Goal: Information Seeking & Learning: Find specific fact

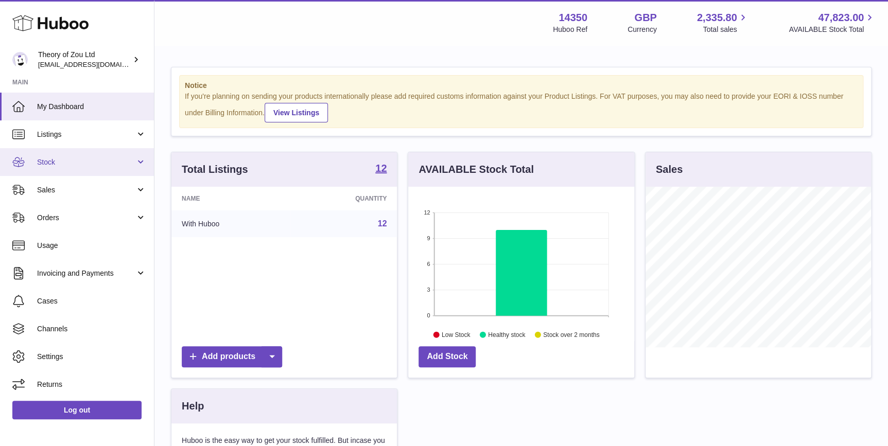
scroll to position [160, 225]
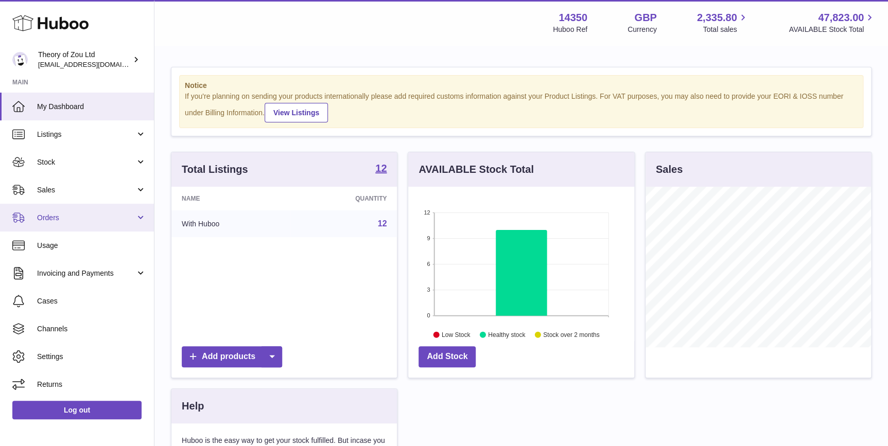
click at [103, 215] on span "Orders" at bounding box center [86, 218] width 98 height 10
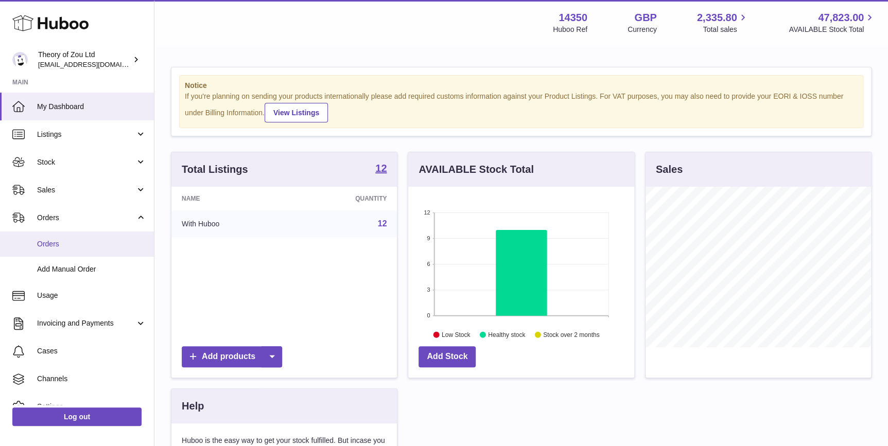
click at [98, 234] on link "Orders" at bounding box center [77, 244] width 154 height 25
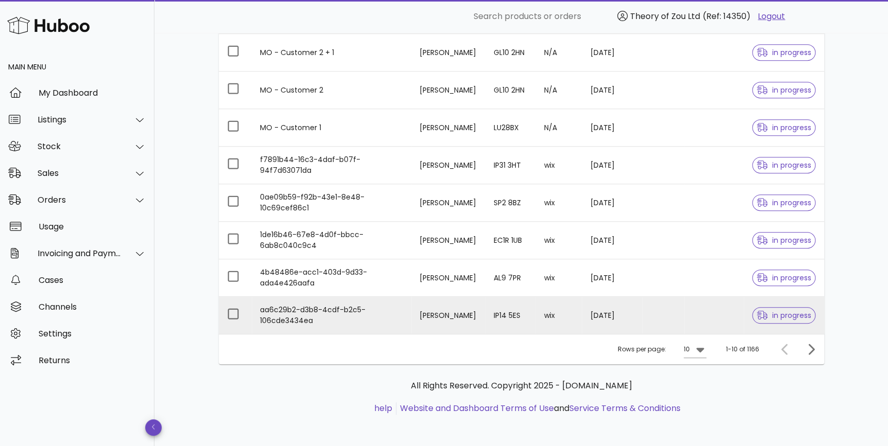
scroll to position [230, 0]
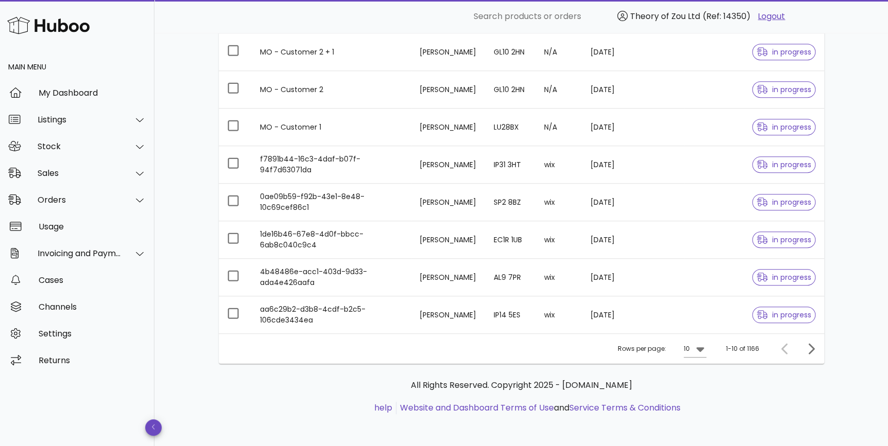
click at [683, 356] on div "Rows per page: 10" at bounding box center [661, 349] width 88 height 30
click at [689, 350] on div "10" at bounding box center [686, 348] width 6 height 9
click at [701, 404] on div "50" at bounding box center [698, 405] width 10 height 10
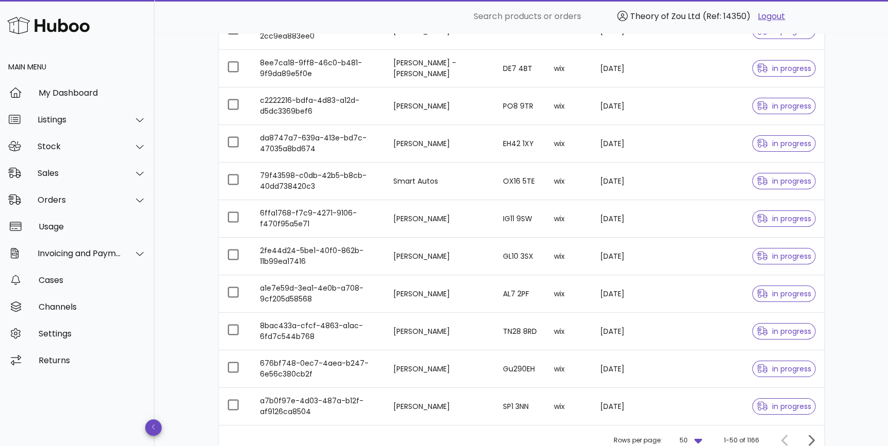
scroll to position [1729, 0]
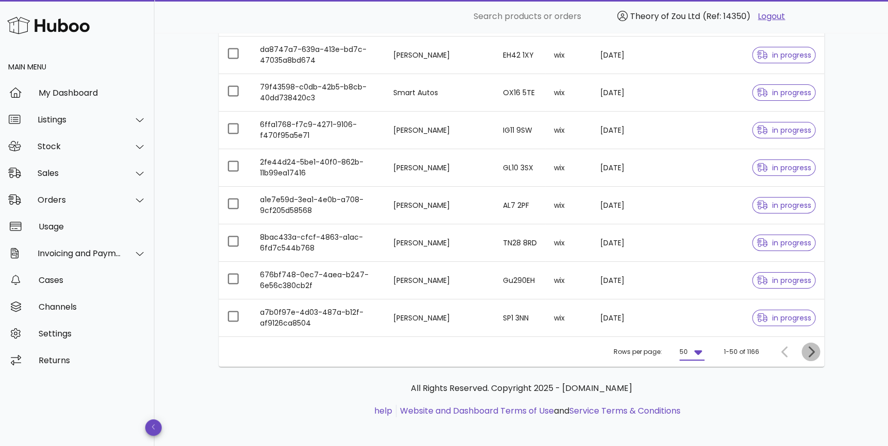
click at [804, 349] on icon "Next page" at bounding box center [810, 352] width 12 height 12
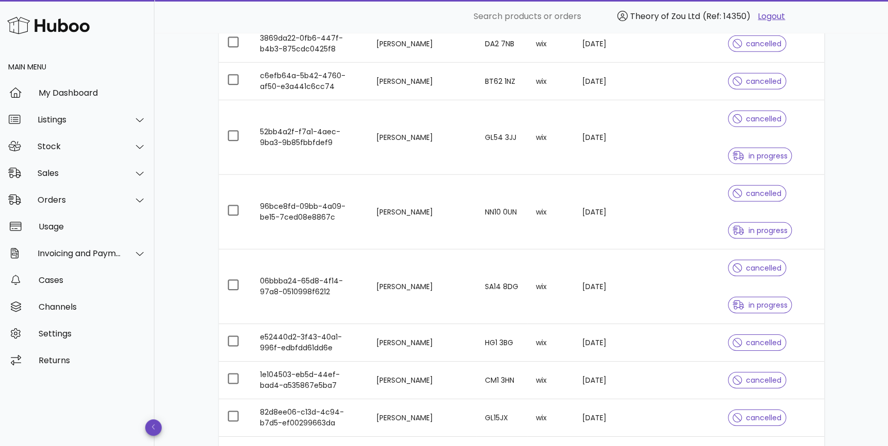
scroll to position [1403, 0]
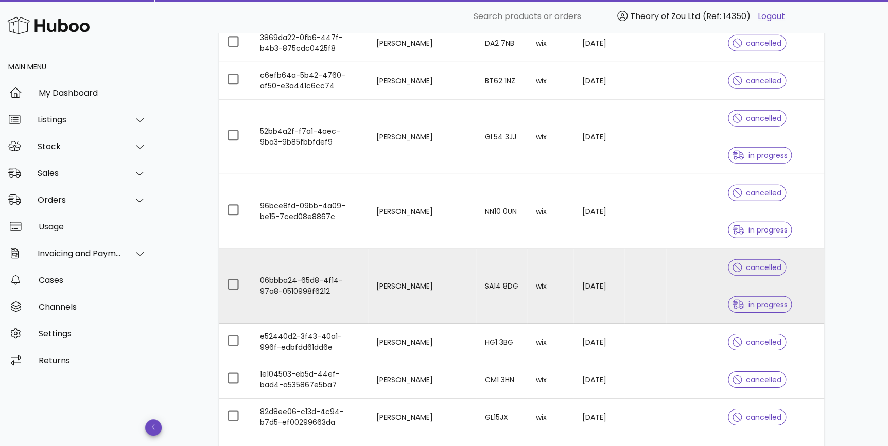
click at [751, 287] on div "in progress" at bounding box center [760, 304] width 64 height 37
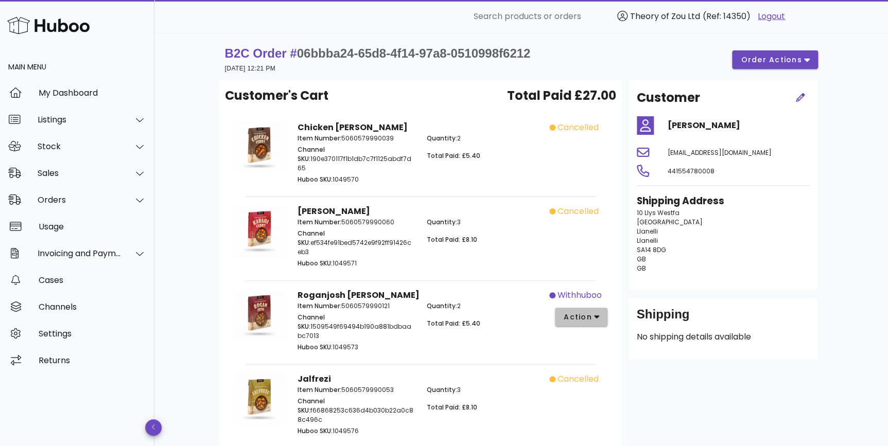
click at [605, 308] on button "action" at bounding box center [581, 317] width 53 height 19
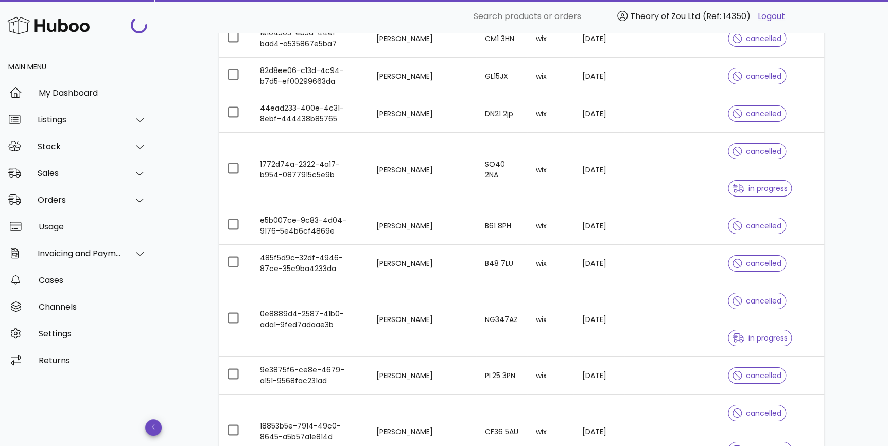
scroll to position [2026, 0]
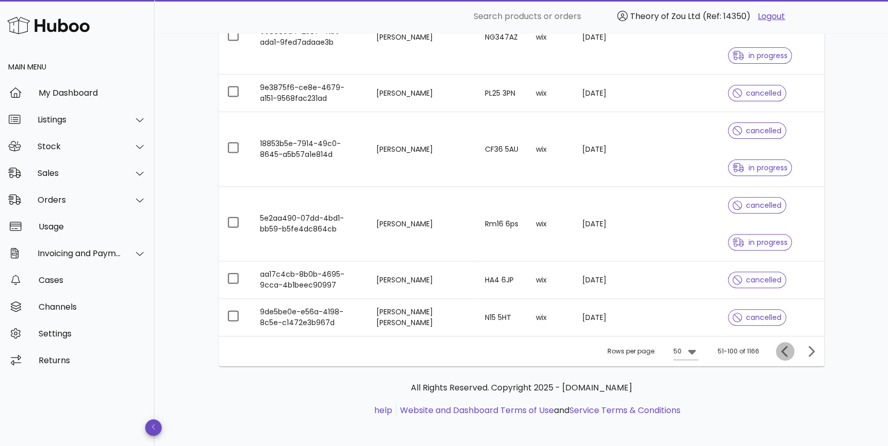
click at [792, 345] on span "Previous page" at bounding box center [784, 351] width 19 height 12
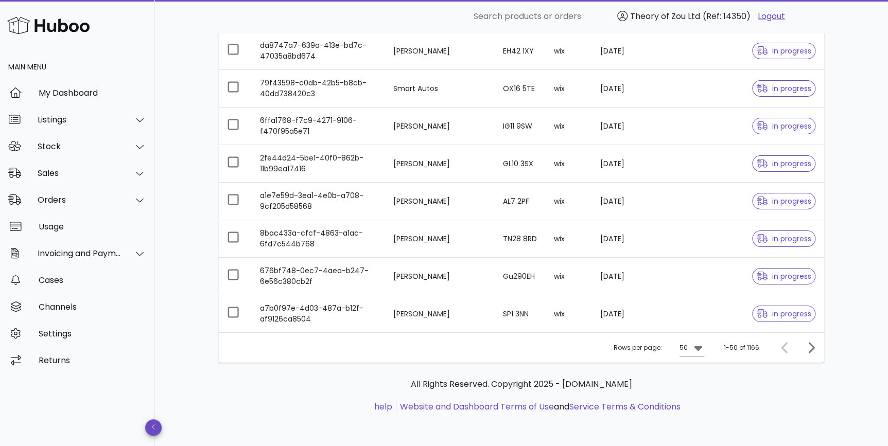
scroll to position [1729, 0]
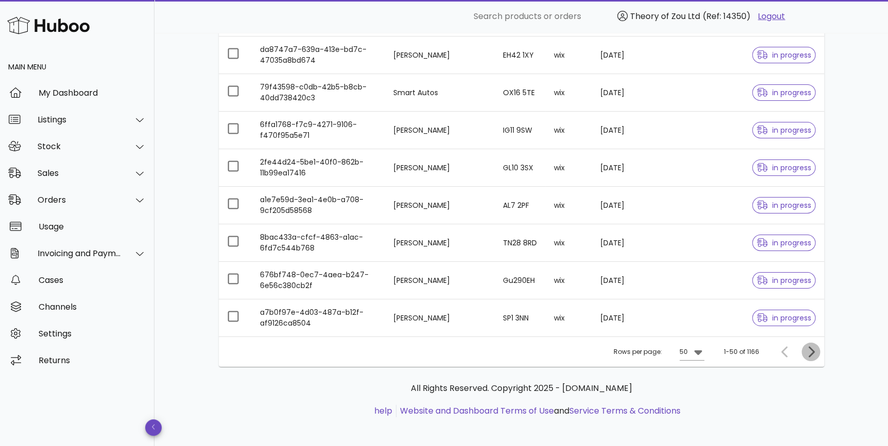
click at [807, 346] on icon "Next page" at bounding box center [810, 352] width 12 height 12
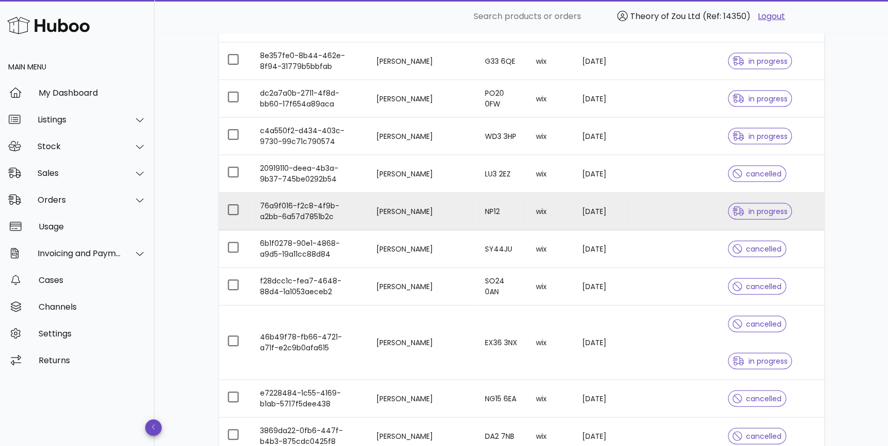
scroll to position [1028, 0]
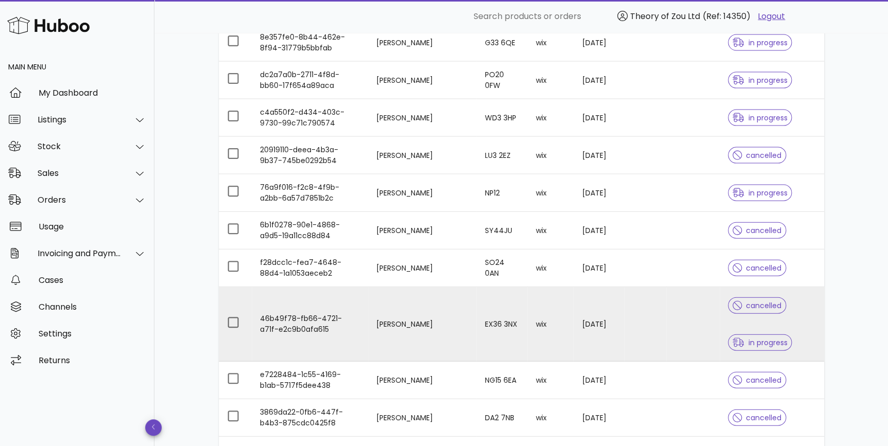
click at [777, 318] on div "cancelled in progress" at bounding box center [771, 324] width 87 height 74
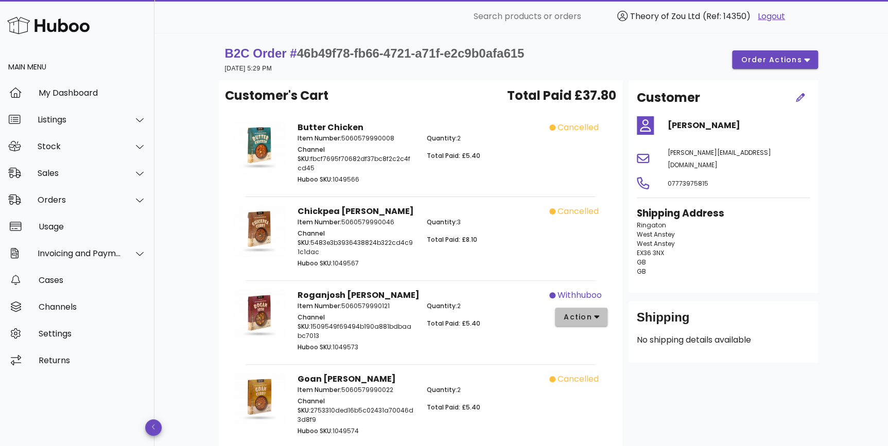
click at [596, 312] on icon "button" at bounding box center [597, 316] width 6 height 9
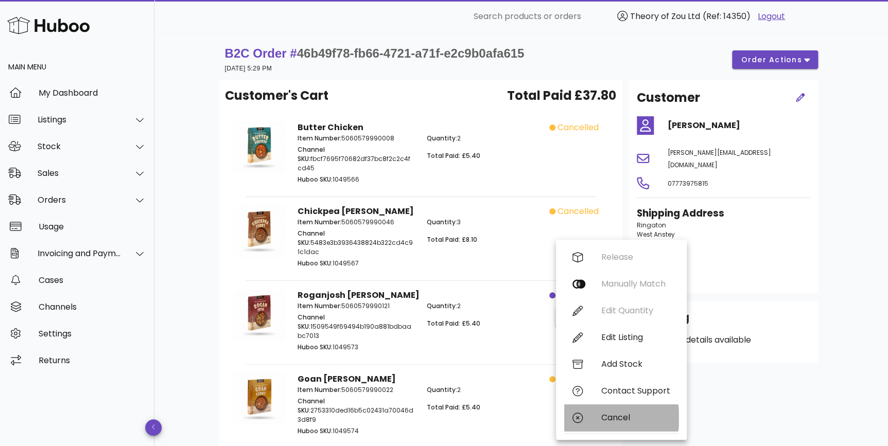
click at [646, 412] on div "Cancel" at bounding box center [621, 417] width 114 height 27
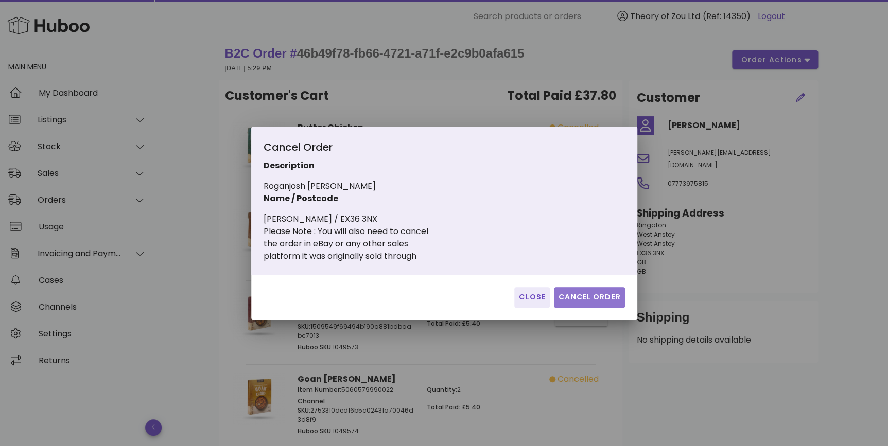
click at [594, 293] on span "Cancel Order" at bounding box center [589, 297] width 63 height 11
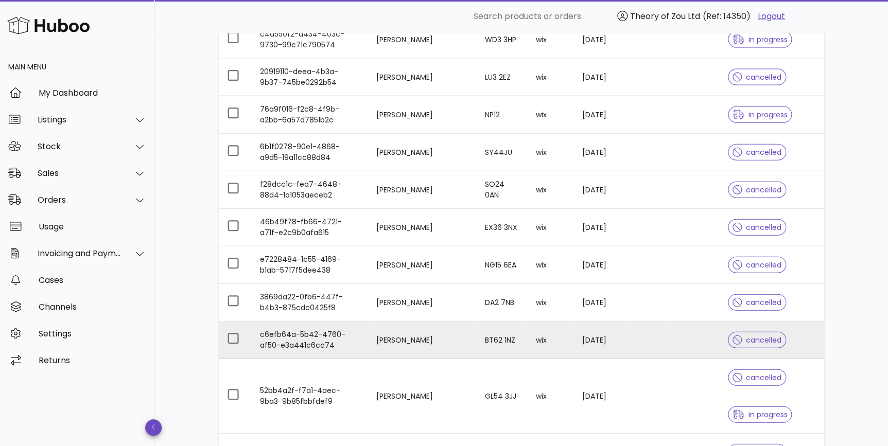
scroll to position [1262, 0]
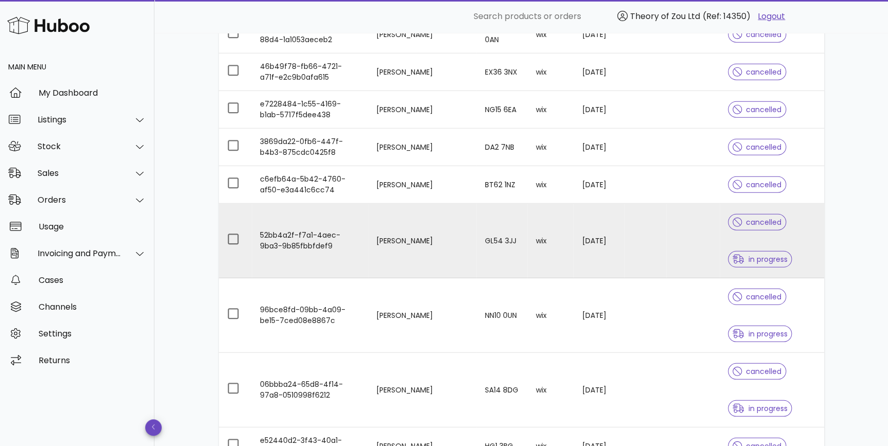
click at [787, 246] on div "cancelled in progress" at bounding box center [771, 241] width 87 height 74
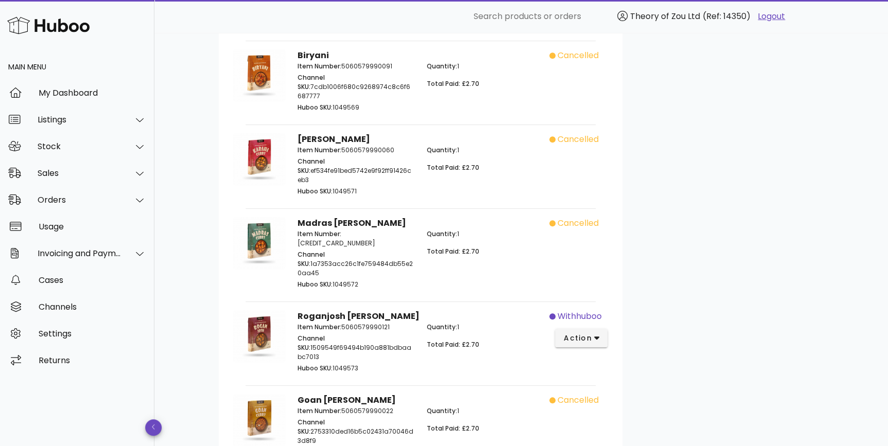
scroll to position [389, 0]
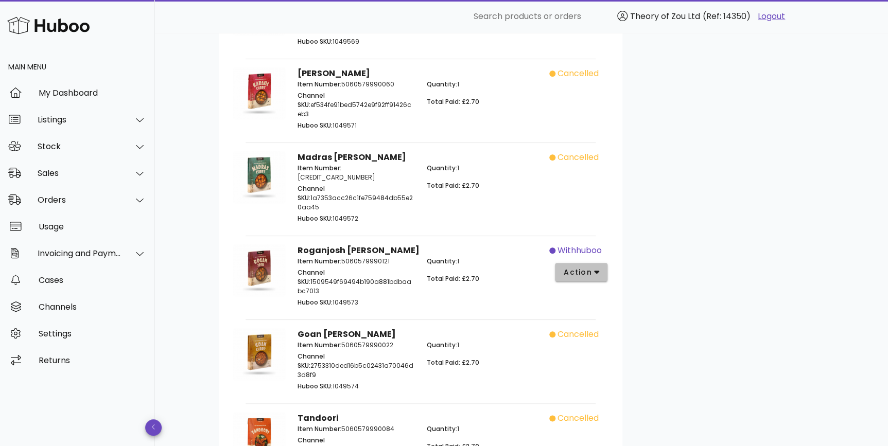
click at [596, 271] on icon "button" at bounding box center [597, 273] width 6 height 4
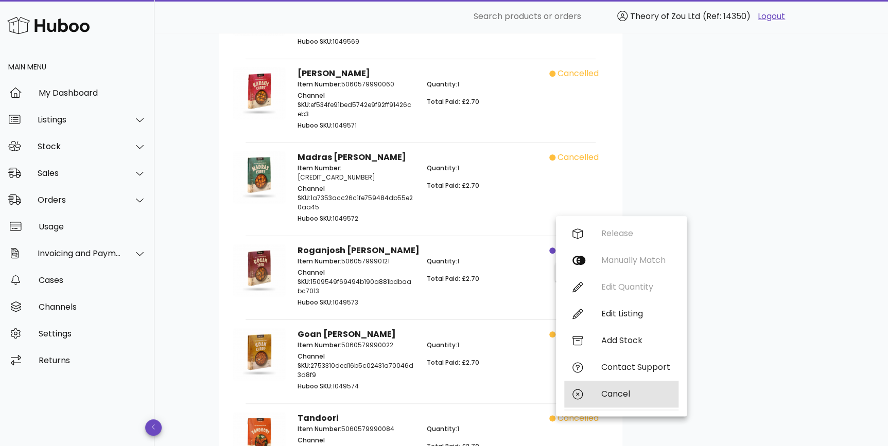
click at [623, 394] on div "Cancel" at bounding box center [635, 394] width 69 height 10
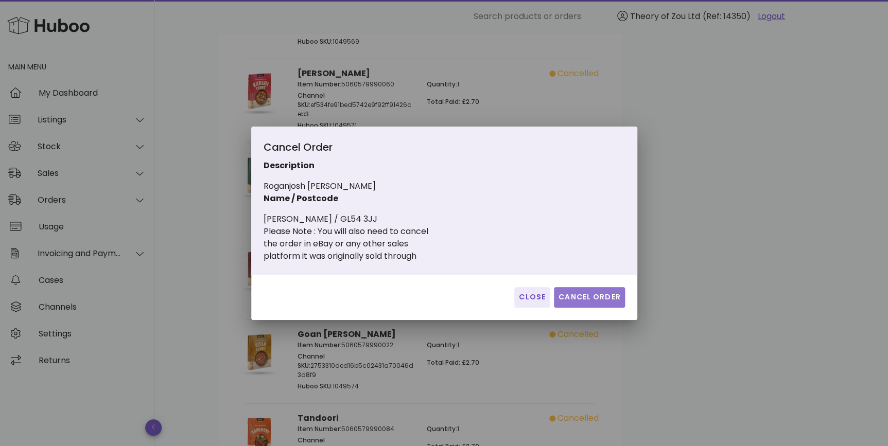
click at [581, 288] on button "Cancel Order" at bounding box center [589, 297] width 71 height 21
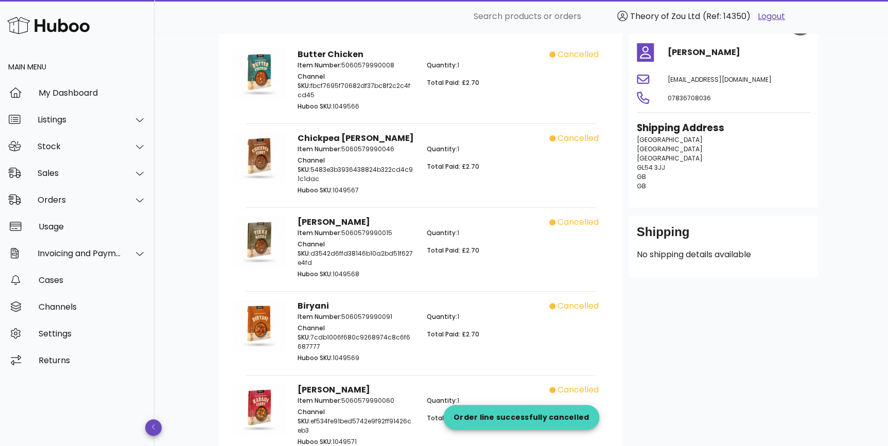
scroll to position [0, 0]
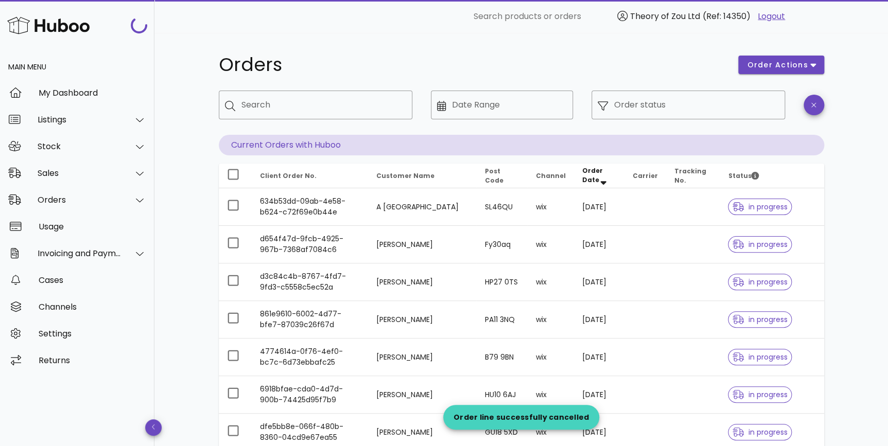
scroll to position [1262, 0]
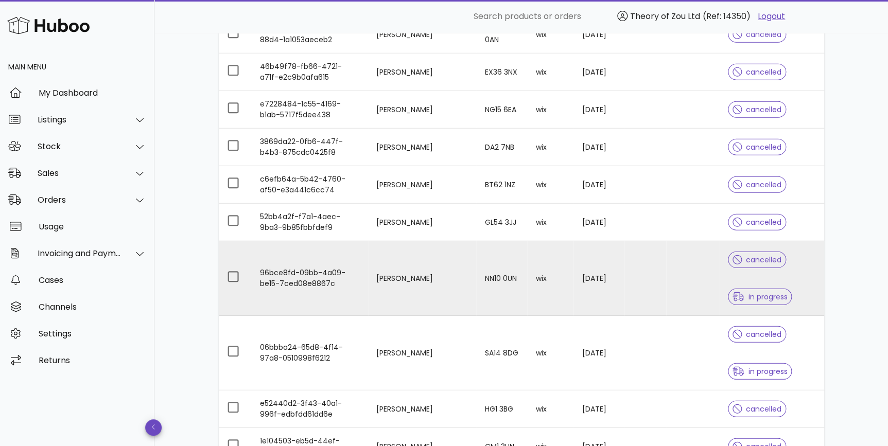
click at [796, 263] on div "cancelled in progress" at bounding box center [771, 278] width 87 height 74
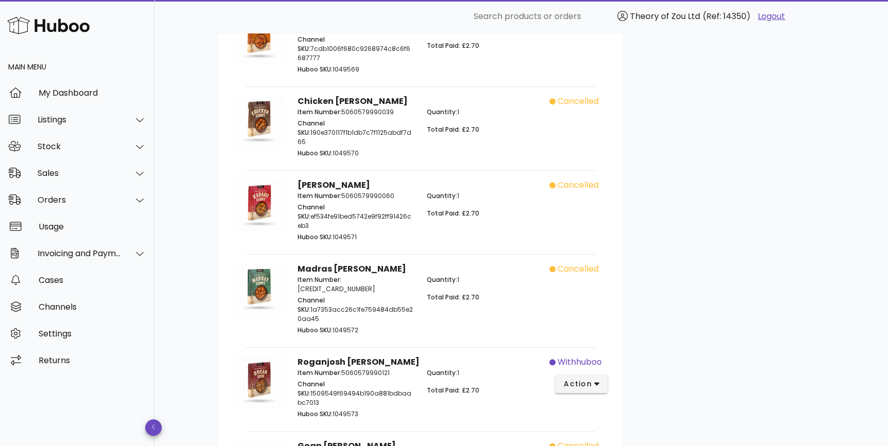
scroll to position [389, 0]
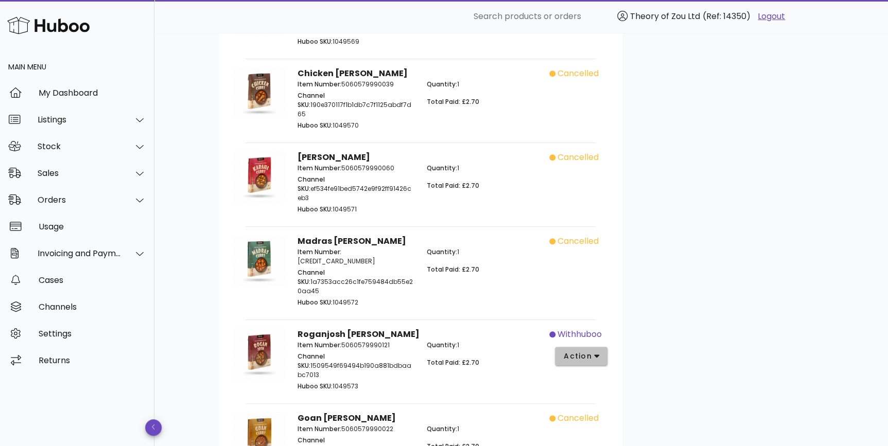
click at [576, 347] on button "action" at bounding box center [581, 356] width 53 height 19
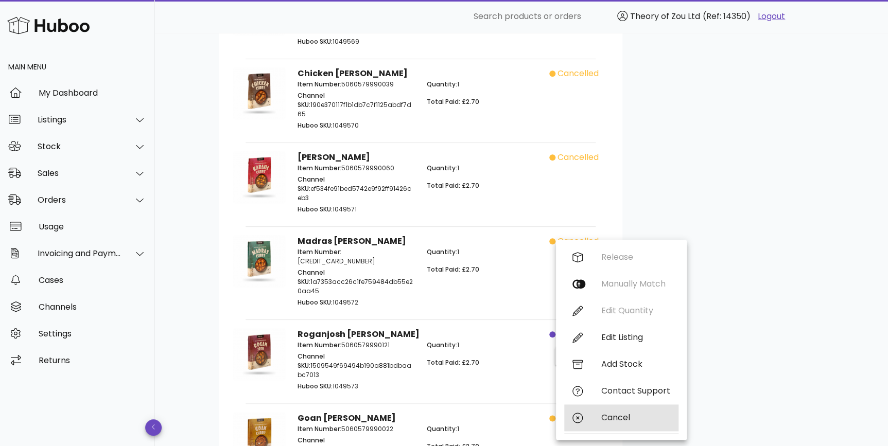
click at [596, 412] on div "Cancel" at bounding box center [621, 417] width 114 height 27
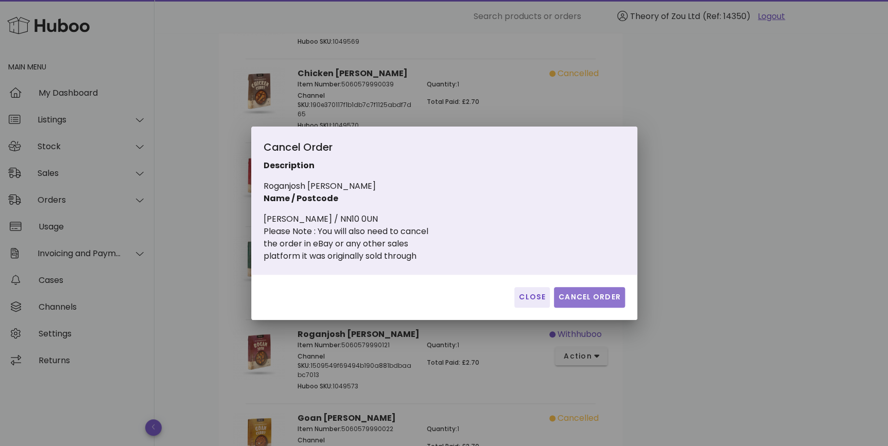
click at [597, 293] on span "Cancel Order" at bounding box center [589, 297] width 63 height 11
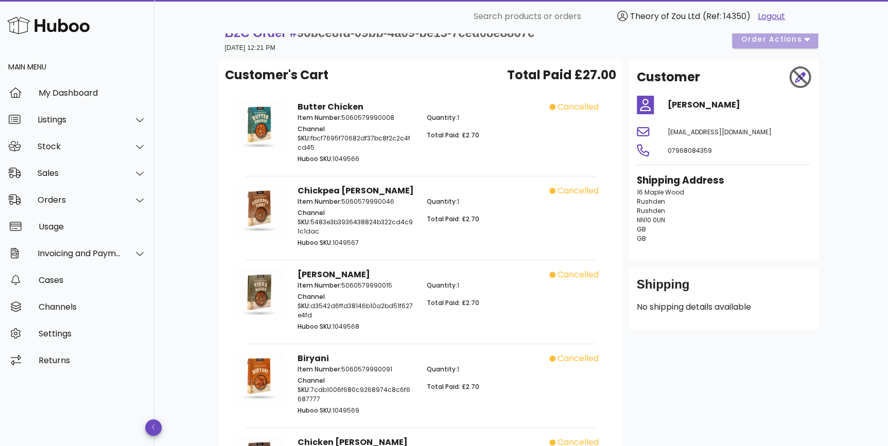
scroll to position [0, 0]
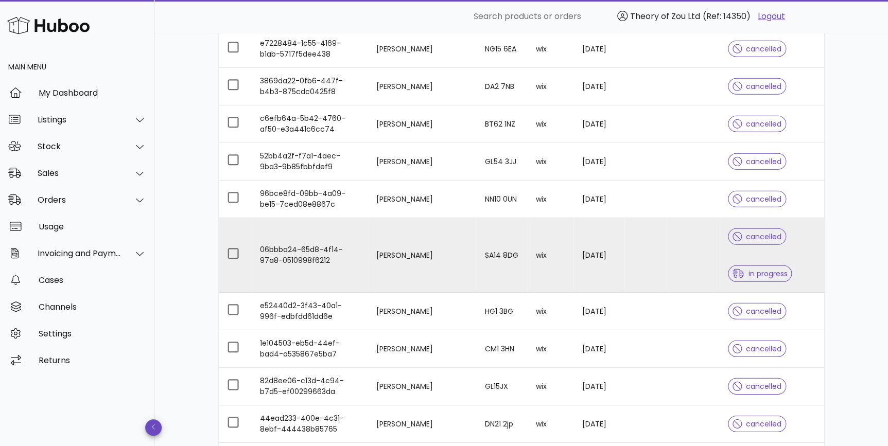
scroll to position [1340, 0]
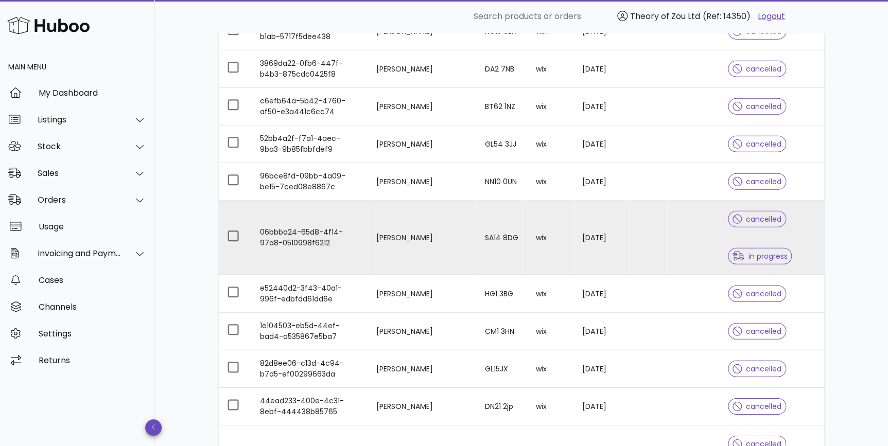
click at [677, 239] on td at bounding box center [693, 238] width 54 height 75
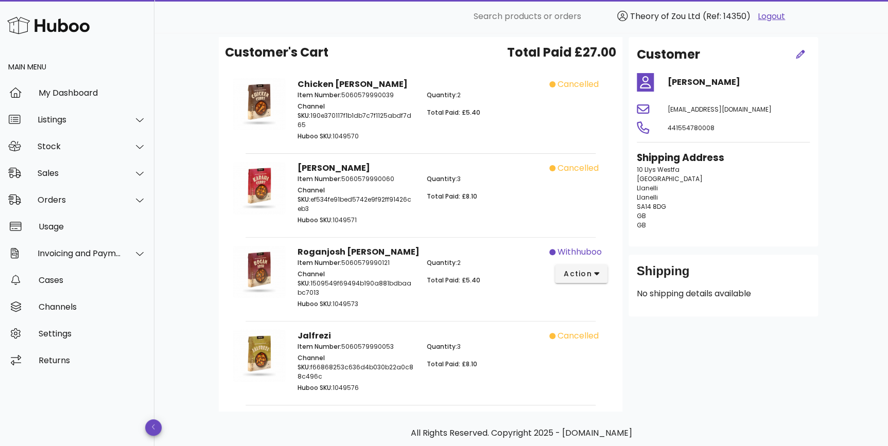
scroll to position [64, 0]
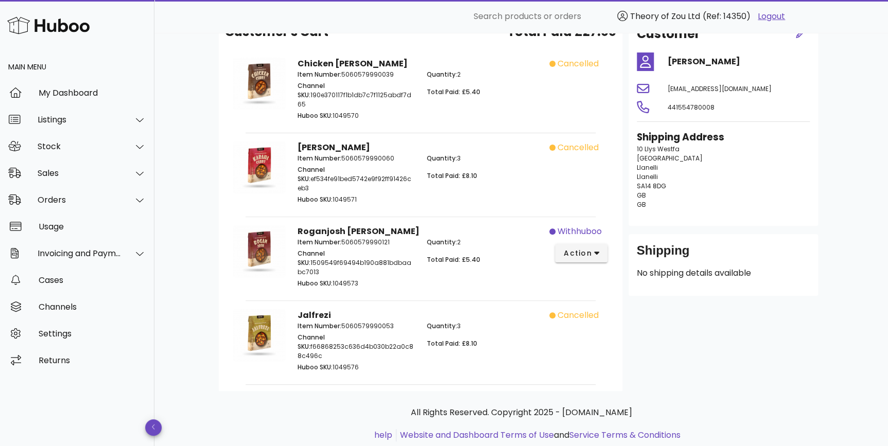
click at [587, 244] on div "withhuboo action" at bounding box center [581, 257] width 64 height 77
click at [591, 248] on span "action" at bounding box center [577, 253] width 29 height 11
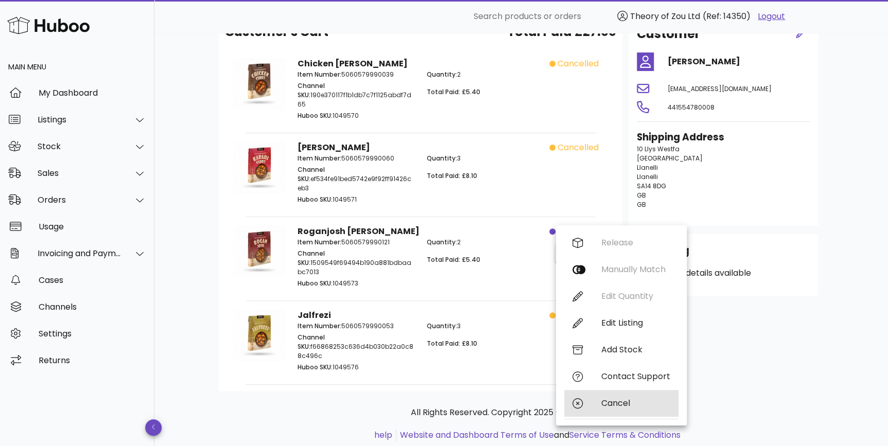
click at [609, 400] on div "Cancel" at bounding box center [635, 403] width 69 height 10
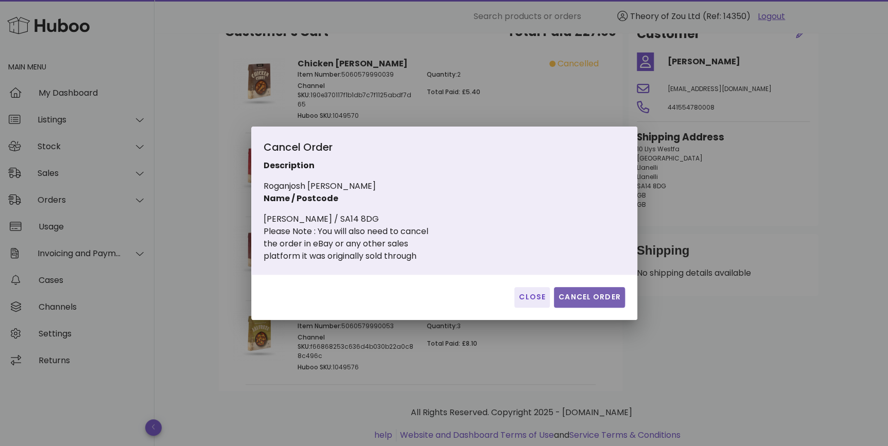
click at [574, 291] on button "Cancel Order" at bounding box center [589, 297] width 71 height 21
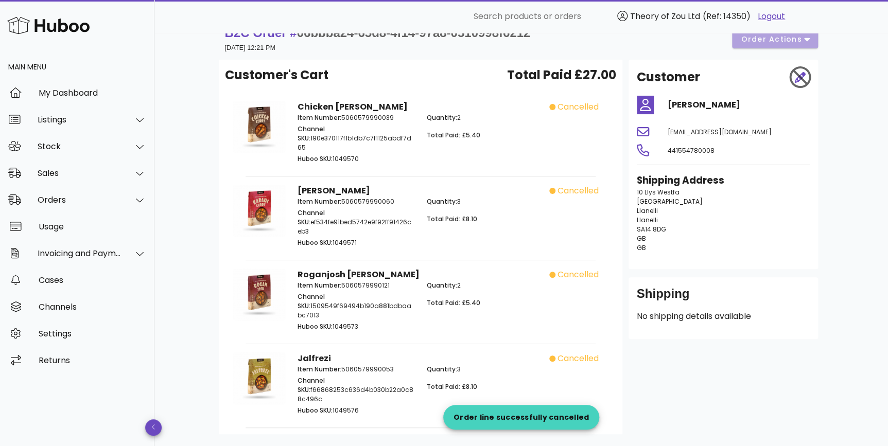
scroll to position [0, 0]
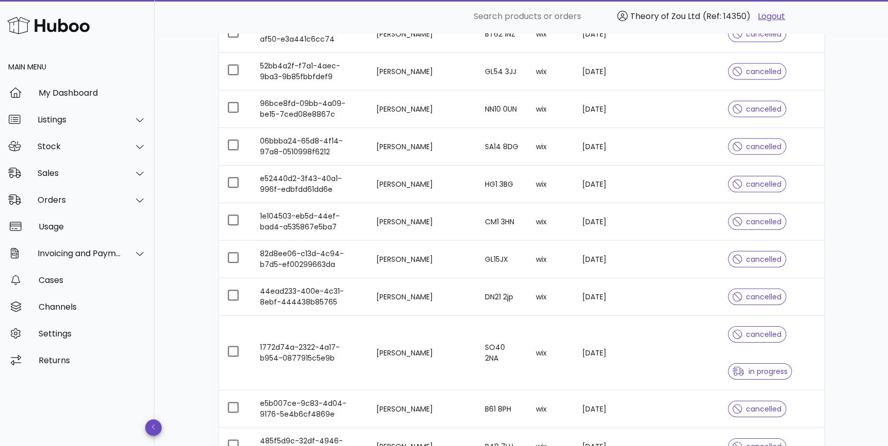
scroll to position [1496, 0]
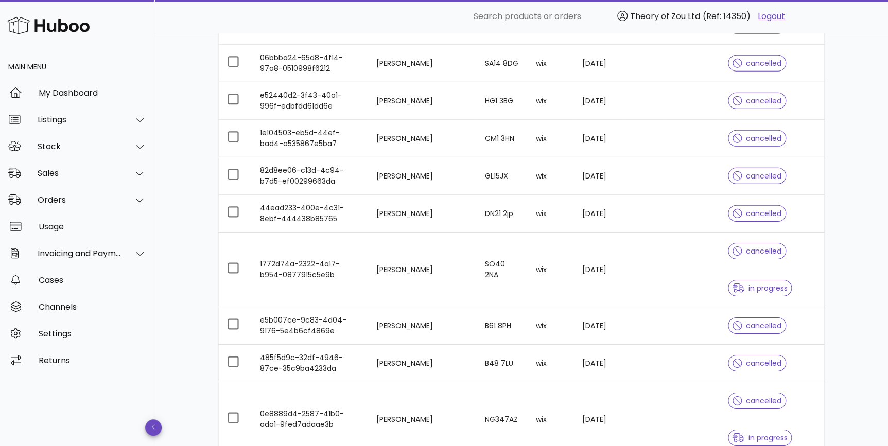
click at [783, 282] on div "cancelled in progress" at bounding box center [771, 270] width 87 height 74
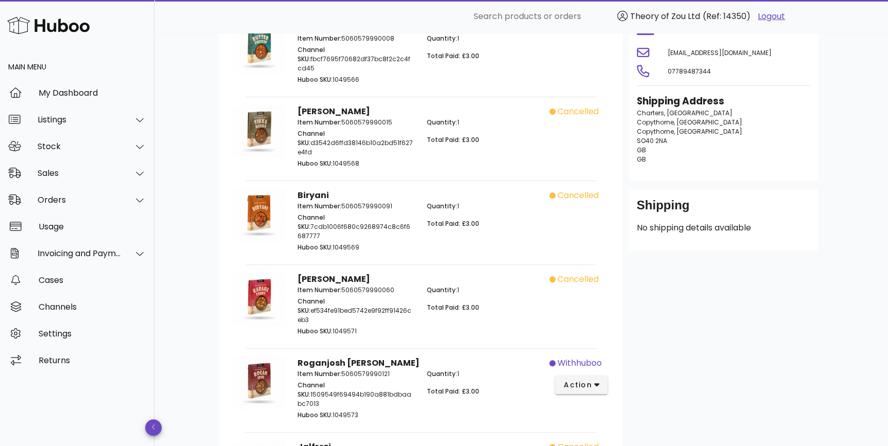
scroll to position [213, 0]
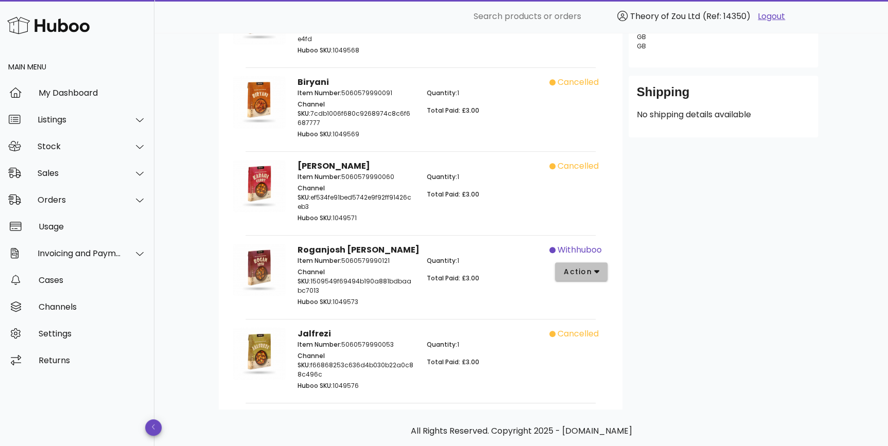
click at [587, 267] on span "action" at bounding box center [577, 272] width 29 height 11
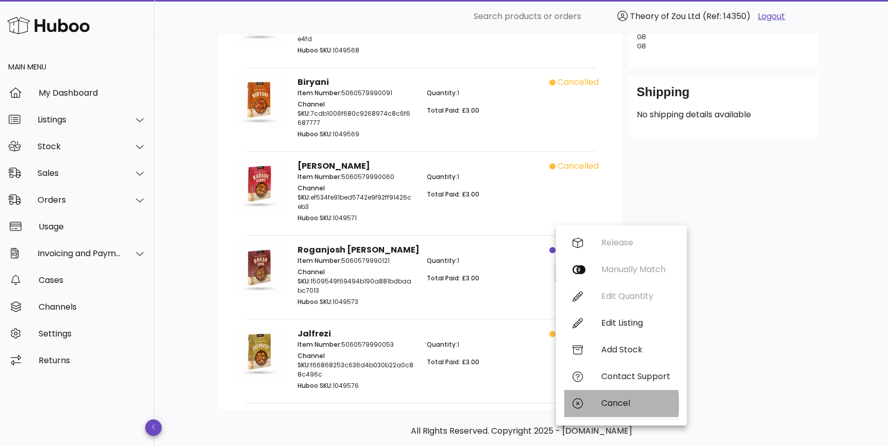
click at [612, 404] on div "Cancel" at bounding box center [635, 403] width 69 height 10
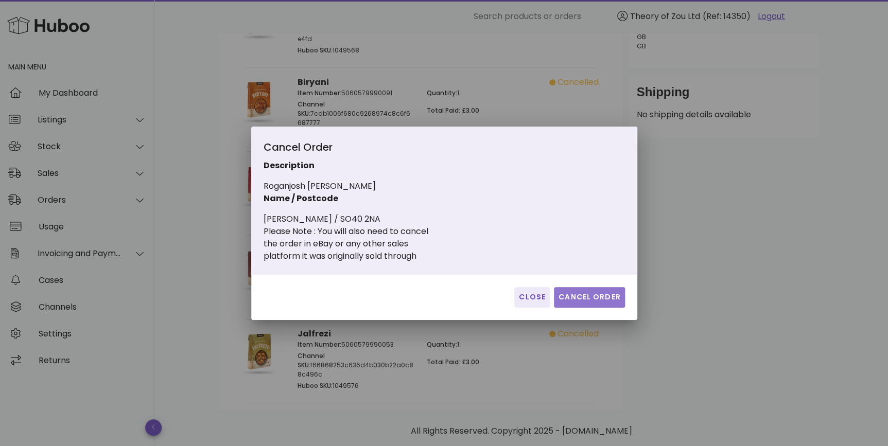
click at [584, 297] on span "Cancel Order" at bounding box center [589, 297] width 63 height 11
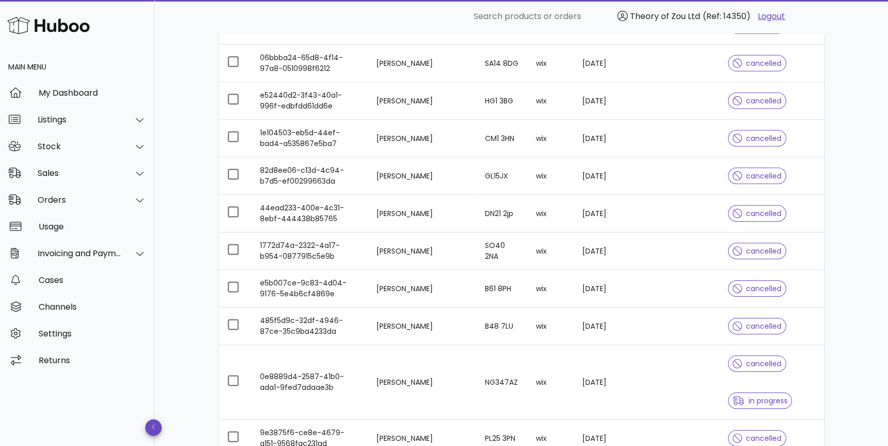
scroll to position [1652, 0]
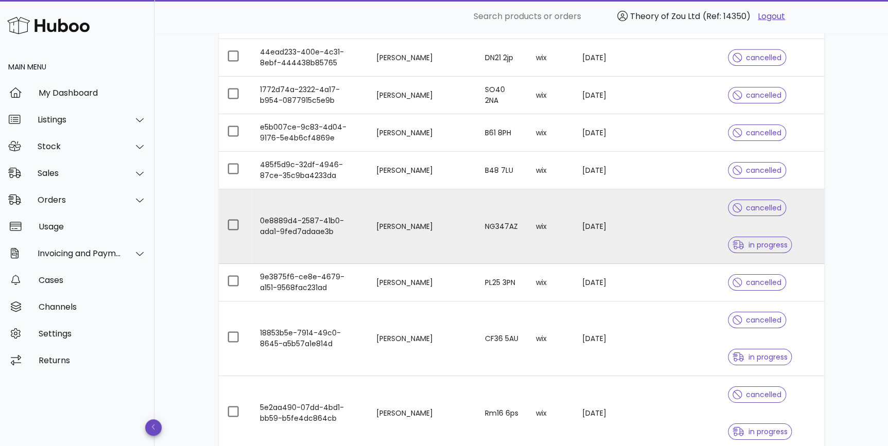
click at [799, 250] on div "cancelled in progress" at bounding box center [771, 226] width 87 height 74
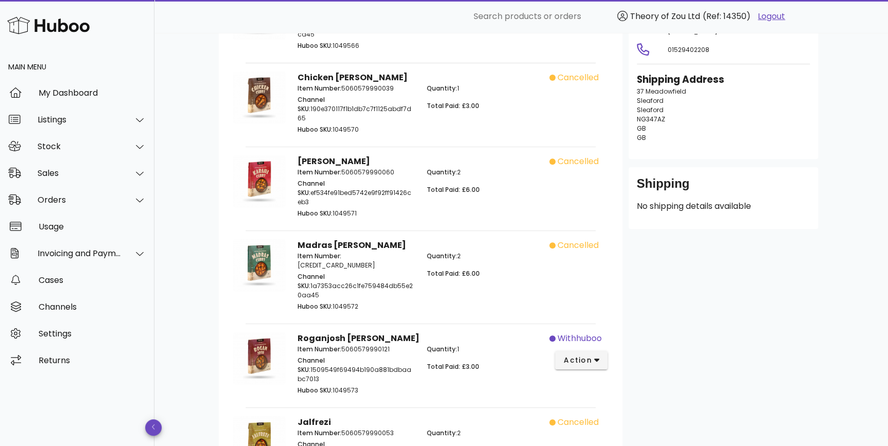
scroll to position [222, 0]
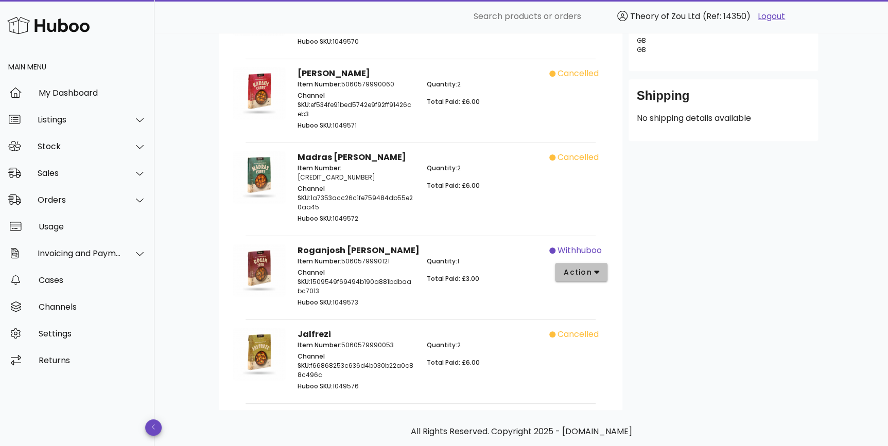
click at [590, 263] on button "action" at bounding box center [581, 272] width 53 height 19
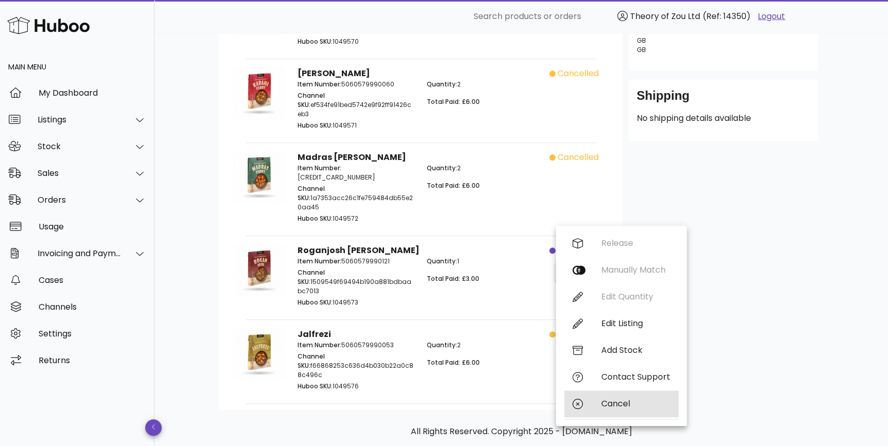
click at [617, 401] on div "Cancel" at bounding box center [635, 404] width 69 height 10
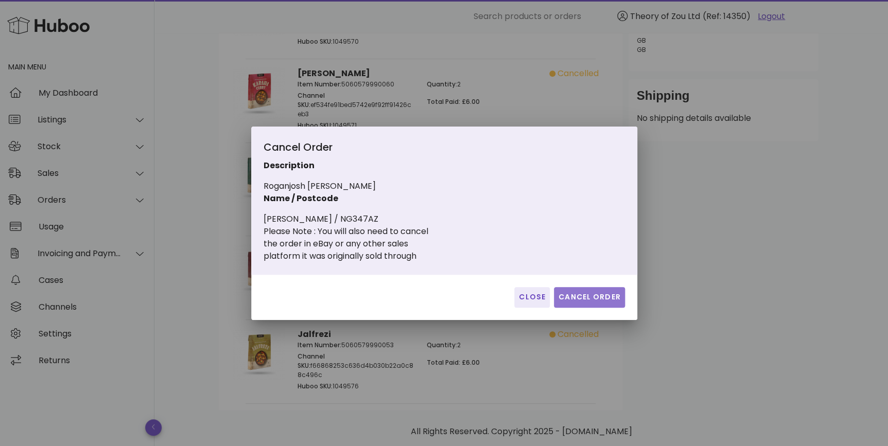
click at [597, 302] on span "Cancel Order" at bounding box center [589, 297] width 63 height 11
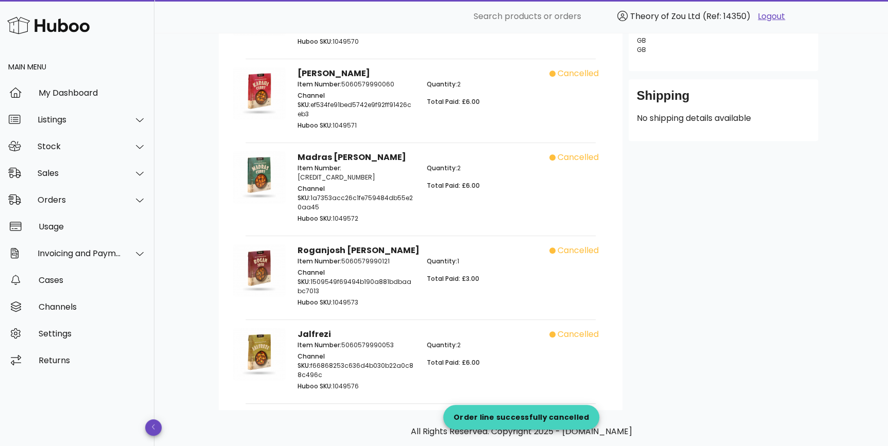
scroll to position [1652, 0]
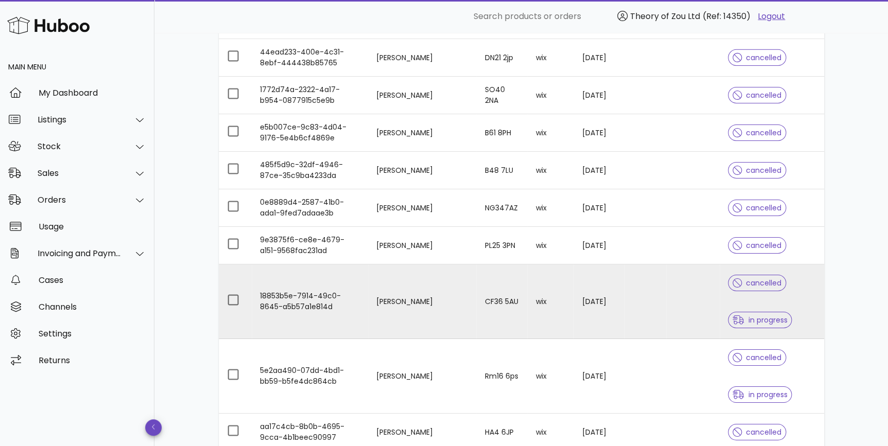
click at [796, 304] on div "cancelled in progress" at bounding box center [771, 301] width 87 height 74
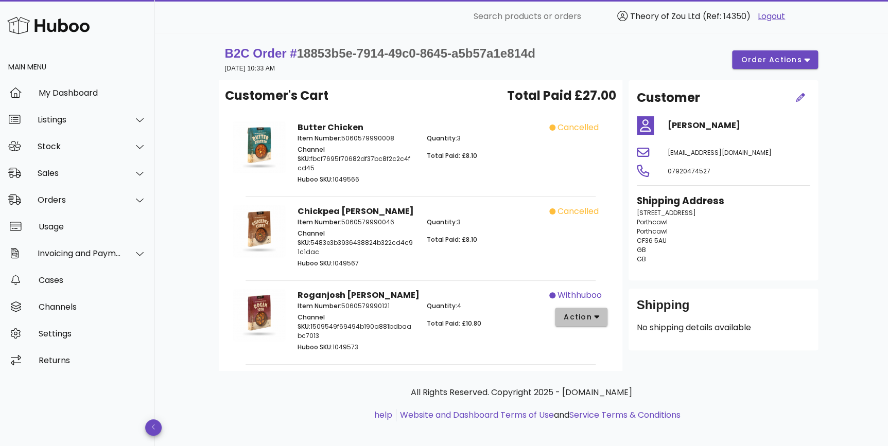
click at [572, 312] on span "action" at bounding box center [577, 317] width 29 height 11
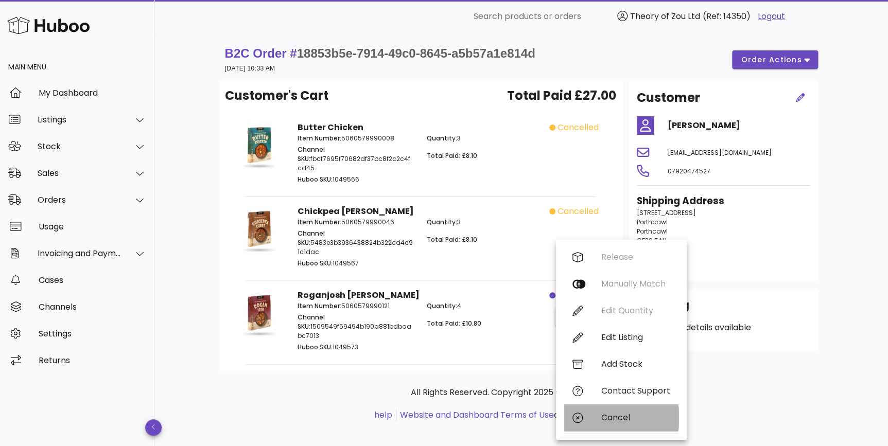
click at [609, 419] on div "Cancel" at bounding box center [635, 418] width 69 height 10
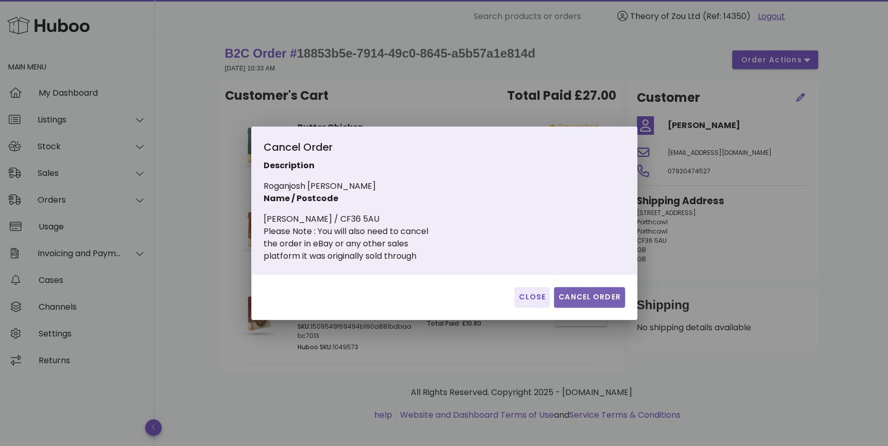
click at [566, 296] on span "Cancel Order" at bounding box center [589, 297] width 63 height 11
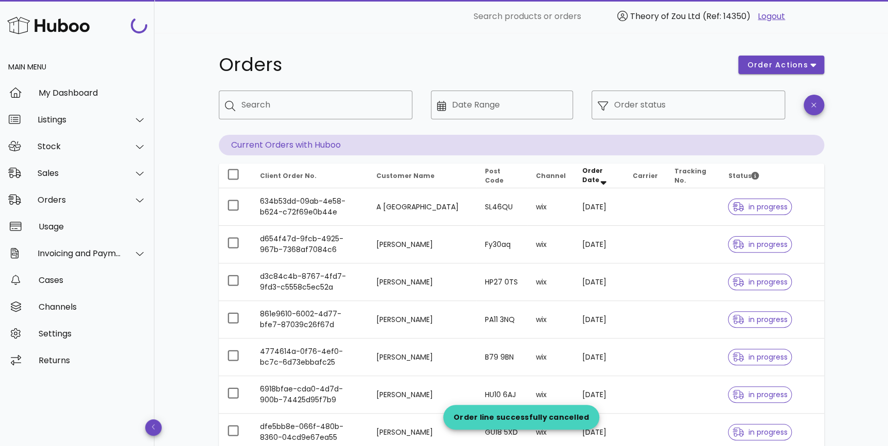
scroll to position [1652, 0]
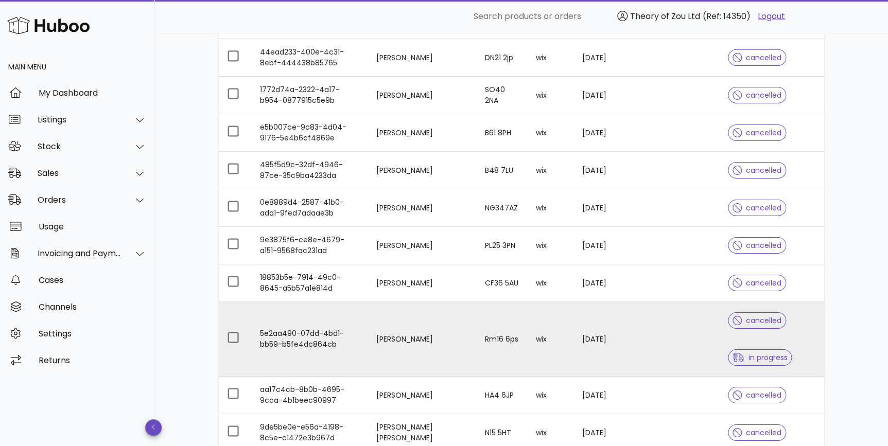
click at [812, 336] on div "cancelled in progress" at bounding box center [771, 339] width 87 height 74
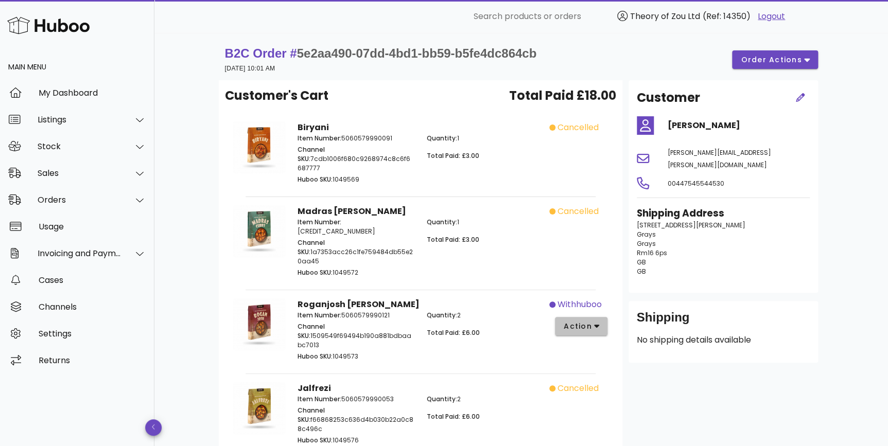
click at [597, 322] on icon "button" at bounding box center [597, 326] width 6 height 9
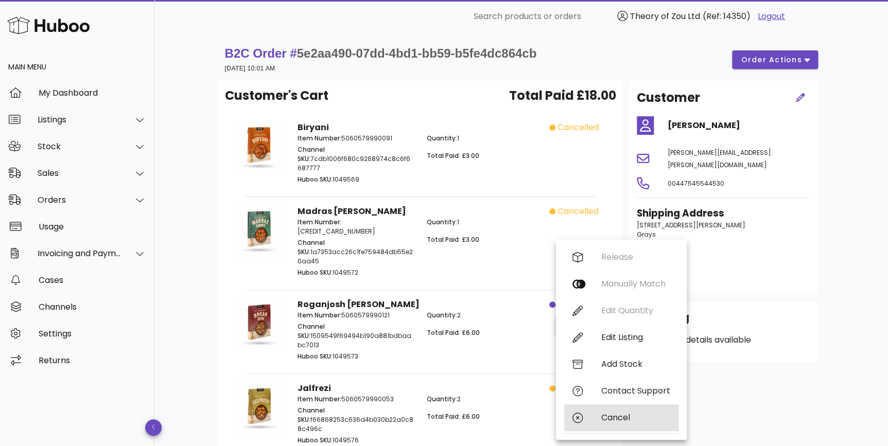
click at [628, 424] on div "Cancel" at bounding box center [621, 417] width 114 height 27
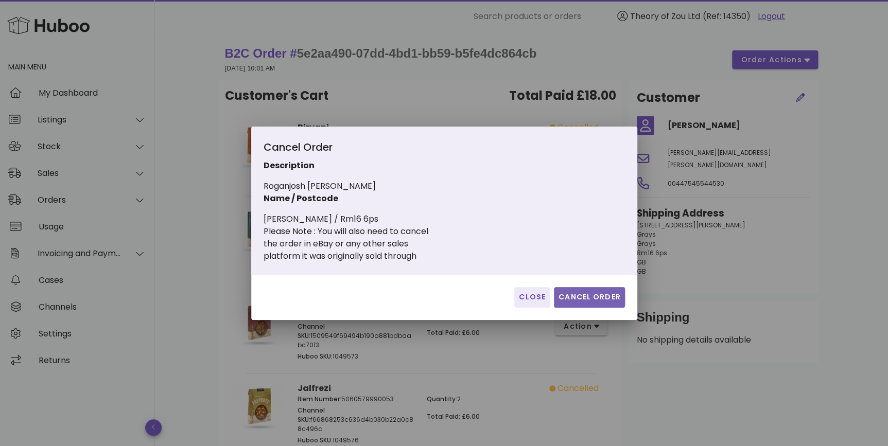
click at [619, 300] on span "Cancel Order" at bounding box center [589, 297] width 63 height 11
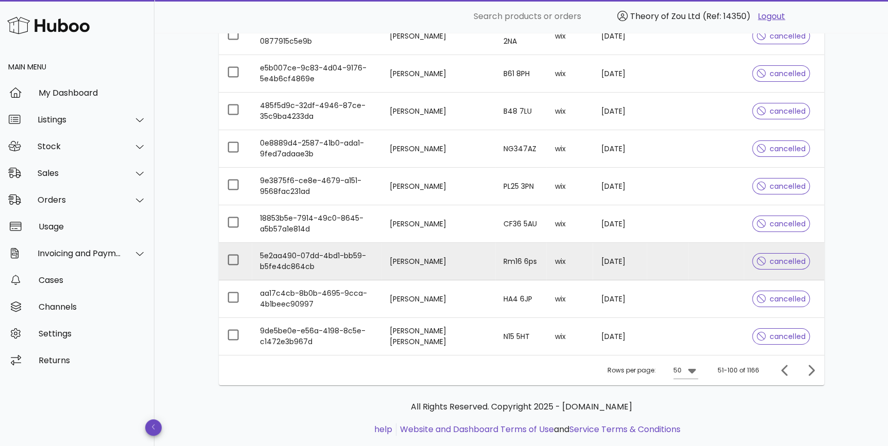
scroll to position [1729, 0]
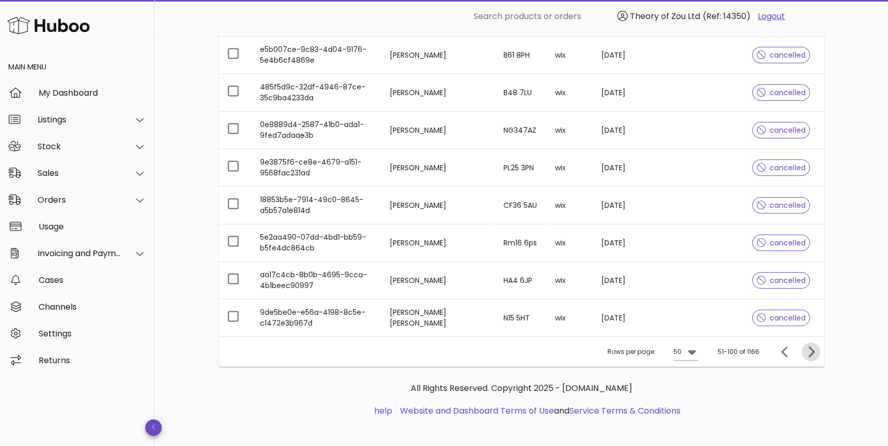
click at [802, 350] on span "Next page" at bounding box center [810, 352] width 19 height 12
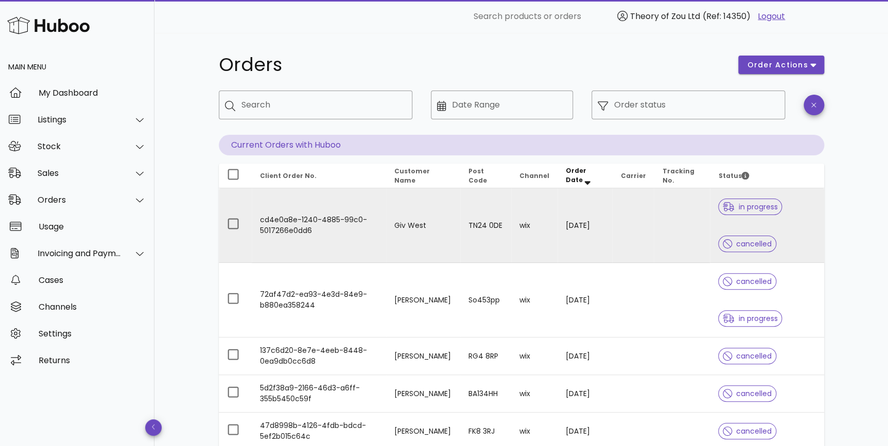
click at [802, 230] on div "in progress cancelled" at bounding box center [766, 225] width 97 height 74
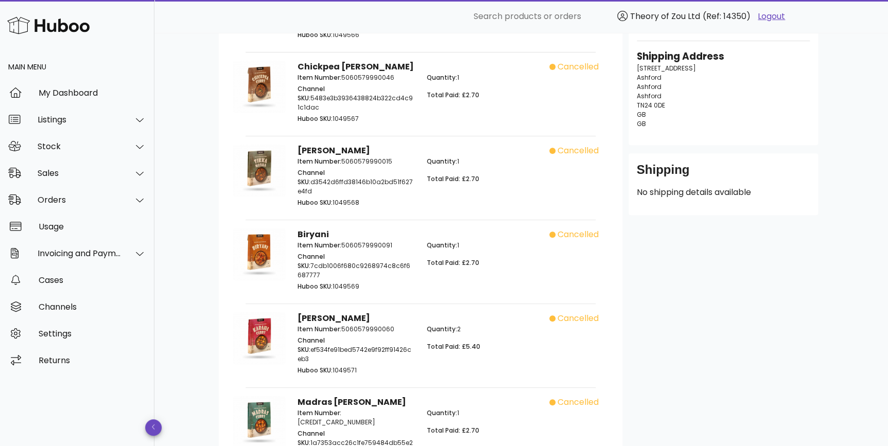
scroll to position [234, 0]
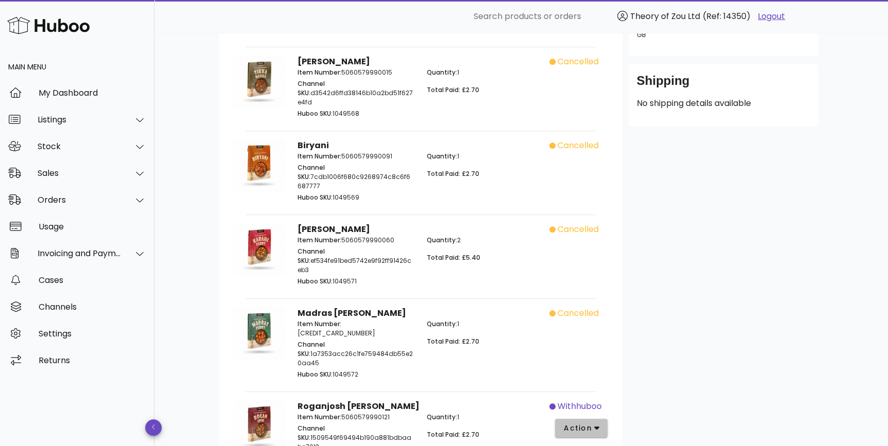
click at [595, 423] on icon "button" at bounding box center [597, 427] width 6 height 9
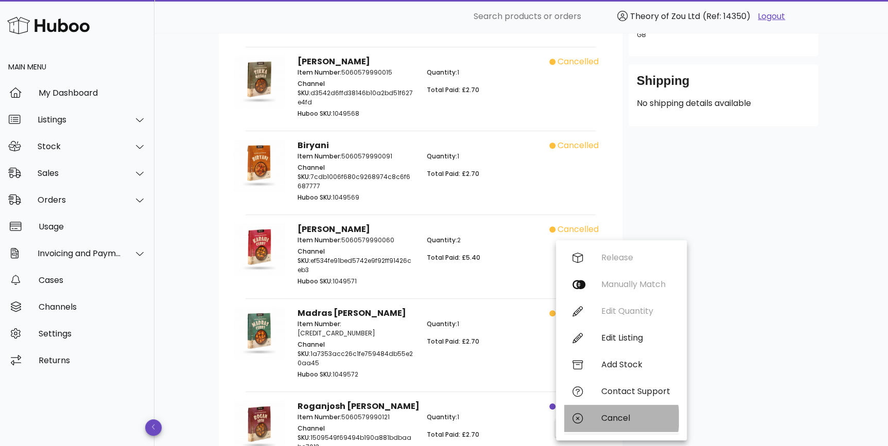
click at [588, 414] on div "Cancel" at bounding box center [621, 418] width 114 height 27
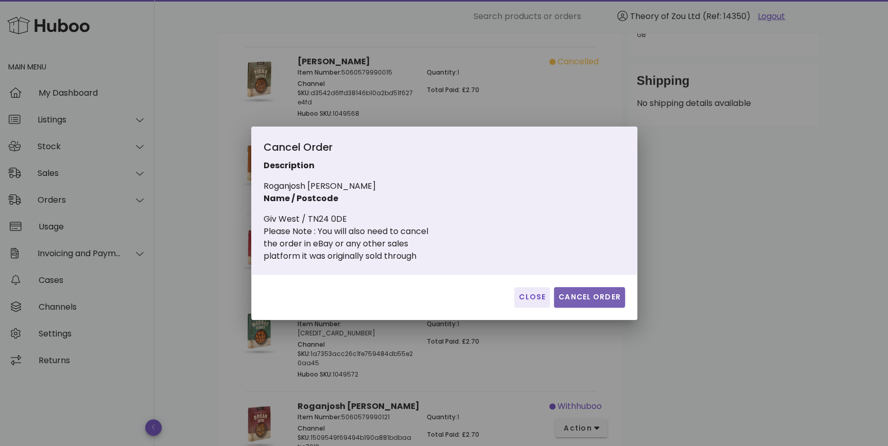
click at [576, 289] on button "Cancel Order" at bounding box center [589, 297] width 71 height 21
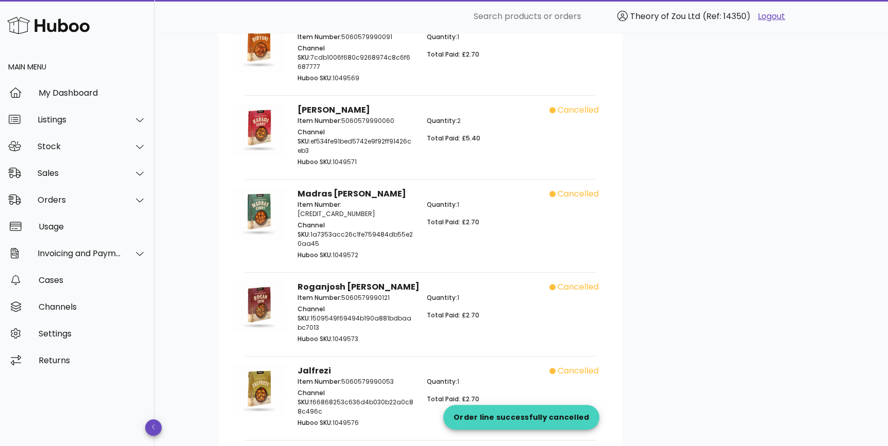
scroll to position [381, 0]
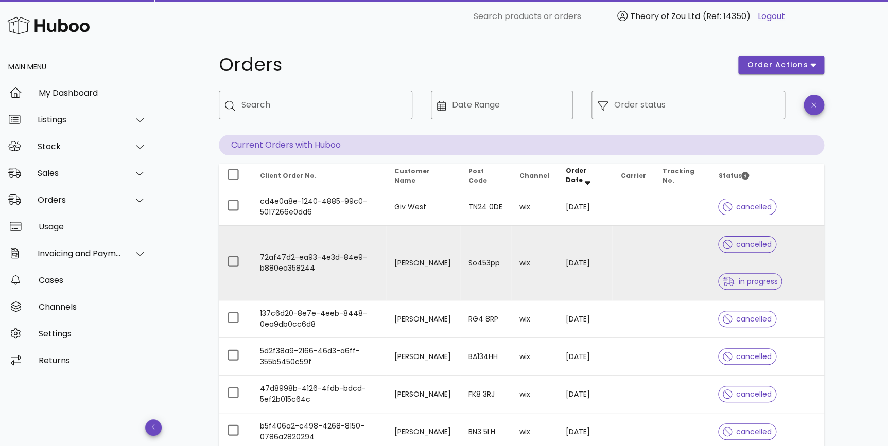
click at [801, 259] on div "cancelled in progress" at bounding box center [766, 263] width 97 height 74
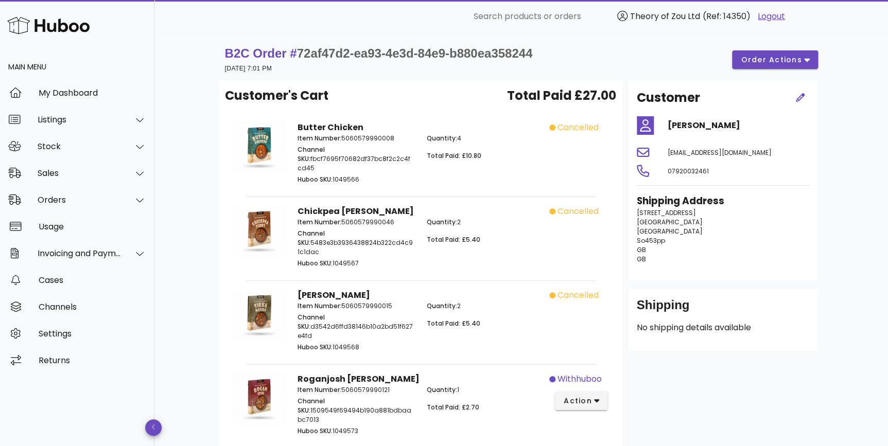
scroll to position [148, 0]
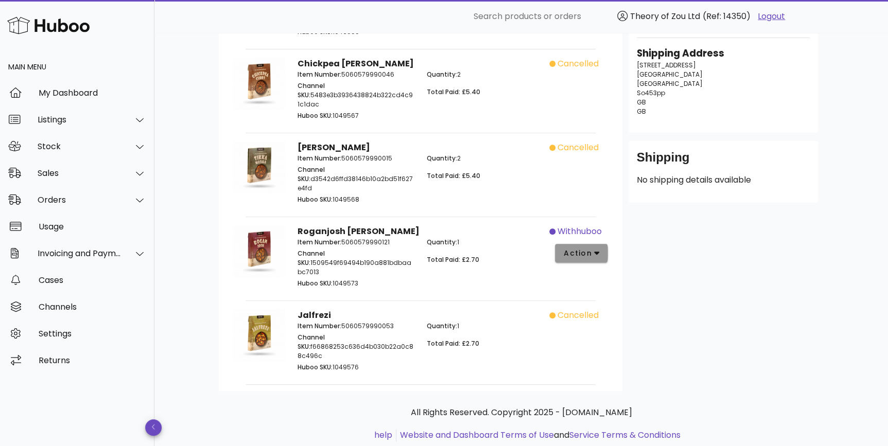
click at [583, 244] on button "action" at bounding box center [581, 253] width 53 height 19
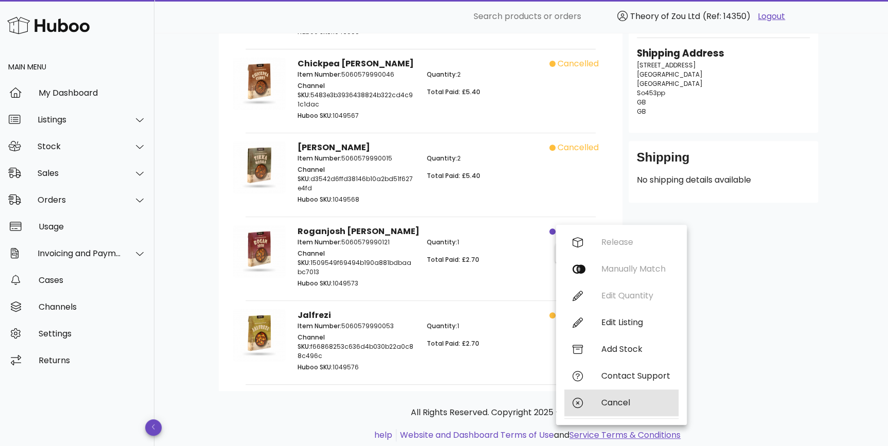
click at [613, 404] on div "Cancel" at bounding box center [635, 403] width 69 height 10
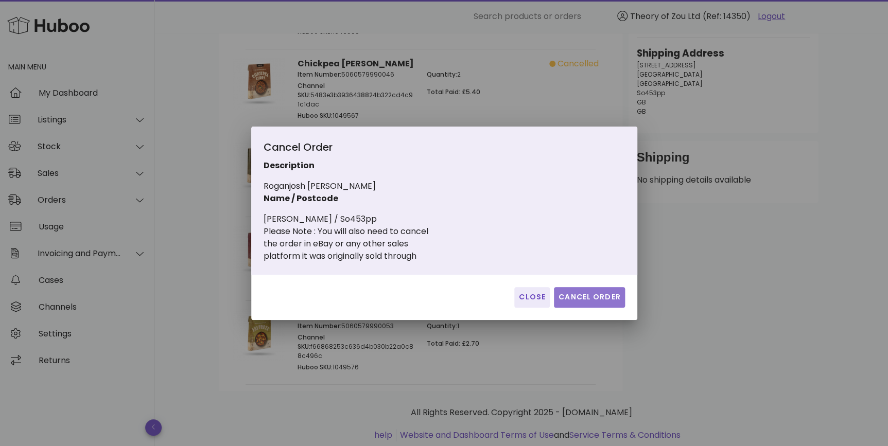
click at [577, 295] on span "Cancel Order" at bounding box center [589, 297] width 63 height 11
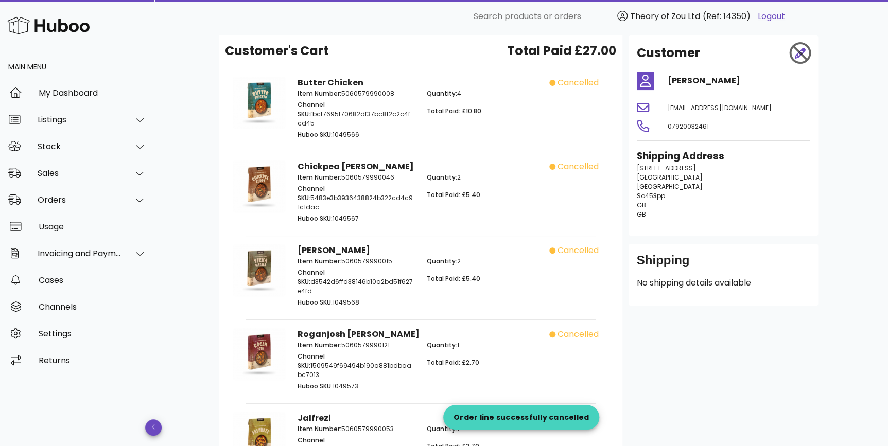
scroll to position [0, 0]
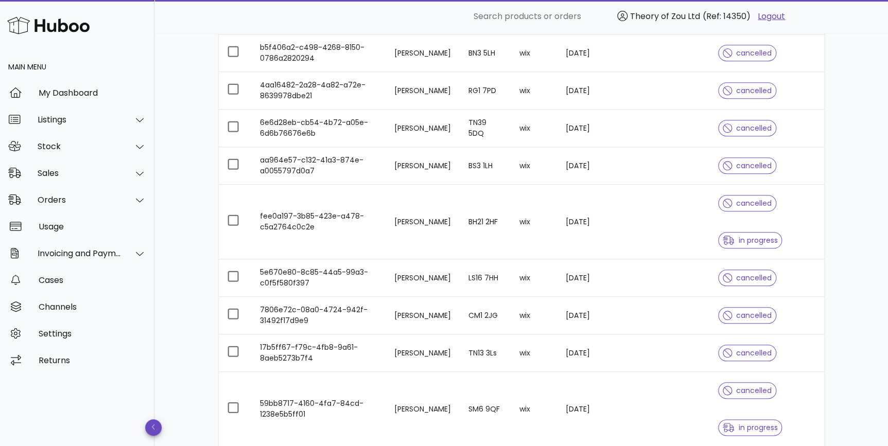
scroll to position [389, 0]
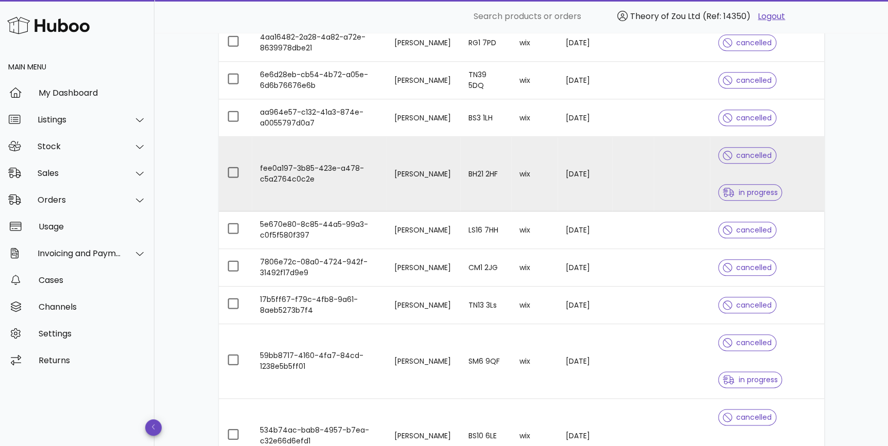
click at [809, 168] on div "cancelled in progress" at bounding box center [766, 174] width 97 height 74
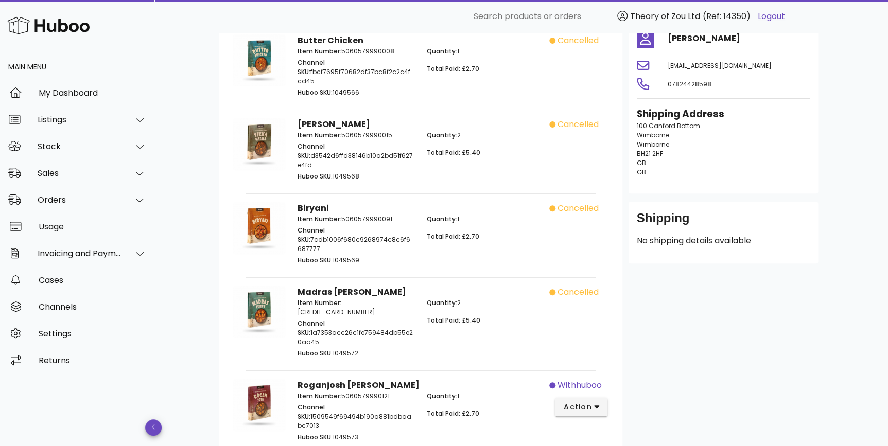
scroll to position [155, 0]
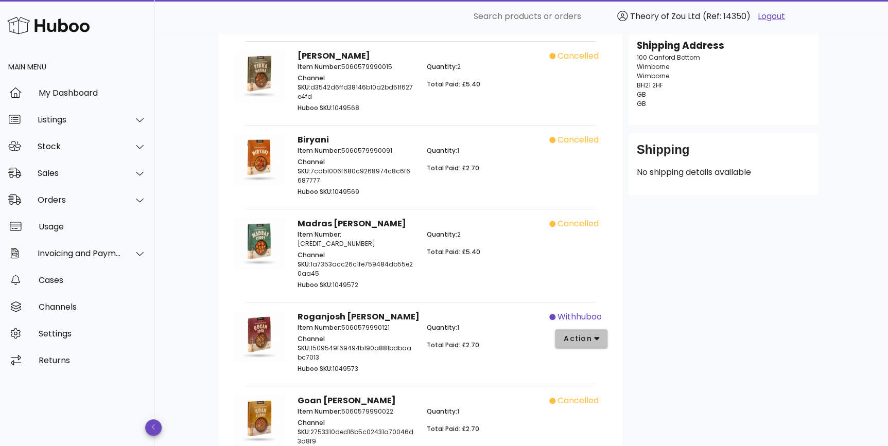
click at [590, 333] on span "action" at bounding box center [577, 338] width 29 height 11
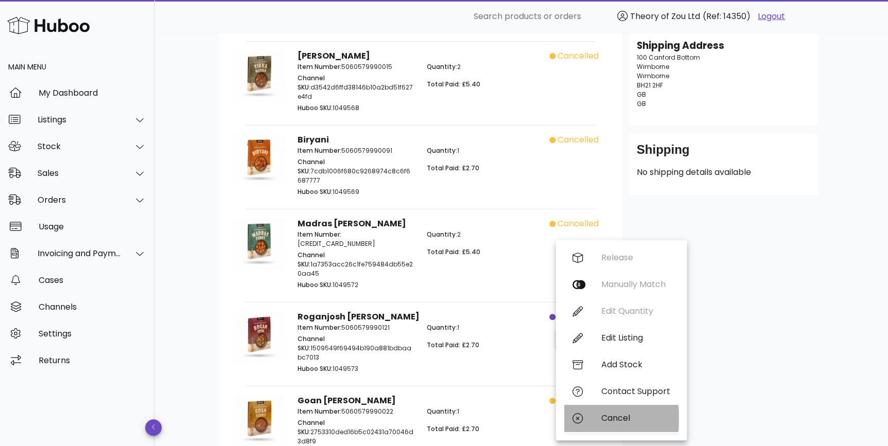
click at [603, 412] on div "Cancel" at bounding box center [621, 418] width 114 height 27
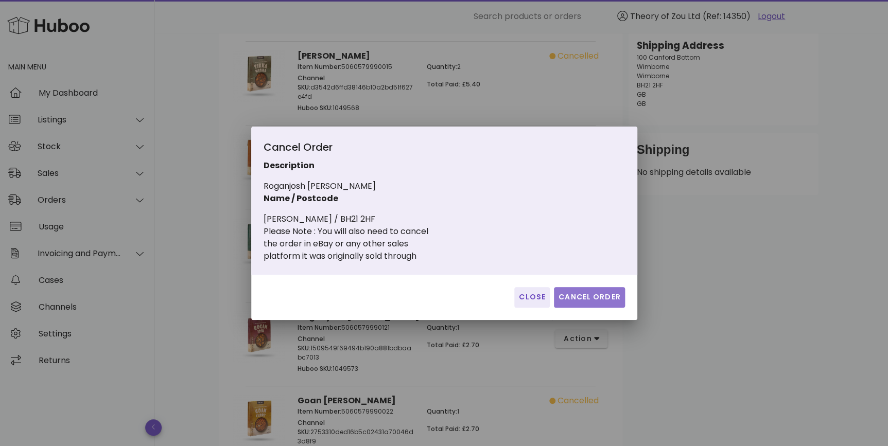
click at [602, 302] on span "Cancel Order" at bounding box center [589, 297] width 63 height 11
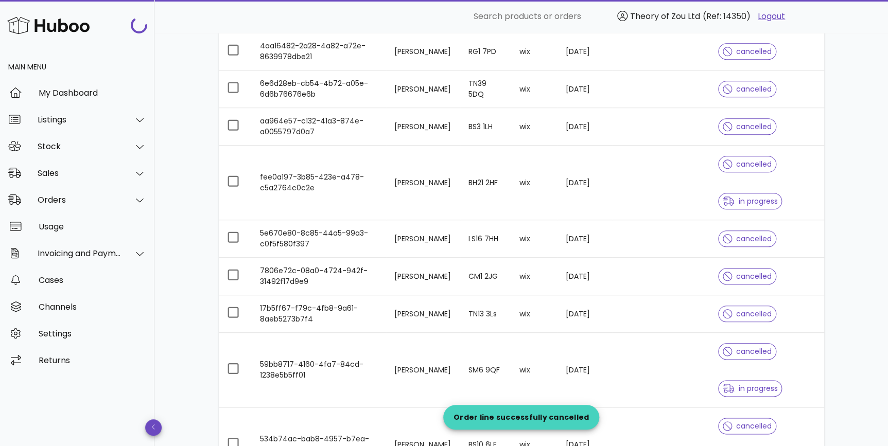
scroll to position [389, 0]
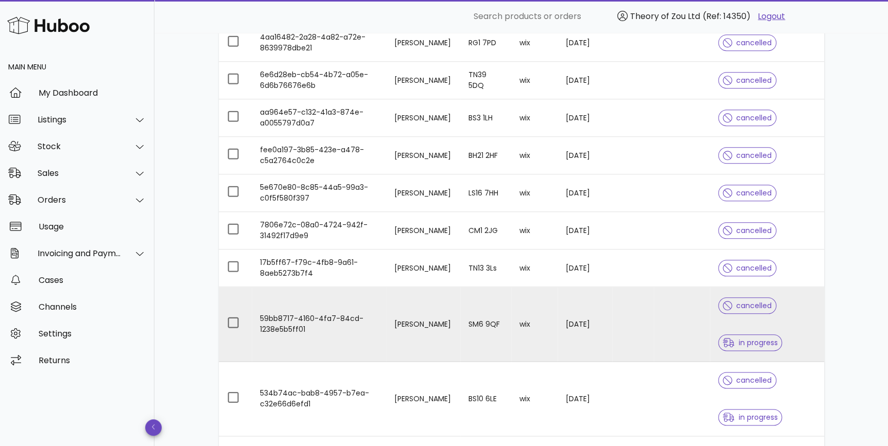
click at [794, 344] on div "cancelled in progress" at bounding box center [766, 324] width 97 height 74
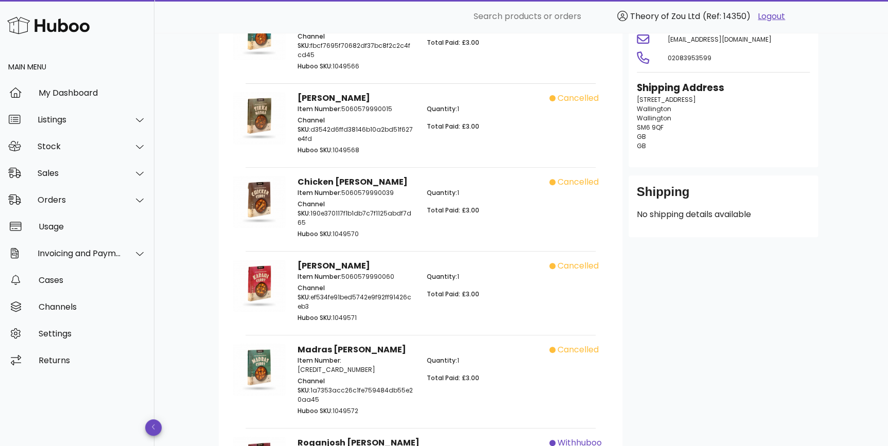
scroll to position [213, 0]
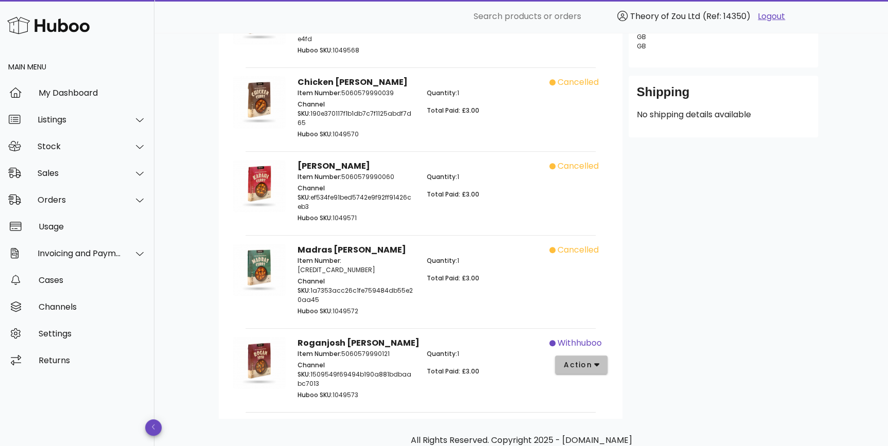
click at [592, 360] on span "action" at bounding box center [581, 365] width 37 height 11
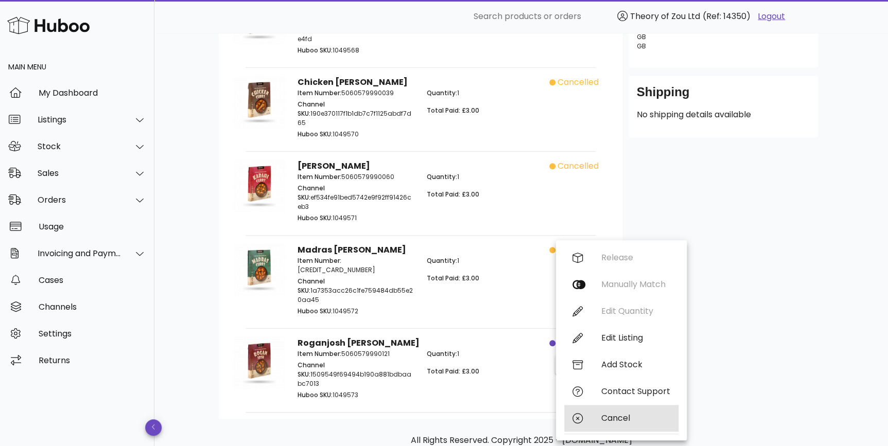
click at [622, 420] on div "Cancel" at bounding box center [635, 418] width 69 height 10
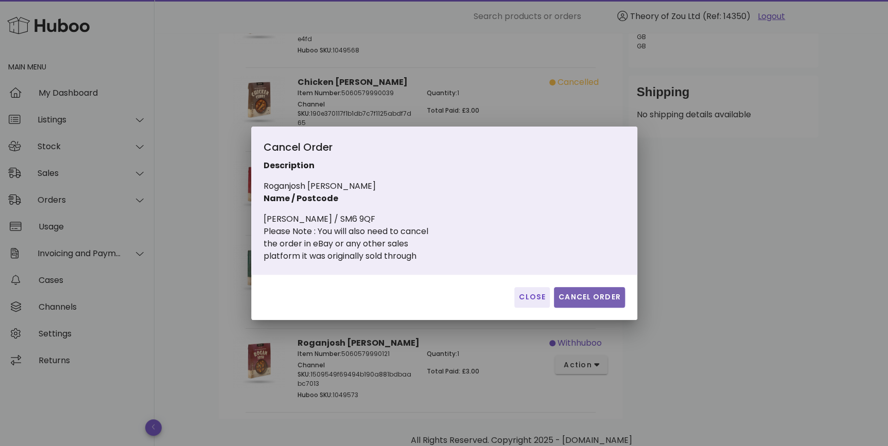
click at [574, 294] on span "Cancel Order" at bounding box center [589, 297] width 63 height 11
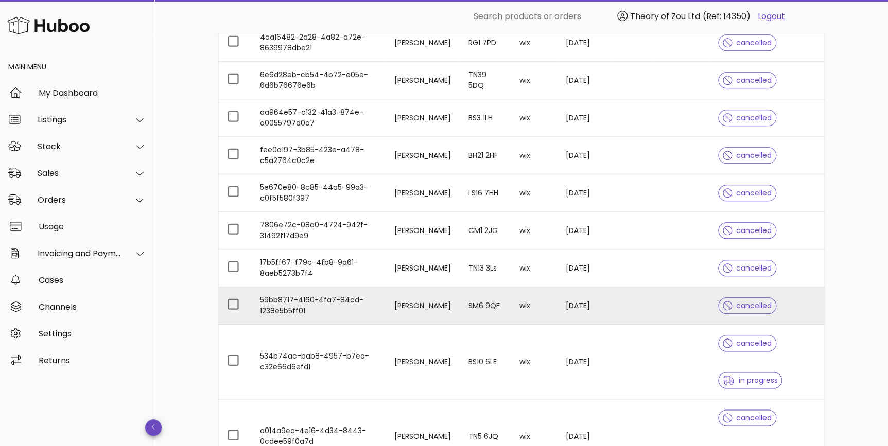
scroll to position [468, 0]
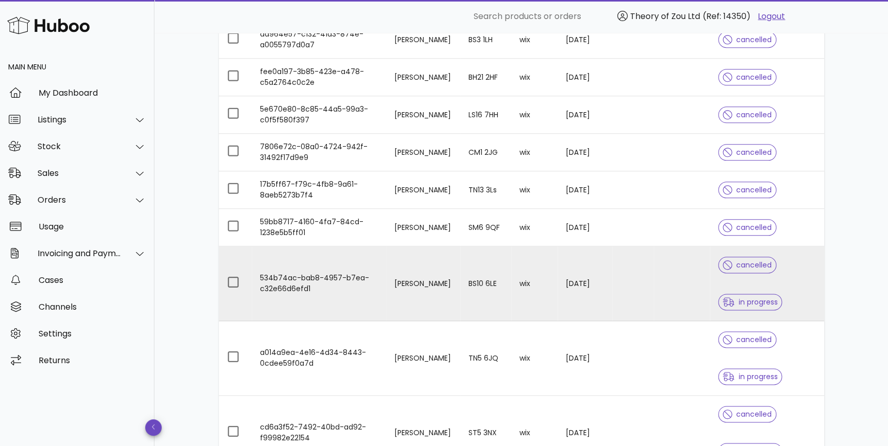
click at [799, 272] on div "cancelled in progress" at bounding box center [766, 283] width 97 height 74
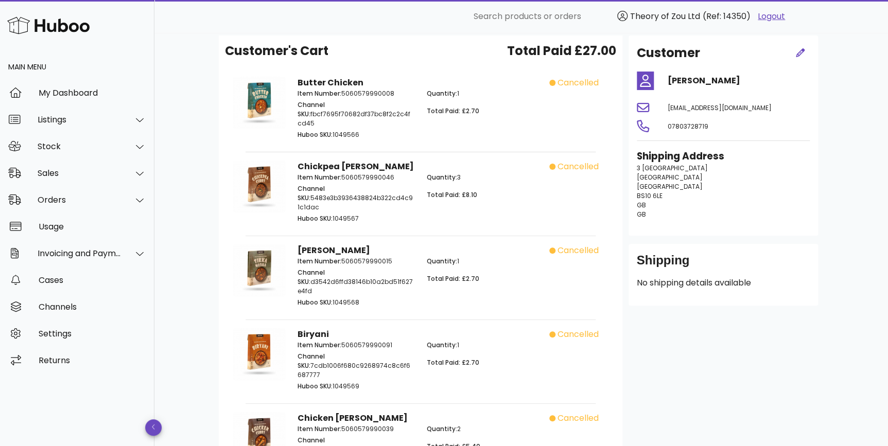
scroll to position [288, 0]
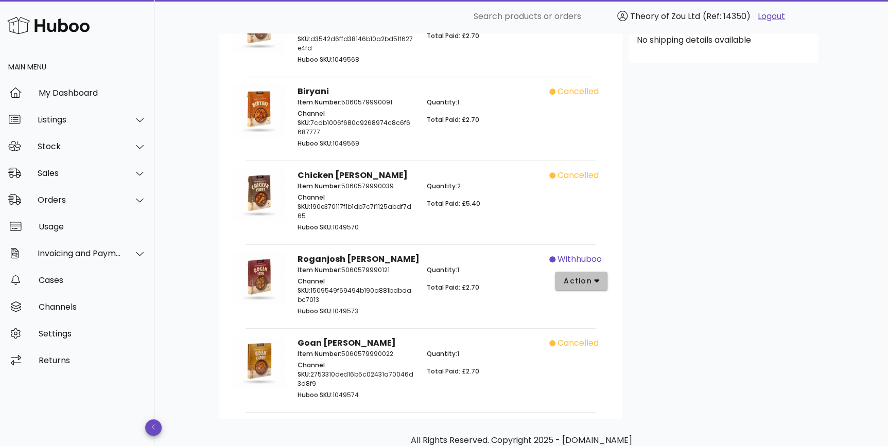
click at [591, 276] on span "action" at bounding box center [577, 281] width 29 height 11
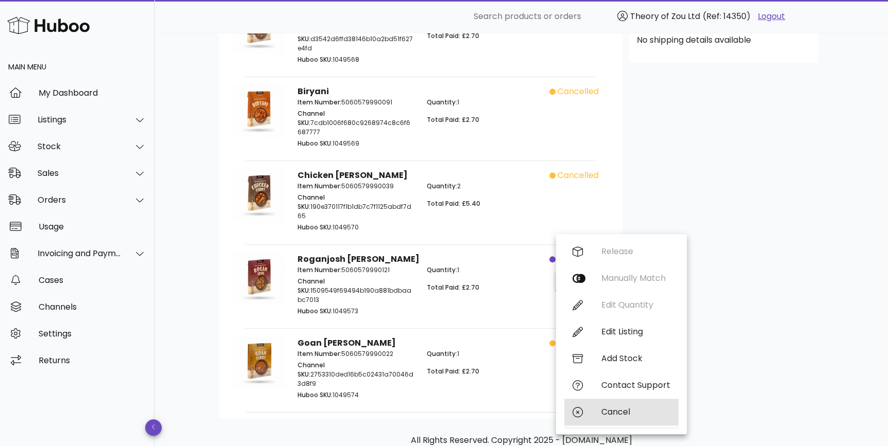
click at [619, 412] on div "Cancel" at bounding box center [635, 412] width 69 height 10
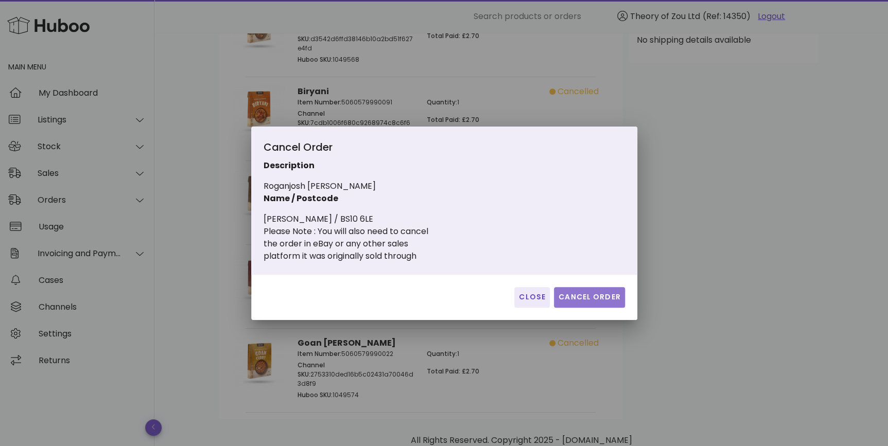
click at [601, 295] on span "Cancel Order" at bounding box center [589, 297] width 63 height 11
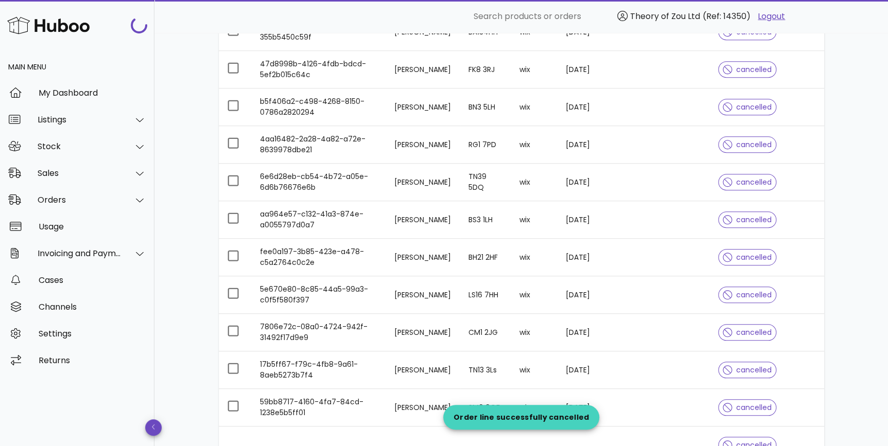
scroll to position [468, 0]
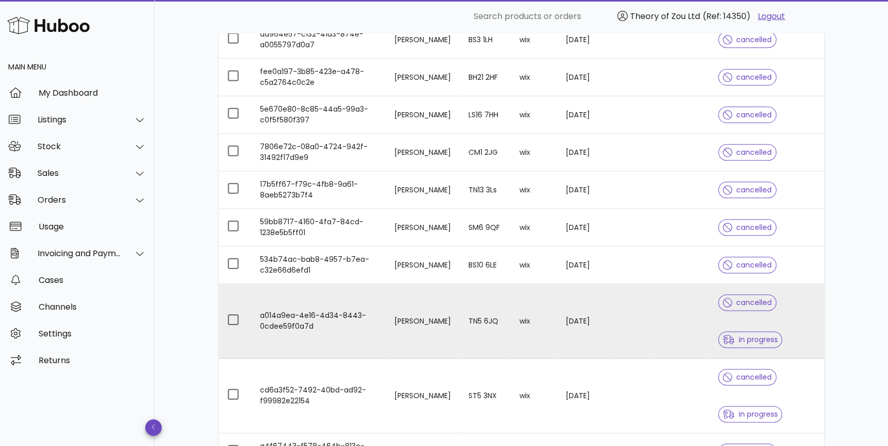
click at [807, 329] on div "cancelled in progress" at bounding box center [766, 321] width 97 height 74
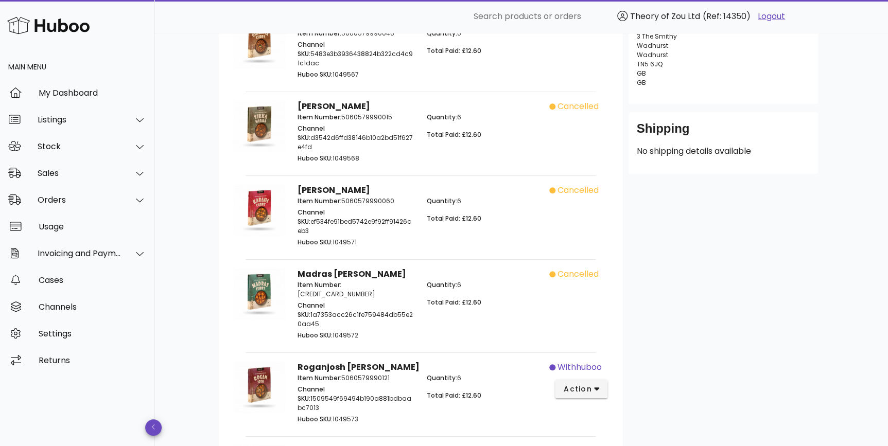
scroll to position [306, 0]
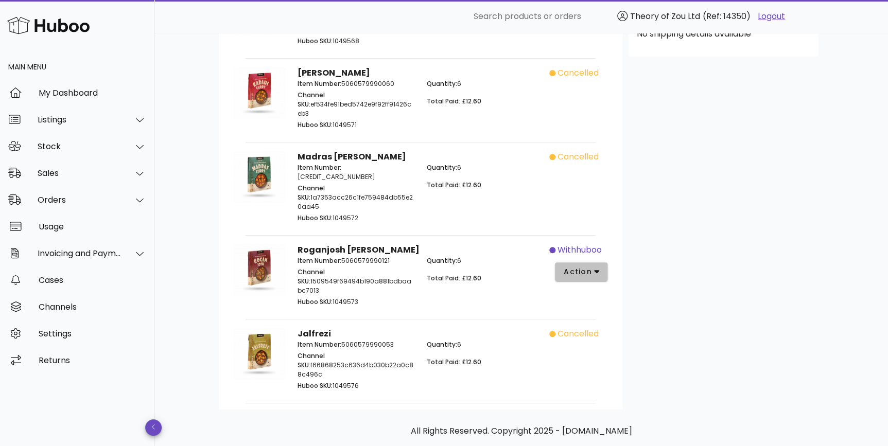
click at [599, 262] on button "action" at bounding box center [581, 271] width 53 height 19
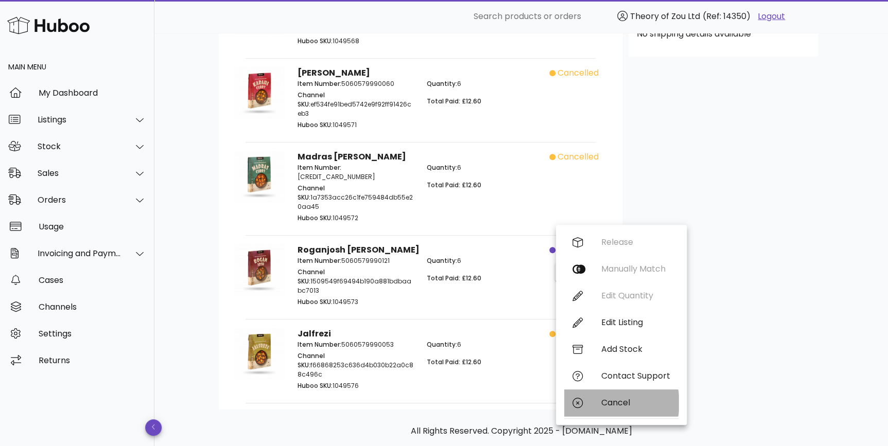
click at [642, 396] on div "Cancel" at bounding box center [621, 402] width 114 height 27
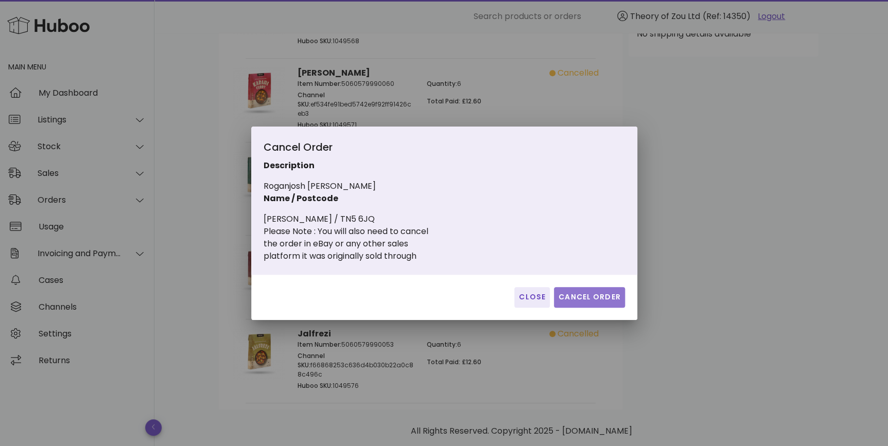
click at [593, 293] on span "Cancel Order" at bounding box center [589, 297] width 63 height 11
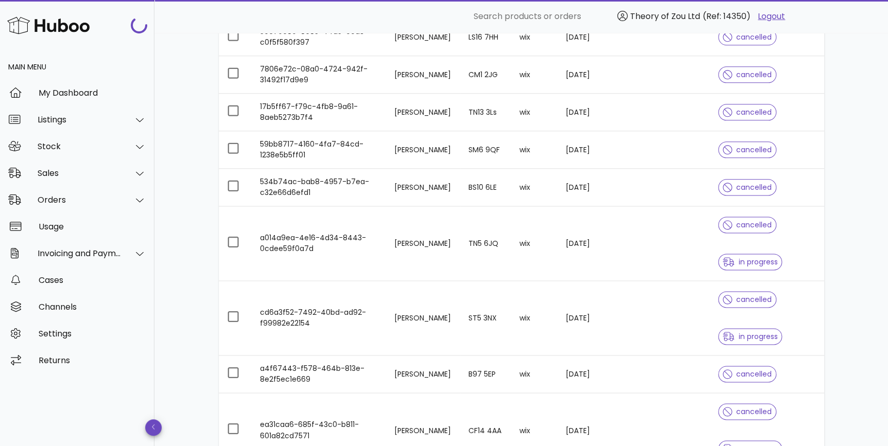
scroll to position [701, 0]
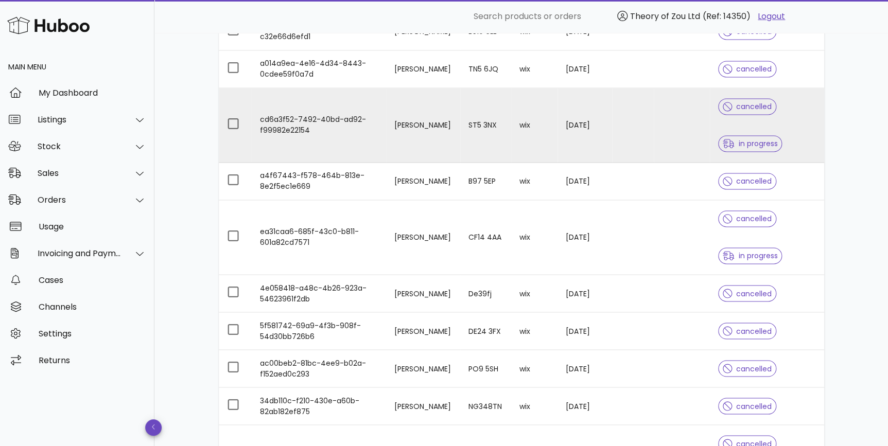
click at [798, 127] on div "cancelled in progress" at bounding box center [766, 125] width 97 height 74
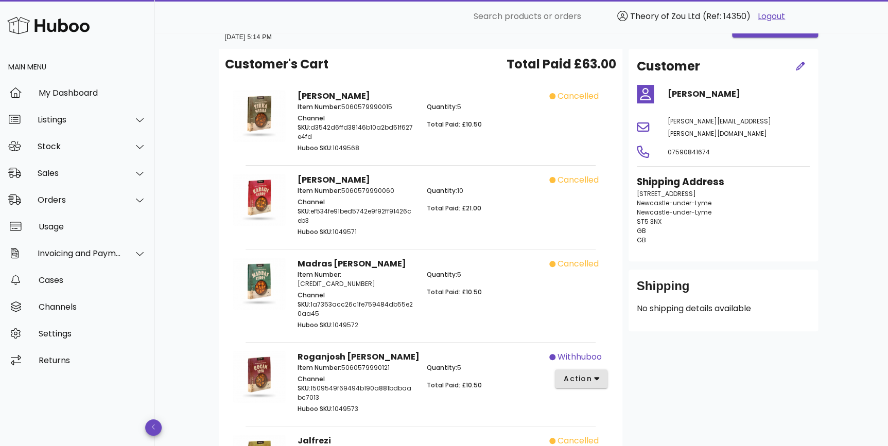
scroll to position [78, 0]
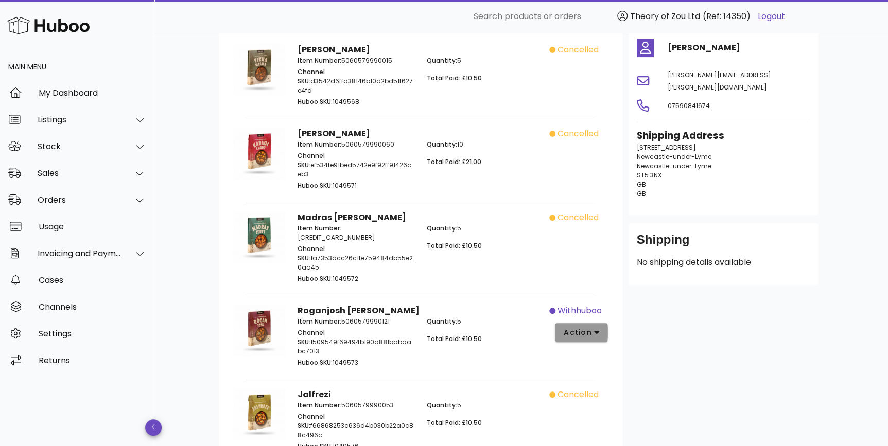
click at [582, 327] on span "action" at bounding box center [577, 332] width 29 height 11
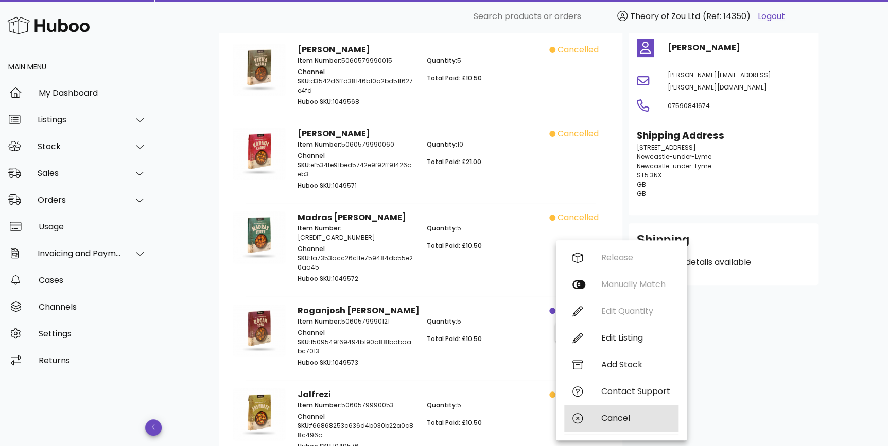
click at [613, 424] on div "Cancel" at bounding box center [621, 418] width 114 height 27
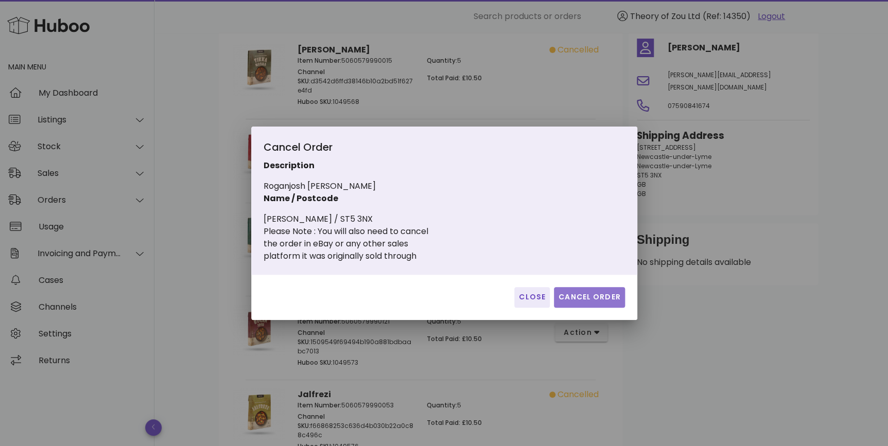
click at [577, 288] on button "Cancel Order" at bounding box center [589, 297] width 71 height 21
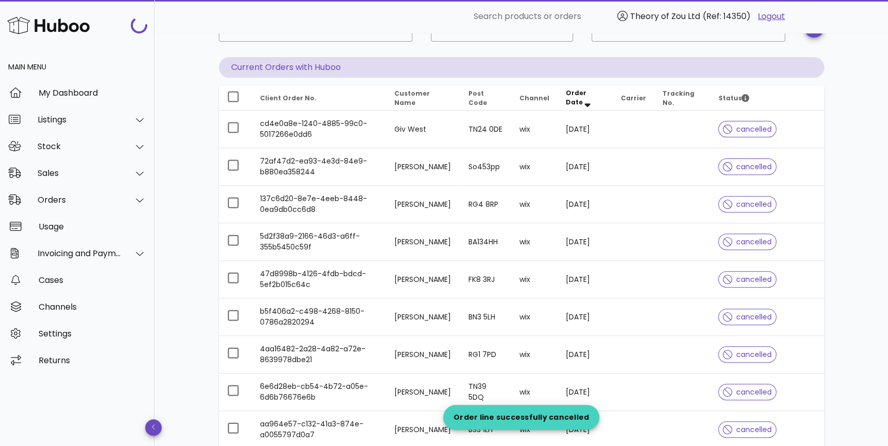
scroll to position [701, 0]
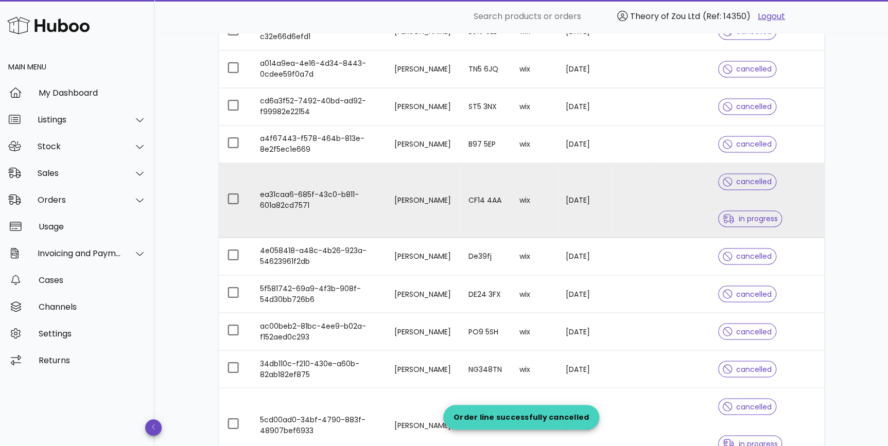
click at [795, 212] on div "cancelled in progress" at bounding box center [766, 200] width 97 height 74
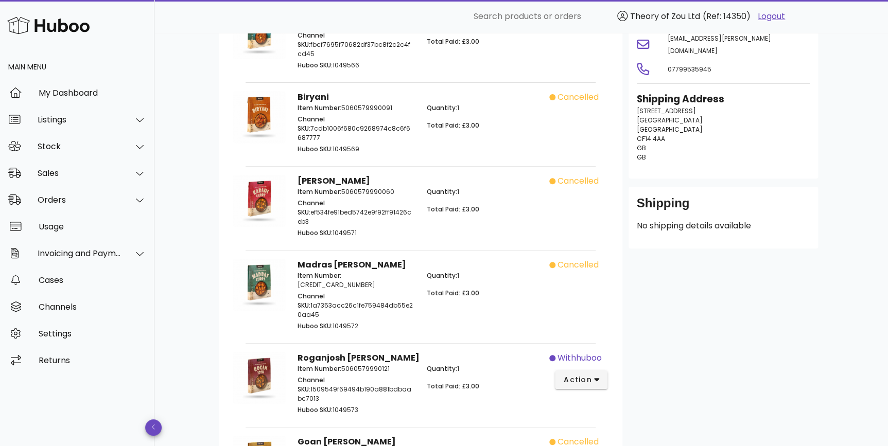
scroll to position [213, 0]
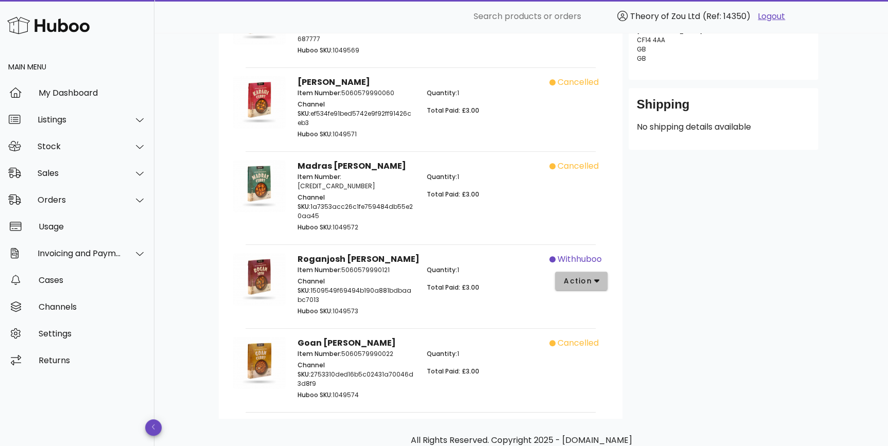
click at [582, 272] on button "action" at bounding box center [581, 281] width 53 height 19
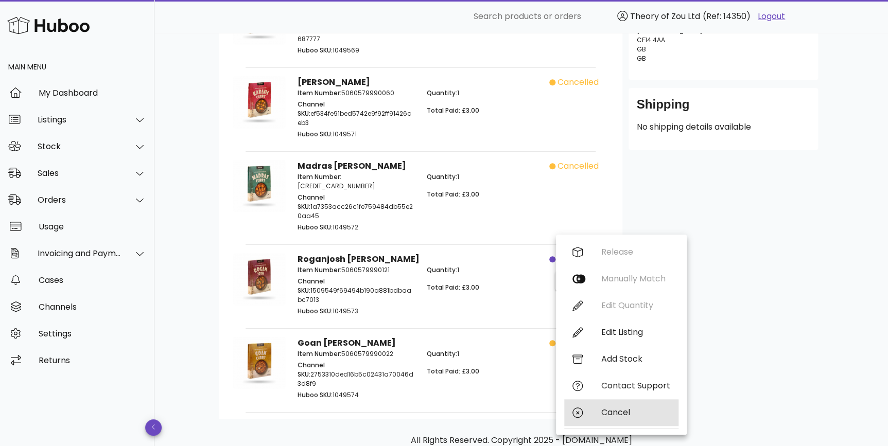
click at [601, 399] on div "Cancel" at bounding box center [621, 412] width 114 height 27
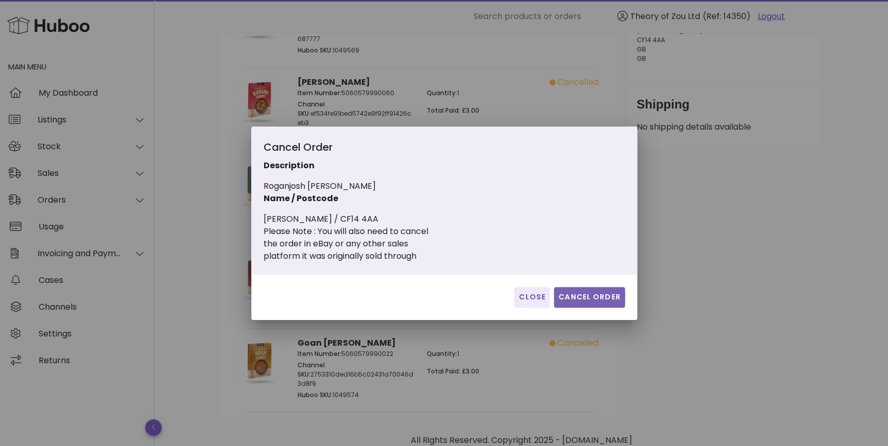
click at [592, 293] on span "Cancel Order" at bounding box center [589, 297] width 63 height 11
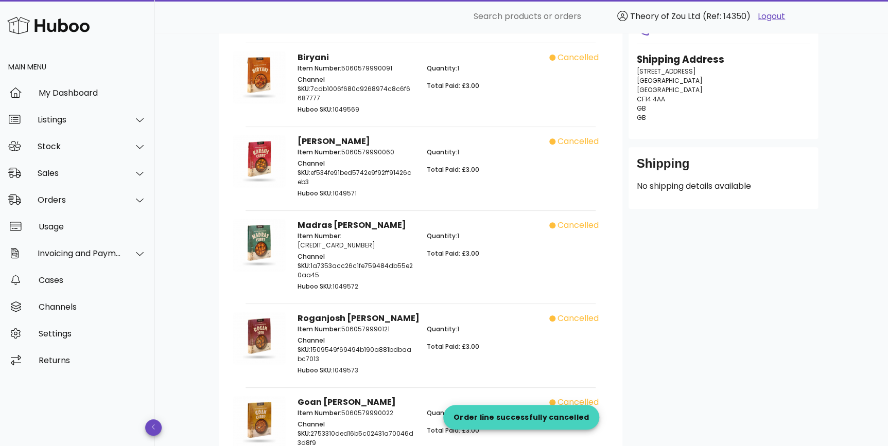
scroll to position [135, 0]
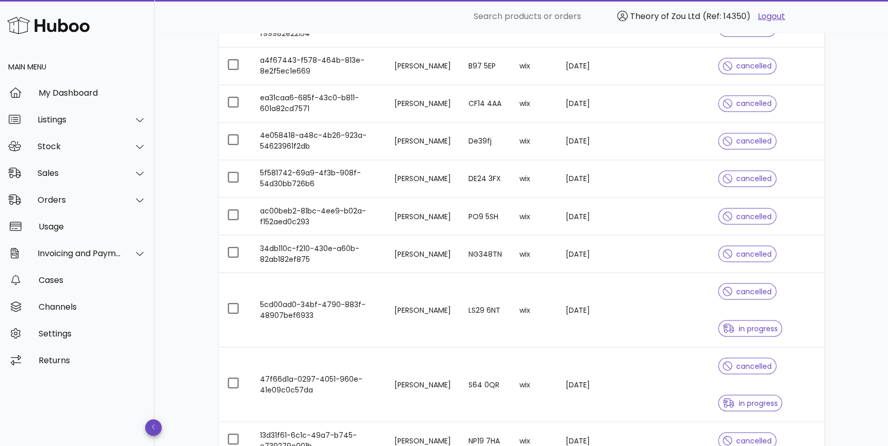
scroll to position [858, 0]
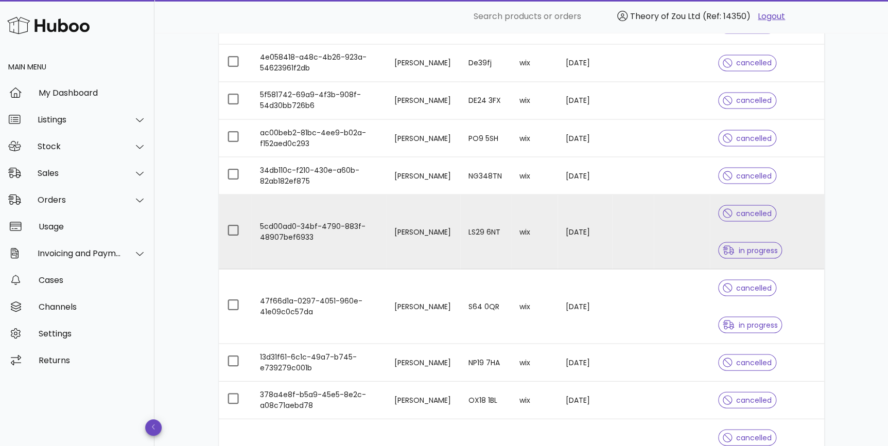
click at [818, 239] on td "cancelled in progress" at bounding box center [767, 231] width 114 height 75
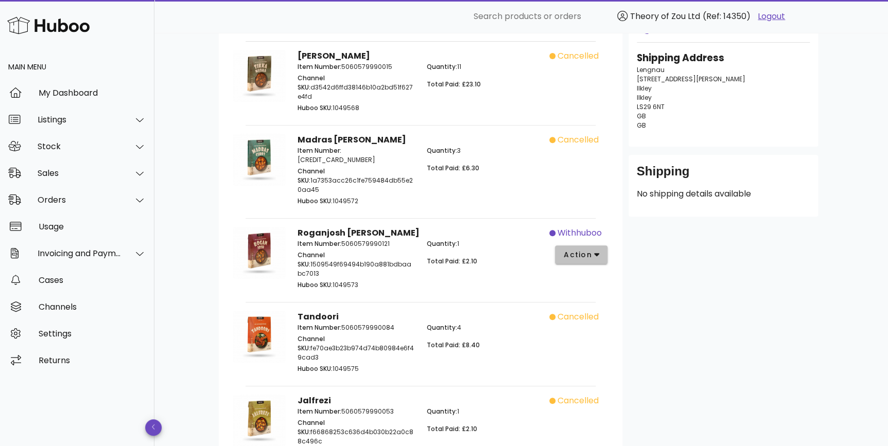
click at [568, 245] on button "action" at bounding box center [581, 254] width 53 height 19
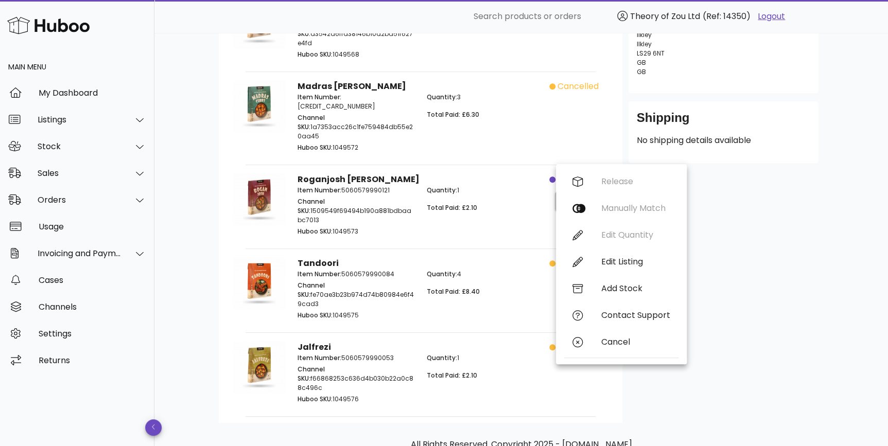
scroll to position [232, 0]
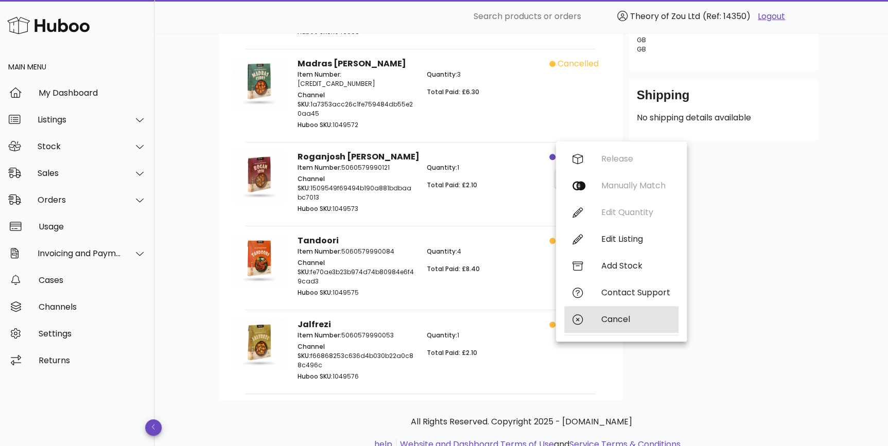
click at [606, 324] on div "Cancel" at bounding box center [635, 319] width 69 height 10
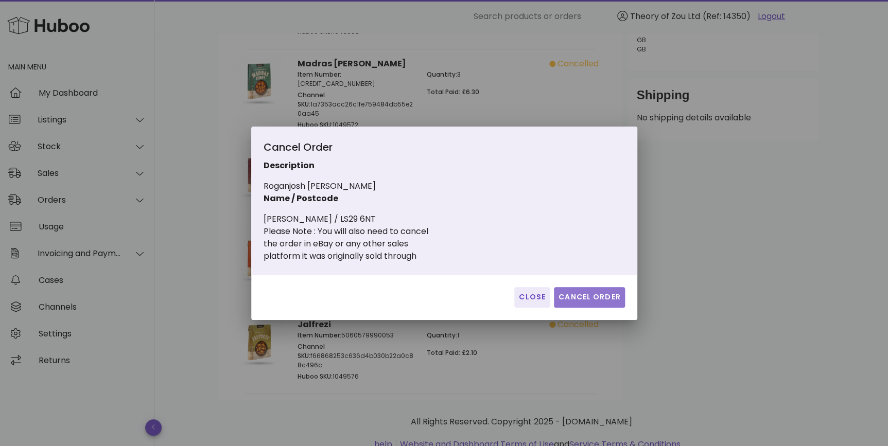
click at [572, 298] on span "Cancel Order" at bounding box center [589, 297] width 63 height 11
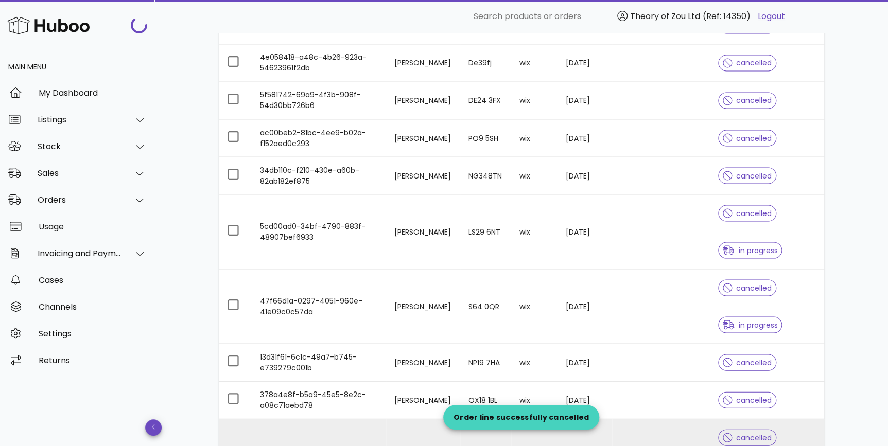
scroll to position [936, 0]
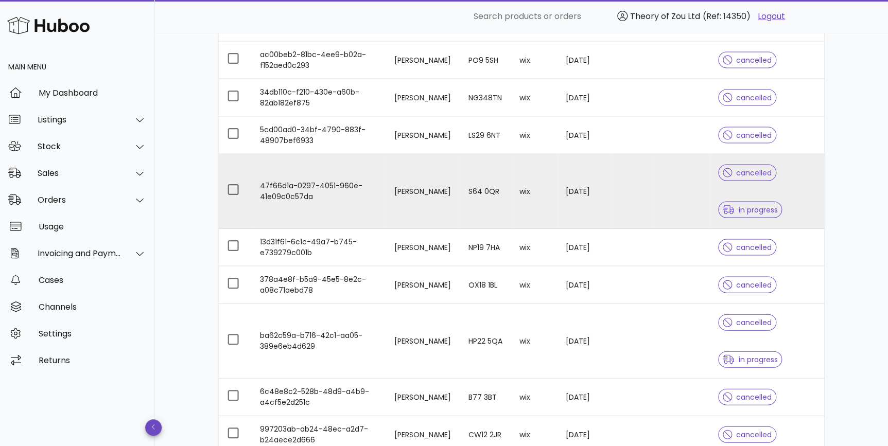
click at [802, 201] on div "cancelled in progress" at bounding box center [766, 191] width 97 height 74
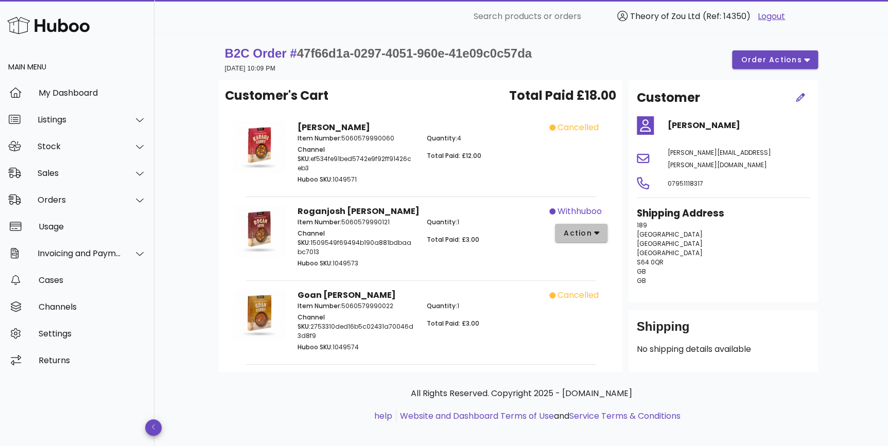
click at [583, 228] on span "action" at bounding box center [577, 233] width 29 height 11
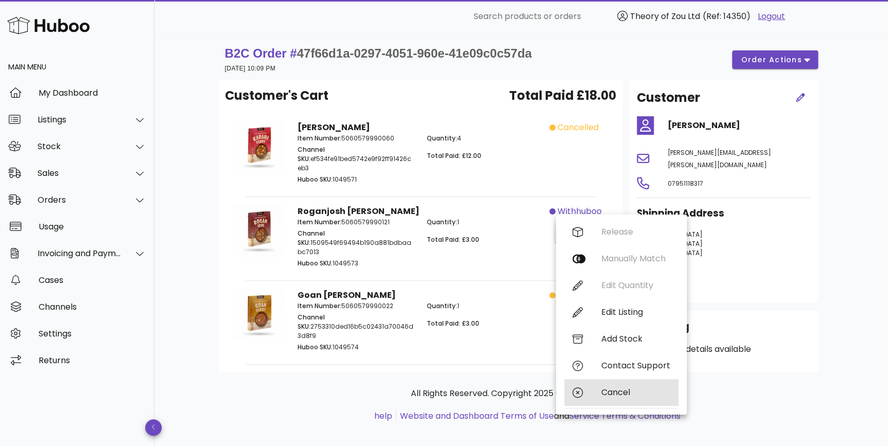
click at [645, 398] on div "Cancel" at bounding box center [621, 392] width 114 height 27
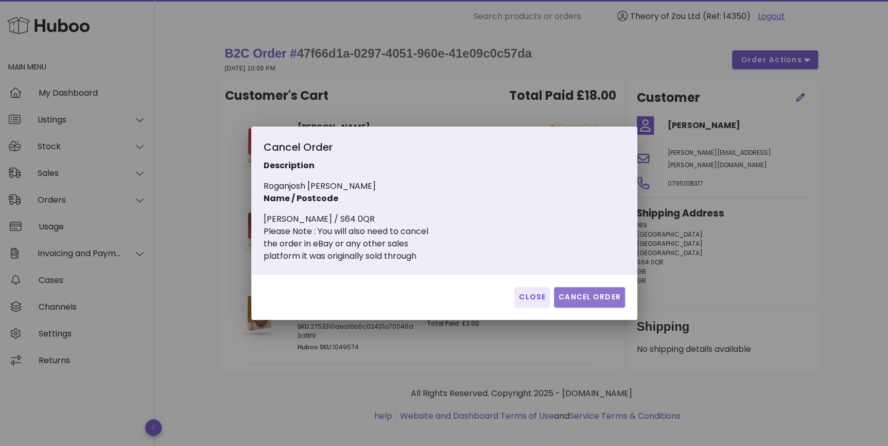
click at [587, 288] on button "Cancel Order" at bounding box center [589, 297] width 71 height 21
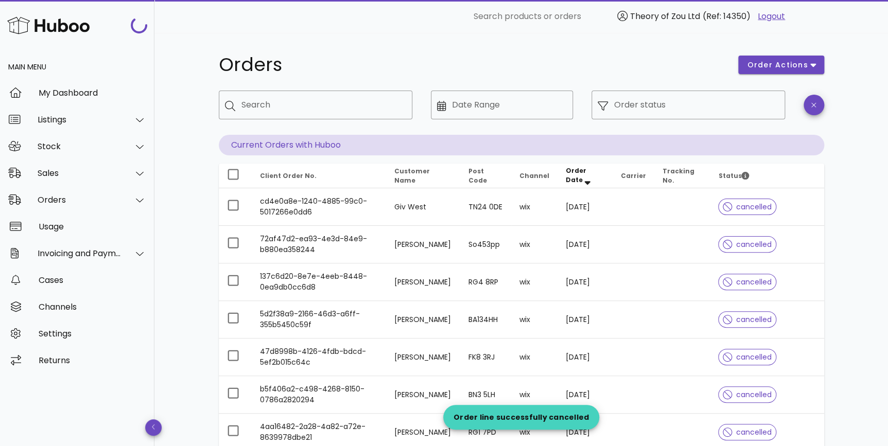
scroll to position [936, 0]
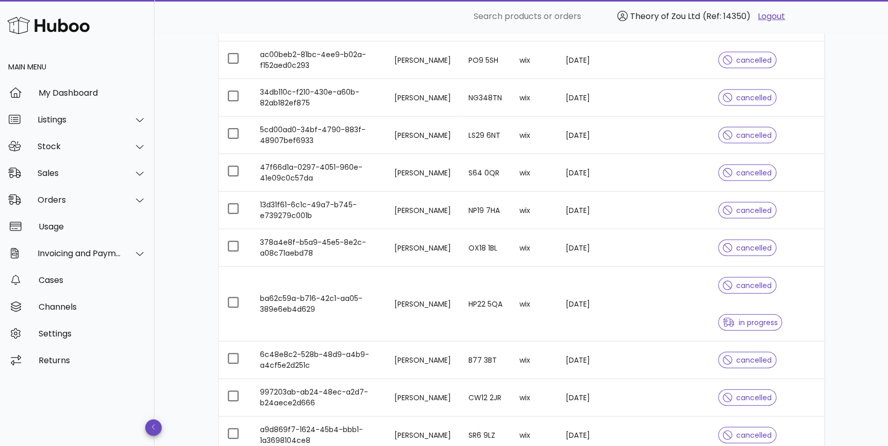
click at [791, 299] on div "cancelled in progress" at bounding box center [766, 304] width 97 height 74
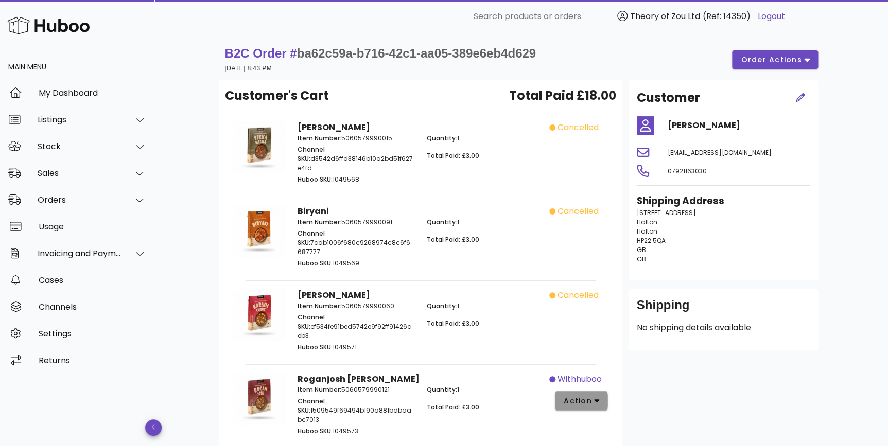
click at [601, 392] on button "action" at bounding box center [581, 401] width 53 height 19
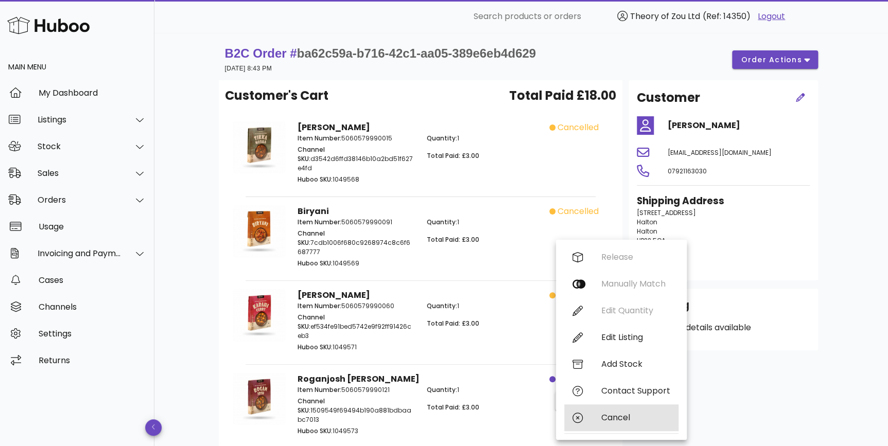
click at [628, 428] on div "Cancel" at bounding box center [621, 417] width 114 height 27
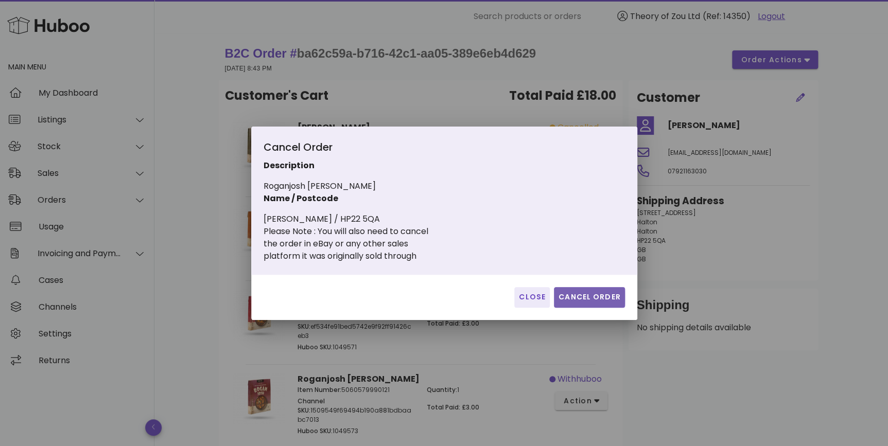
click at [604, 300] on span "Cancel Order" at bounding box center [589, 297] width 63 height 11
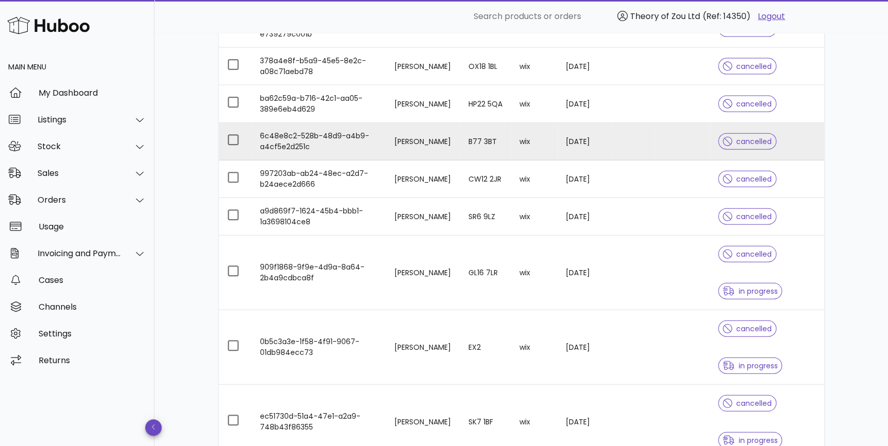
scroll to position [1170, 0]
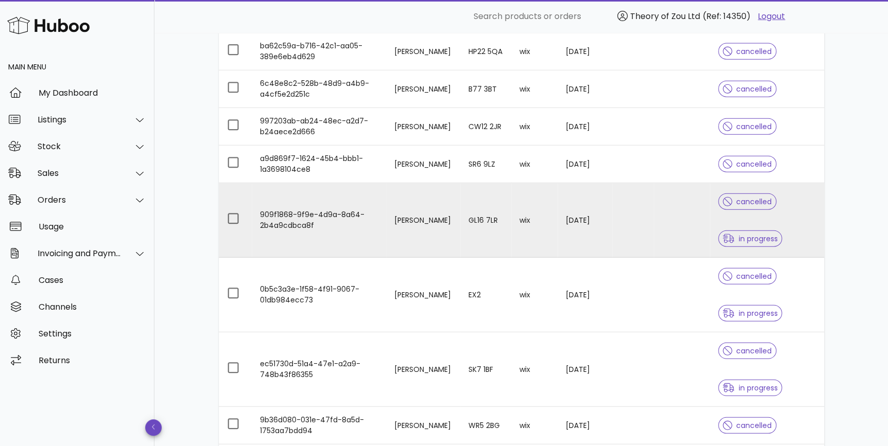
click at [786, 229] on div "cancelled in progress" at bounding box center [766, 220] width 97 height 74
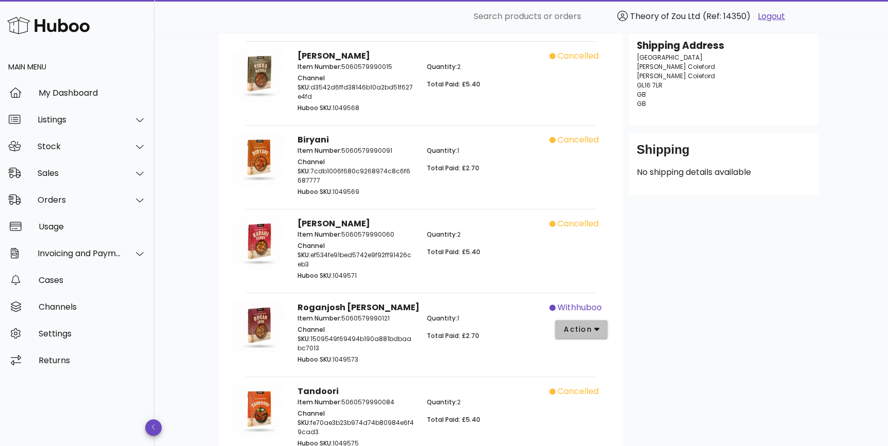
click at [583, 324] on span "action" at bounding box center [577, 329] width 29 height 11
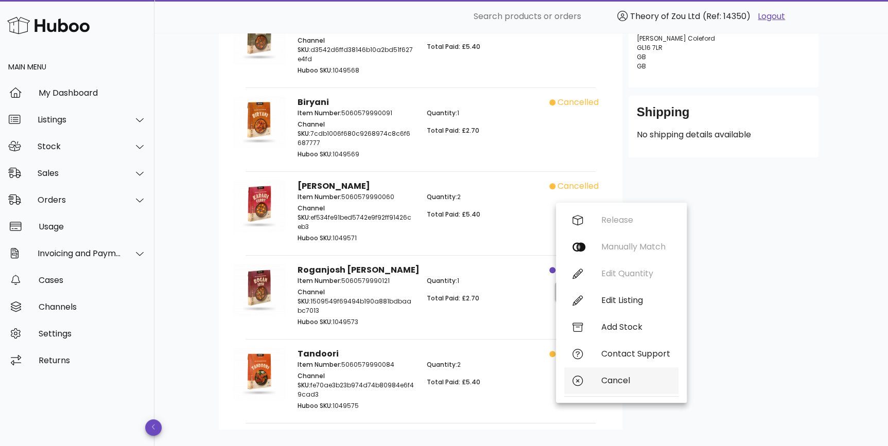
scroll to position [213, 0]
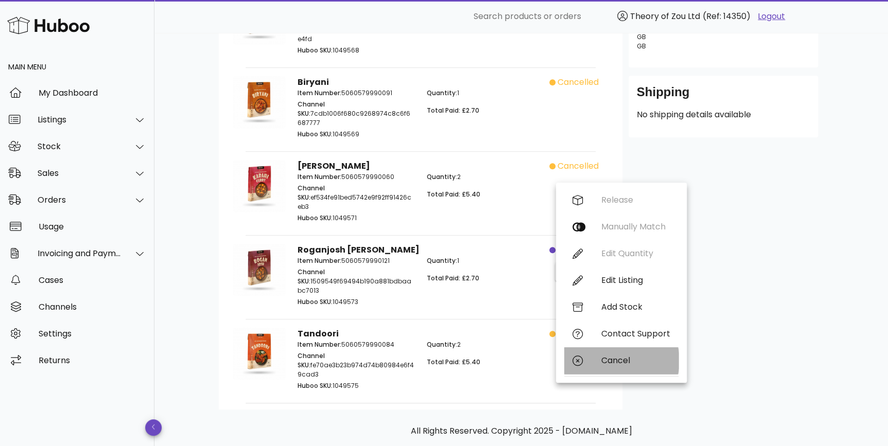
click at [619, 364] on div "Cancel" at bounding box center [635, 361] width 69 height 10
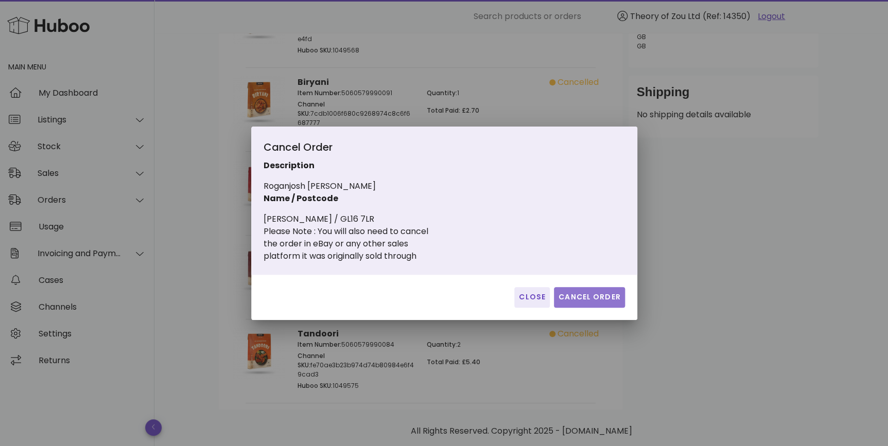
click at [588, 302] on span "Cancel Order" at bounding box center [589, 297] width 63 height 11
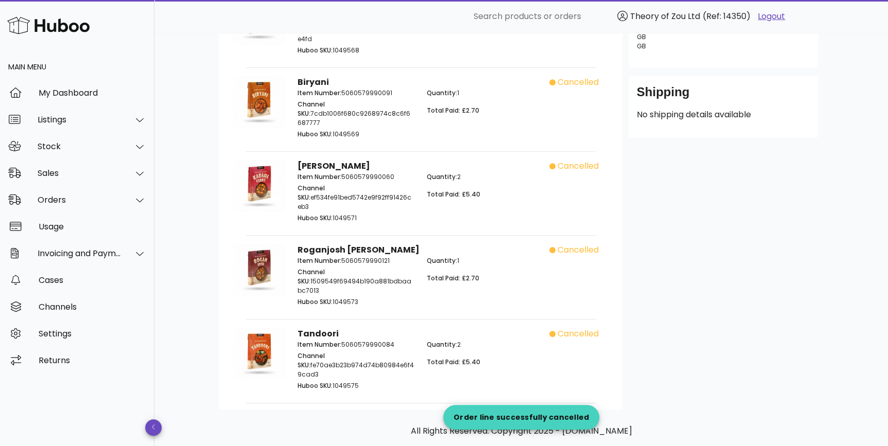
scroll to position [1170, 0]
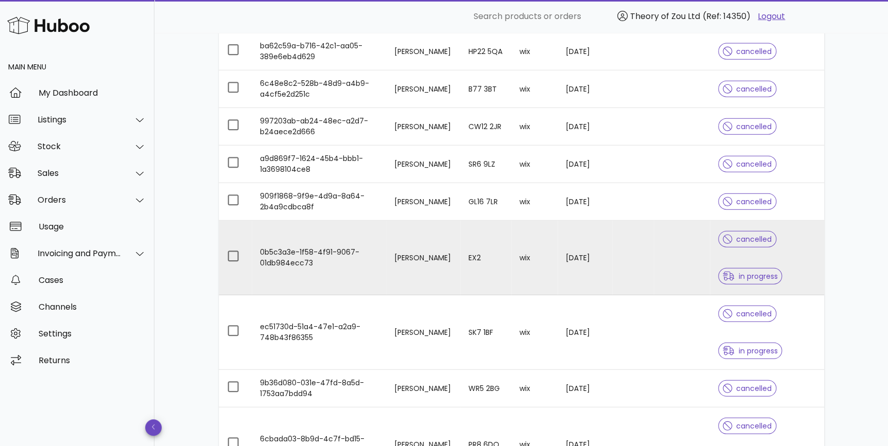
click at [801, 245] on div "cancelled in progress" at bounding box center [766, 258] width 97 height 74
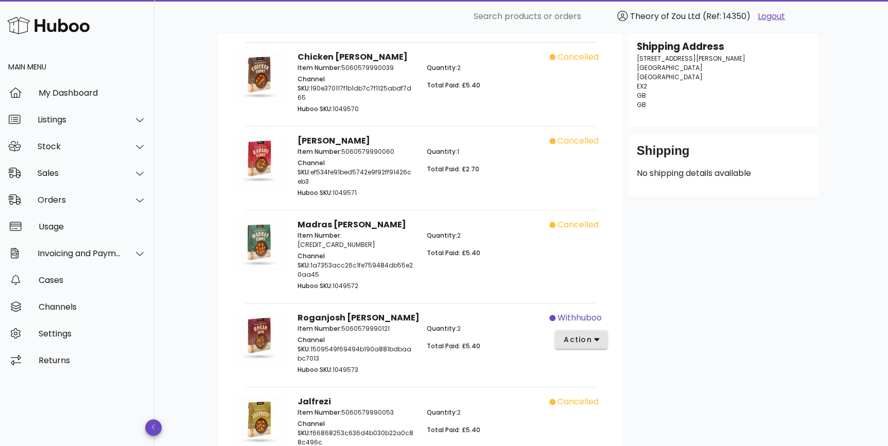
scroll to position [155, 0]
click at [587, 333] on span "action" at bounding box center [577, 338] width 29 height 11
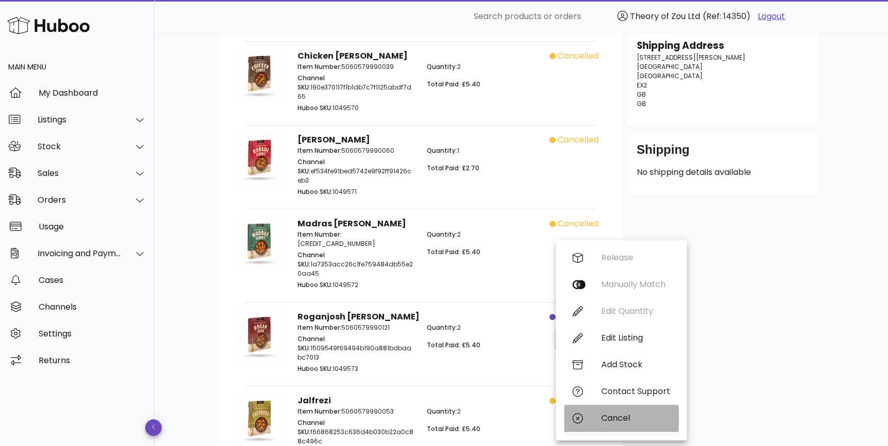
click at [604, 427] on div "Cancel" at bounding box center [621, 418] width 114 height 27
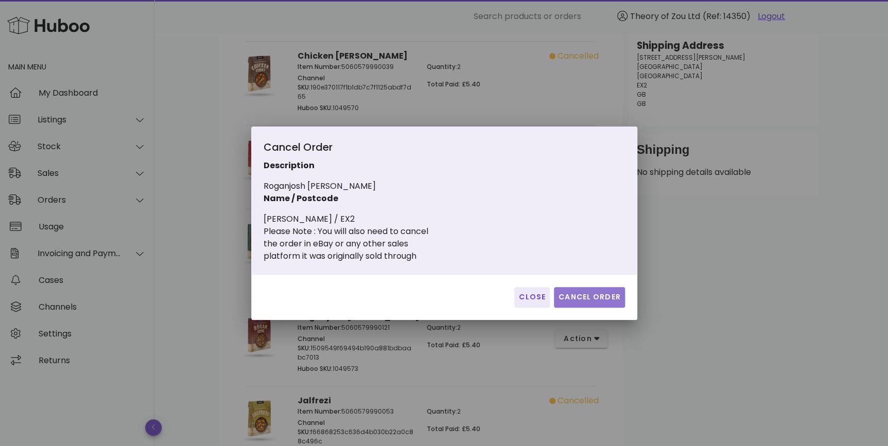
click at [591, 300] on span "Cancel Order" at bounding box center [589, 297] width 63 height 11
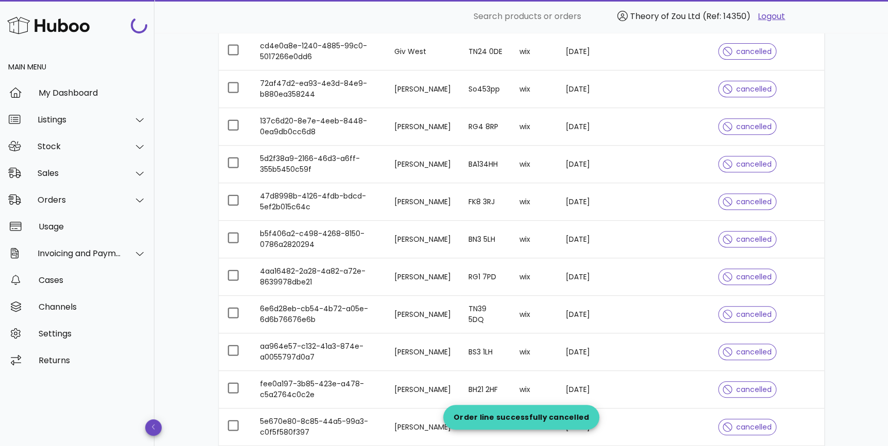
scroll to position [1170, 0]
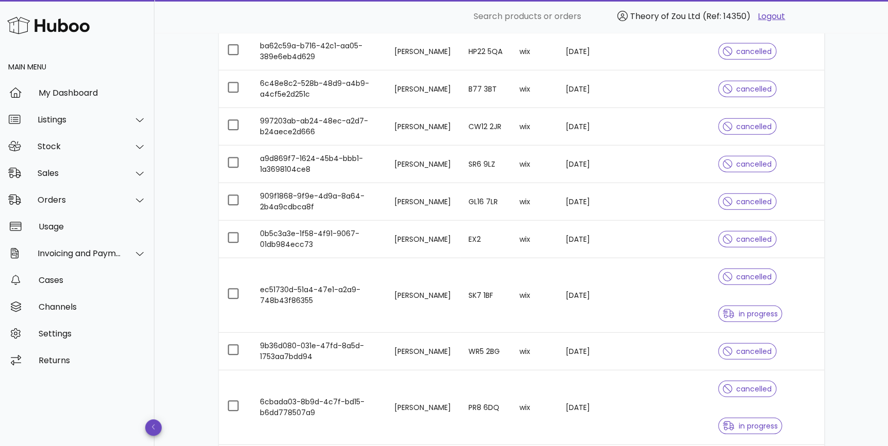
click at [798, 296] on div "cancelled in progress" at bounding box center [766, 295] width 97 height 74
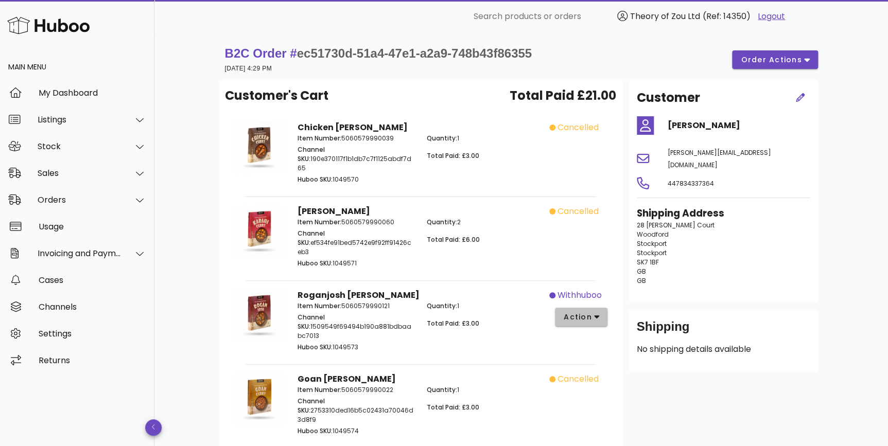
click at [591, 312] on span "action" at bounding box center [577, 317] width 29 height 11
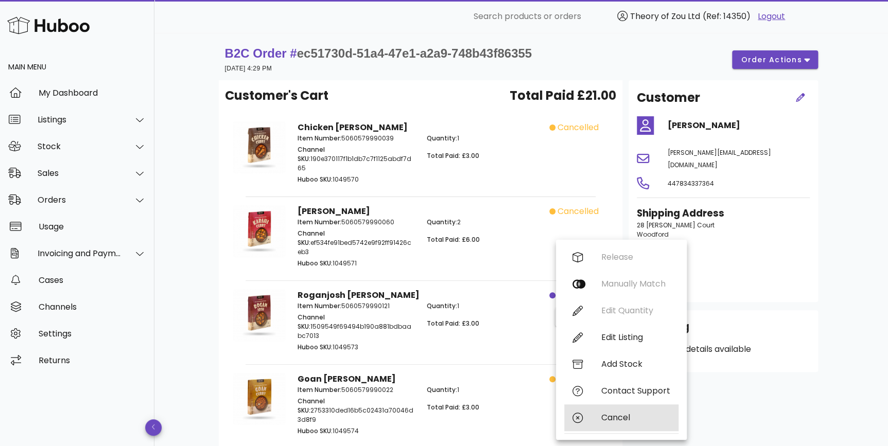
click at [601, 416] on div "Cancel" at bounding box center [635, 418] width 69 height 10
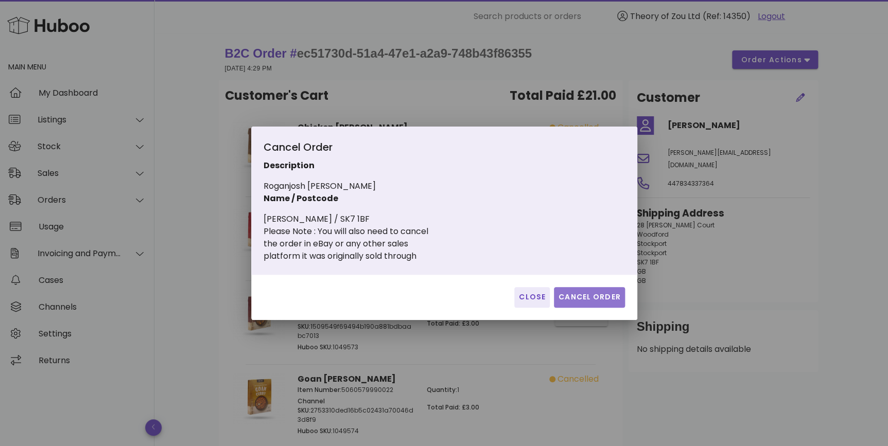
click at [575, 294] on span "Cancel Order" at bounding box center [589, 297] width 63 height 11
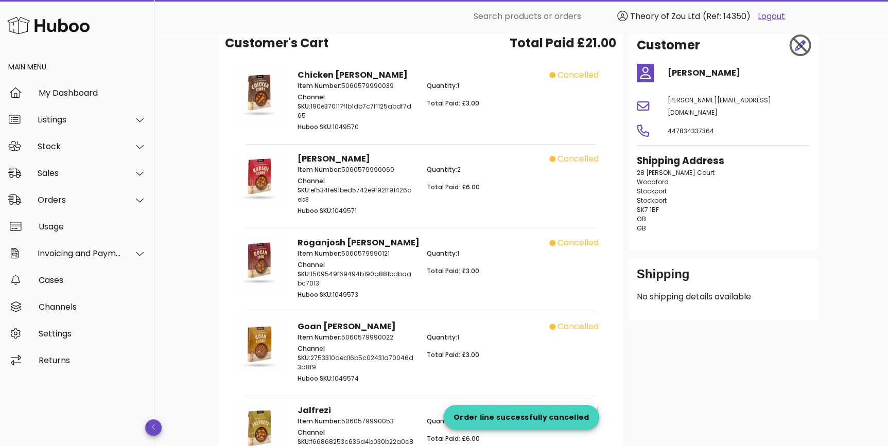
scroll to position [138, 0]
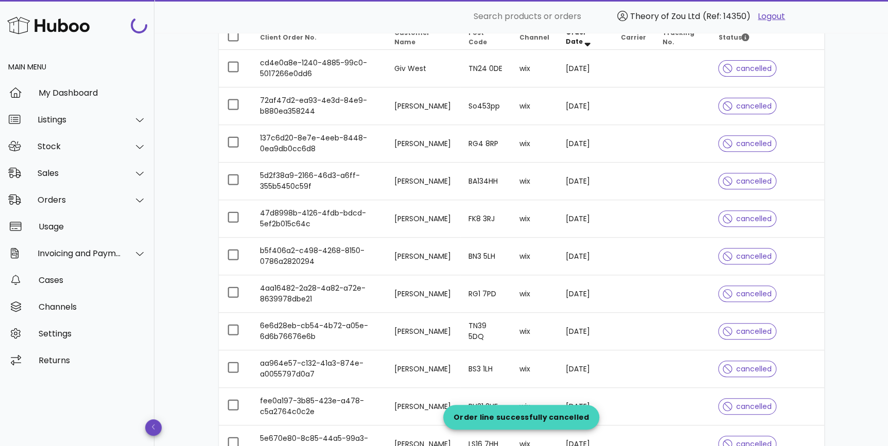
scroll to position [1170, 0]
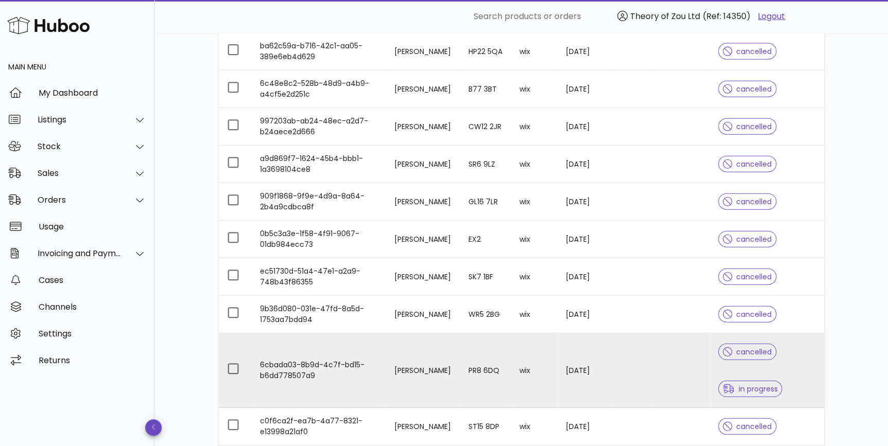
click at [802, 375] on div "cancelled in progress" at bounding box center [766, 370] width 97 height 74
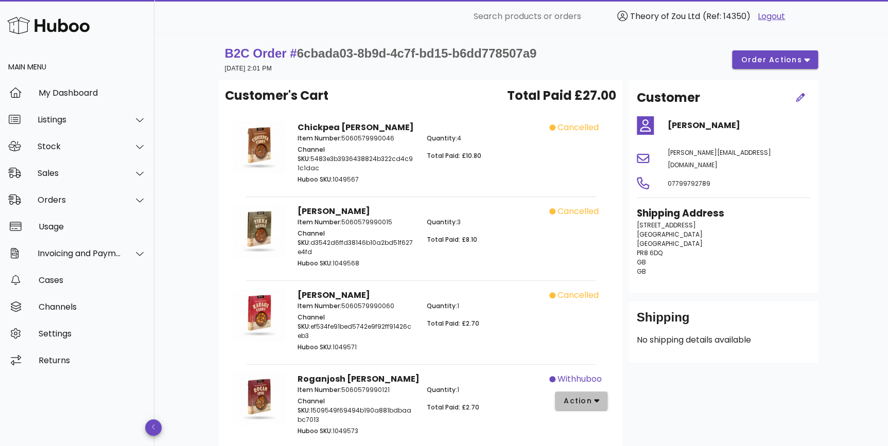
click at [588, 396] on span "action" at bounding box center [577, 401] width 29 height 11
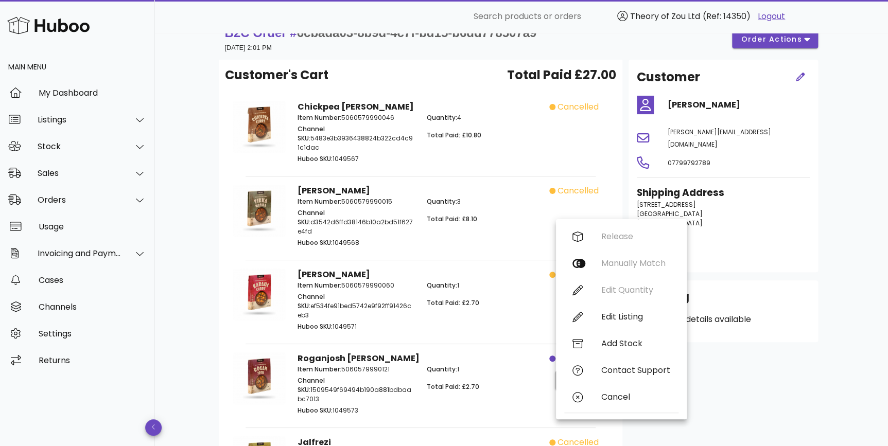
scroll to position [78, 0]
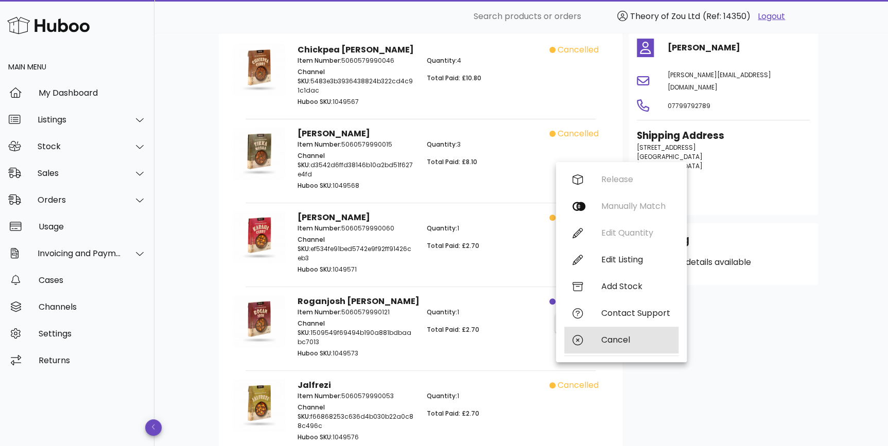
click at [627, 343] on div "Cancel" at bounding box center [635, 340] width 69 height 10
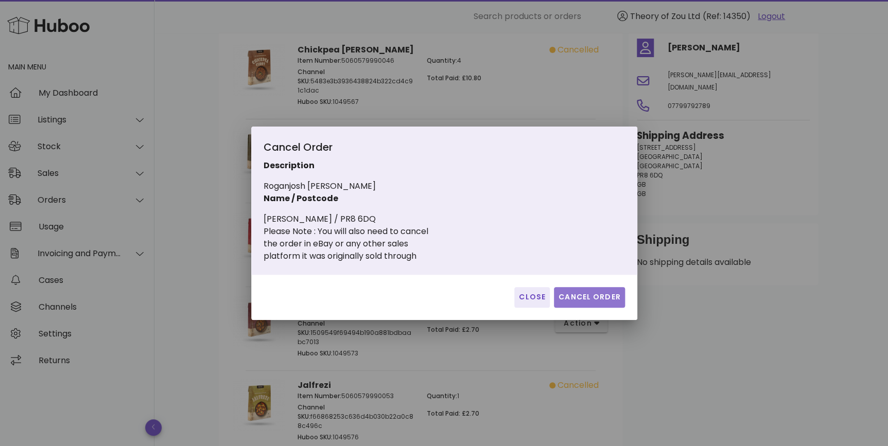
click at [601, 293] on span "Cancel Order" at bounding box center [589, 297] width 63 height 11
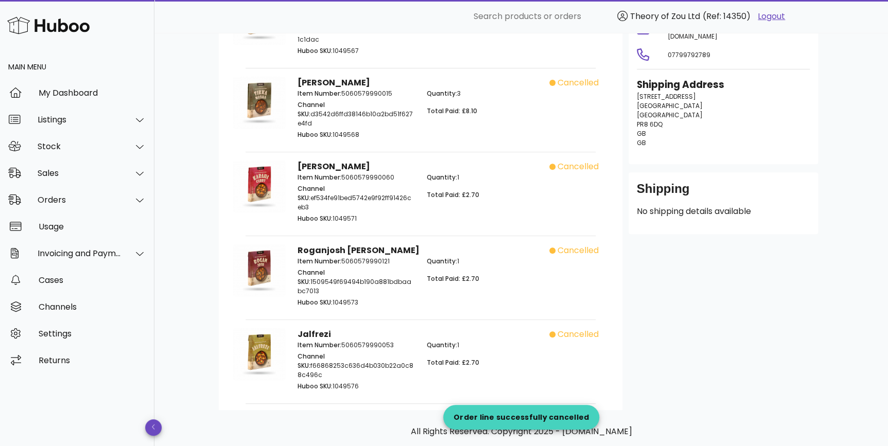
scroll to position [148, 0]
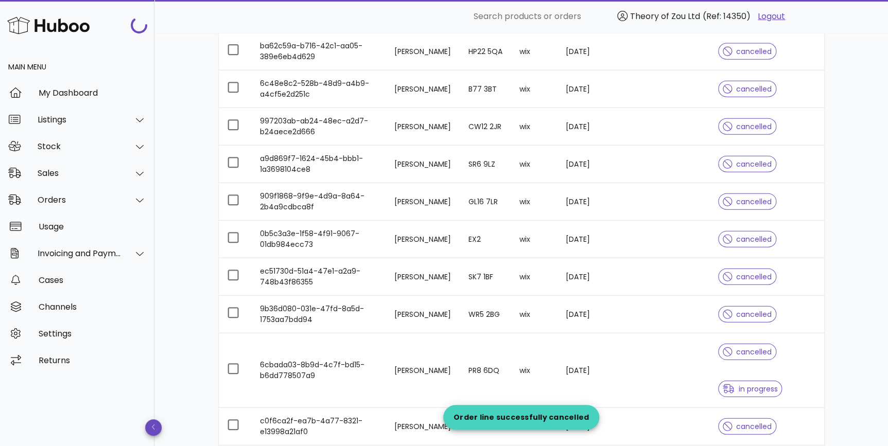
scroll to position [1325, 0]
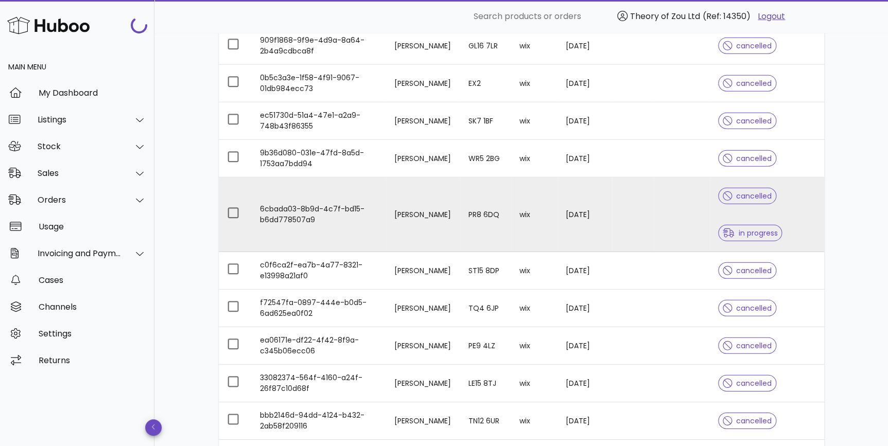
click at [821, 235] on td "cancelled in progress" at bounding box center [767, 215] width 114 height 75
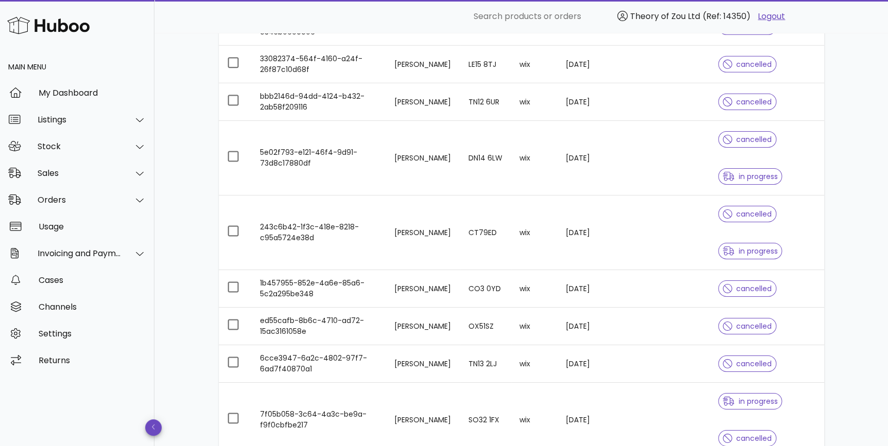
scroll to position [1559, 0]
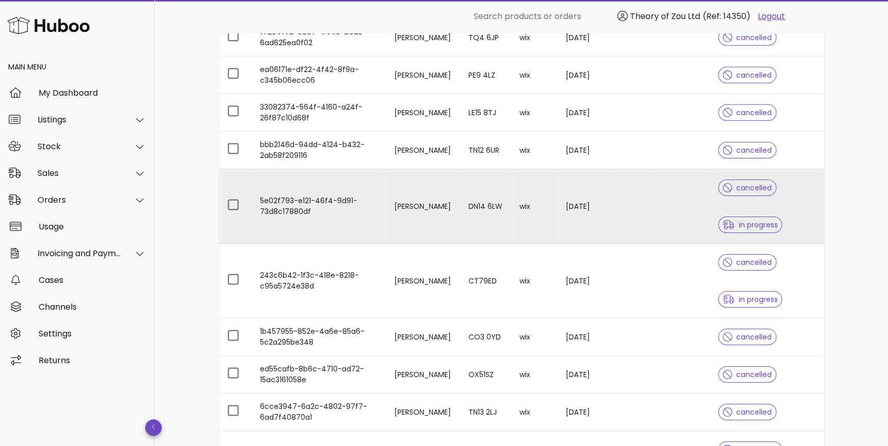
click at [805, 194] on div "cancelled in progress" at bounding box center [766, 206] width 97 height 74
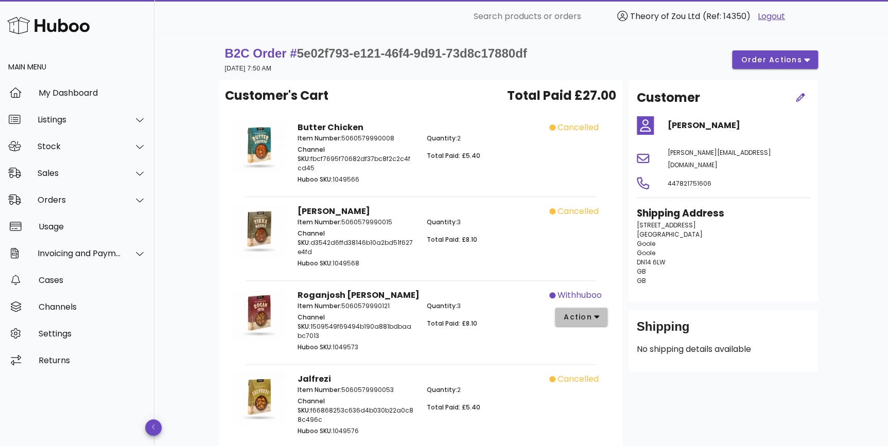
click at [592, 312] on span "action" at bounding box center [581, 317] width 37 height 11
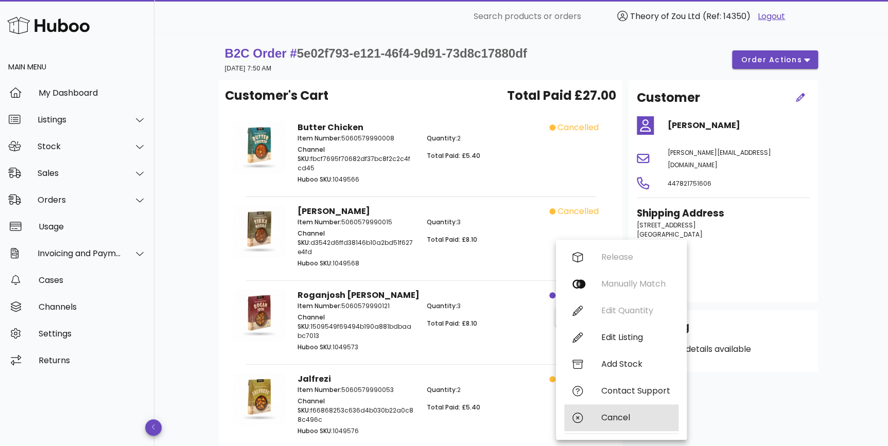
click at [629, 412] on div "Cancel" at bounding box center [621, 417] width 114 height 27
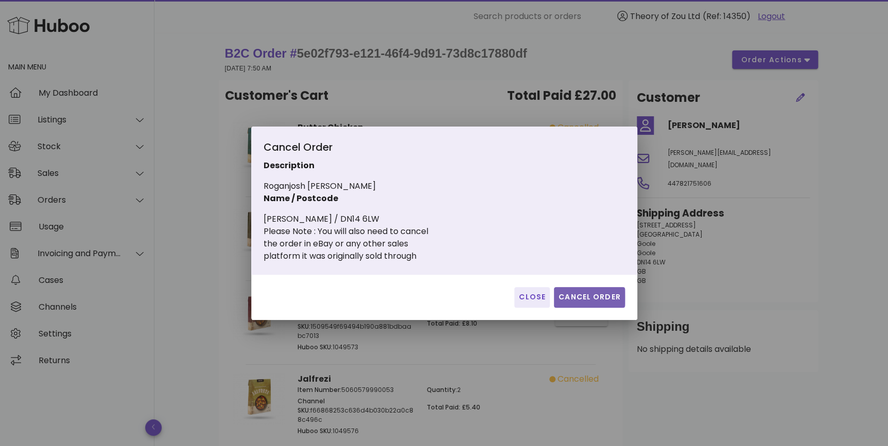
click at [583, 293] on span "Cancel Order" at bounding box center [589, 297] width 63 height 11
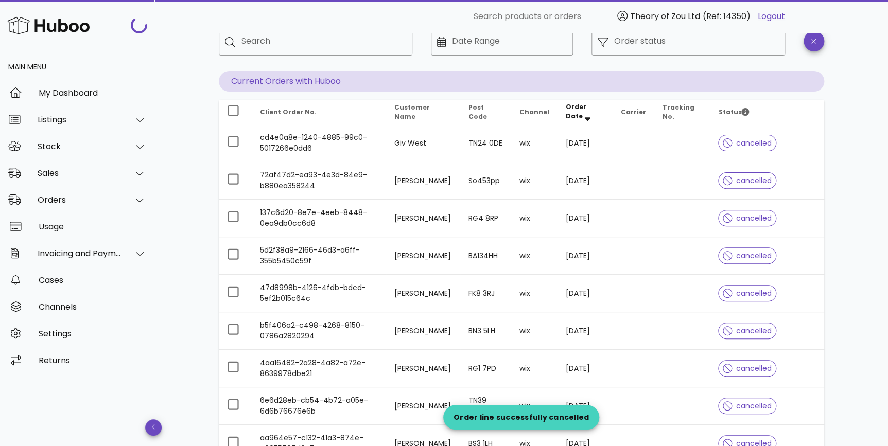
scroll to position [1559, 0]
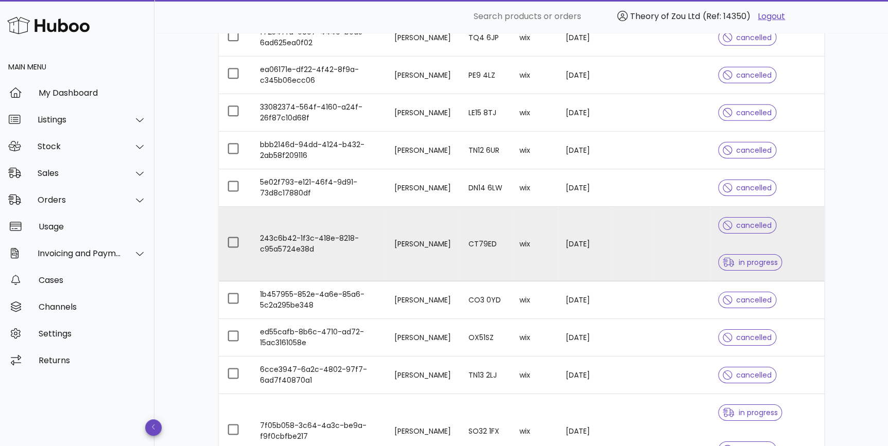
click at [776, 259] on span "in progress" at bounding box center [749, 262] width 55 height 7
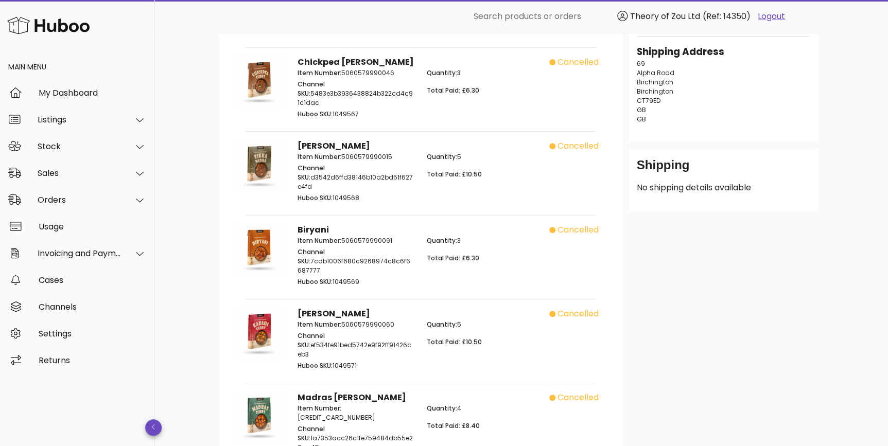
scroll to position [312, 0]
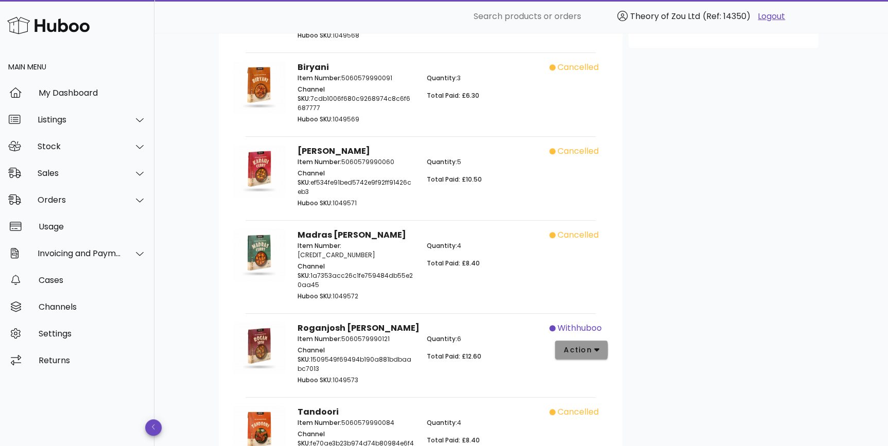
click at [601, 341] on button "action" at bounding box center [581, 350] width 53 height 19
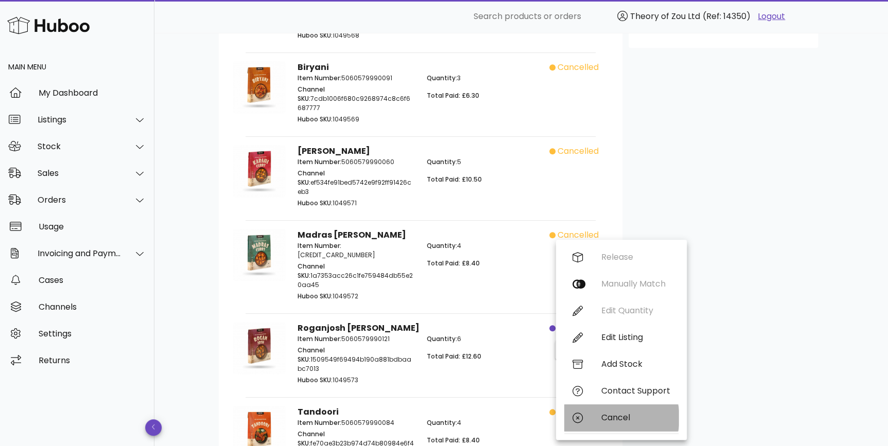
click at [593, 413] on div "Cancel" at bounding box center [621, 417] width 114 height 27
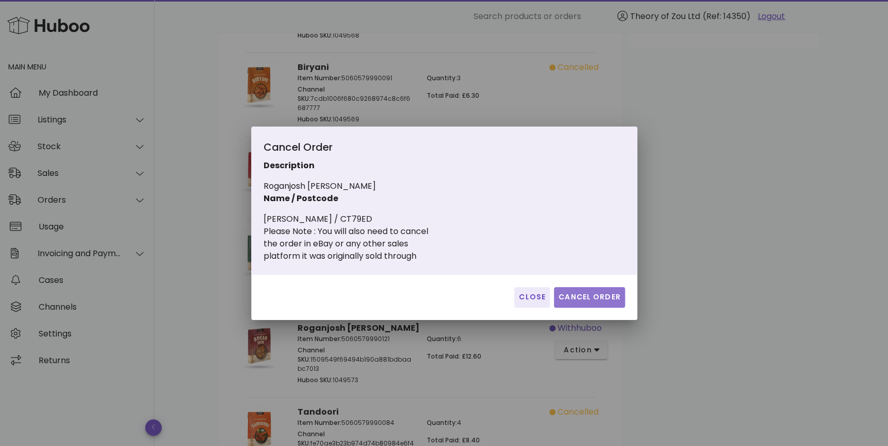
click at [575, 298] on span "Cancel Order" at bounding box center [589, 297] width 63 height 11
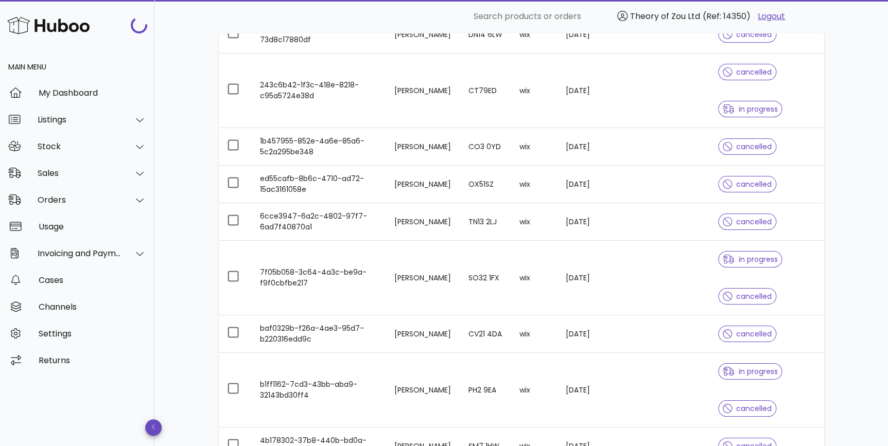
scroll to position [1715, 0]
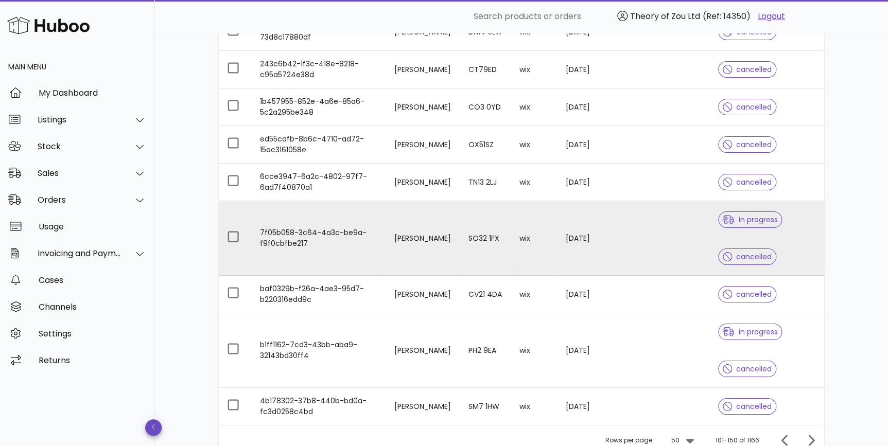
click at [804, 214] on div "in progress cancelled" at bounding box center [766, 238] width 97 height 74
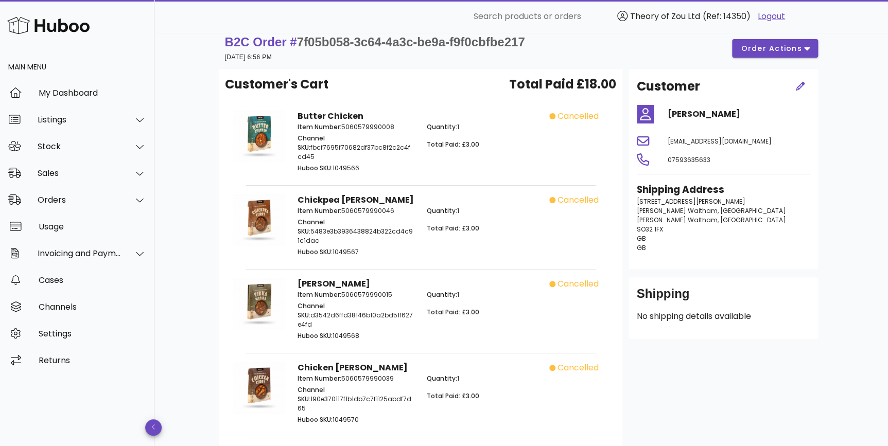
scroll to position [222, 0]
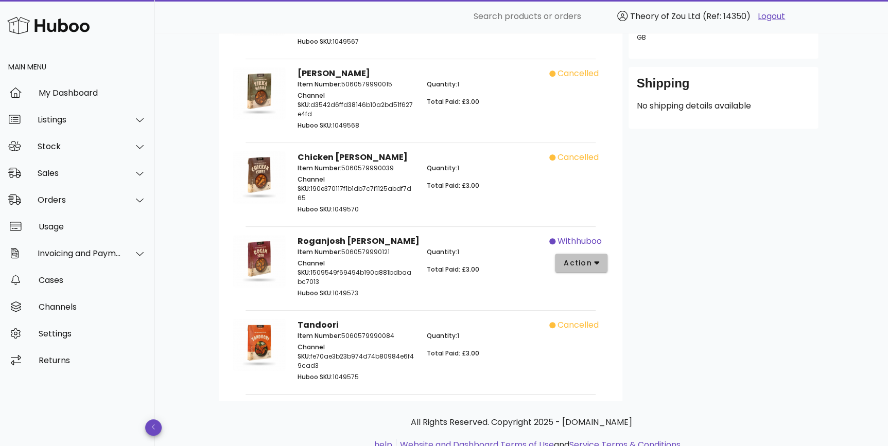
click at [594, 258] on icon "button" at bounding box center [597, 262] width 6 height 9
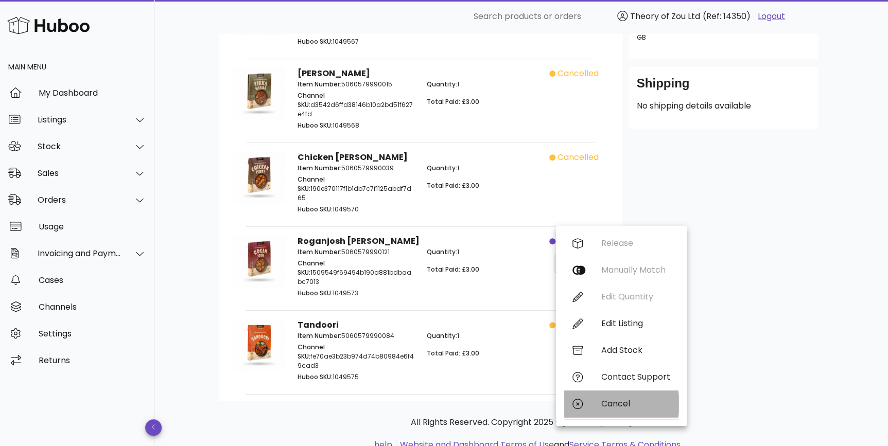
click at [652, 393] on div "Cancel" at bounding box center [621, 404] width 114 height 27
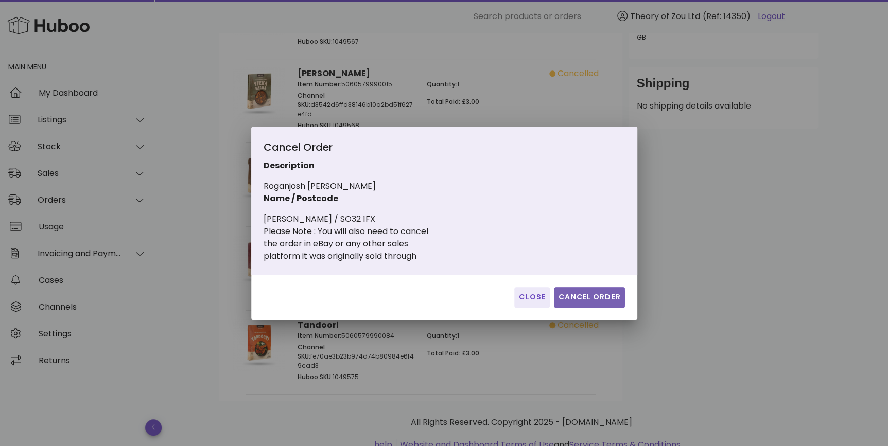
click at [598, 294] on span "Cancel Order" at bounding box center [589, 297] width 63 height 11
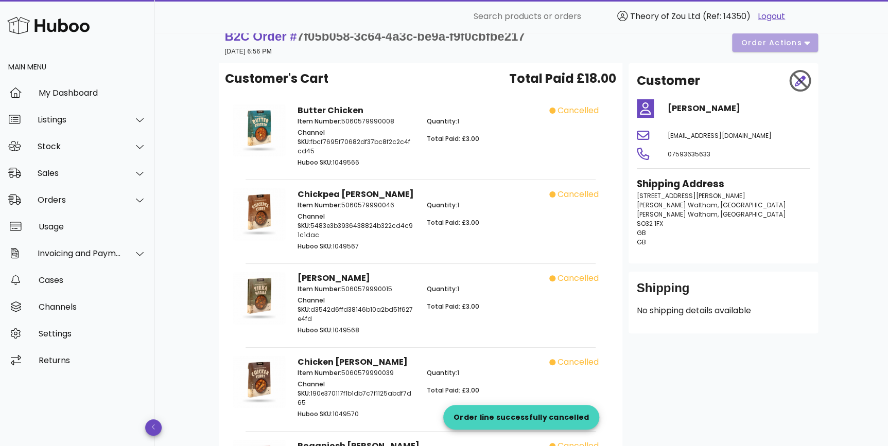
scroll to position [0, 0]
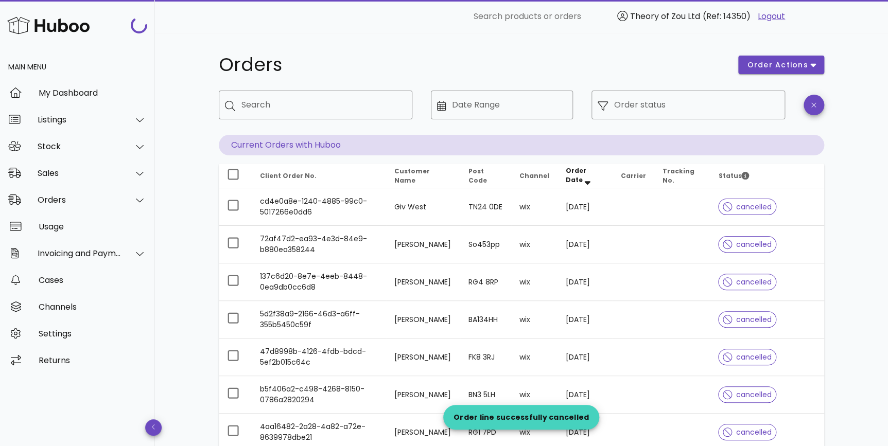
scroll to position [1715, 0]
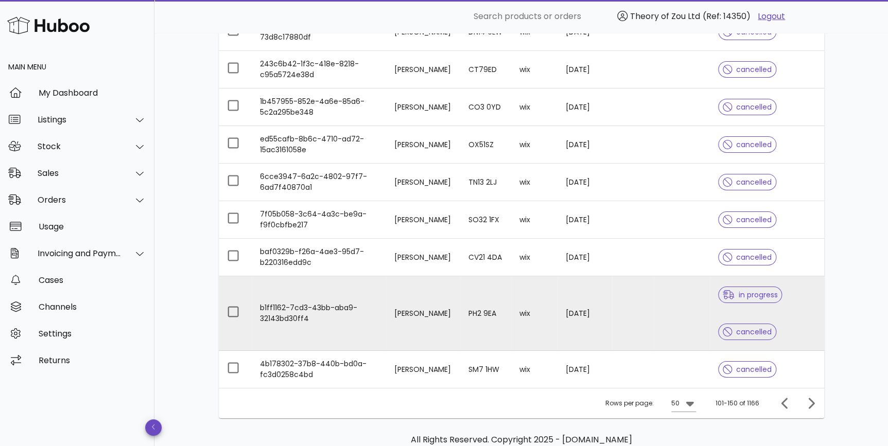
click at [795, 318] on div "in progress cancelled" at bounding box center [766, 313] width 97 height 74
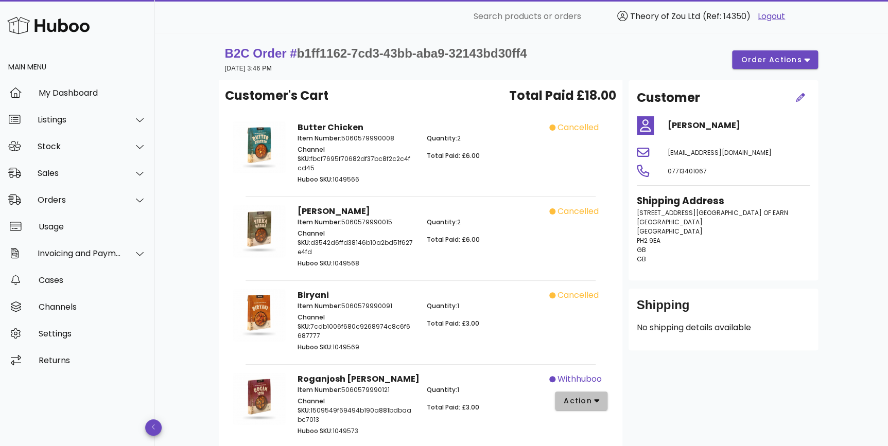
click at [597, 400] on icon "button" at bounding box center [597, 402] width 6 height 4
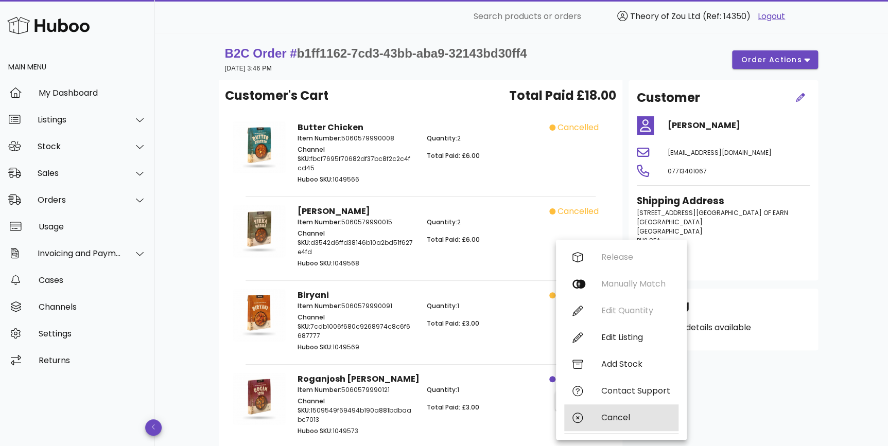
click at [622, 423] on div "Cancel" at bounding box center [621, 417] width 114 height 27
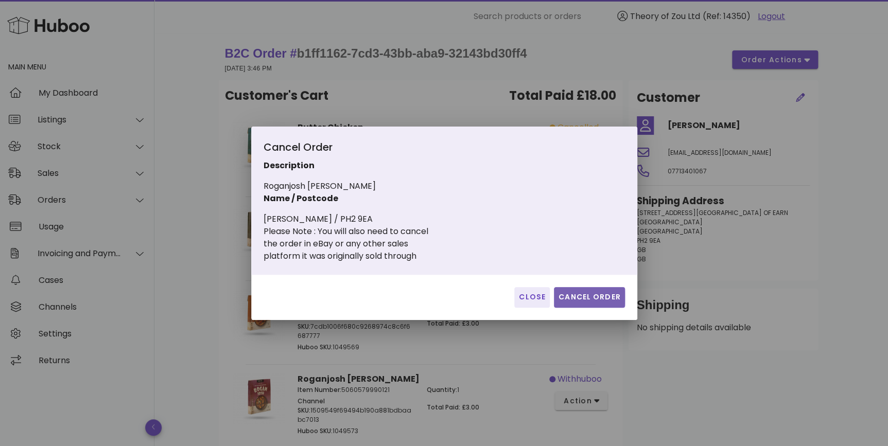
click at [604, 299] on span "Cancel Order" at bounding box center [589, 297] width 63 height 11
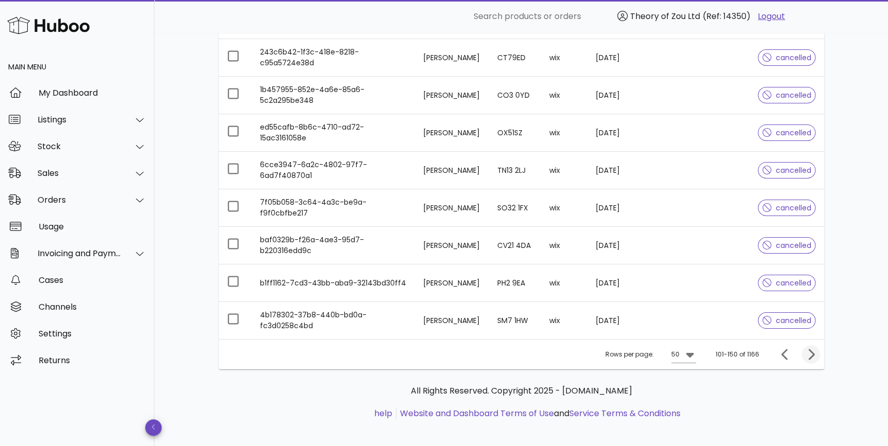
scroll to position [1729, 0]
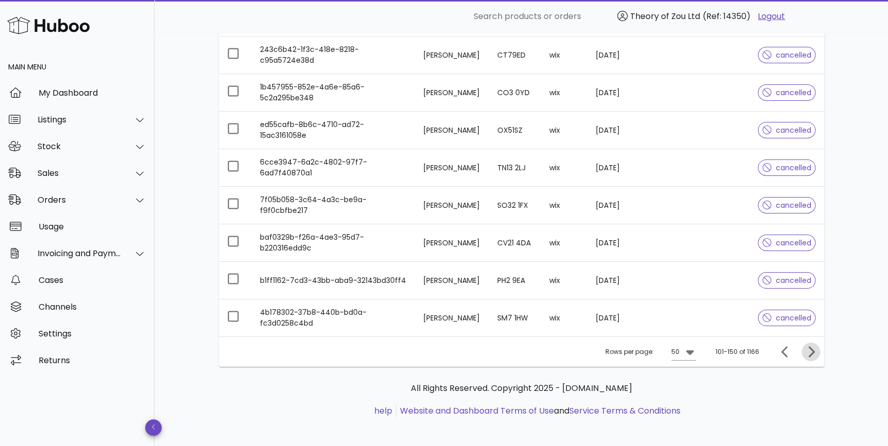
click at [805, 346] on icon "Next page" at bounding box center [810, 352] width 12 height 12
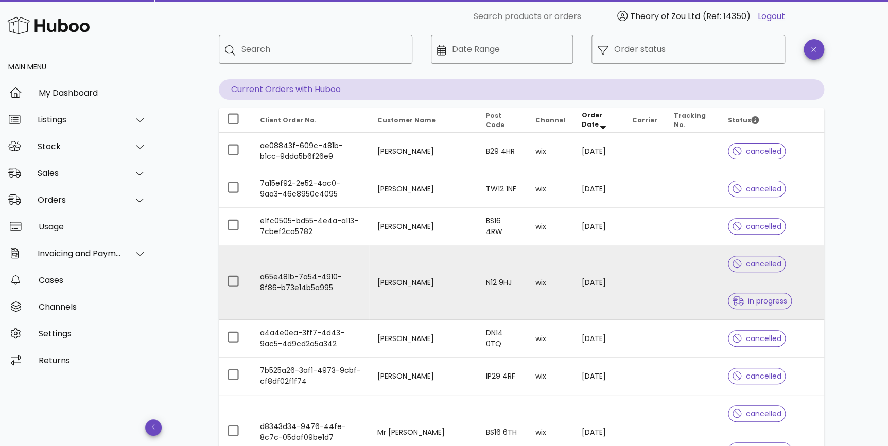
scroll to position [78, 0]
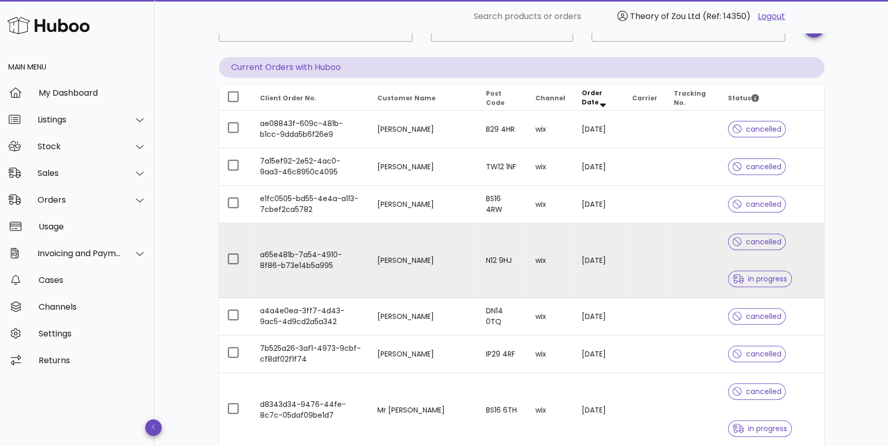
click at [796, 262] on div "cancelled in progress" at bounding box center [772, 260] width 88 height 74
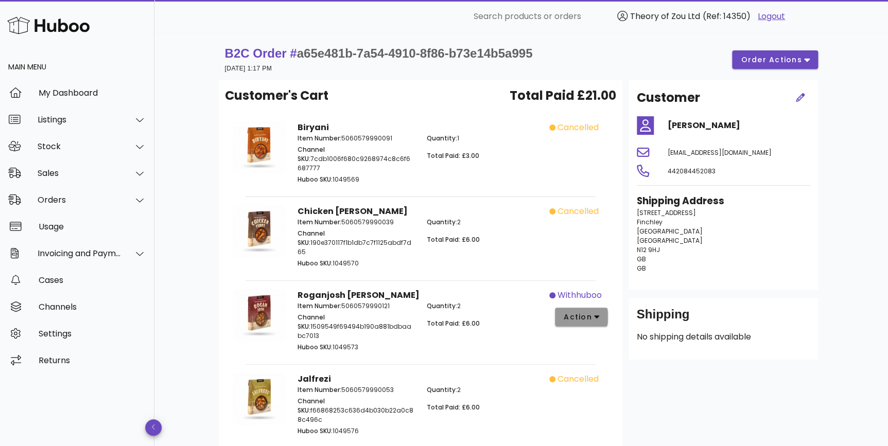
click at [573, 312] on span "action" at bounding box center [577, 317] width 29 height 11
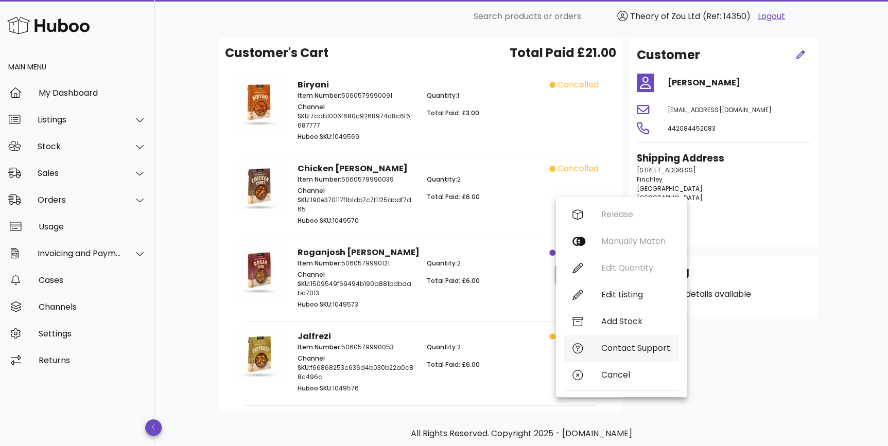
scroll to position [64, 0]
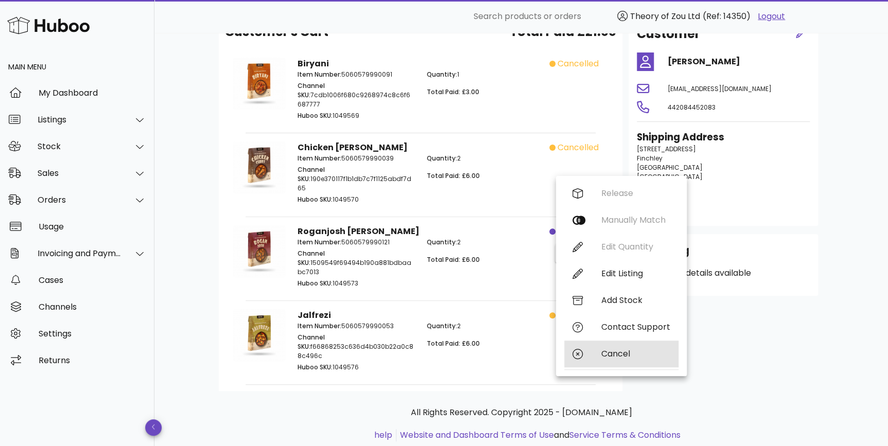
click at [624, 360] on div "Cancel" at bounding box center [621, 354] width 114 height 27
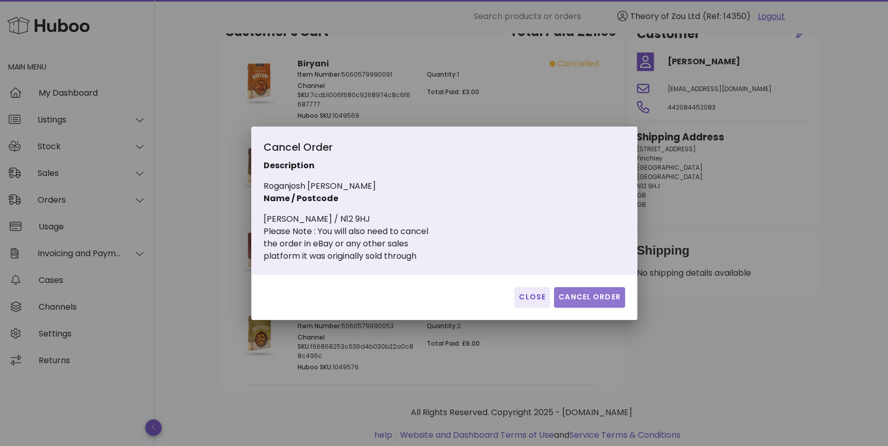
click at [592, 295] on span "Cancel Order" at bounding box center [589, 297] width 63 height 11
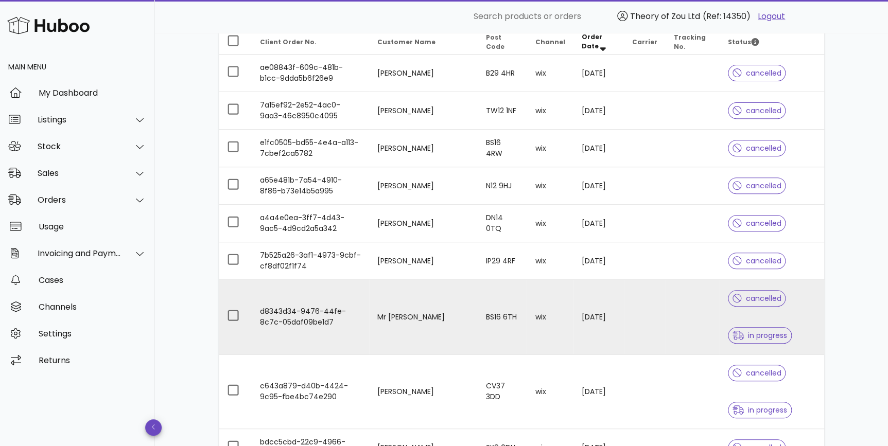
scroll to position [156, 0]
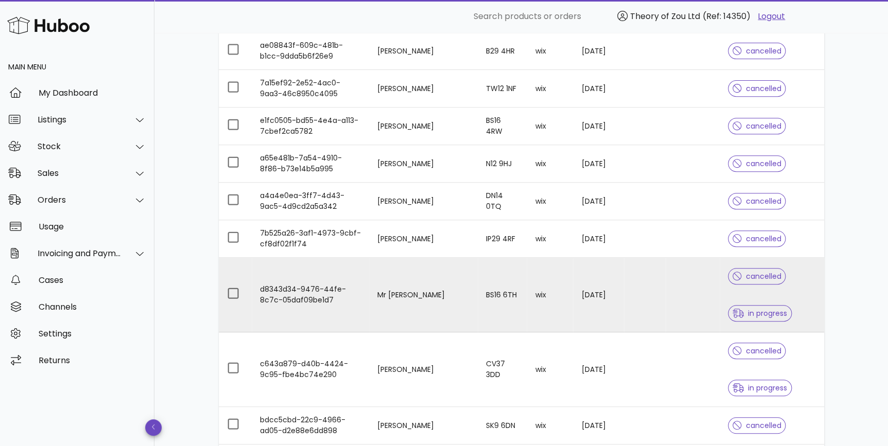
click at [787, 304] on div "cancelled in progress" at bounding box center [772, 295] width 88 height 74
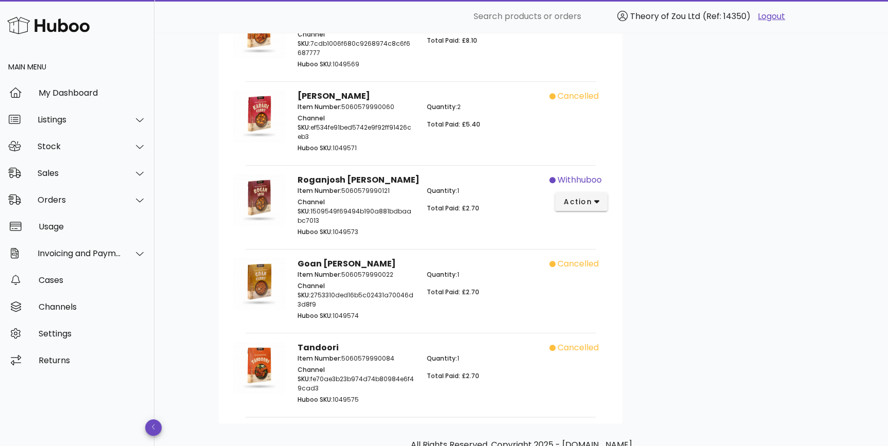
scroll to position [371, 0]
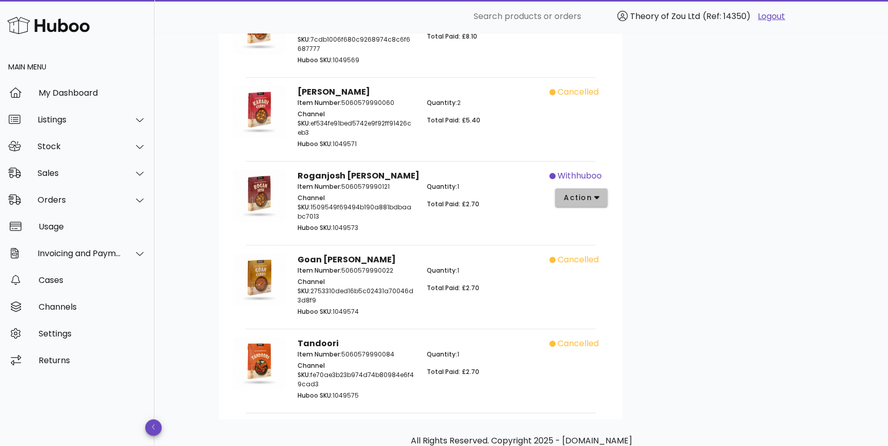
click at [587, 192] on span "action" at bounding box center [577, 197] width 29 height 11
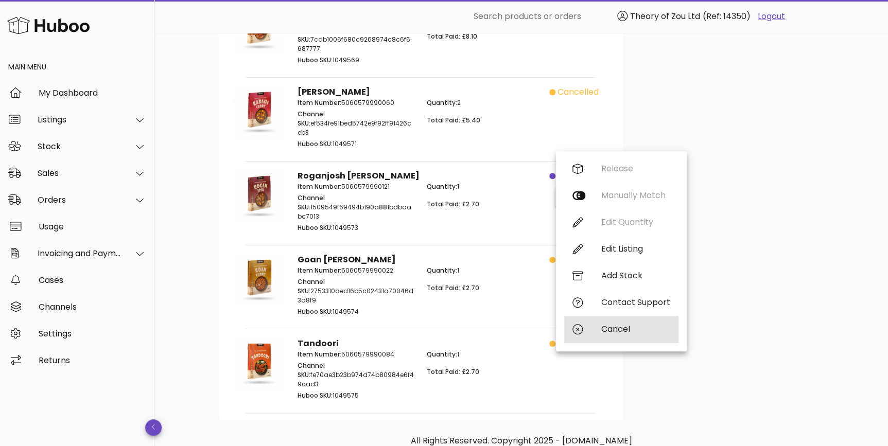
click at [621, 329] on div "Cancel" at bounding box center [635, 329] width 69 height 10
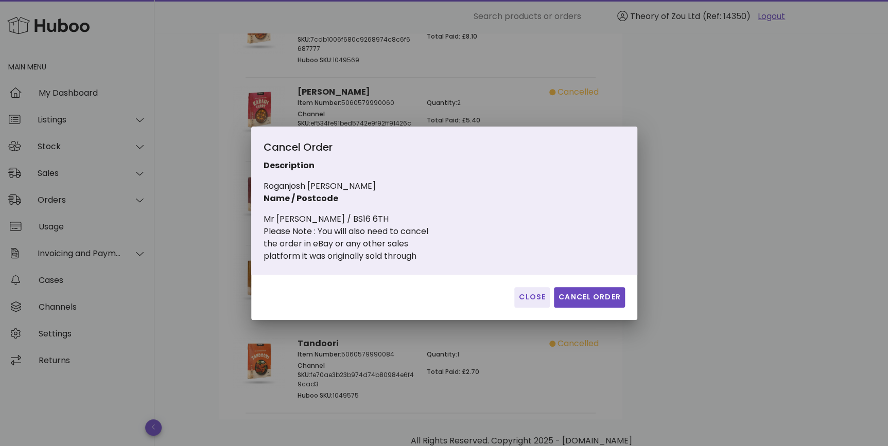
click at [586, 286] on div "Close Cancel Order" at bounding box center [444, 297] width 386 height 45
click at [586, 293] on span "Cancel Order" at bounding box center [589, 297] width 63 height 11
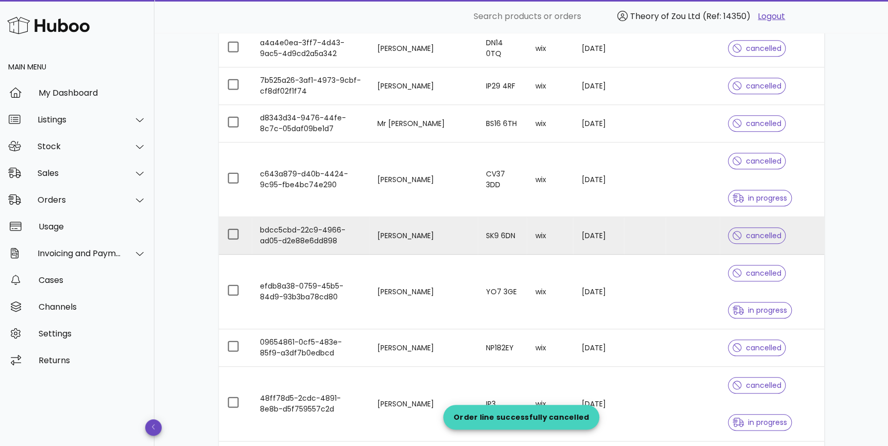
scroll to position [312, 0]
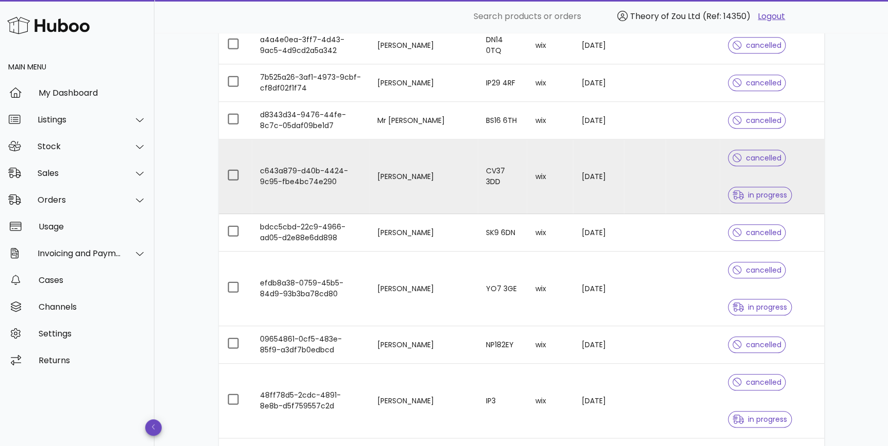
click at [788, 191] on div "cancelled in progress" at bounding box center [772, 176] width 88 height 74
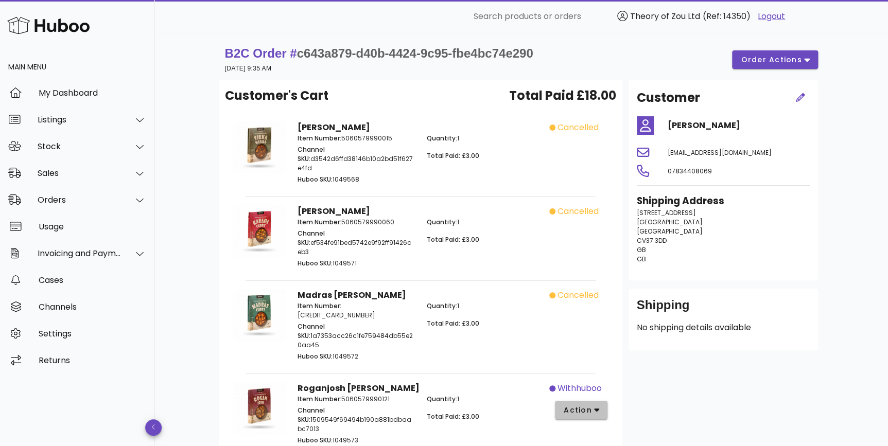
click at [581, 401] on button "action" at bounding box center [581, 410] width 53 height 19
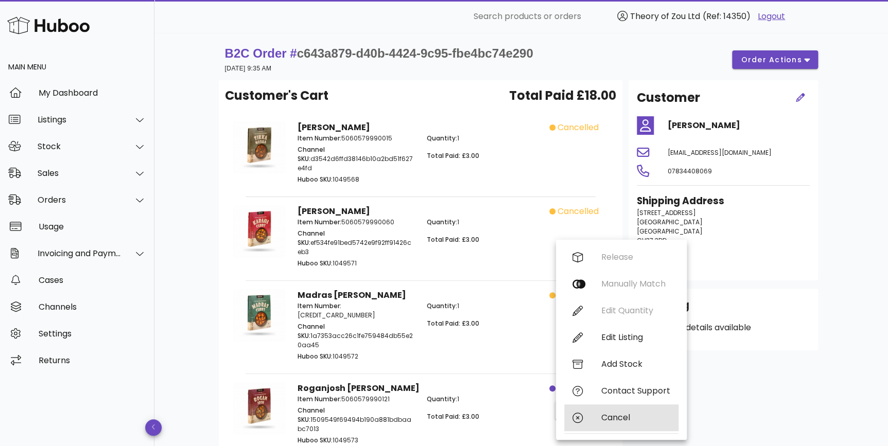
click at [641, 424] on div "Cancel" at bounding box center [621, 417] width 114 height 27
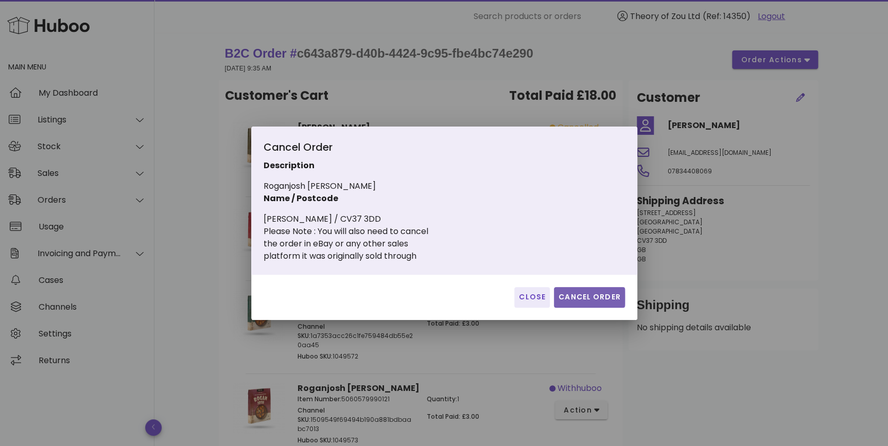
click at [569, 300] on span "Cancel Order" at bounding box center [589, 297] width 63 height 11
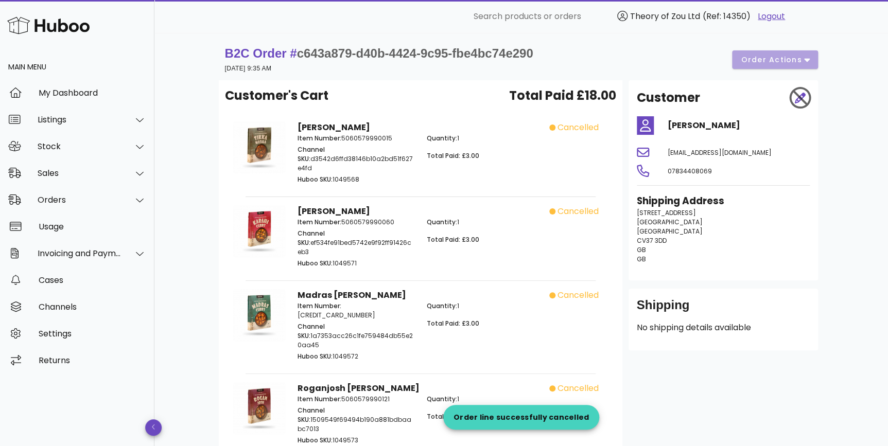
scroll to position [312, 0]
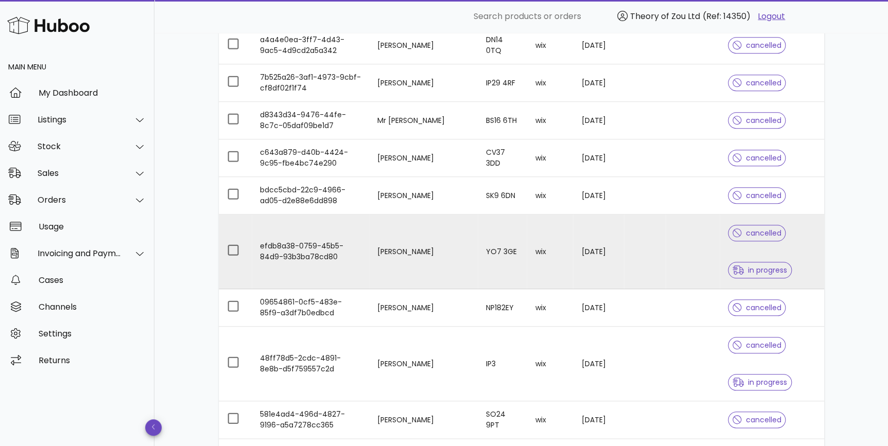
click at [681, 231] on td at bounding box center [692, 252] width 54 height 75
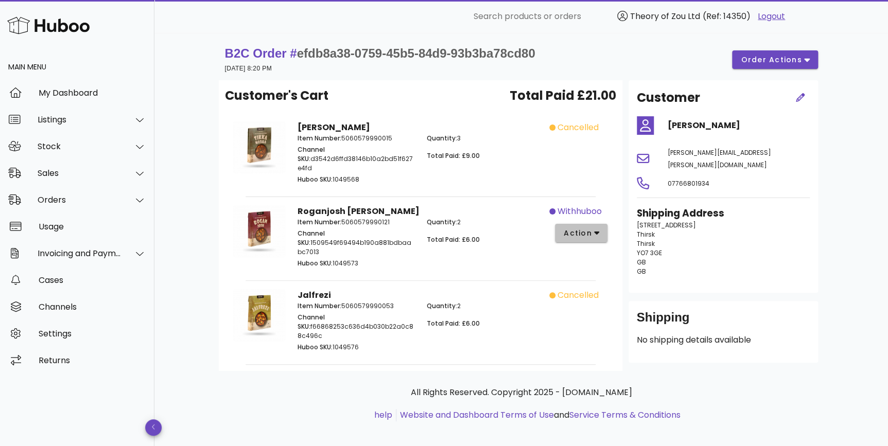
click at [585, 232] on button "action" at bounding box center [581, 233] width 53 height 19
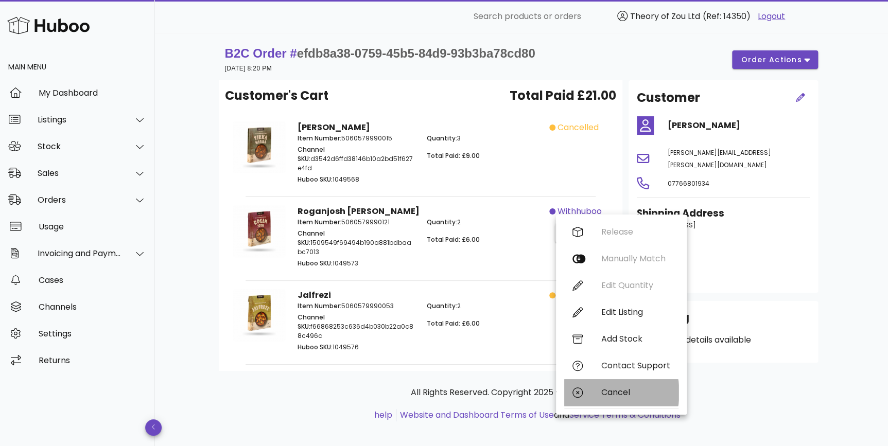
click at [624, 392] on div "Cancel" at bounding box center [635, 392] width 69 height 10
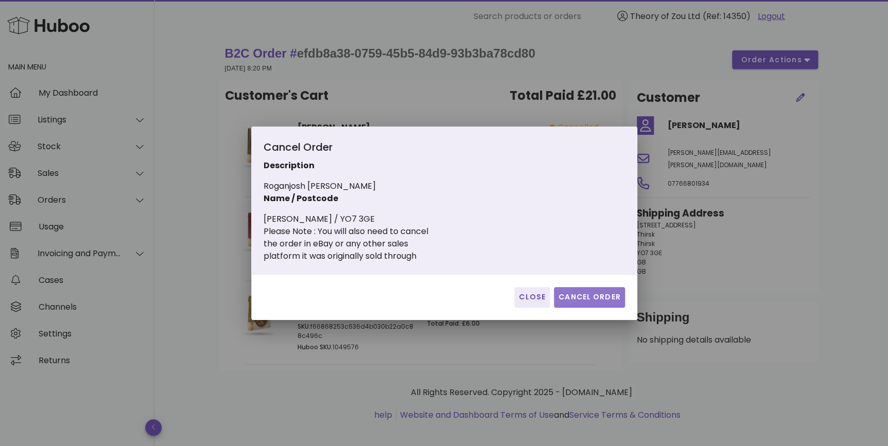
click at [612, 294] on span "Cancel Order" at bounding box center [589, 297] width 63 height 11
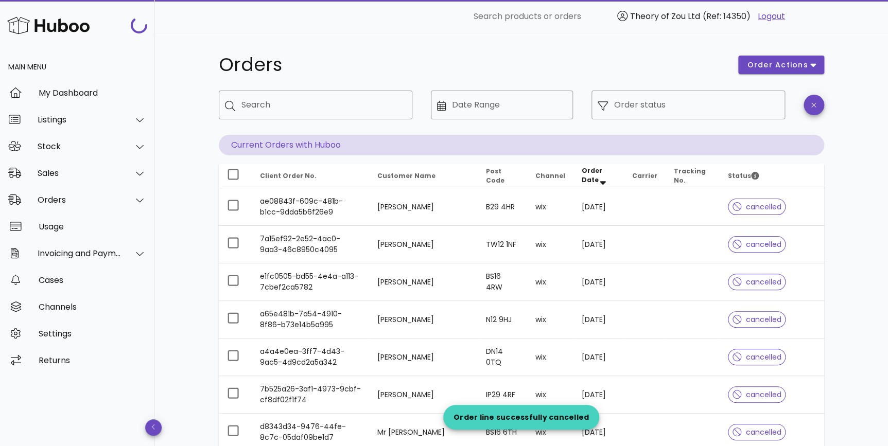
scroll to position [312, 0]
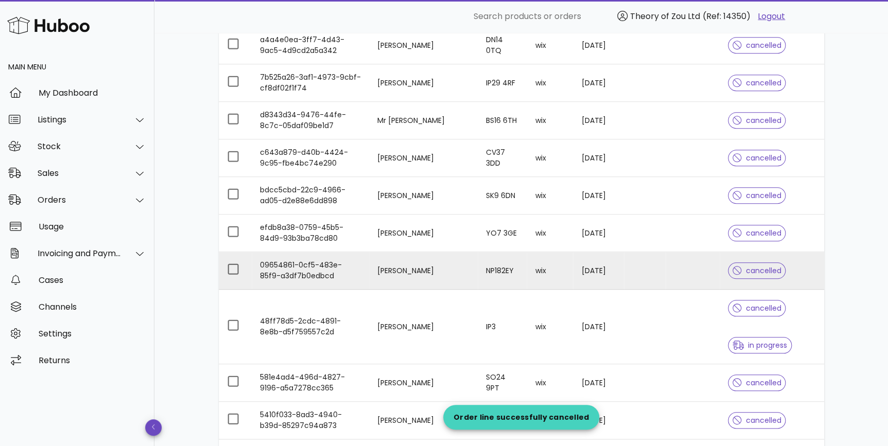
click at [676, 316] on td at bounding box center [692, 327] width 54 height 75
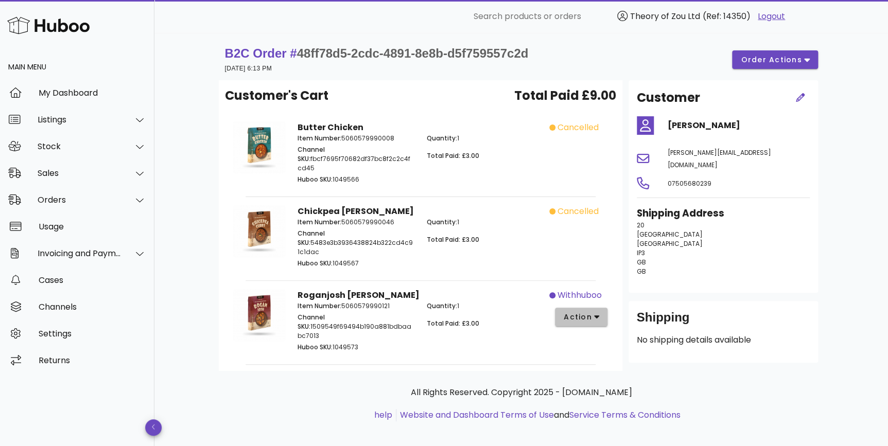
click at [595, 313] on button "action" at bounding box center [581, 317] width 53 height 19
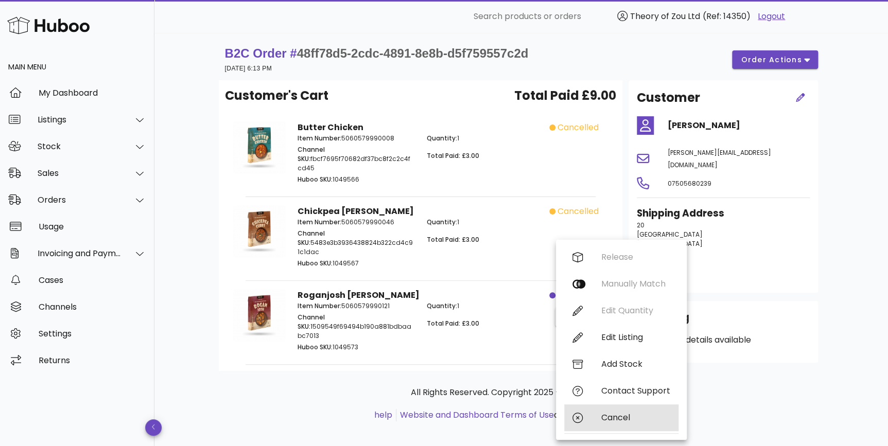
click at [604, 417] on div "Cancel" at bounding box center [635, 418] width 69 height 10
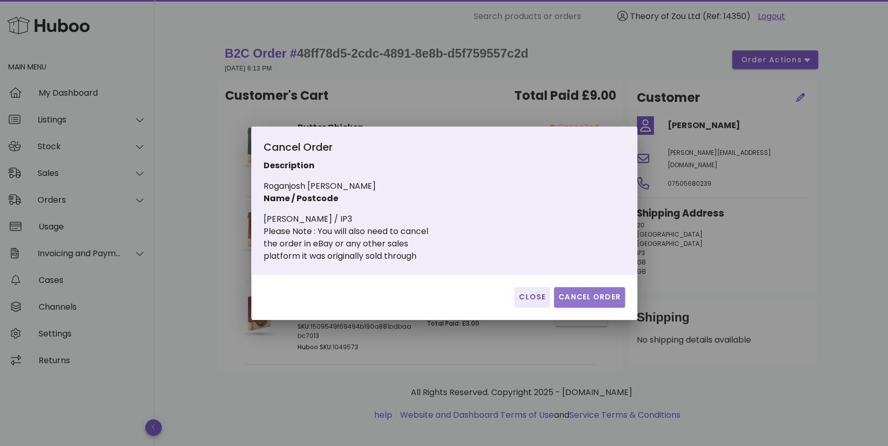
click at [582, 297] on span "Cancel Order" at bounding box center [589, 297] width 63 height 11
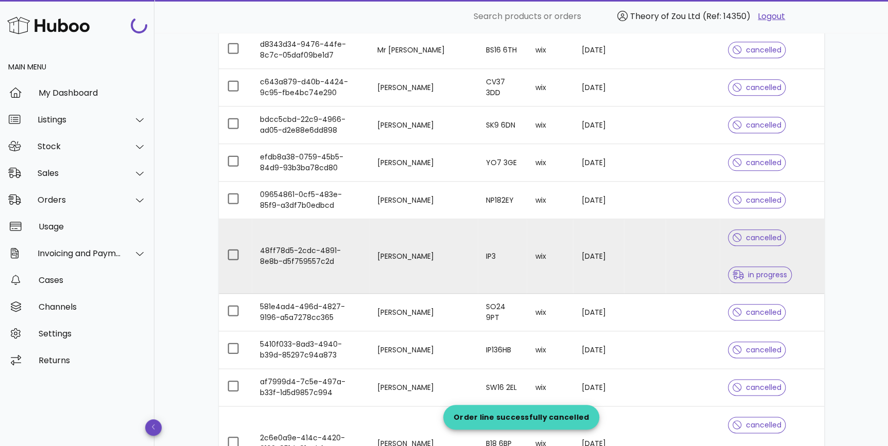
scroll to position [468, 0]
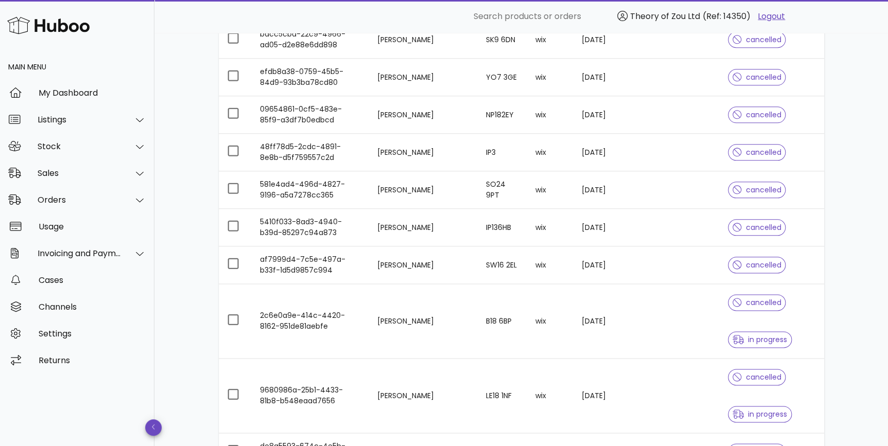
click at [658, 320] on tr "2c6e0a9e-414c-4420-8162-951de81aebfe Ksenia Storer B18 6BP wix 14/09/2025 cance…" at bounding box center [521, 321] width 605 height 75
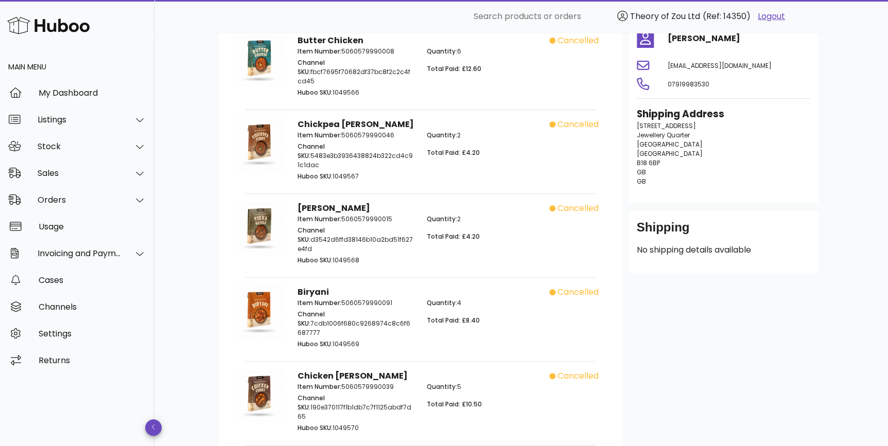
scroll to position [155, 0]
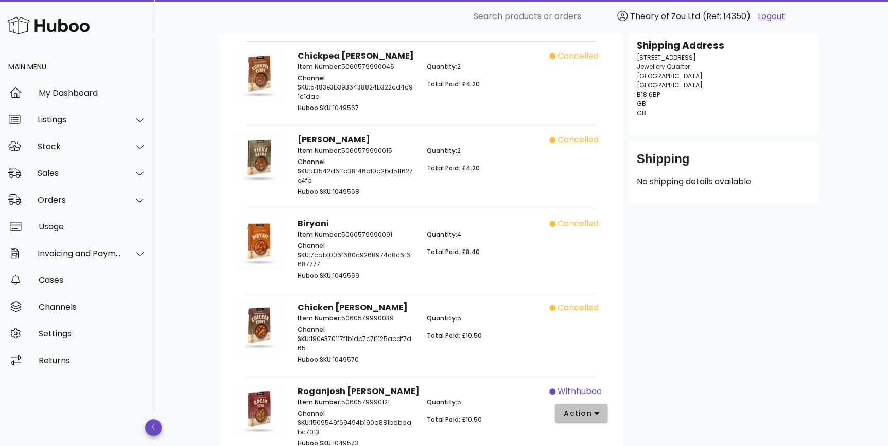
click at [587, 408] on span "action" at bounding box center [577, 413] width 29 height 11
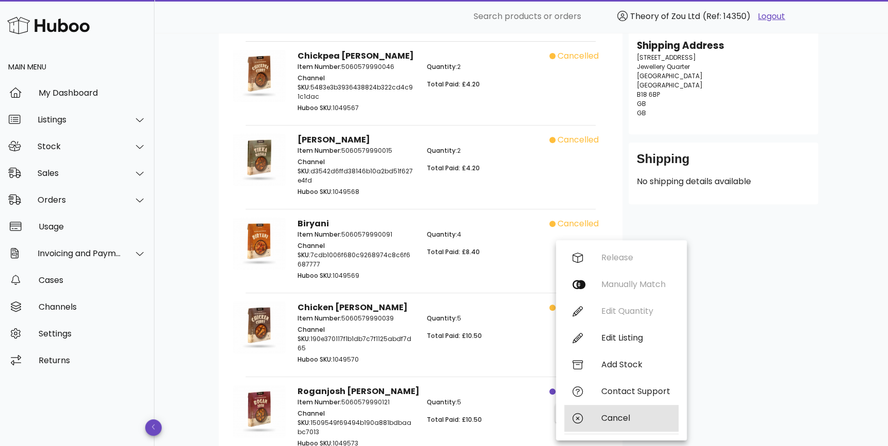
click at [589, 412] on div "Cancel" at bounding box center [621, 418] width 114 height 27
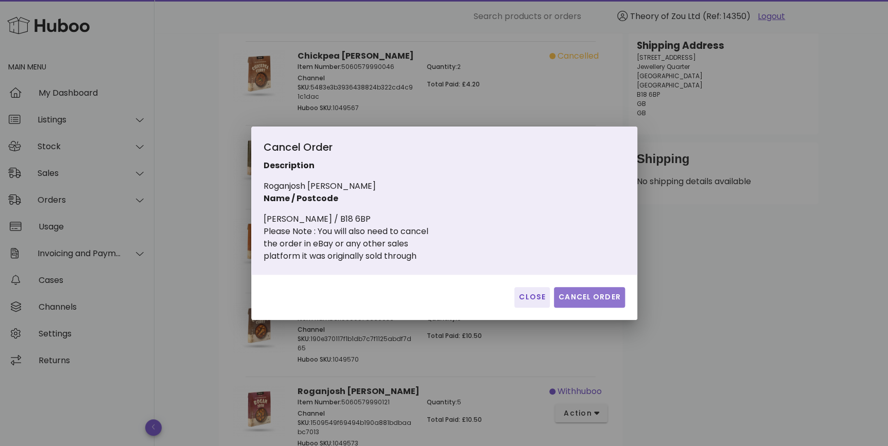
click at [581, 299] on span "Cancel Order" at bounding box center [589, 297] width 63 height 11
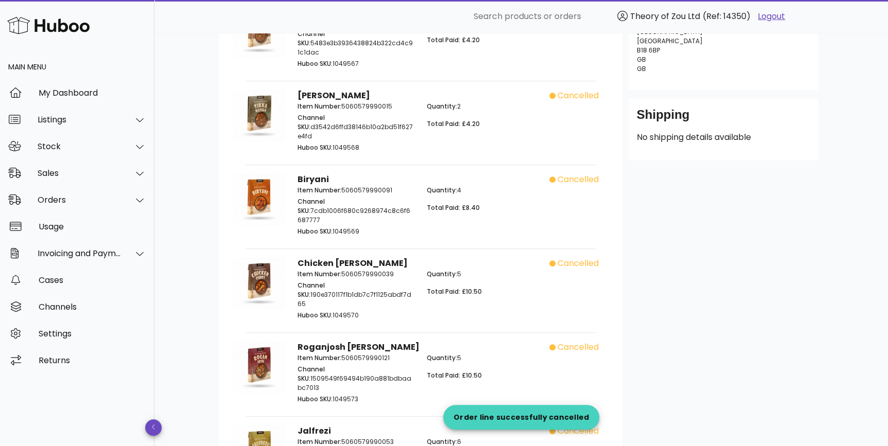
scroll to position [234, 0]
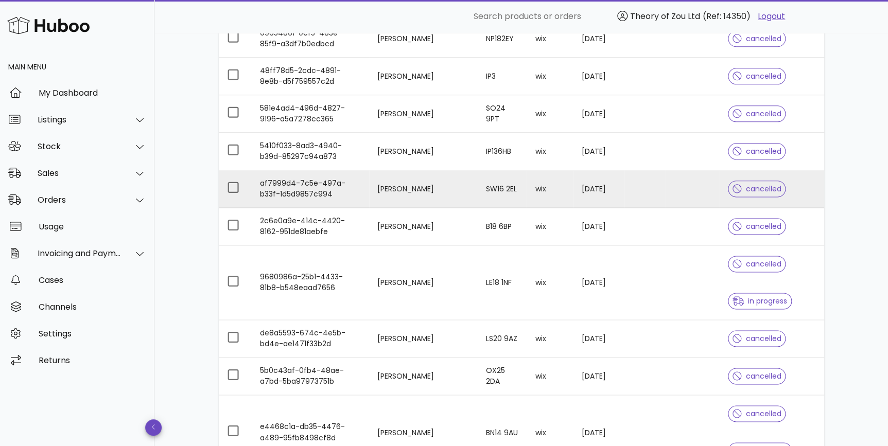
scroll to position [623, 0]
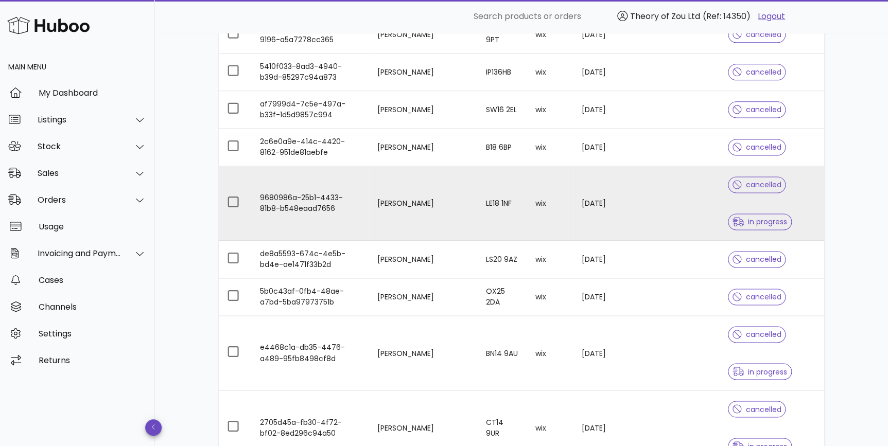
click at [666, 199] on td at bounding box center [692, 203] width 54 height 75
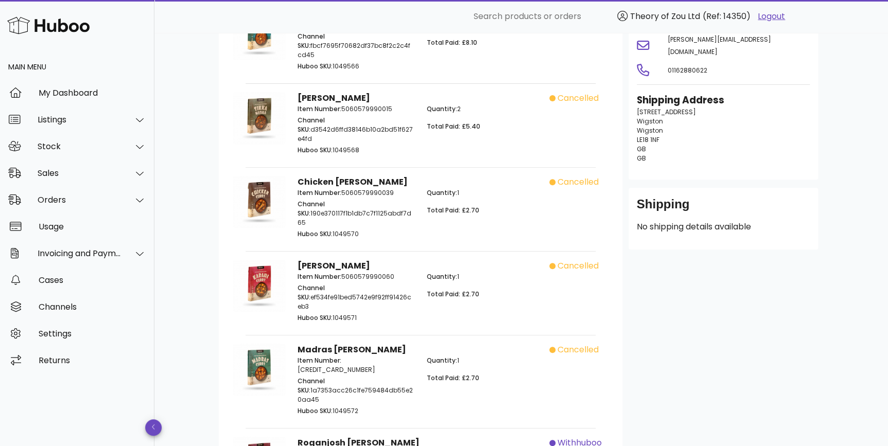
scroll to position [155, 0]
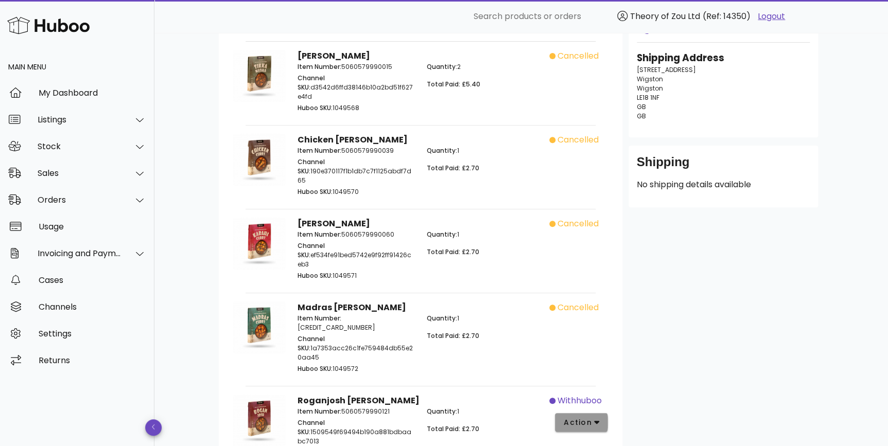
click at [581, 417] on span "action" at bounding box center [577, 422] width 29 height 11
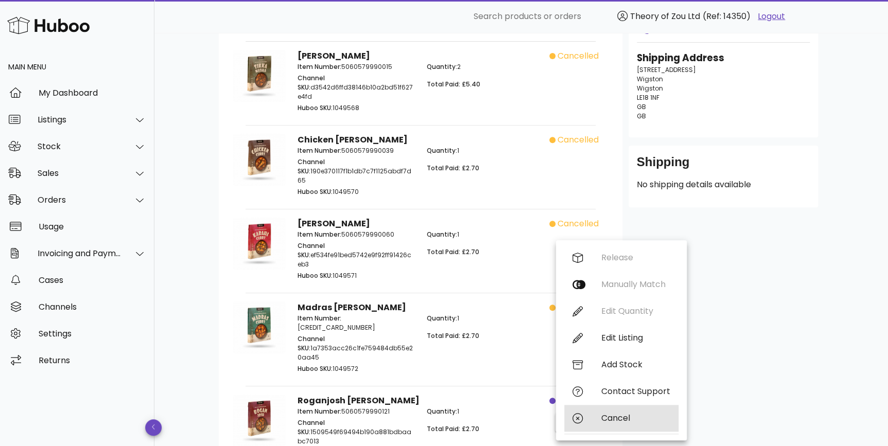
click at [578, 418] on icon at bounding box center [577, 418] width 10 height 10
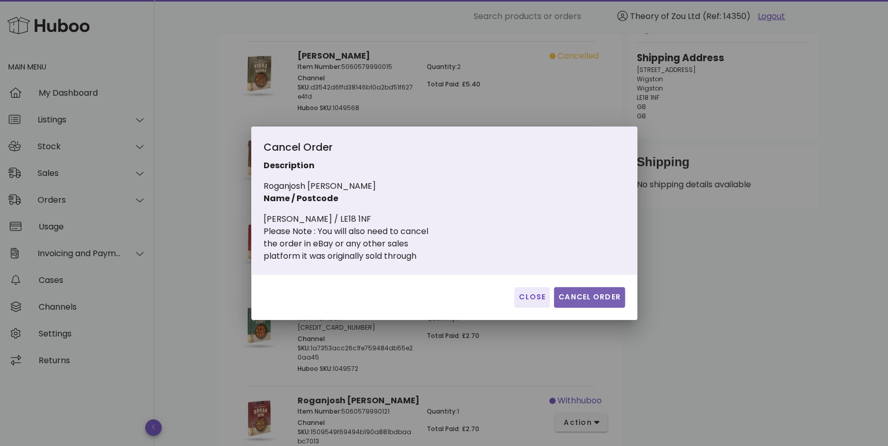
click at [586, 300] on span "Cancel Order" at bounding box center [589, 297] width 63 height 11
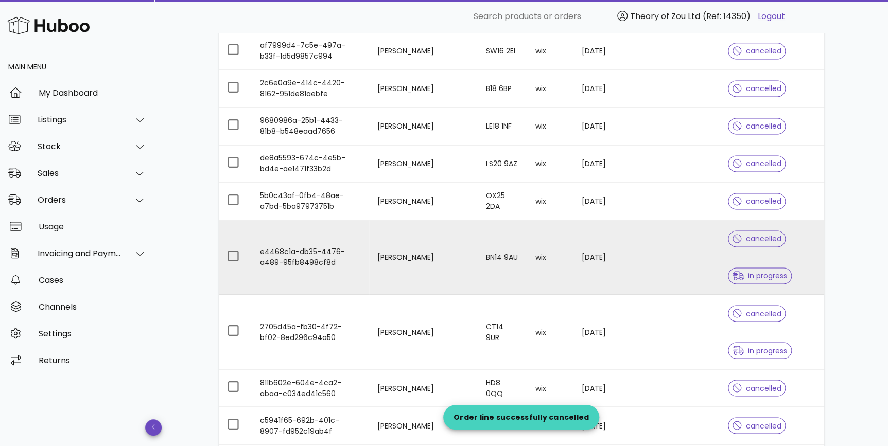
scroll to position [701, 0]
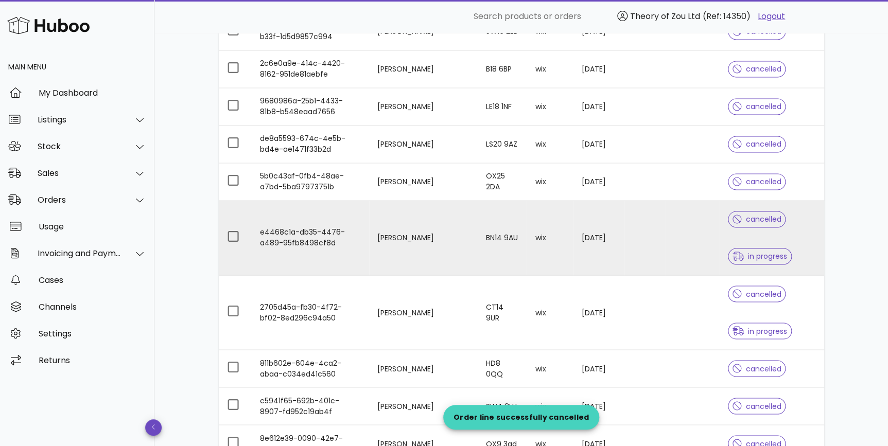
click at [798, 231] on div "cancelled in progress" at bounding box center [772, 238] width 88 height 74
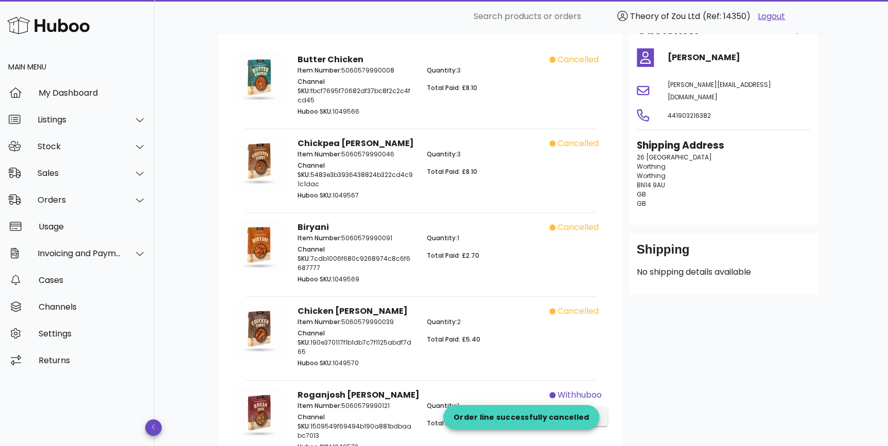
scroll to position [138, 0]
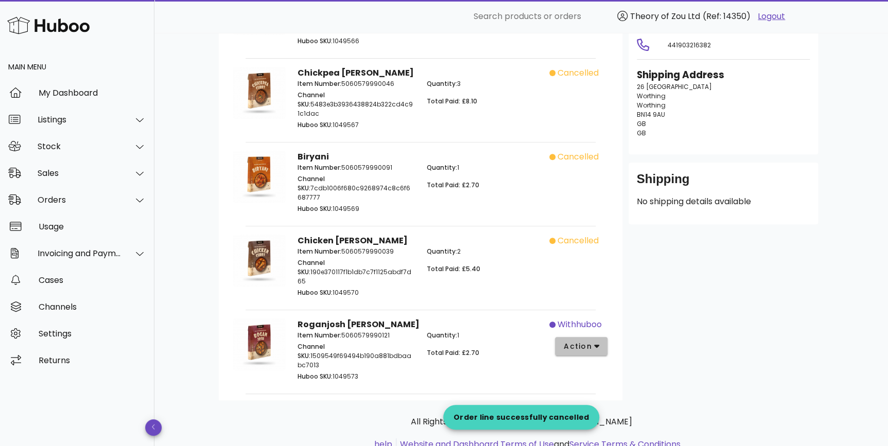
click at [580, 341] on span "action" at bounding box center [577, 346] width 29 height 11
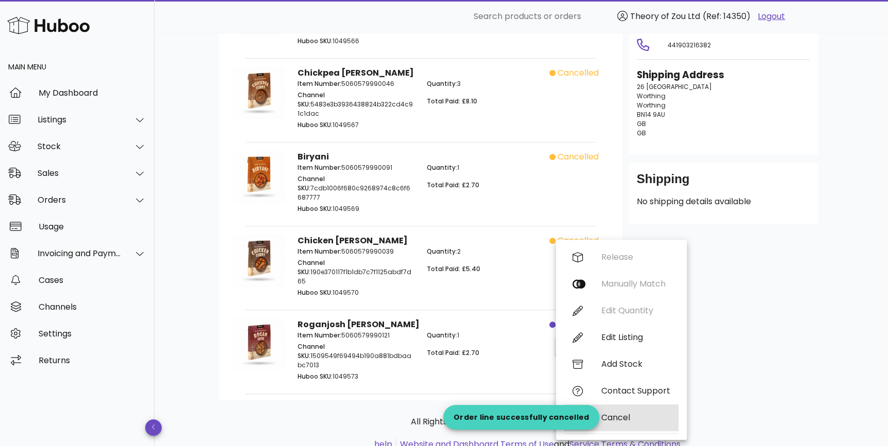
click at [623, 418] on div "Cancel" at bounding box center [635, 418] width 69 height 10
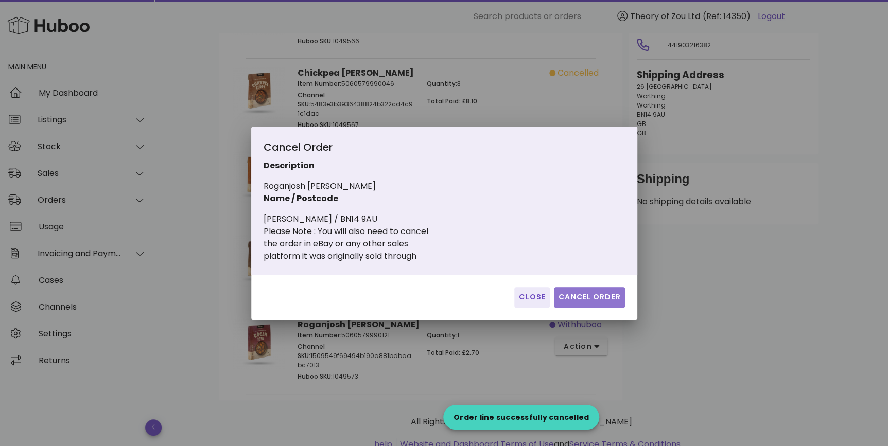
click at [590, 290] on button "Cancel Order" at bounding box center [589, 297] width 71 height 21
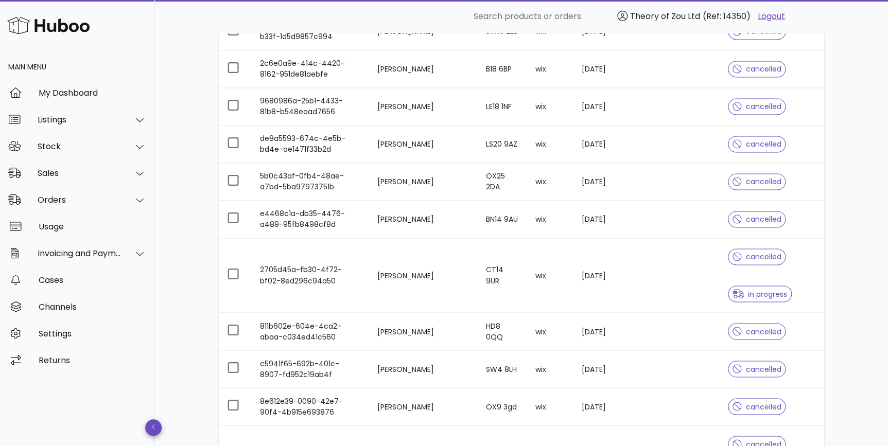
scroll to position [857, 0]
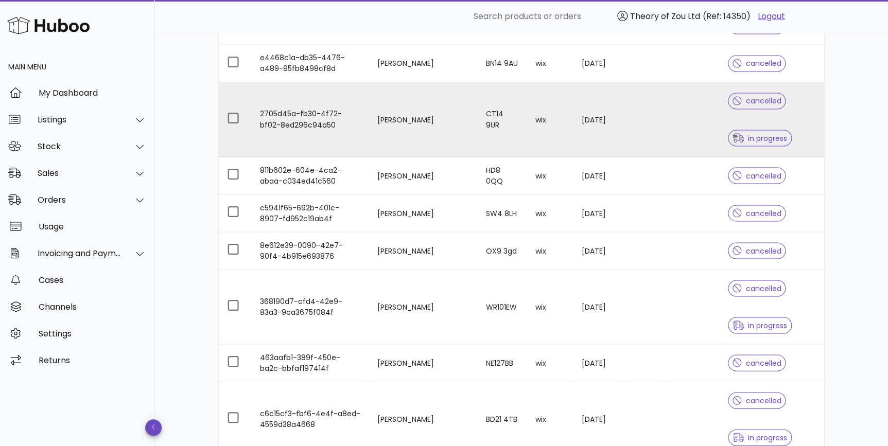
click at [798, 134] on div "cancelled in progress" at bounding box center [772, 119] width 88 height 74
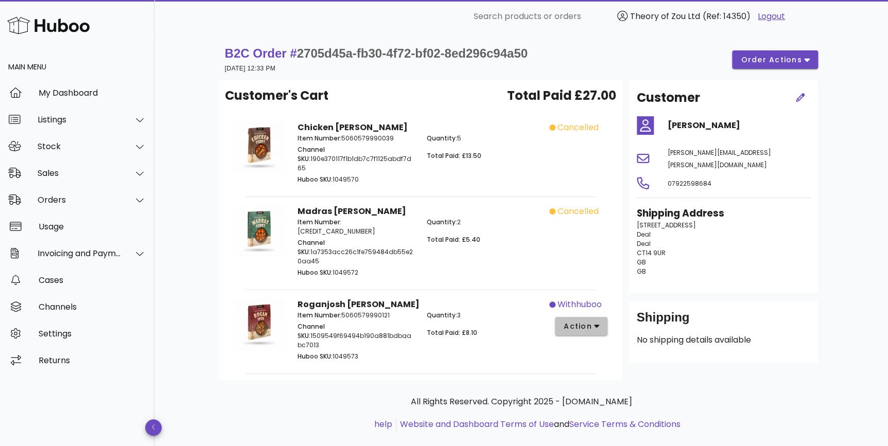
click at [596, 317] on button "action" at bounding box center [581, 326] width 53 height 19
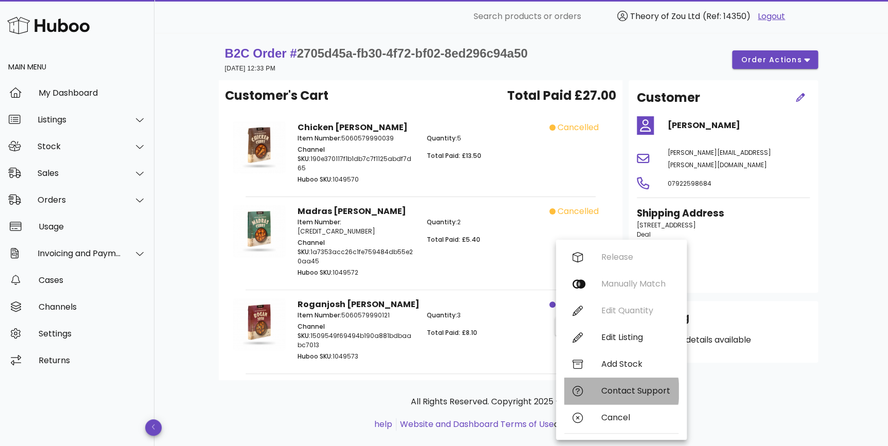
click at [624, 396] on div "Contact Support" at bounding box center [621, 391] width 114 height 27
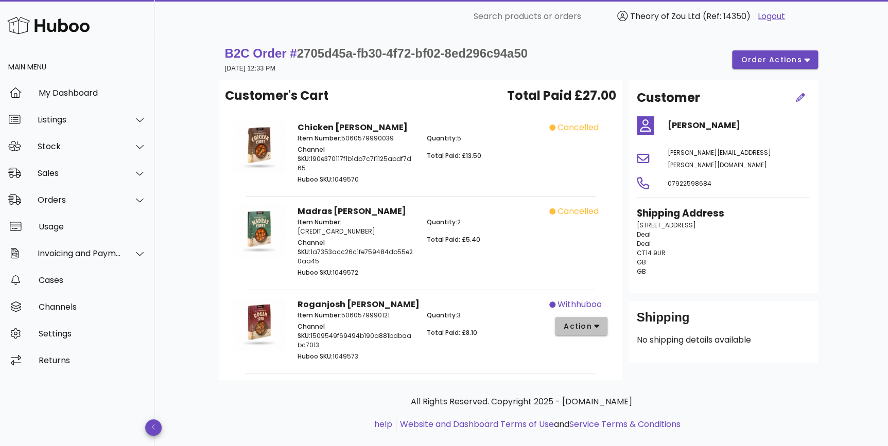
click at [563, 317] on button "action" at bounding box center [581, 326] width 53 height 19
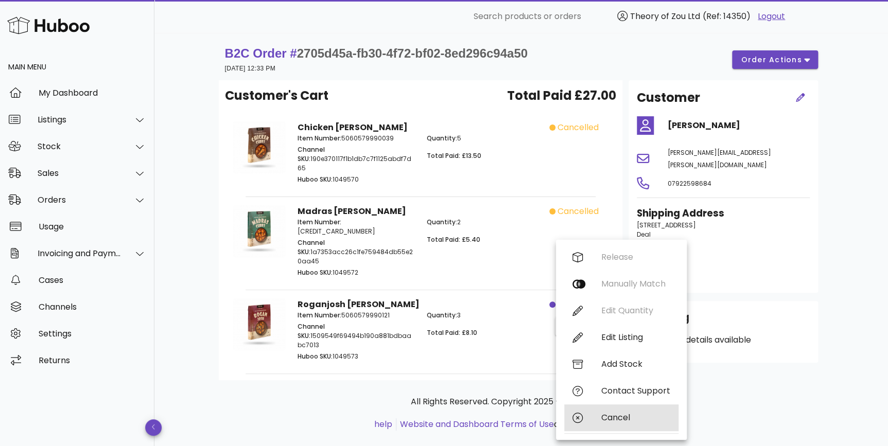
click at [618, 416] on div "Cancel" at bounding box center [635, 418] width 69 height 10
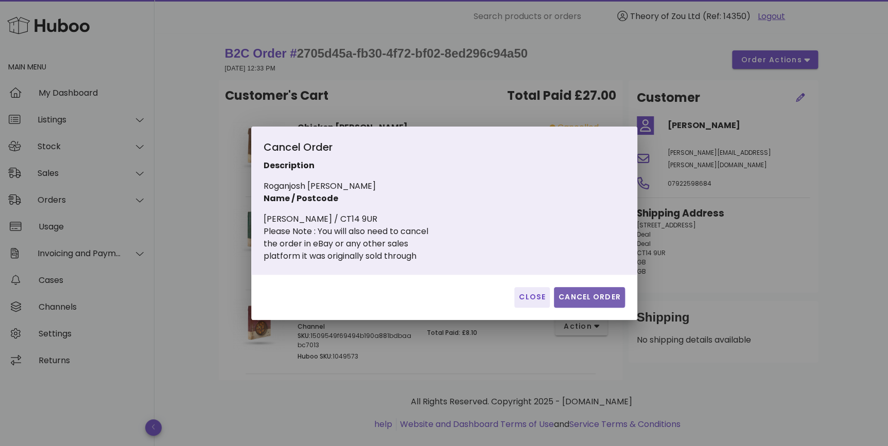
click at [574, 296] on span "Cancel Order" at bounding box center [589, 297] width 63 height 11
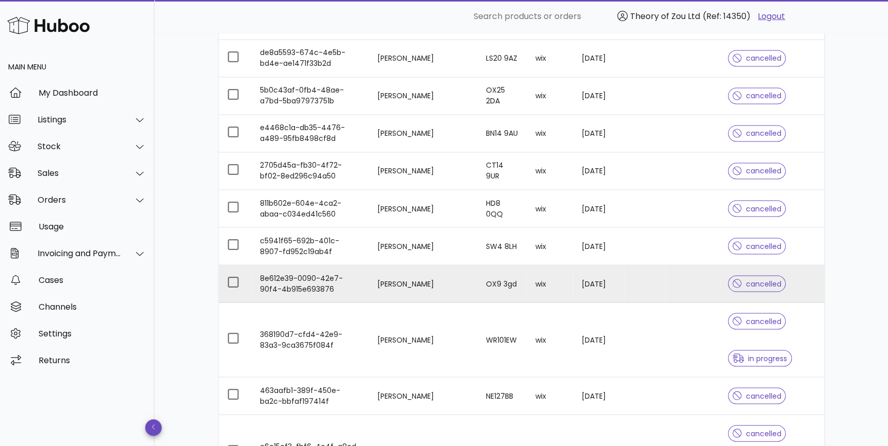
scroll to position [857, 0]
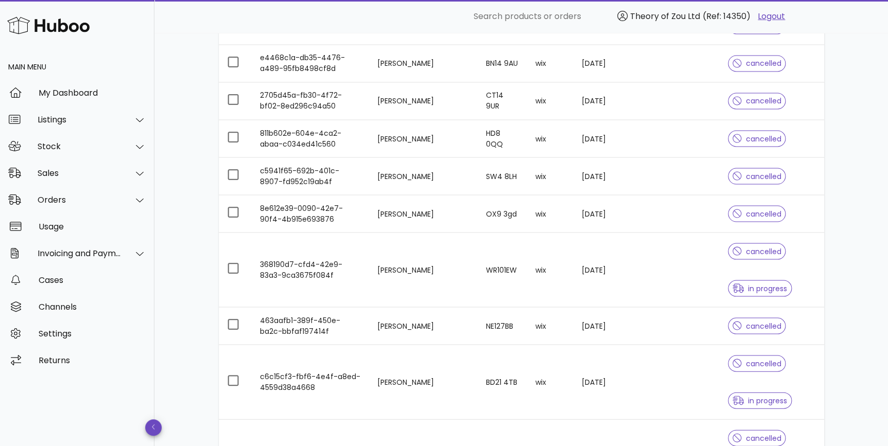
click at [788, 263] on div "cancelled in progress" at bounding box center [772, 270] width 88 height 74
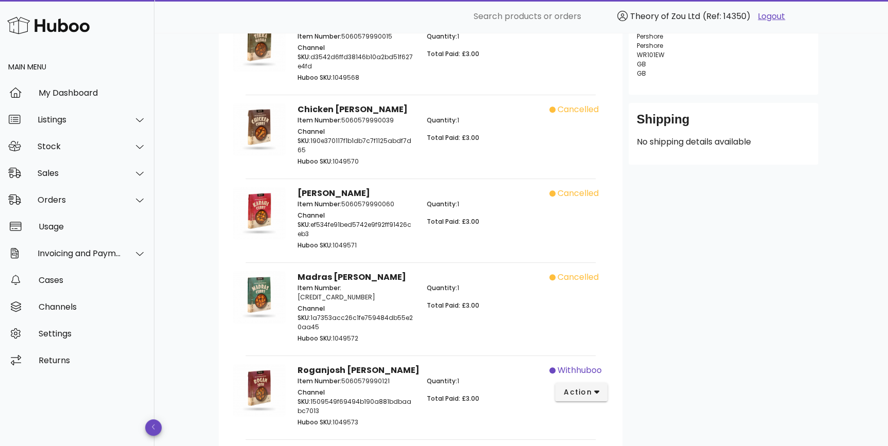
scroll to position [297, 0]
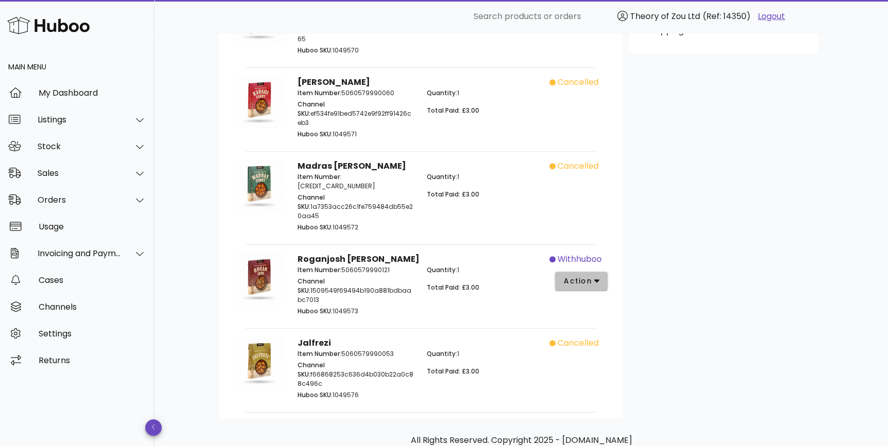
click at [585, 276] on span "action" at bounding box center [577, 281] width 29 height 11
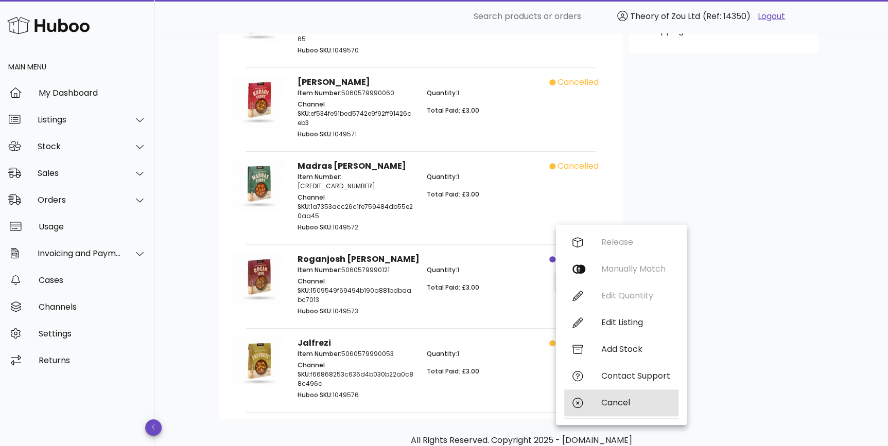
click at [610, 399] on div "Cancel" at bounding box center [635, 403] width 69 height 10
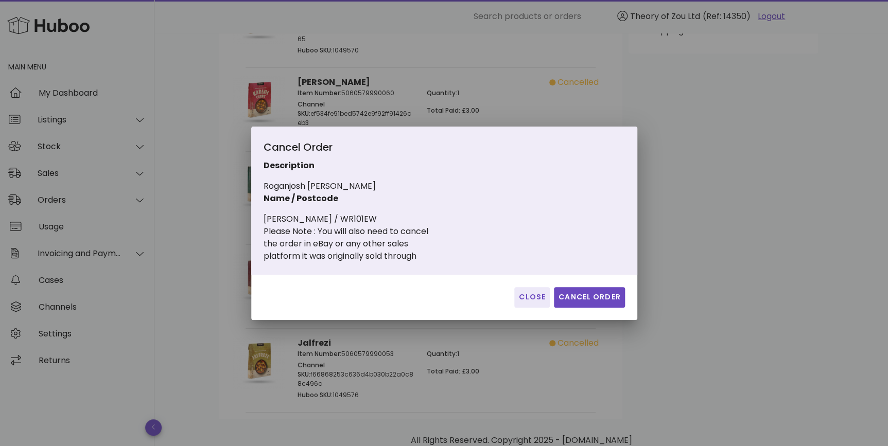
click at [586, 276] on div "Close Cancel Order" at bounding box center [444, 297] width 386 height 45
click at [593, 294] on span "Cancel Order" at bounding box center [589, 297] width 63 height 11
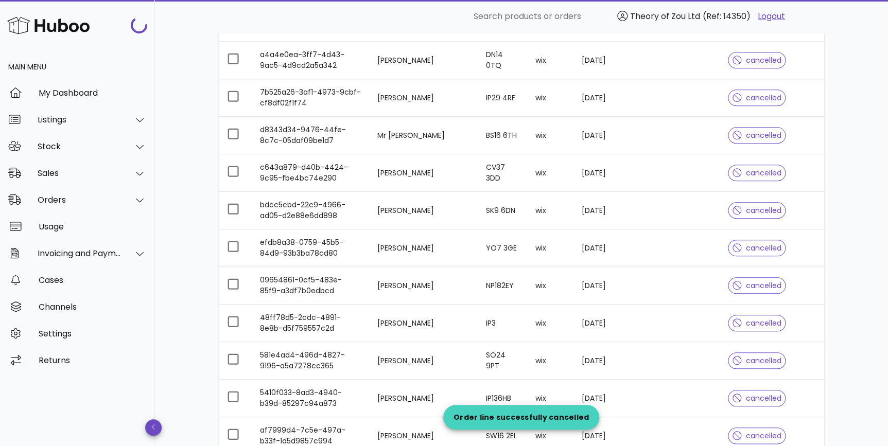
scroll to position [857, 0]
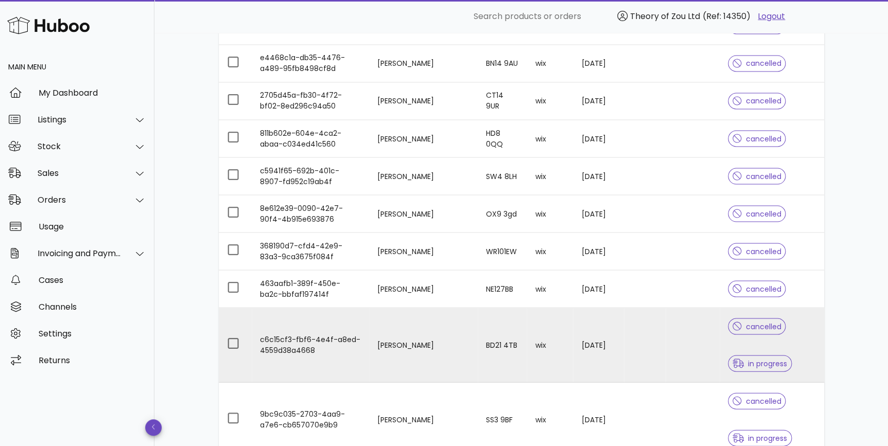
click at [728, 341] on div "cancelled" at bounding box center [757, 326] width 58 height 37
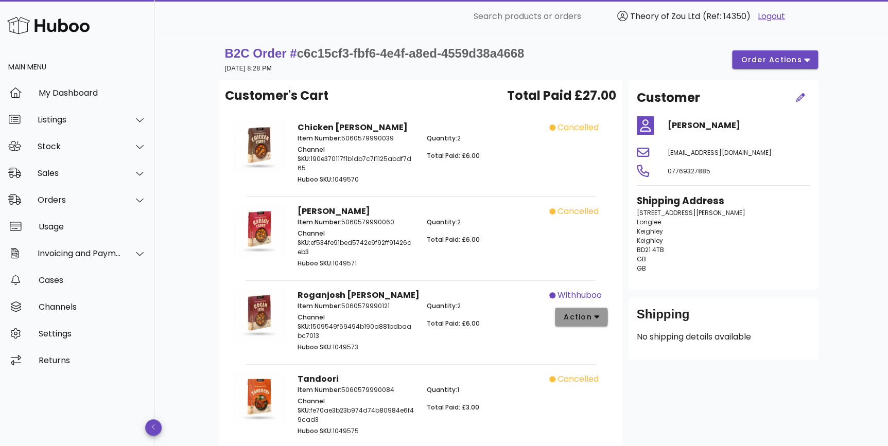
click at [563, 308] on button "action" at bounding box center [581, 317] width 53 height 19
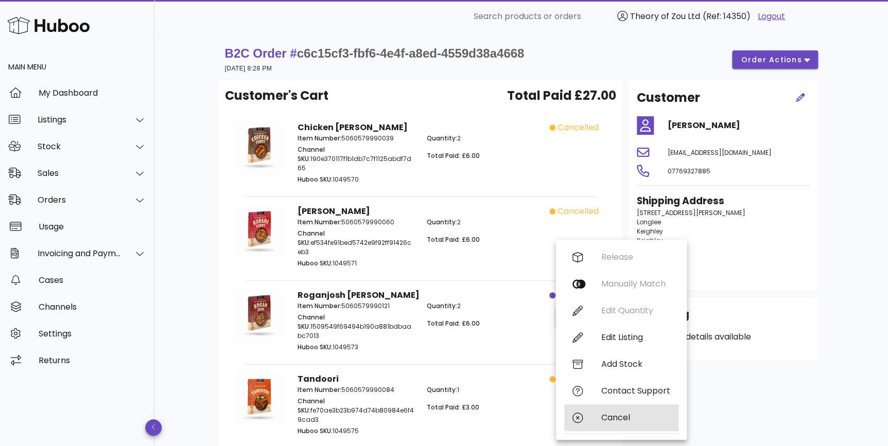
click at [633, 415] on div "Cancel" at bounding box center [635, 418] width 69 height 10
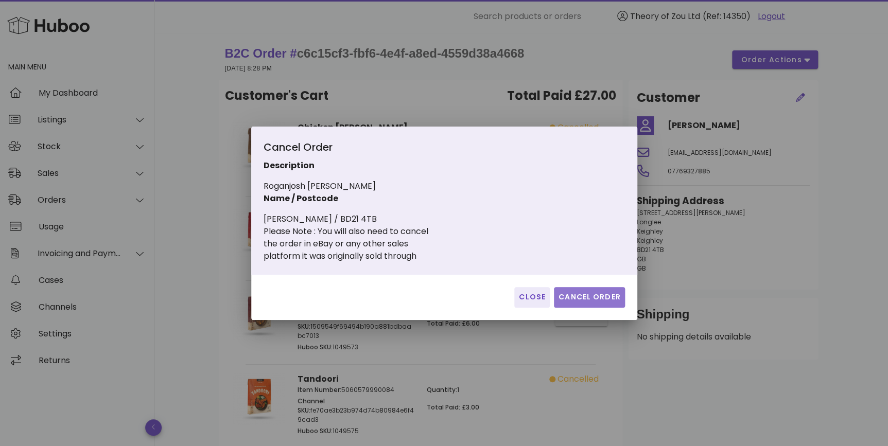
click at [603, 301] on span "Cancel Order" at bounding box center [589, 297] width 63 height 11
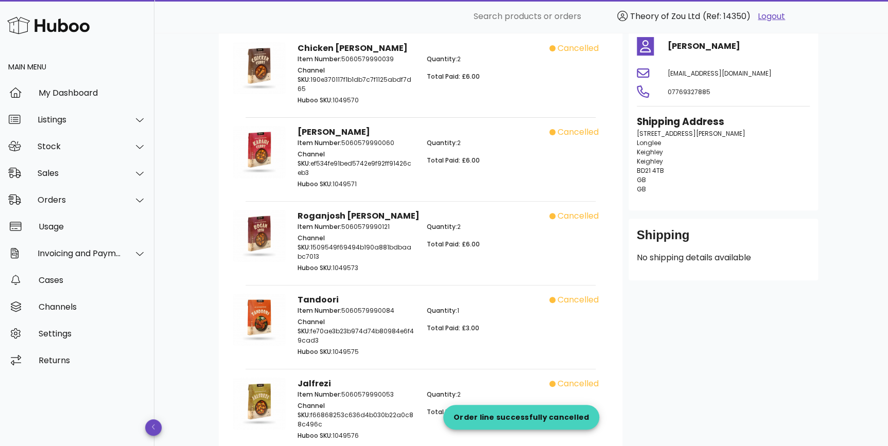
scroll to position [148, 0]
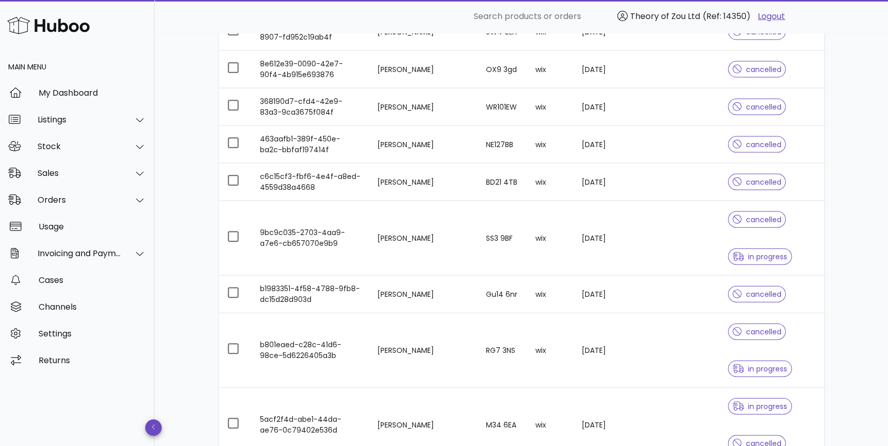
scroll to position [1013, 0]
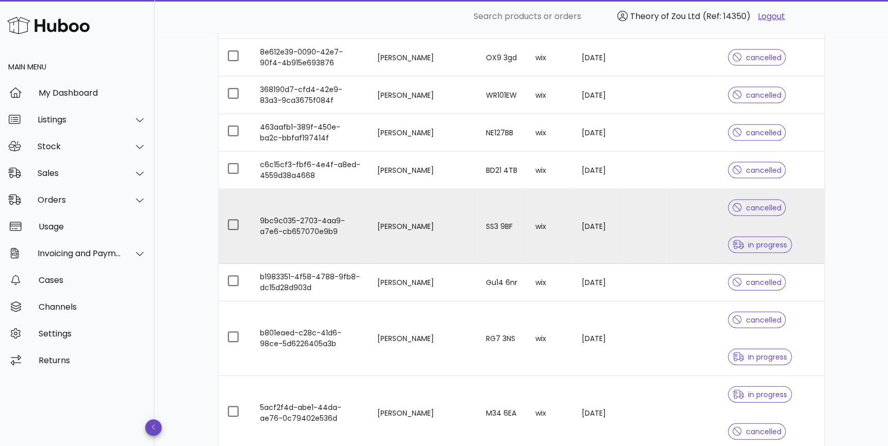
click at [803, 231] on div "cancelled in progress" at bounding box center [772, 226] width 88 height 74
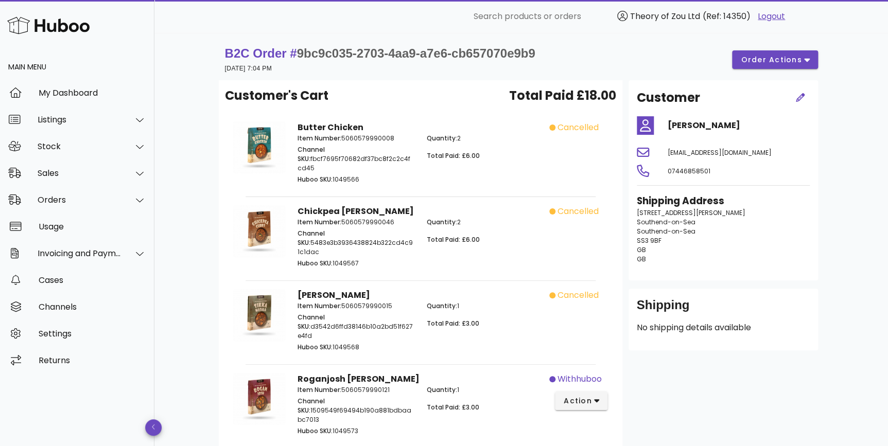
click at [597, 394] on div "withhuboo action" at bounding box center [581, 405] width 64 height 77
click at [599, 392] on button "action" at bounding box center [581, 401] width 53 height 19
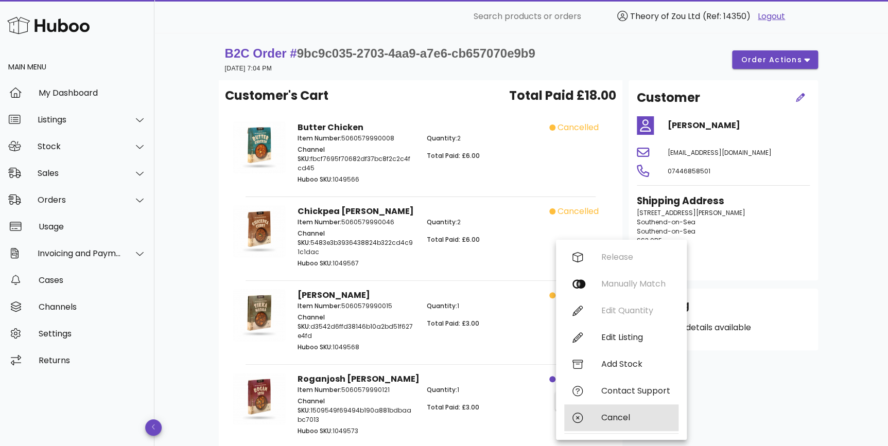
click at [601, 409] on div "Cancel" at bounding box center [621, 417] width 114 height 27
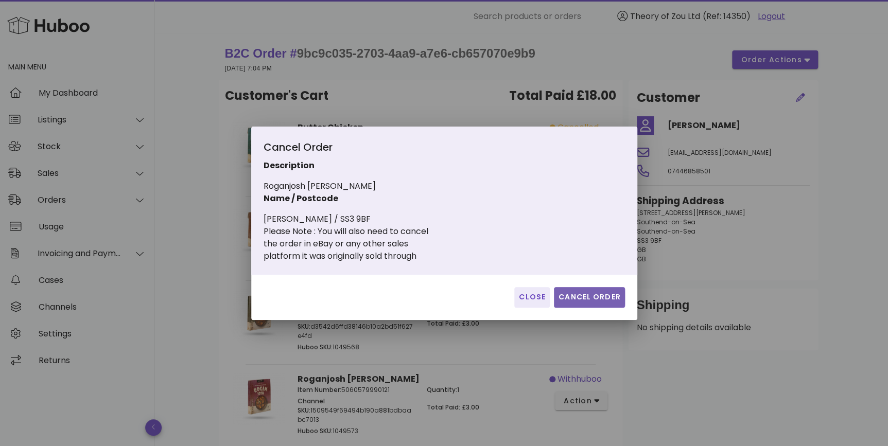
click at [596, 298] on span "Cancel Order" at bounding box center [589, 297] width 63 height 11
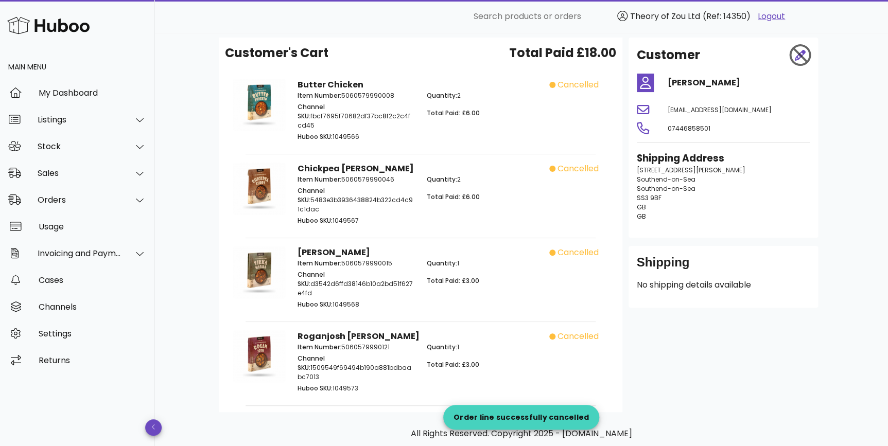
scroll to position [64, 0]
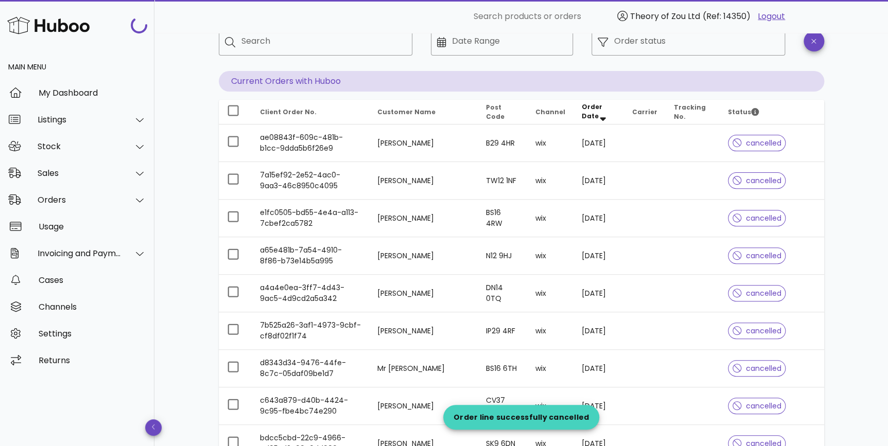
scroll to position [1013, 0]
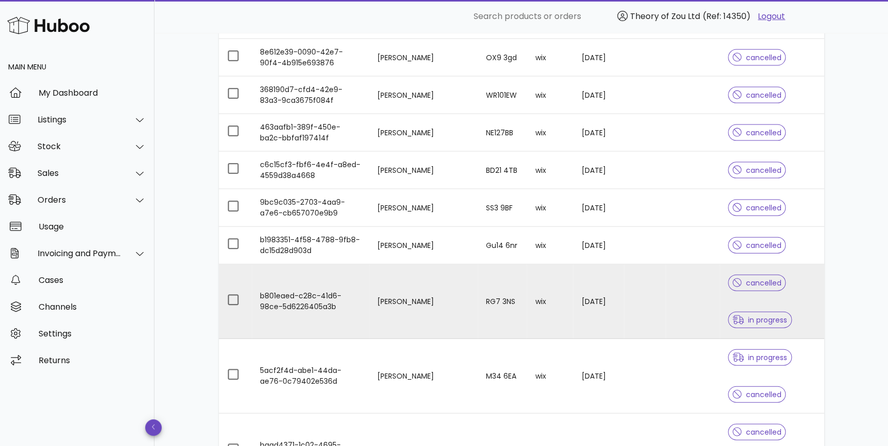
click at [798, 311] on div "cancelled in progress" at bounding box center [772, 301] width 88 height 74
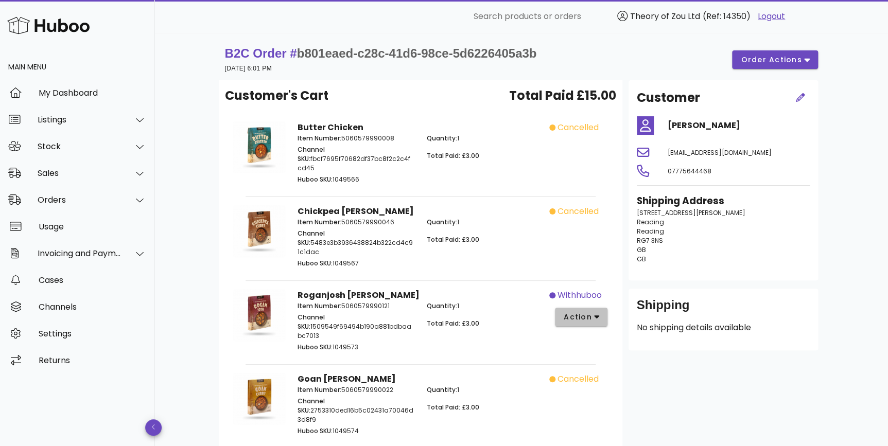
click at [589, 312] on span "action" at bounding box center [577, 317] width 29 height 11
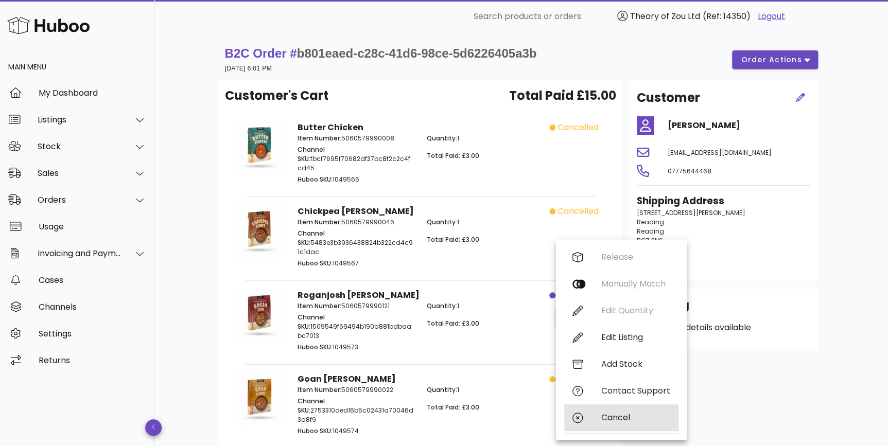
click at [610, 414] on div "Cancel" at bounding box center [635, 418] width 69 height 10
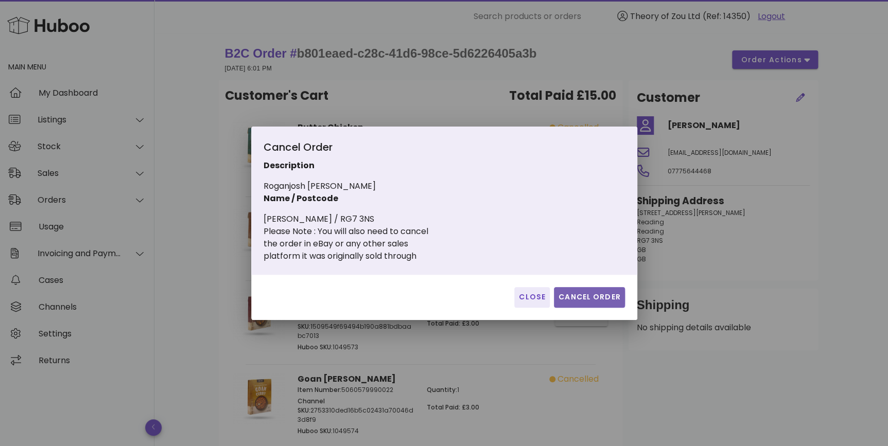
click at [590, 306] on button "Cancel Order" at bounding box center [589, 297] width 71 height 21
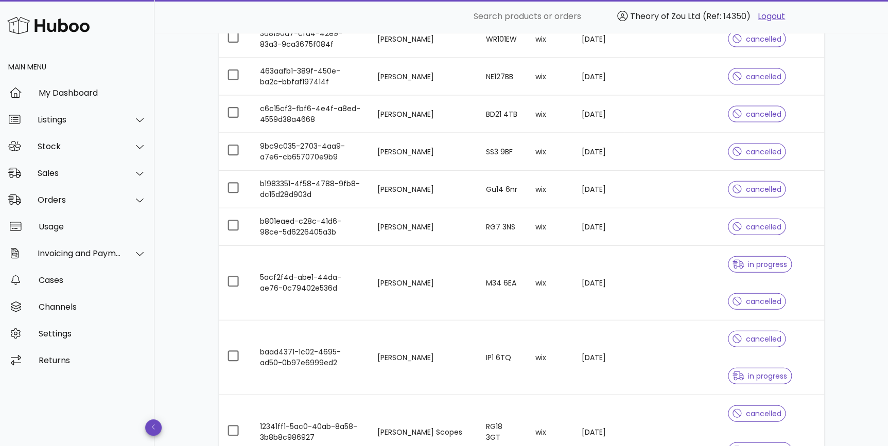
scroll to position [1091, 0]
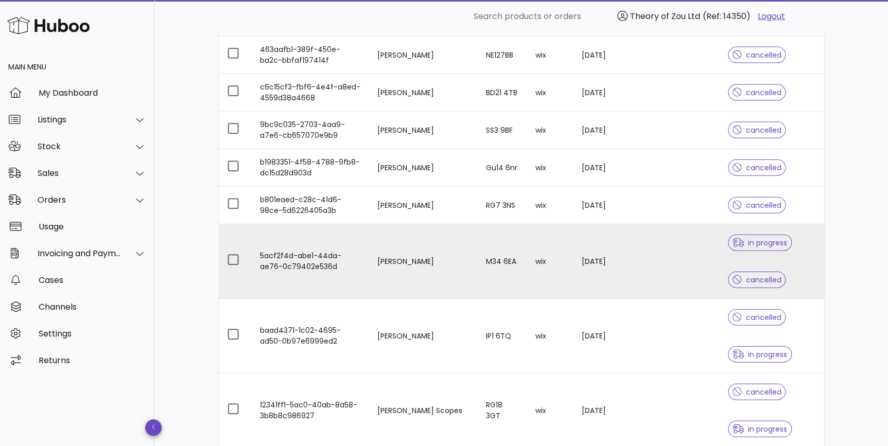
click at [792, 268] on div "in progress cancelled" at bounding box center [772, 261] width 88 height 74
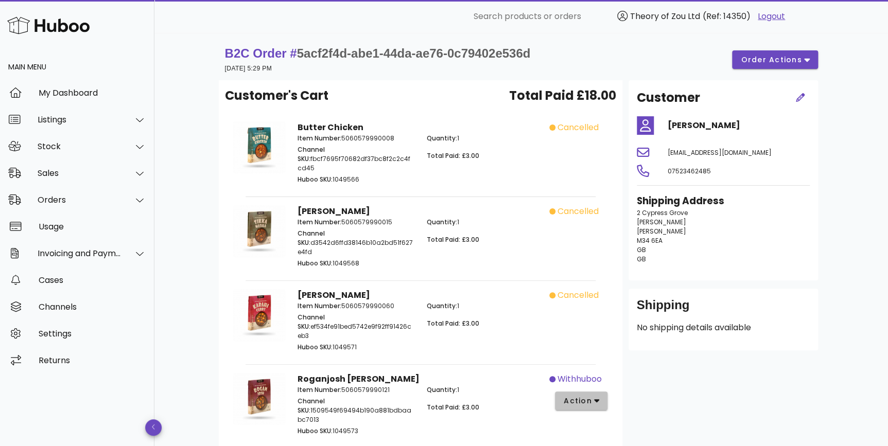
click at [596, 392] on button "action" at bounding box center [581, 401] width 53 height 19
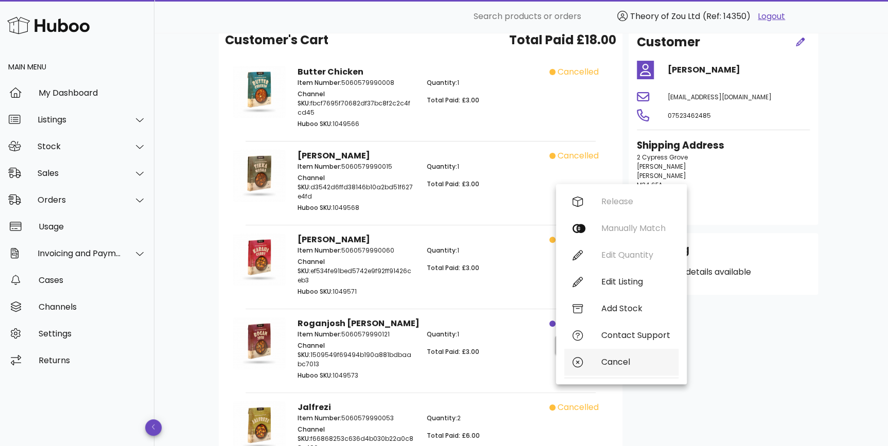
scroll to position [78, 0]
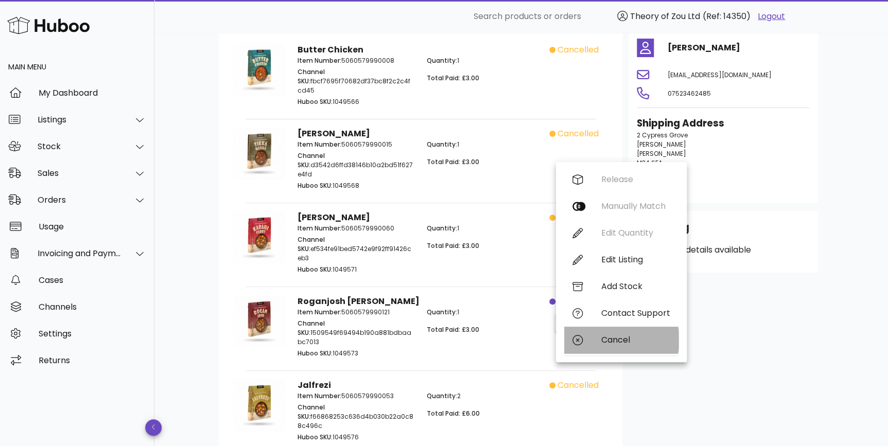
click at [610, 338] on div "Cancel" at bounding box center [635, 340] width 69 height 10
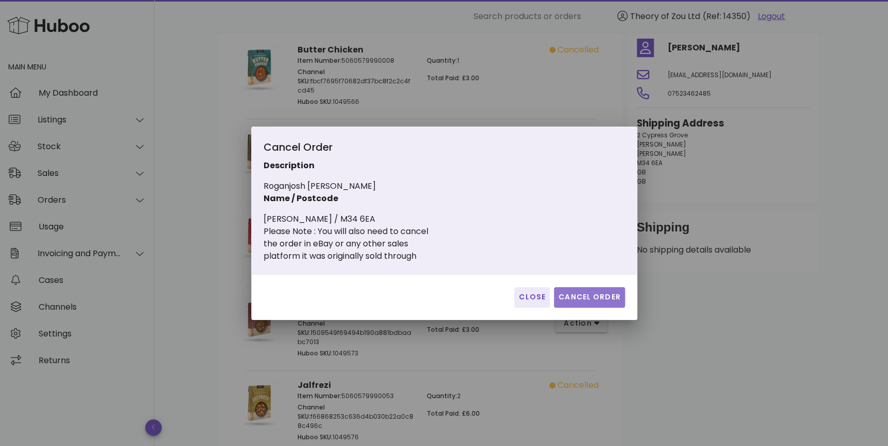
click at [592, 306] on button "Cancel Order" at bounding box center [589, 297] width 71 height 21
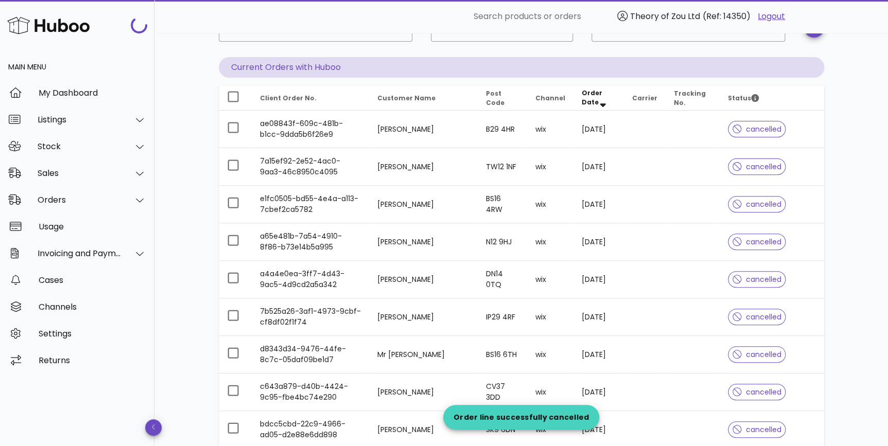
scroll to position [1091, 0]
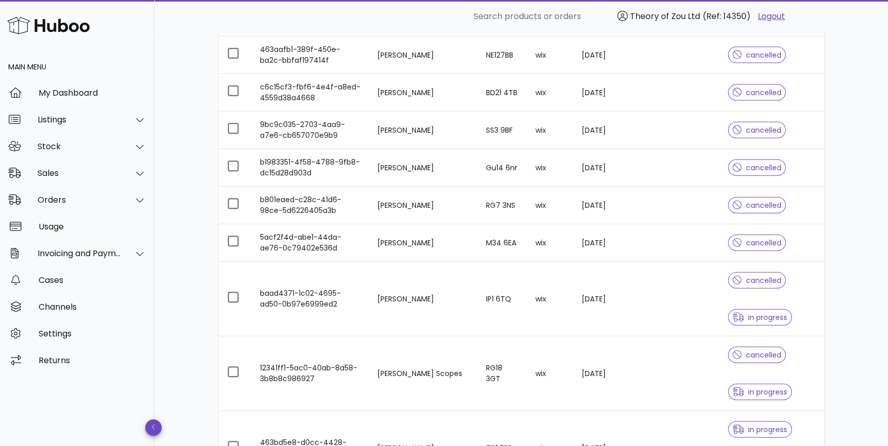
click at [801, 301] on div "cancelled in progress" at bounding box center [772, 299] width 88 height 74
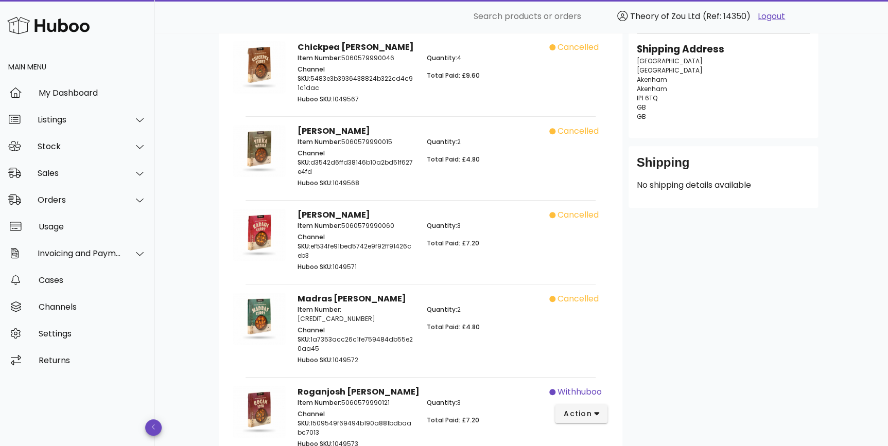
scroll to position [234, 0]
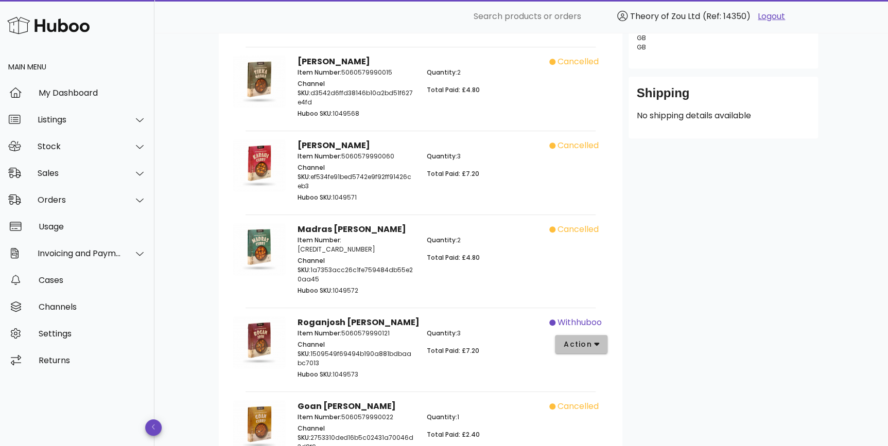
click at [580, 339] on span "action" at bounding box center [577, 344] width 29 height 11
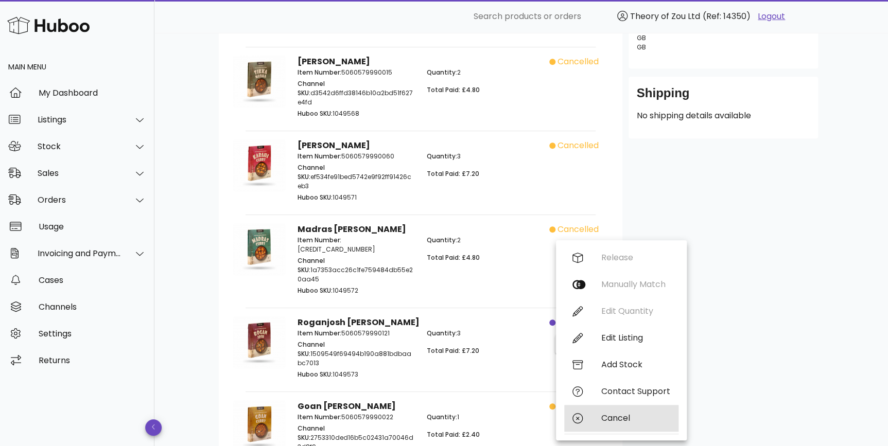
click at [633, 422] on div "Cancel" at bounding box center [635, 418] width 69 height 10
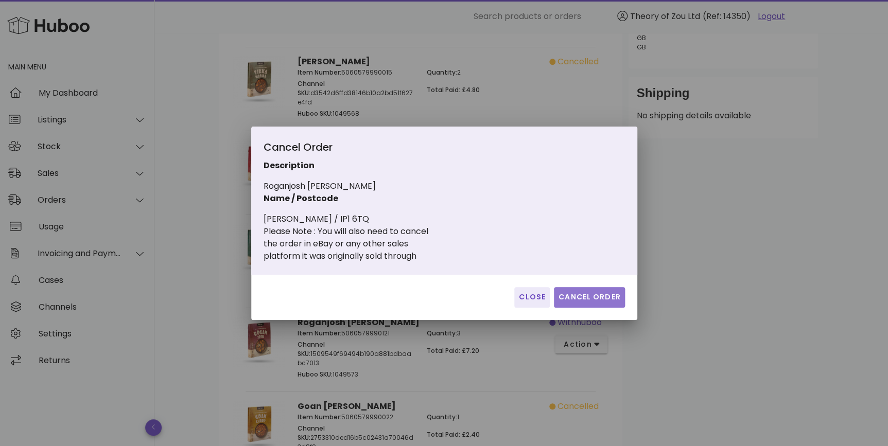
click at [607, 295] on span "Cancel Order" at bounding box center [589, 297] width 63 height 11
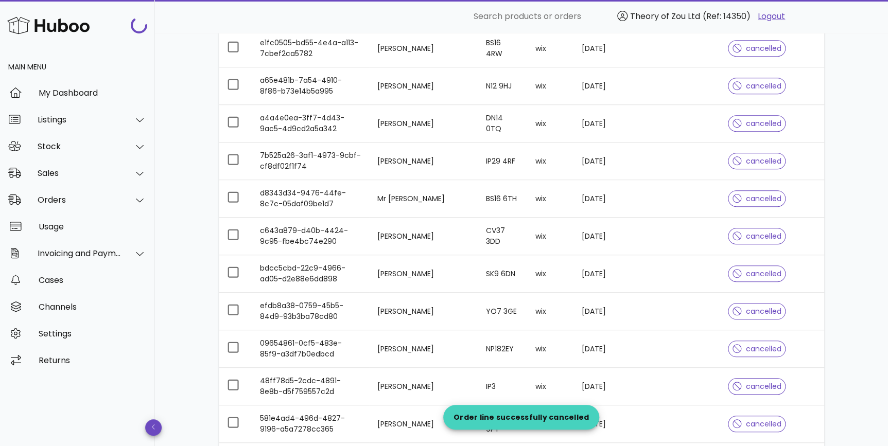
scroll to position [1091, 0]
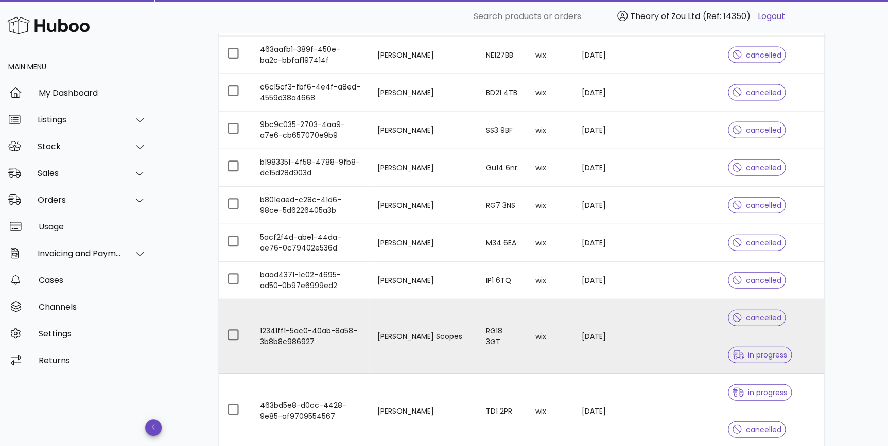
click at [795, 319] on div "cancelled in progress" at bounding box center [772, 336] width 88 height 74
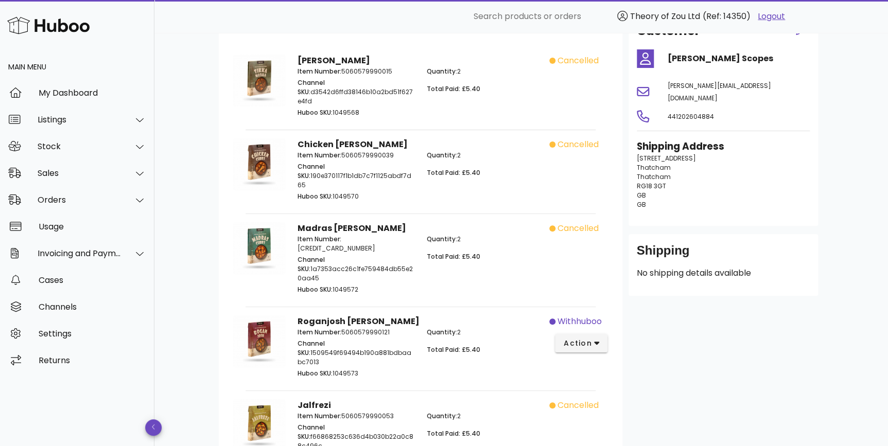
scroll to position [148, 0]
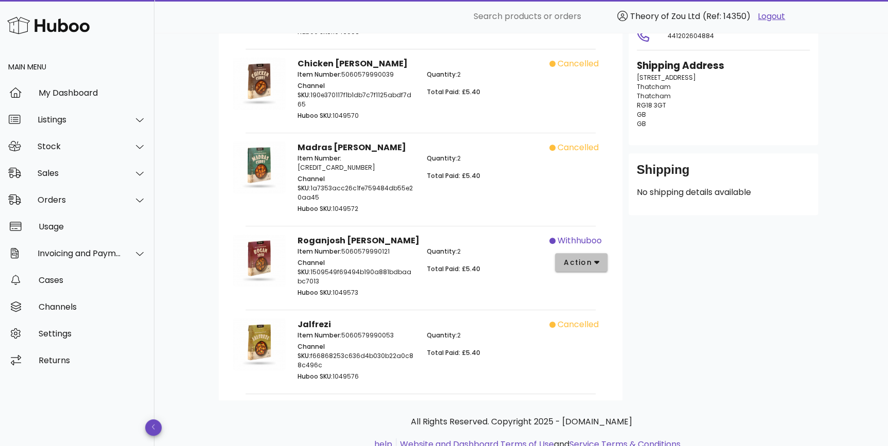
click at [591, 253] on button "action" at bounding box center [581, 262] width 53 height 19
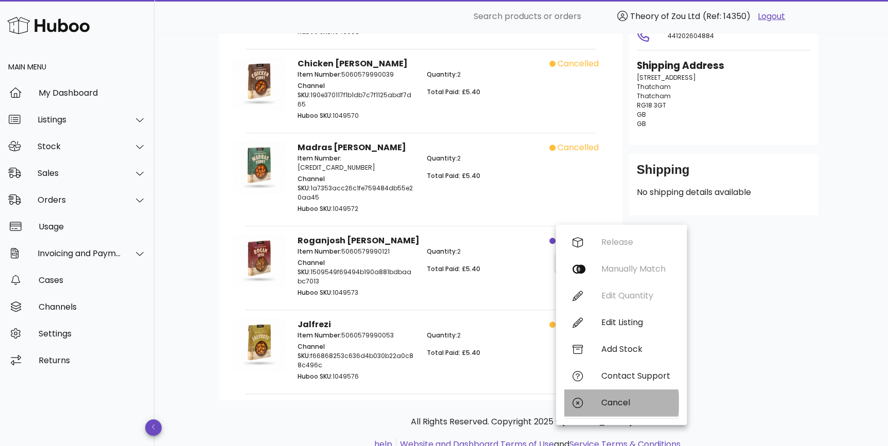
click at [617, 399] on div "Cancel" at bounding box center [635, 403] width 69 height 10
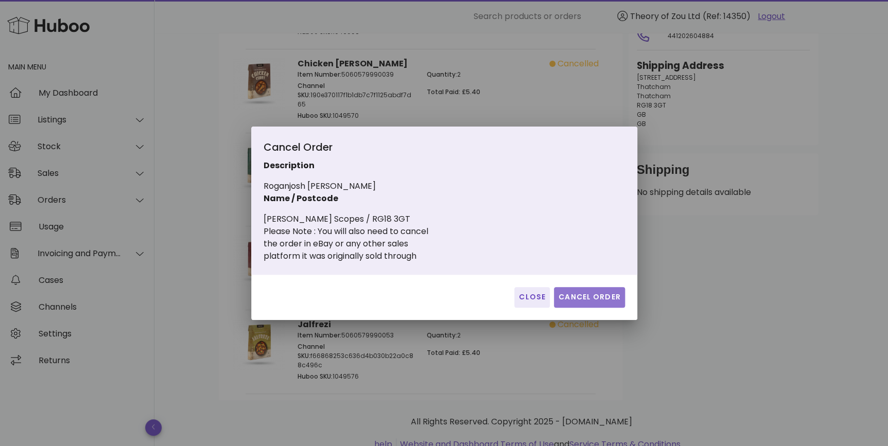
click at [582, 306] on button "Cancel Order" at bounding box center [589, 297] width 71 height 21
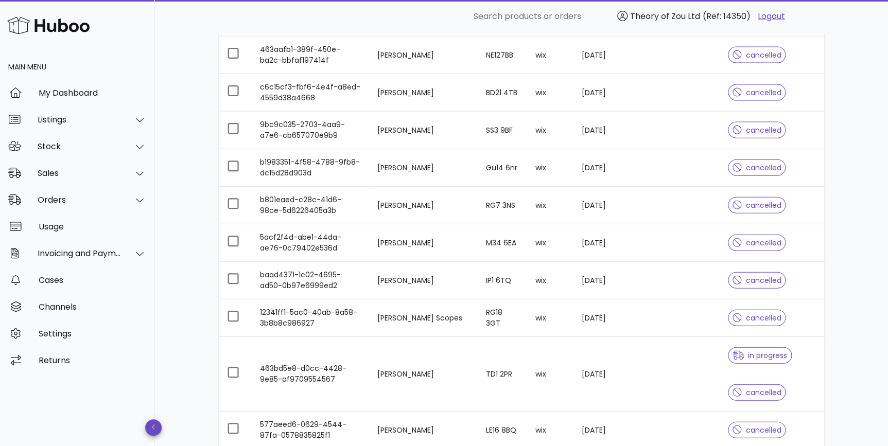
scroll to position [1247, 0]
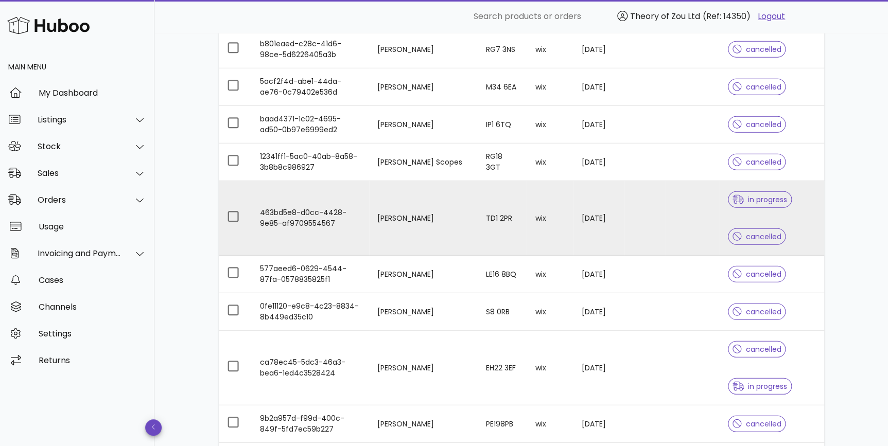
click at [788, 201] on div "in progress cancelled" at bounding box center [772, 218] width 88 height 74
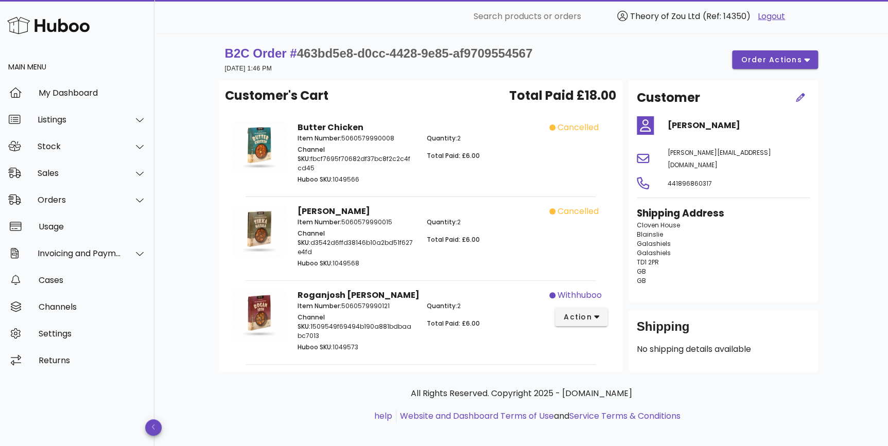
click at [587, 321] on div "withhuboo action" at bounding box center [581, 321] width 64 height 77
click at [591, 309] on div "withhuboo action" at bounding box center [581, 321] width 64 height 77
click at [589, 312] on span "action" at bounding box center [577, 317] width 29 height 11
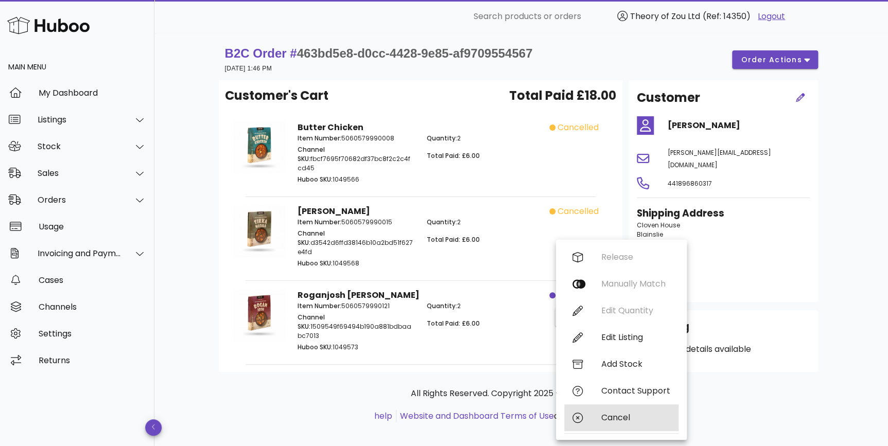
click at [633, 419] on div "Cancel" at bounding box center [635, 418] width 69 height 10
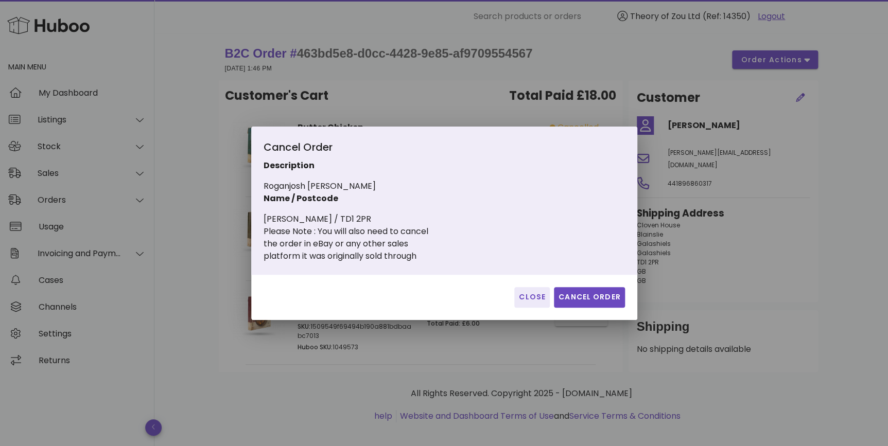
click at [612, 286] on div "Close Cancel Order" at bounding box center [444, 297] width 386 height 45
click at [612, 296] on span "Cancel Order" at bounding box center [589, 297] width 63 height 11
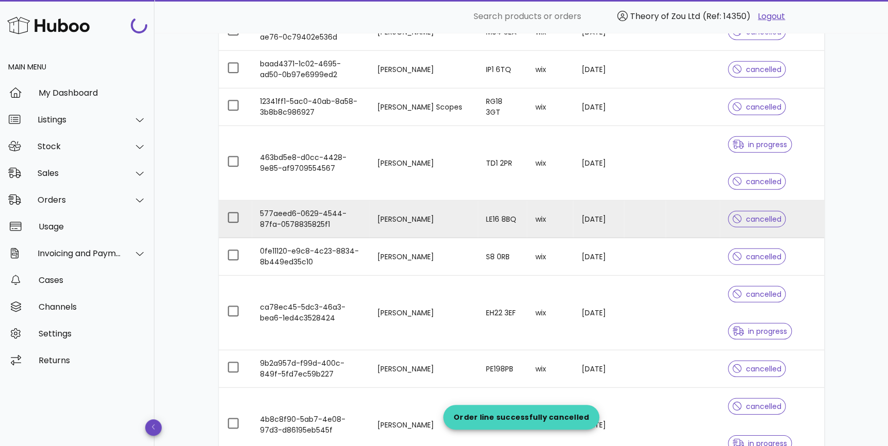
scroll to position [1325, 0]
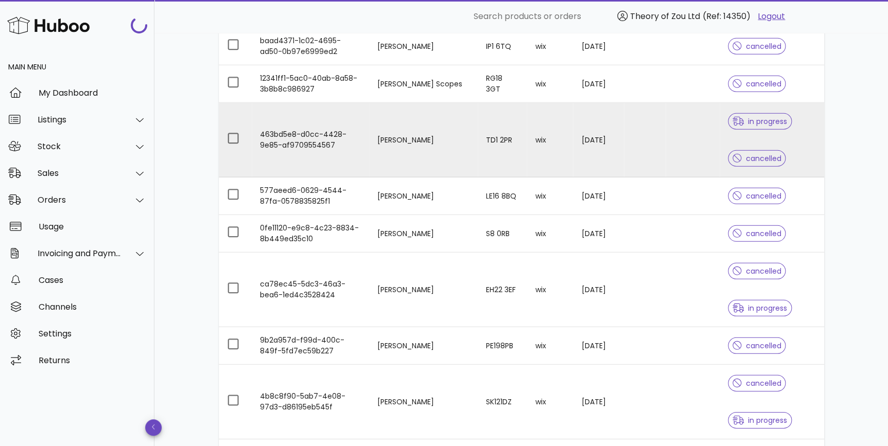
click at [807, 157] on div "in progress cancelled" at bounding box center [772, 140] width 88 height 74
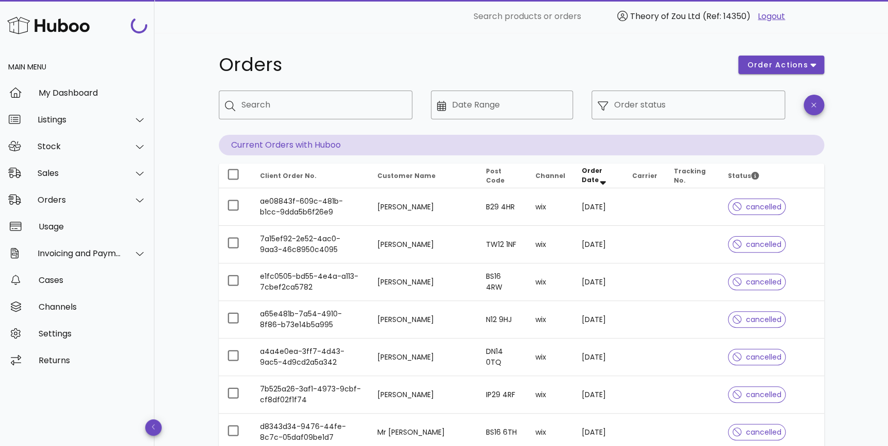
scroll to position [1325, 0]
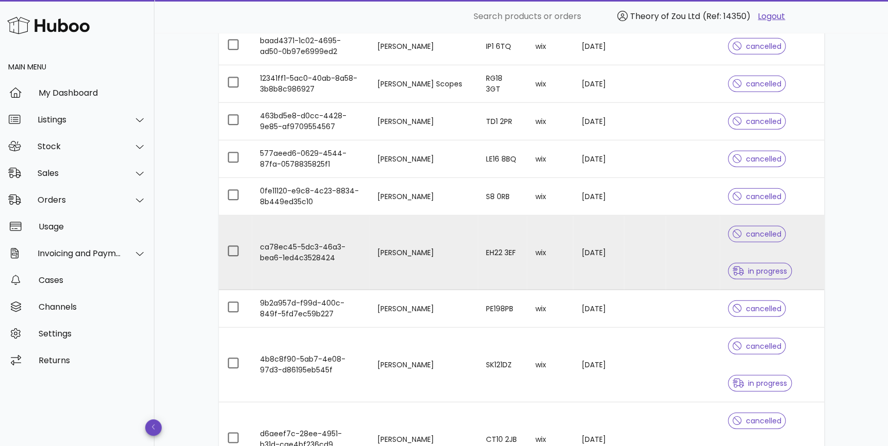
click at [779, 255] on div "in progress" at bounding box center [760, 271] width 64 height 37
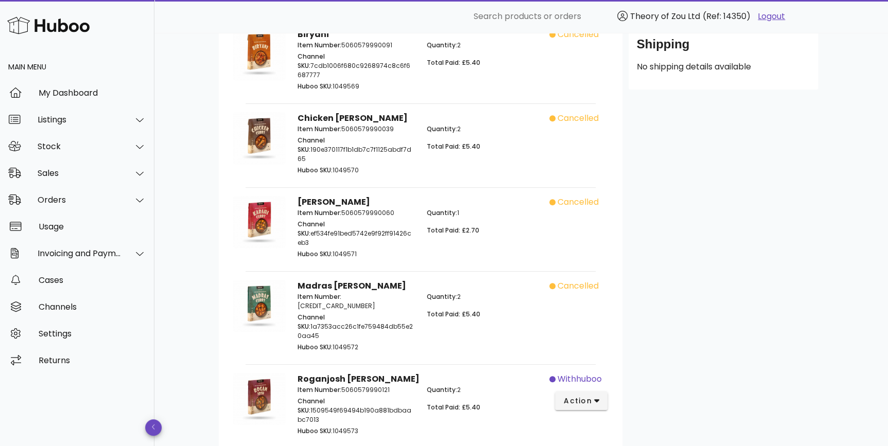
scroll to position [371, 0]
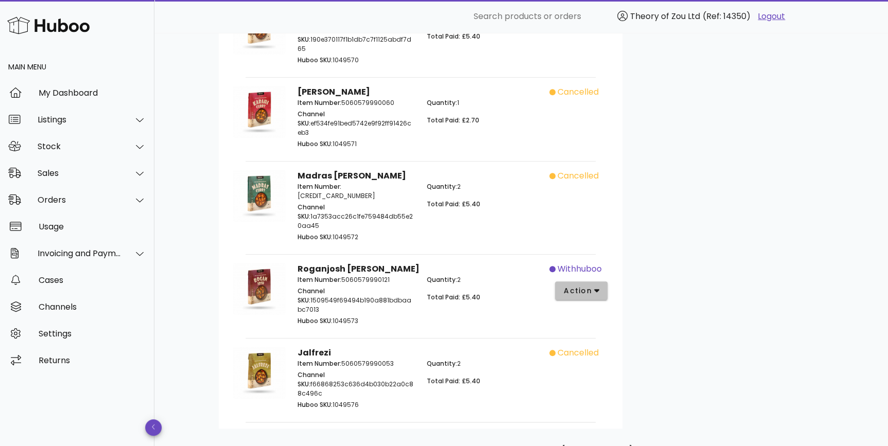
click at [585, 286] on span "action" at bounding box center [577, 291] width 29 height 11
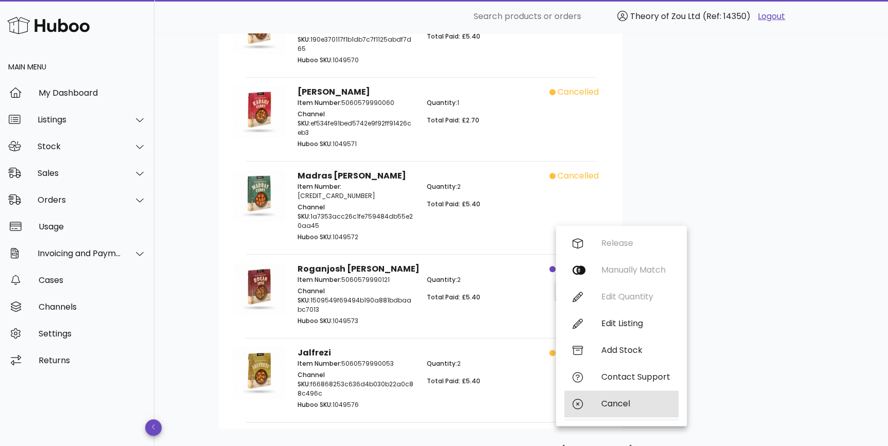
click at [606, 401] on div "Cancel" at bounding box center [635, 404] width 69 height 10
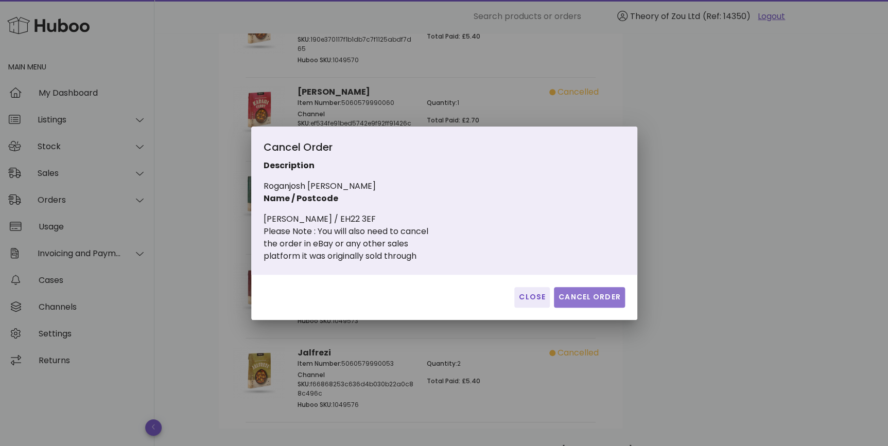
click at [592, 297] on span "Cancel Order" at bounding box center [589, 297] width 63 height 11
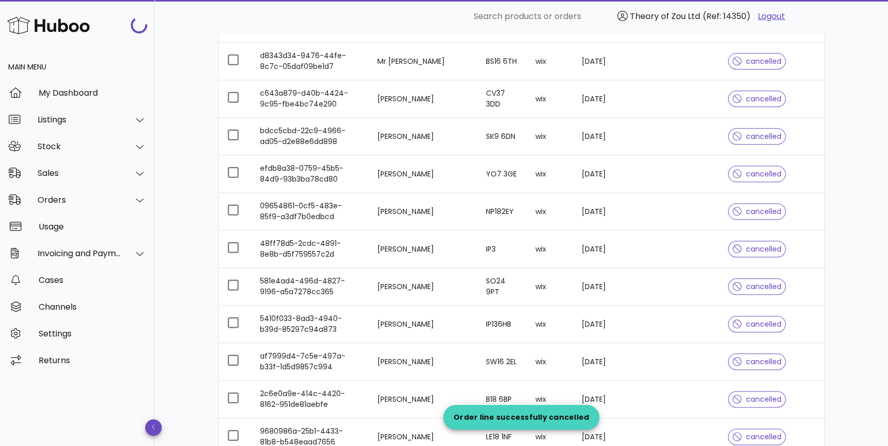
scroll to position [1325, 0]
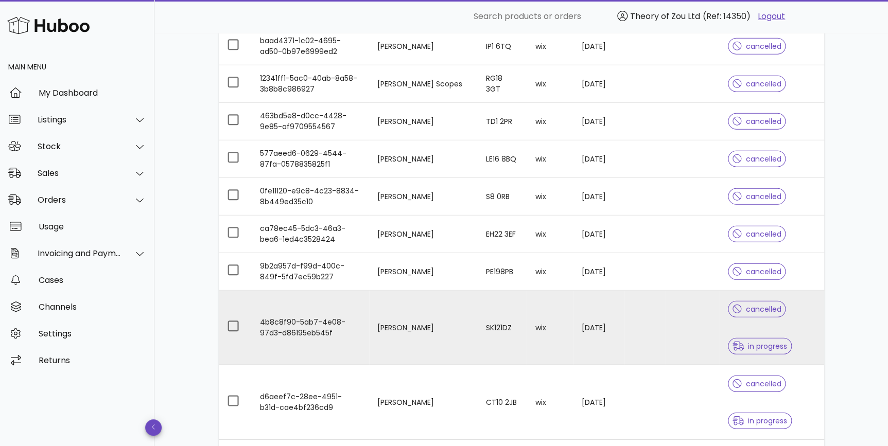
click at [787, 334] on div "cancelled in progress" at bounding box center [772, 328] width 88 height 74
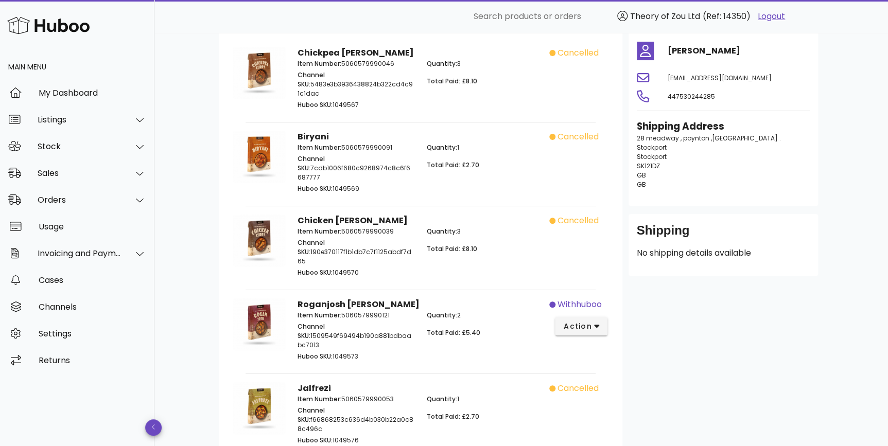
scroll to position [148, 0]
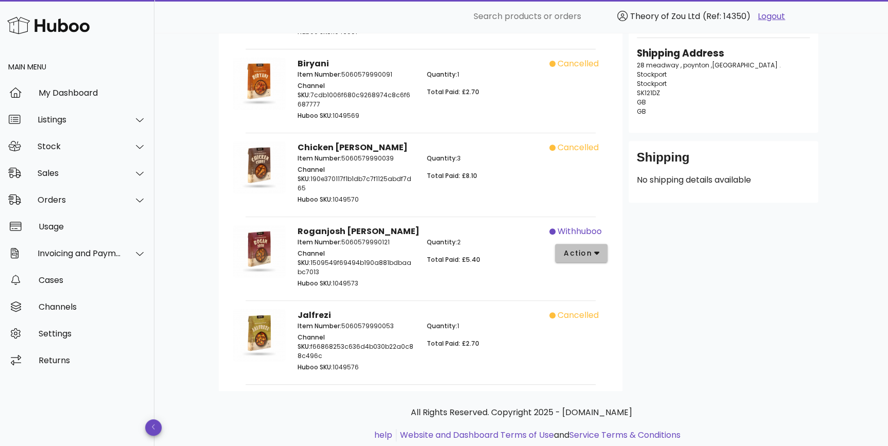
click at [587, 248] on span "action" at bounding box center [577, 253] width 29 height 11
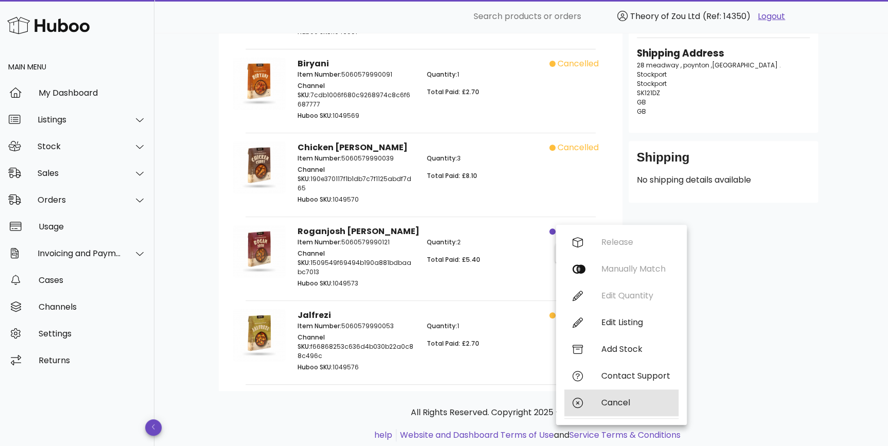
click at [613, 410] on div "Cancel" at bounding box center [621, 402] width 114 height 27
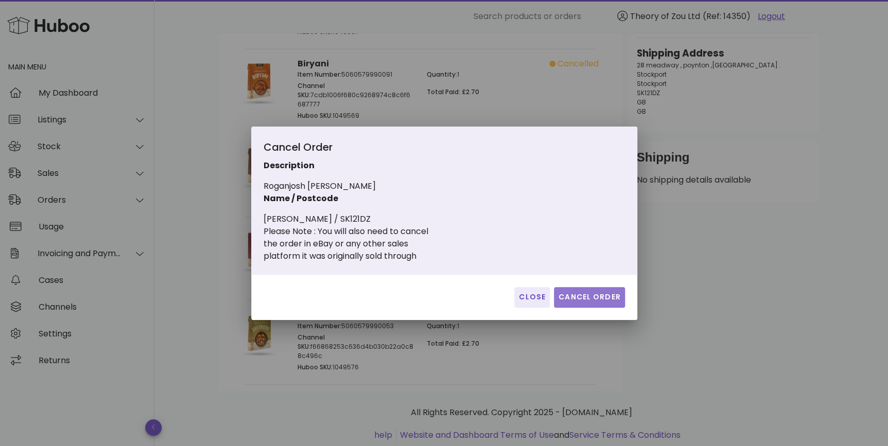
click at [610, 289] on button "Cancel Order" at bounding box center [589, 297] width 71 height 21
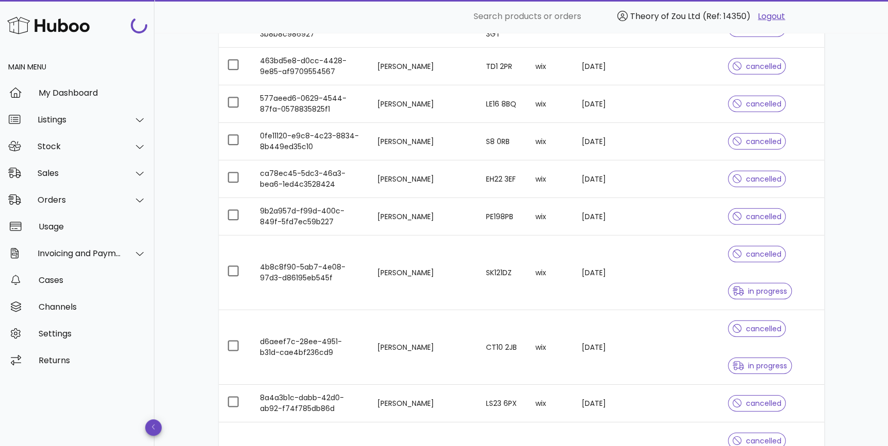
scroll to position [1403, 0]
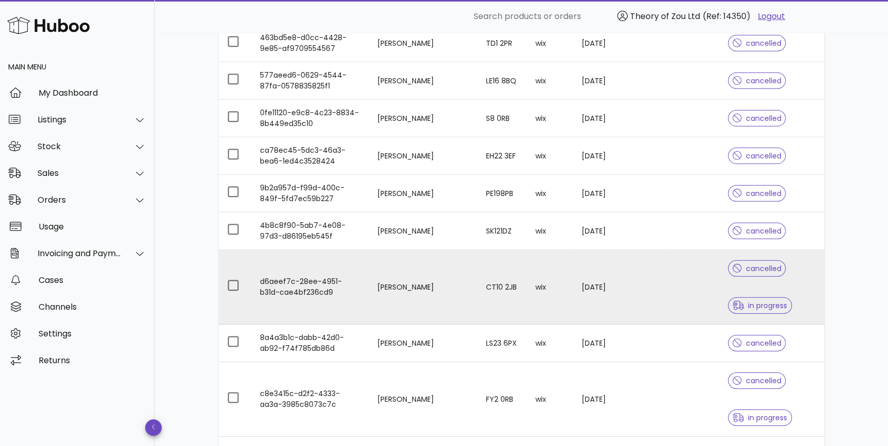
click at [791, 273] on div "cancelled in progress" at bounding box center [772, 287] width 88 height 74
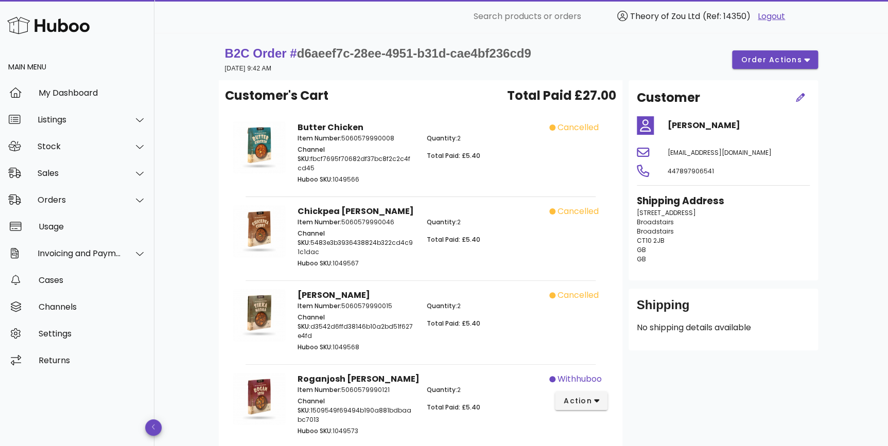
scroll to position [78, 0]
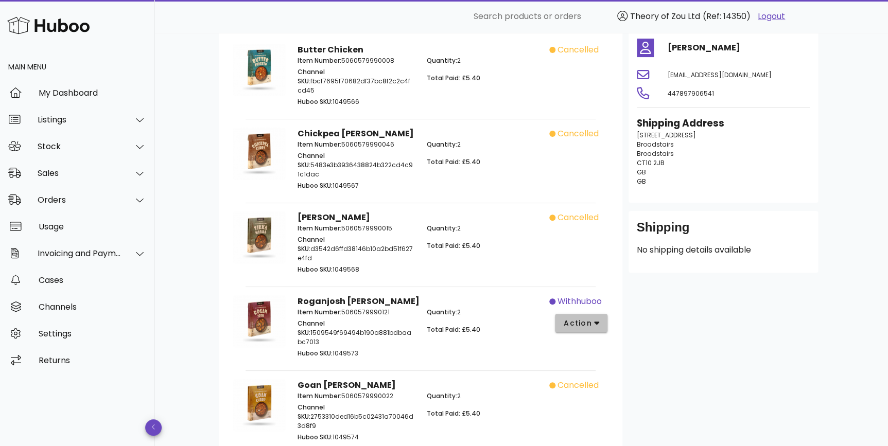
click at [594, 318] on icon "button" at bounding box center [597, 322] width 6 height 9
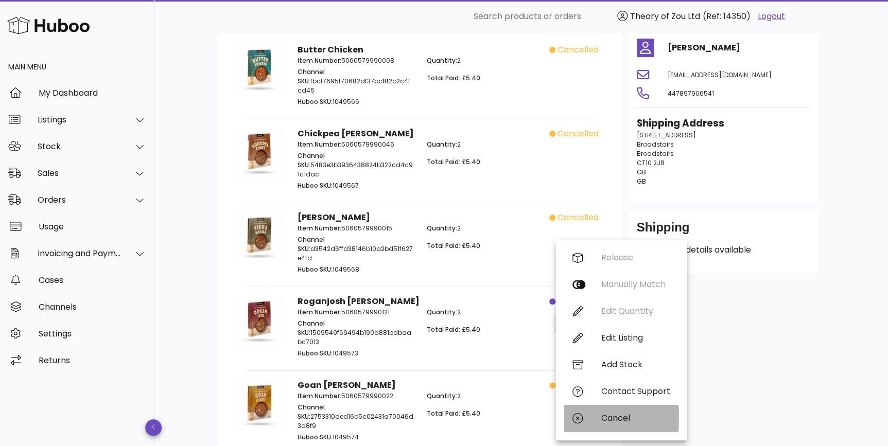
click at [629, 418] on div "Cancel" at bounding box center [635, 418] width 69 height 10
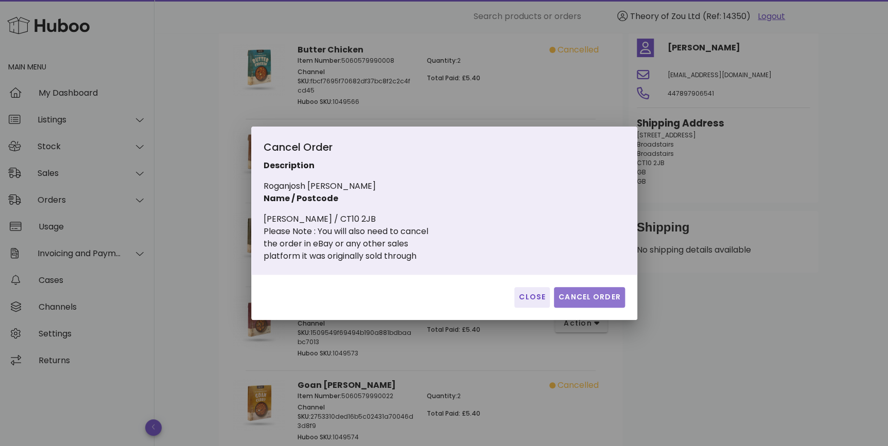
click at [587, 304] on button "Cancel Order" at bounding box center [589, 297] width 71 height 21
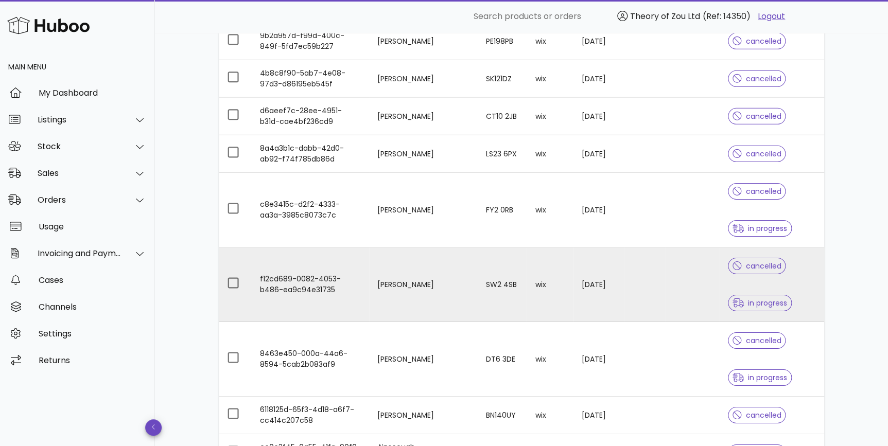
scroll to position [1559, 0]
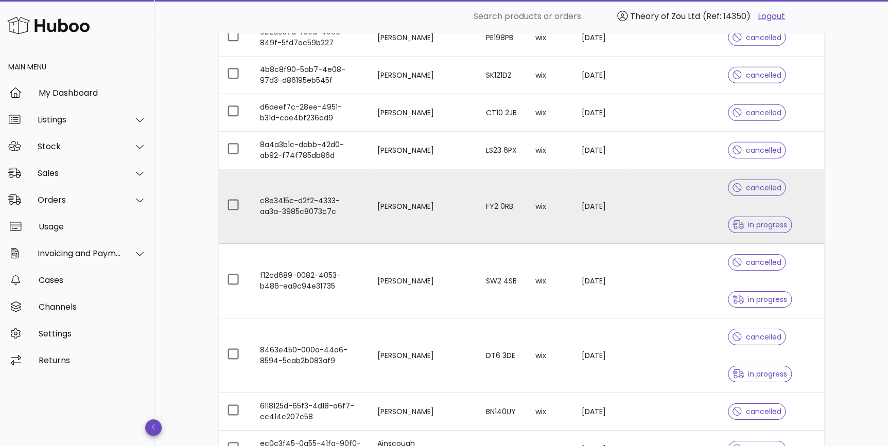
click at [802, 210] on div "cancelled in progress" at bounding box center [772, 206] width 88 height 74
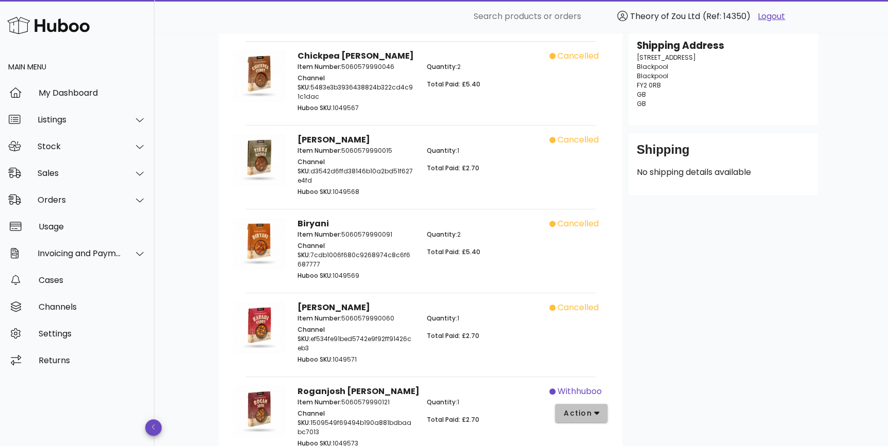
click at [583, 408] on span "action" at bounding box center [577, 413] width 29 height 11
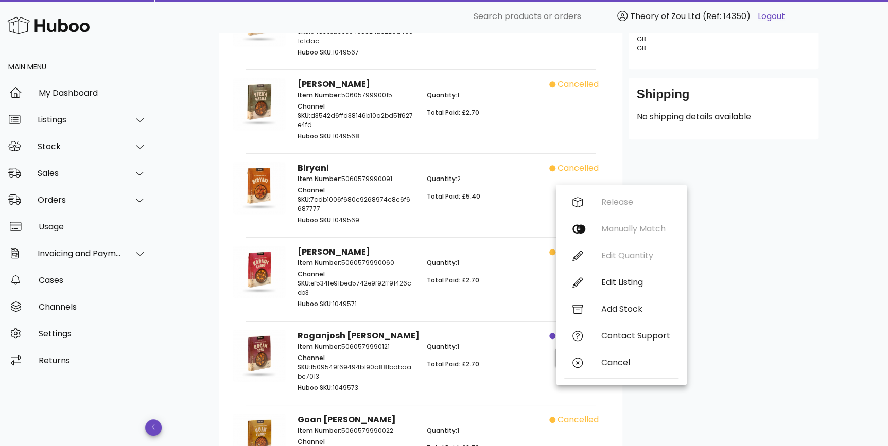
scroll to position [234, 0]
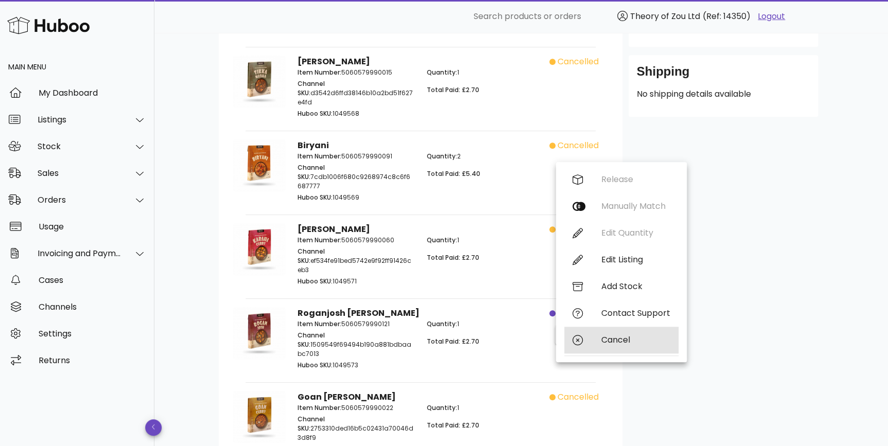
click at [623, 346] on div "Cancel" at bounding box center [621, 340] width 114 height 27
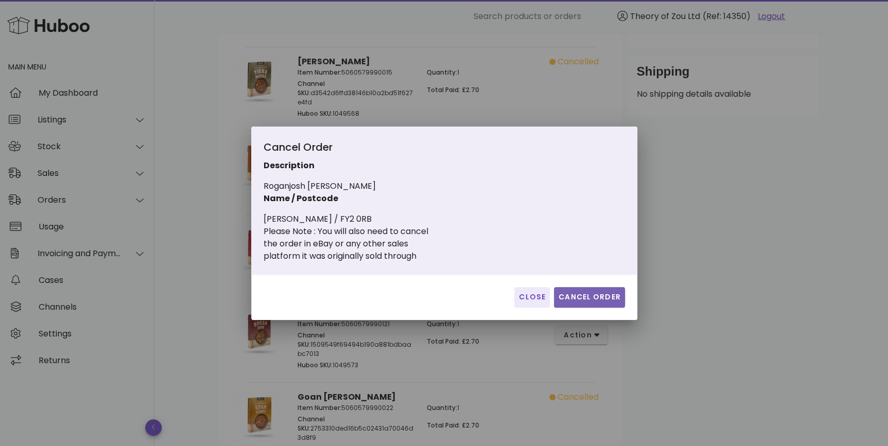
click at [605, 302] on span "Cancel Order" at bounding box center [589, 297] width 63 height 11
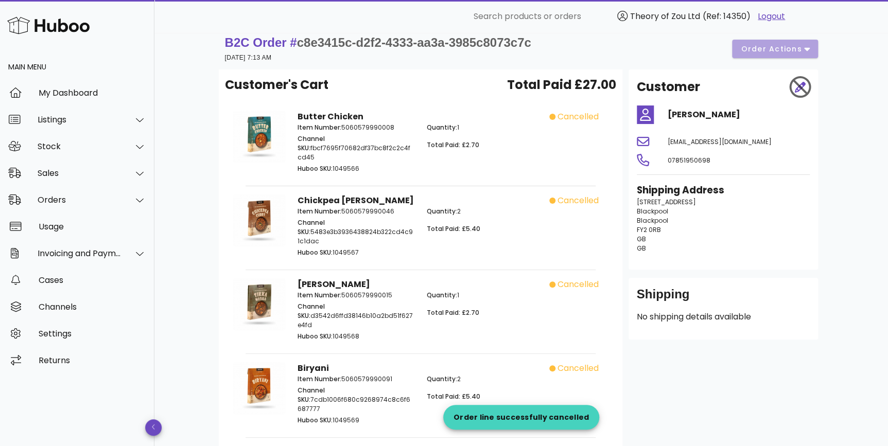
scroll to position [0, 0]
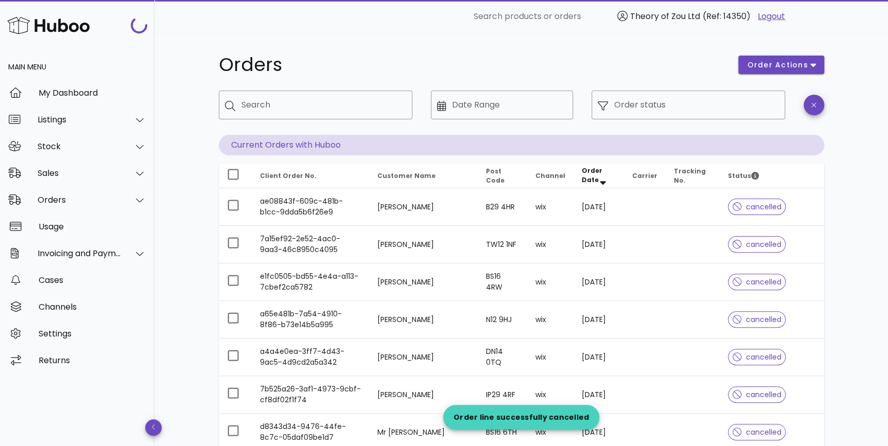
scroll to position [1559, 0]
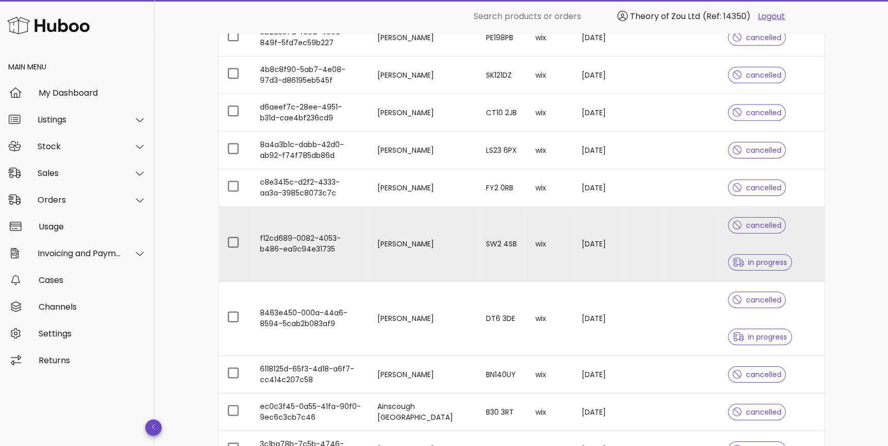
click at [783, 249] on div "cancelled in progress" at bounding box center [772, 244] width 88 height 74
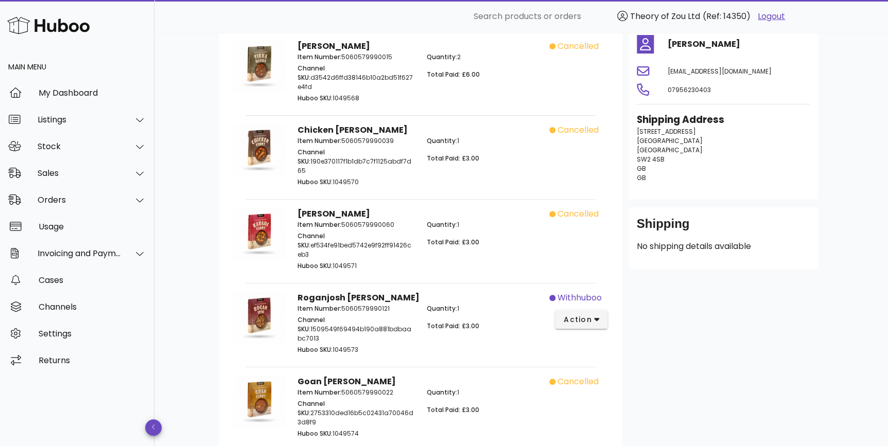
scroll to position [129, 0]
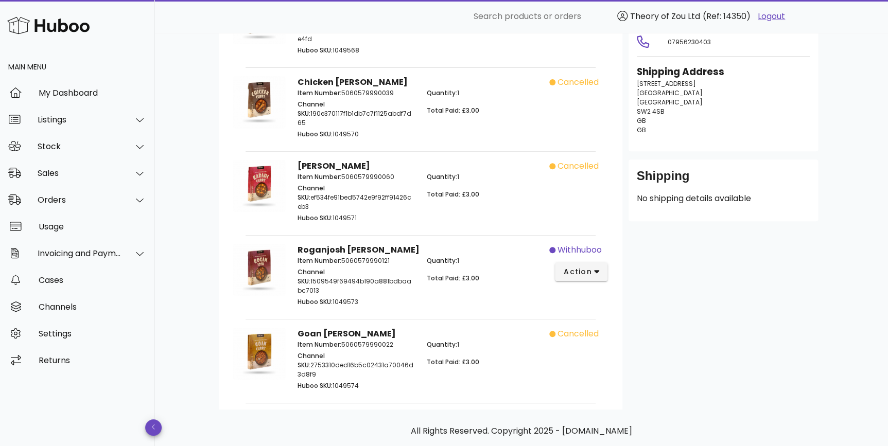
click at [584, 238] on div "withhuboo action" at bounding box center [581, 276] width 64 height 77
click at [586, 267] on span "action" at bounding box center [577, 272] width 29 height 11
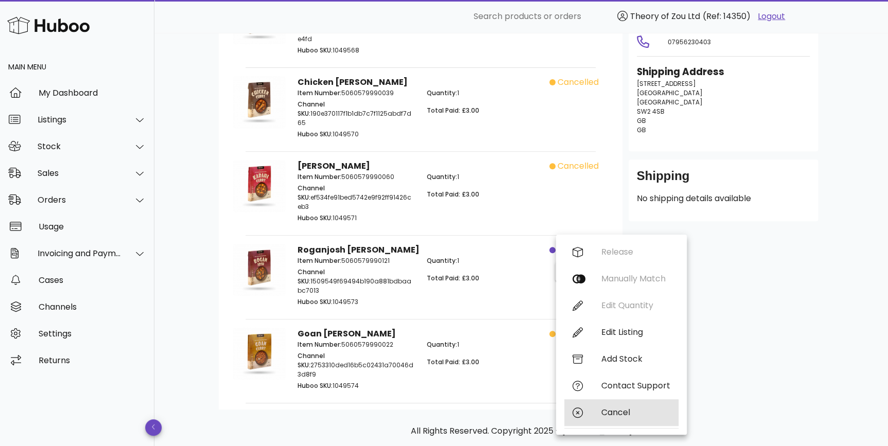
click at [639, 417] on div "Cancel" at bounding box center [635, 413] width 69 height 10
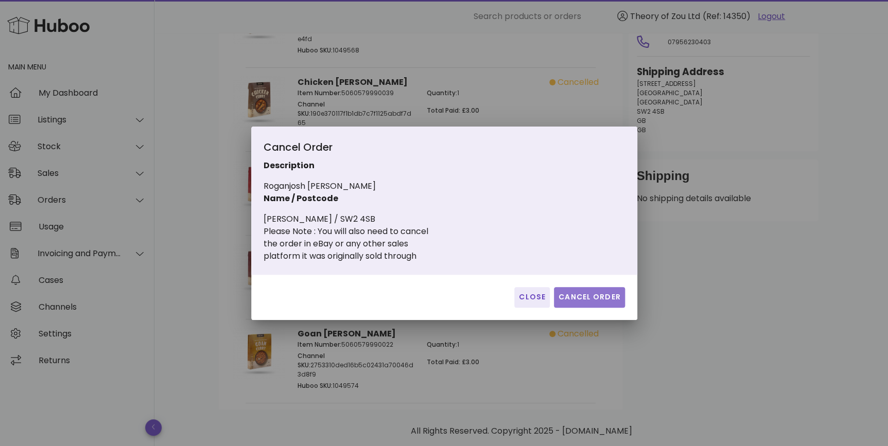
click at [591, 292] on span "Cancel Order" at bounding box center [589, 297] width 63 height 11
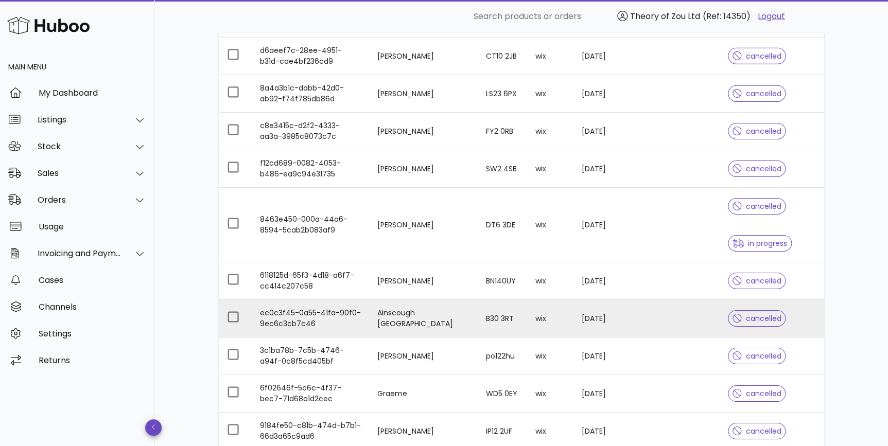
scroll to position [1637, 0]
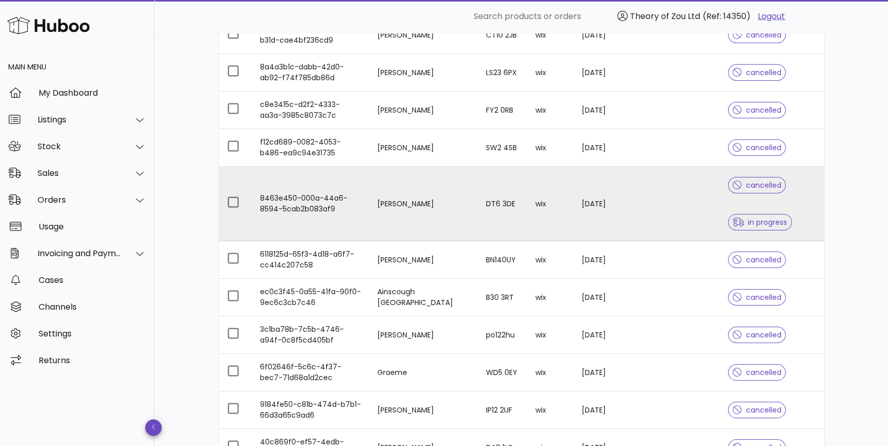
click at [789, 200] on div "cancelled in progress" at bounding box center [772, 204] width 88 height 74
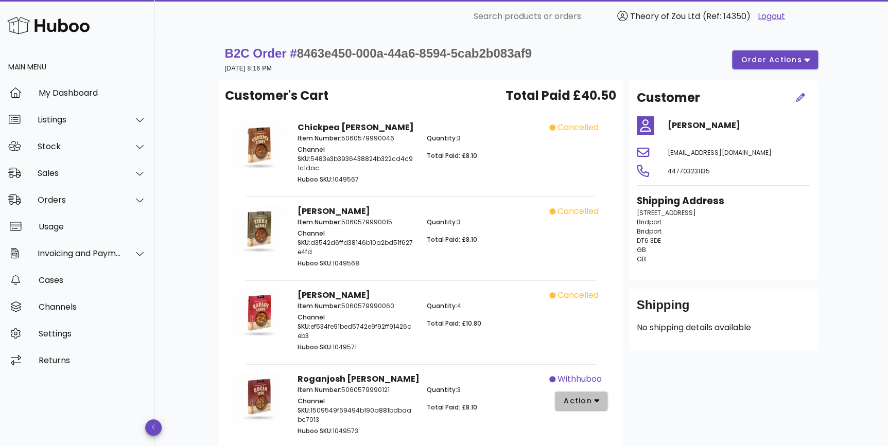
click at [597, 400] on icon "button" at bounding box center [597, 402] width 6 height 4
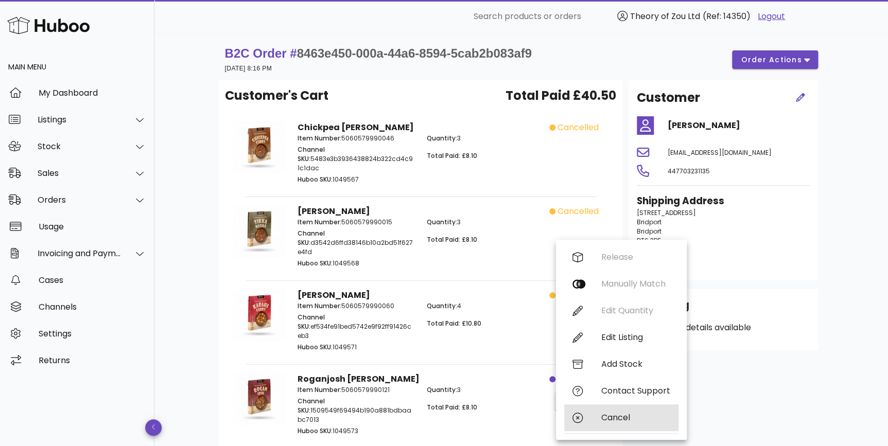
click at [603, 421] on div "Cancel" at bounding box center [635, 418] width 69 height 10
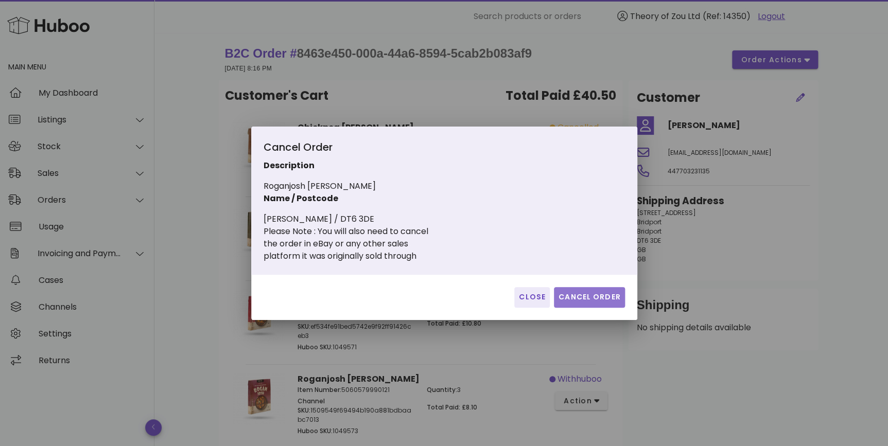
click at [591, 294] on span "Cancel Order" at bounding box center [589, 297] width 63 height 11
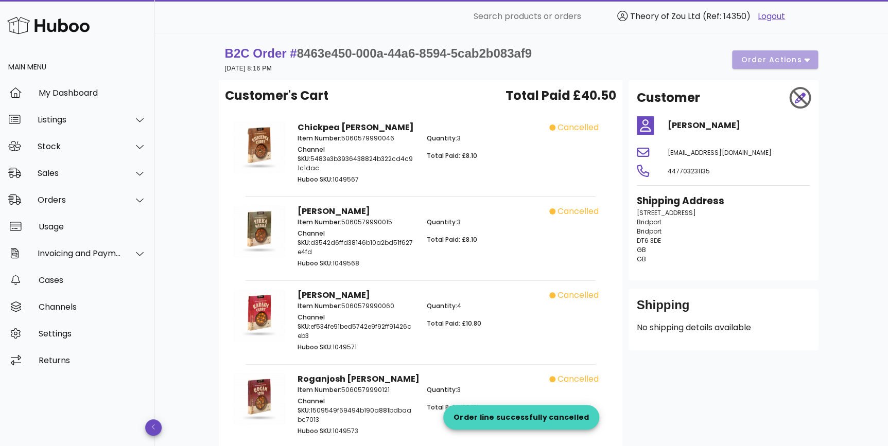
scroll to position [148, 0]
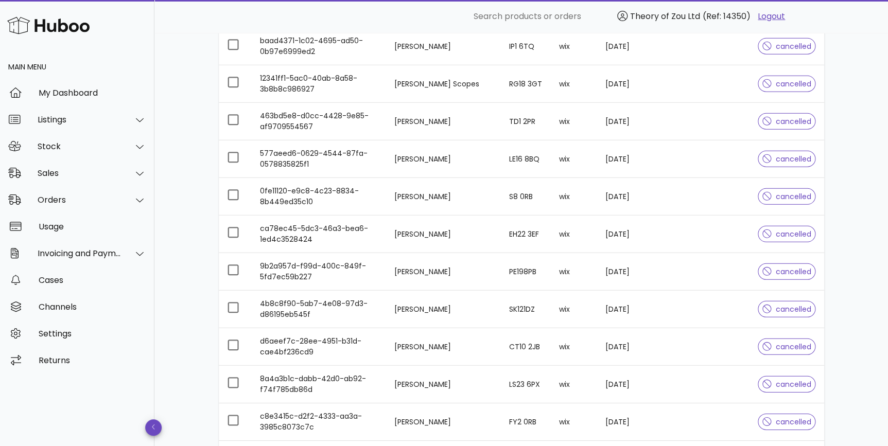
scroll to position [1729, 0]
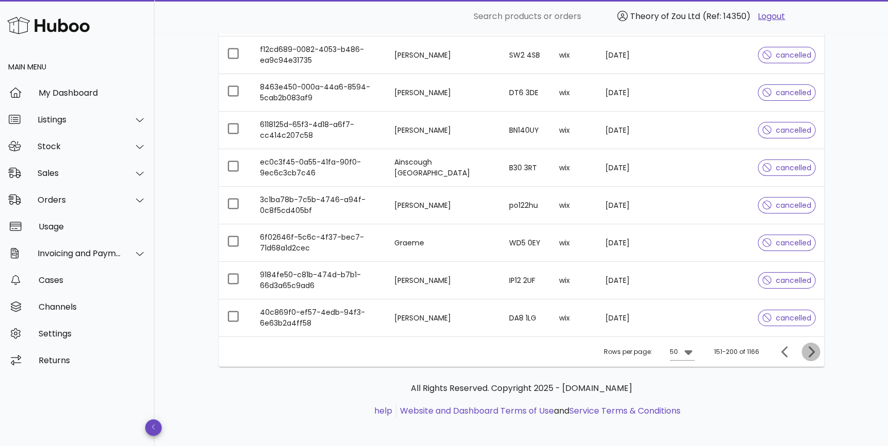
click at [812, 348] on icon "Next page" at bounding box center [811, 351] width 6 height 11
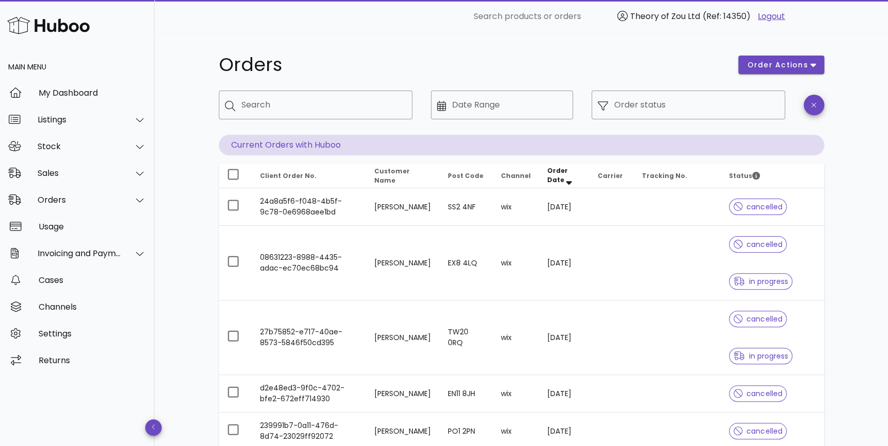
scroll to position [78, 0]
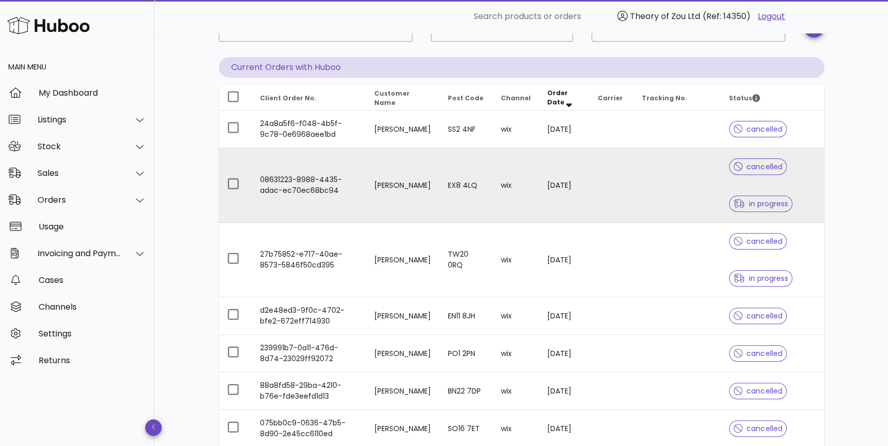
click at [808, 188] on div "cancelled in progress" at bounding box center [772, 185] width 87 height 74
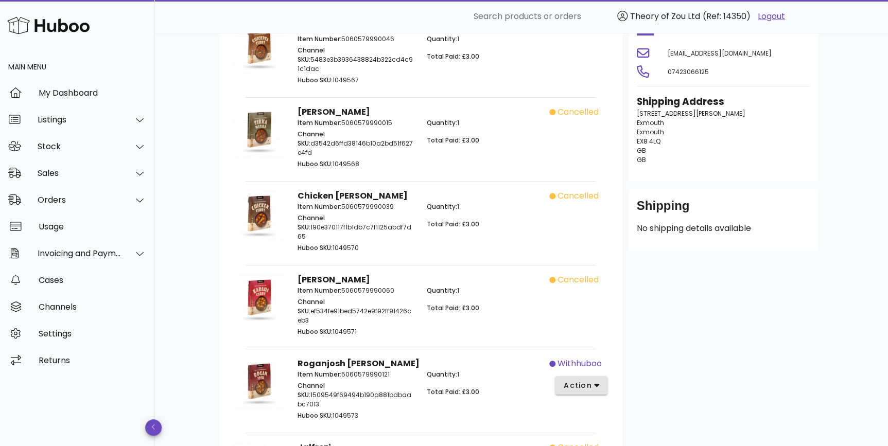
scroll to position [155, 0]
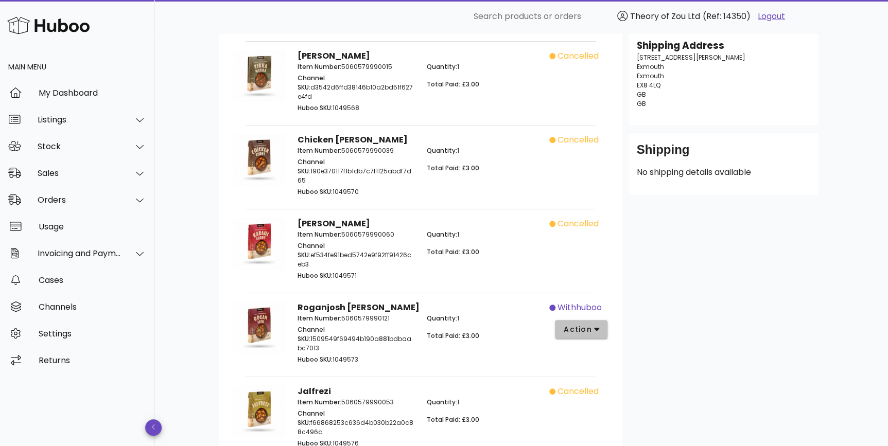
click at [594, 325] on icon "button" at bounding box center [597, 329] width 6 height 9
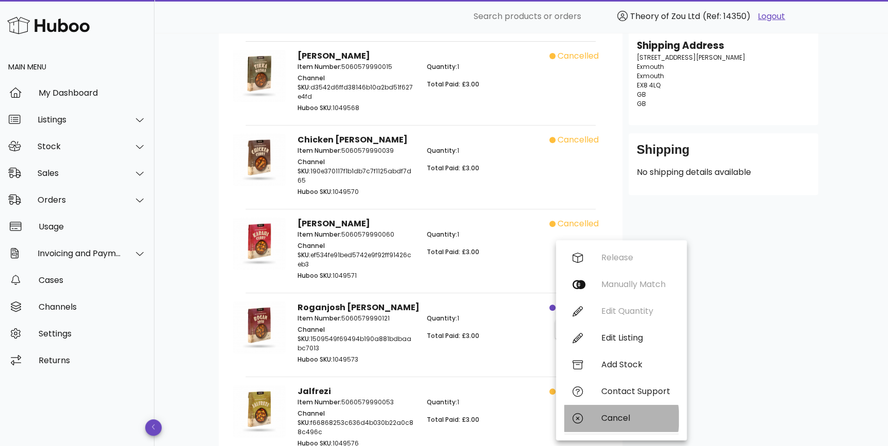
click at [622, 413] on div "Cancel" at bounding box center [635, 418] width 69 height 10
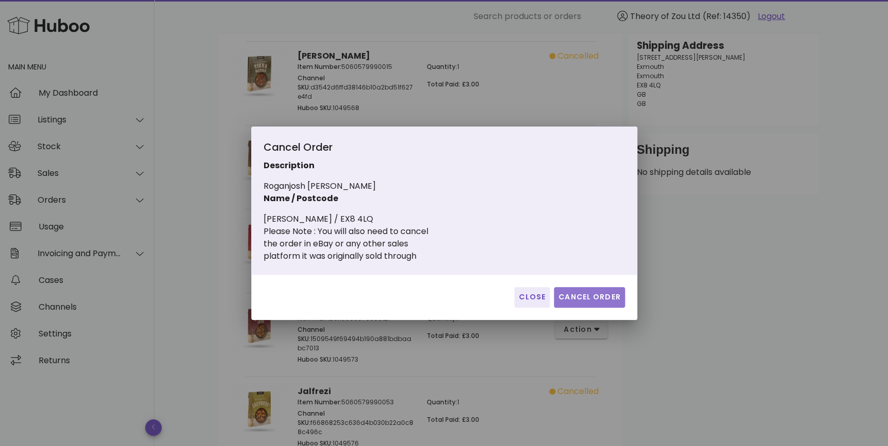
click at [618, 295] on span "Cancel Order" at bounding box center [589, 297] width 63 height 11
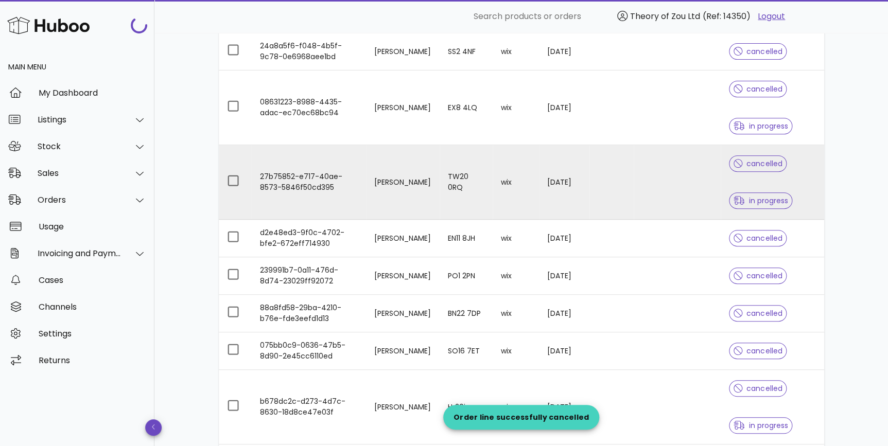
scroll to position [78, 0]
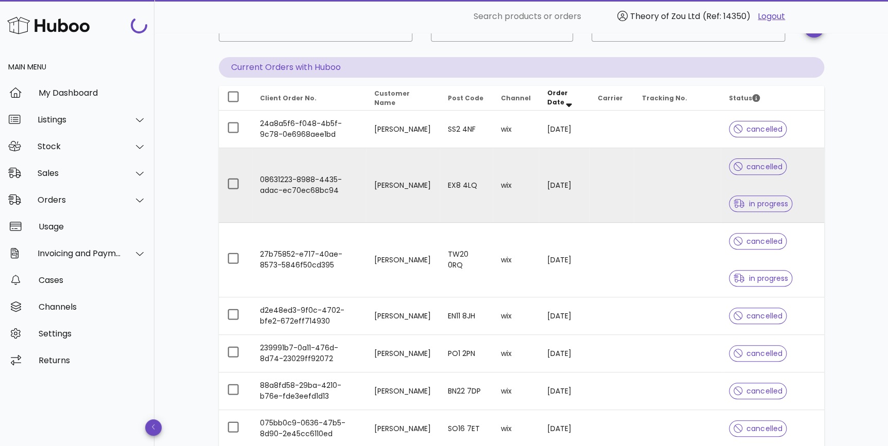
click at [630, 205] on td at bounding box center [611, 185] width 44 height 75
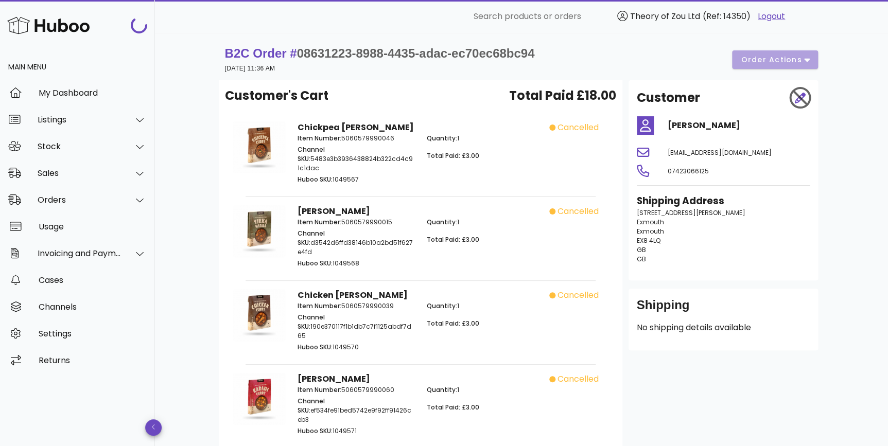
scroll to position [78, 0]
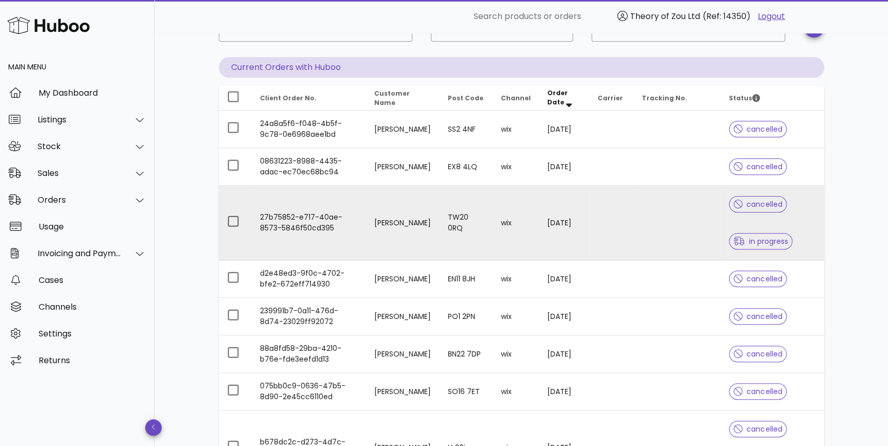
click at [670, 223] on td at bounding box center [676, 223] width 87 height 75
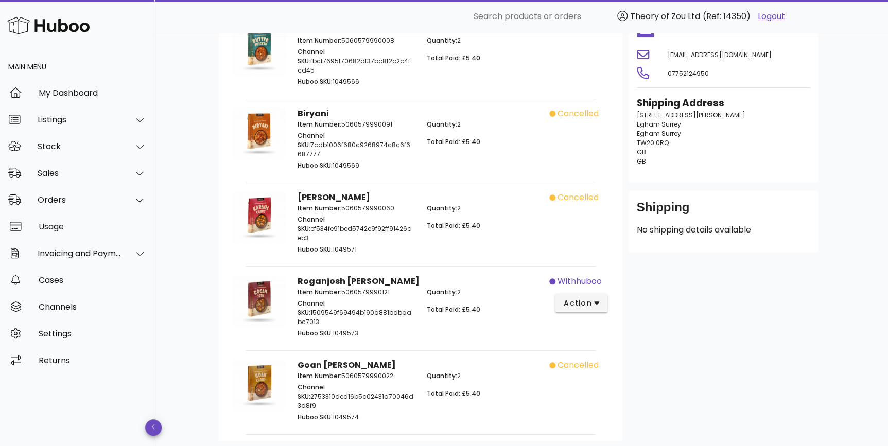
scroll to position [129, 0]
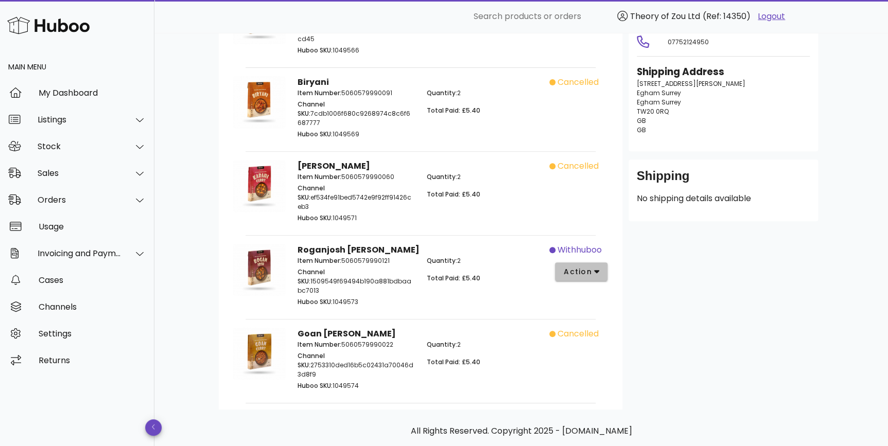
click at [587, 267] on span "action" at bounding box center [577, 272] width 29 height 11
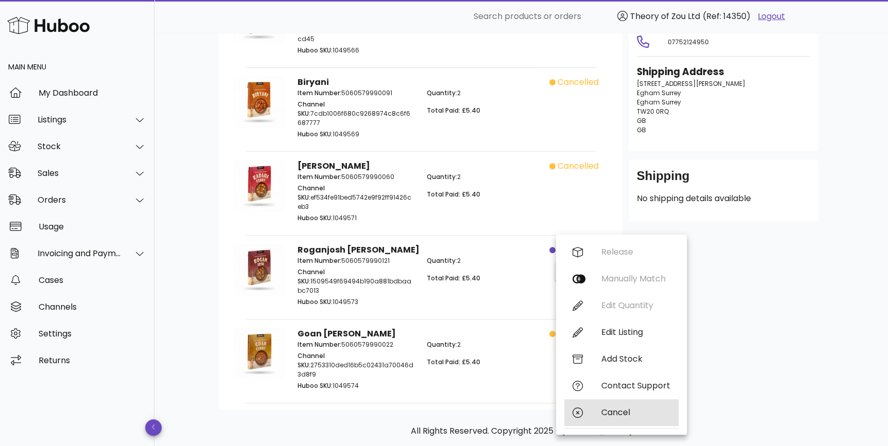
click at [604, 404] on div "Cancel" at bounding box center [621, 412] width 114 height 27
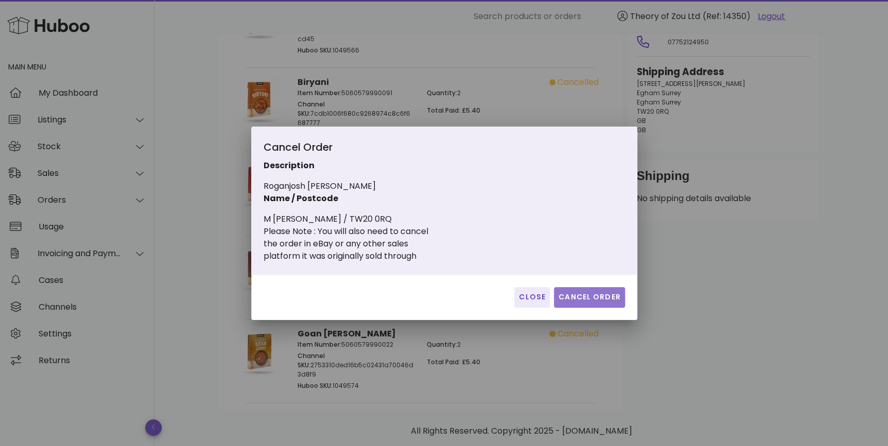
click at [608, 289] on button "Cancel Order" at bounding box center [589, 297] width 71 height 21
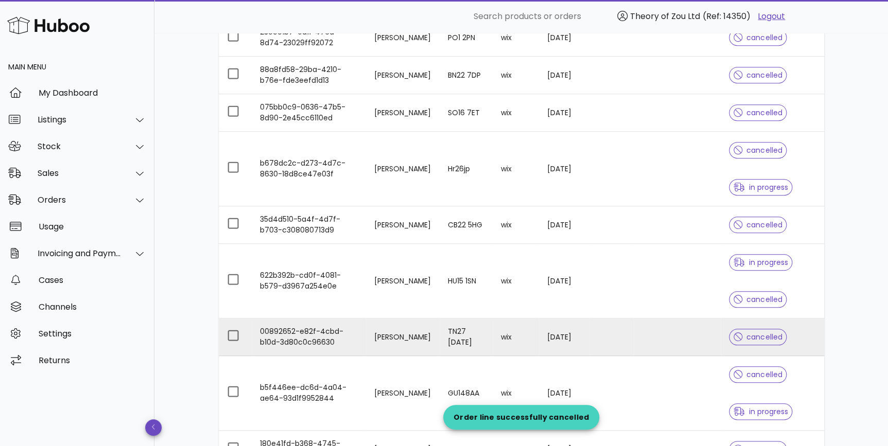
scroll to position [390, 0]
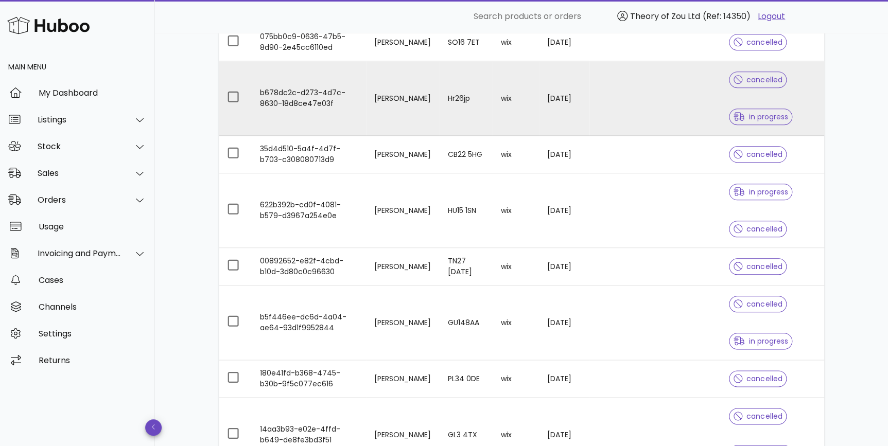
click at [780, 109] on span "in progress" at bounding box center [761, 117] width 64 height 16
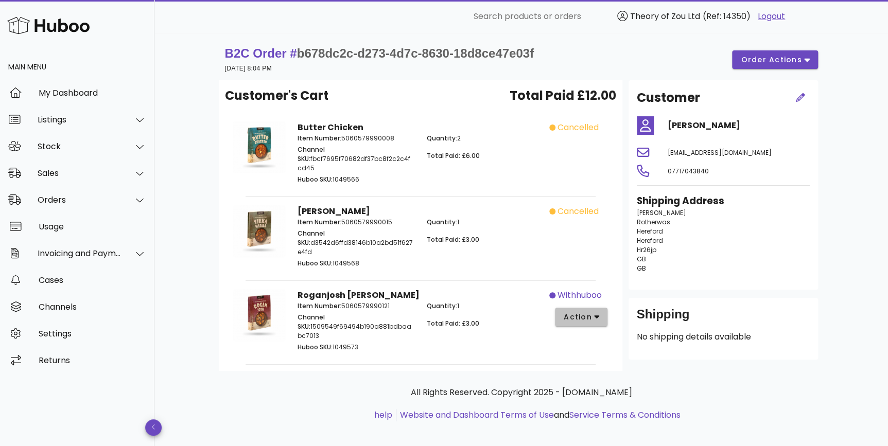
click at [588, 312] on span "action" at bounding box center [577, 317] width 29 height 11
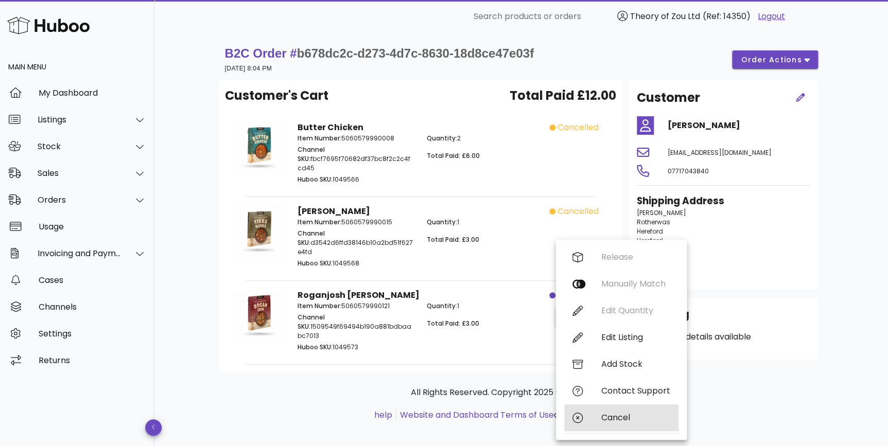
click at [615, 421] on div "Cancel" at bounding box center [635, 418] width 69 height 10
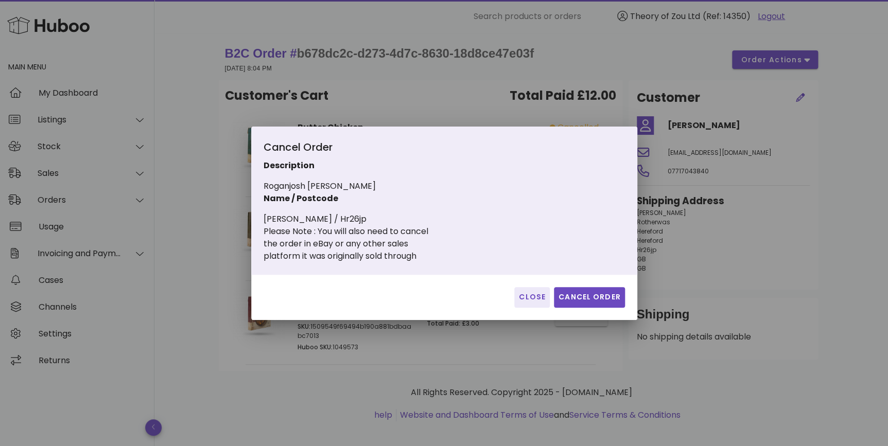
click at [606, 284] on div "Close Cancel Order" at bounding box center [444, 297] width 386 height 45
click at [606, 301] on span "Cancel Order" at bounding box center [589, 297] width 63 height 11
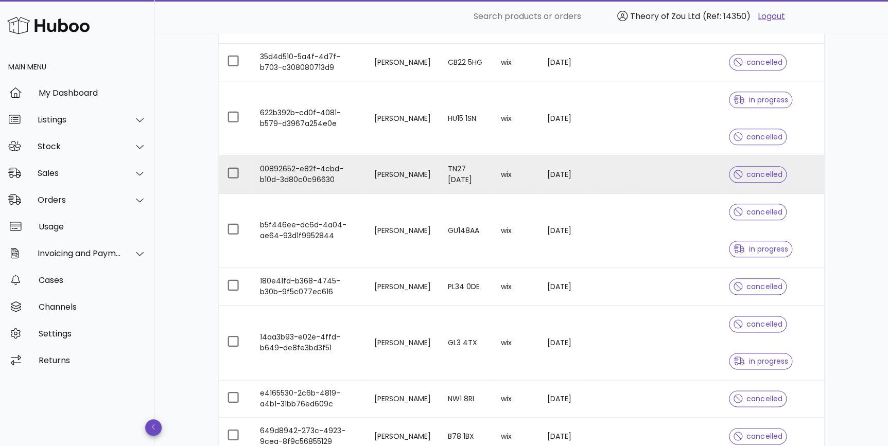
scroll to position [468, 0]
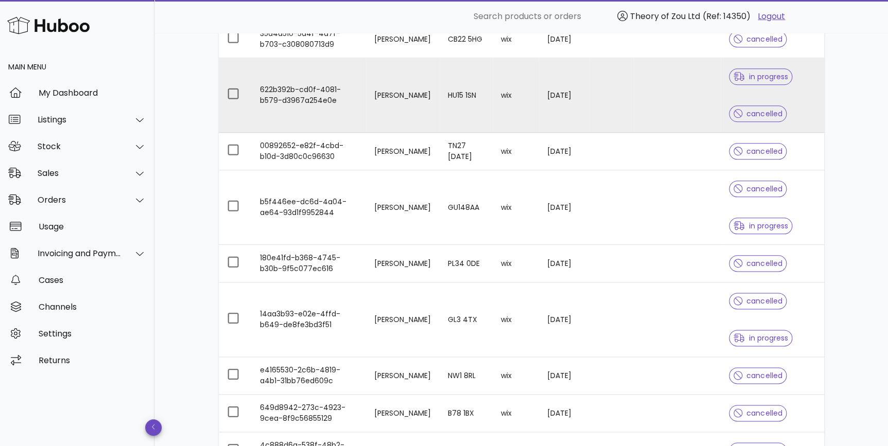
click at [798, 80] on div "in progress cancelled" at bounding box center [772, 95] width 87 height 74
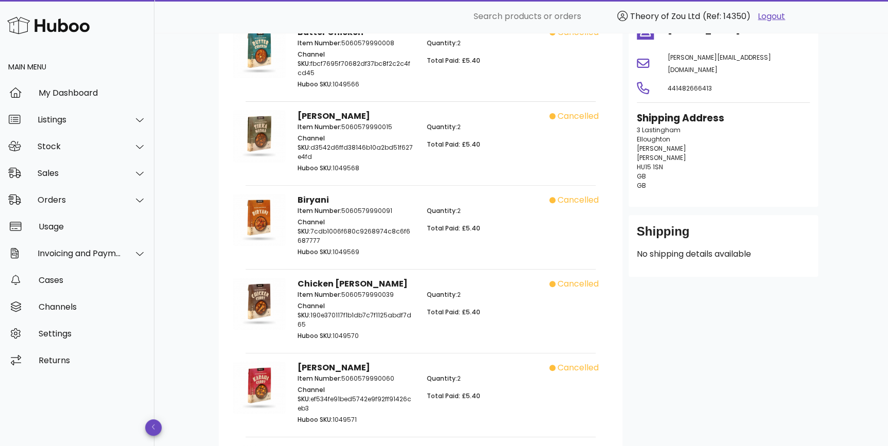
scroll to position [155, 0]
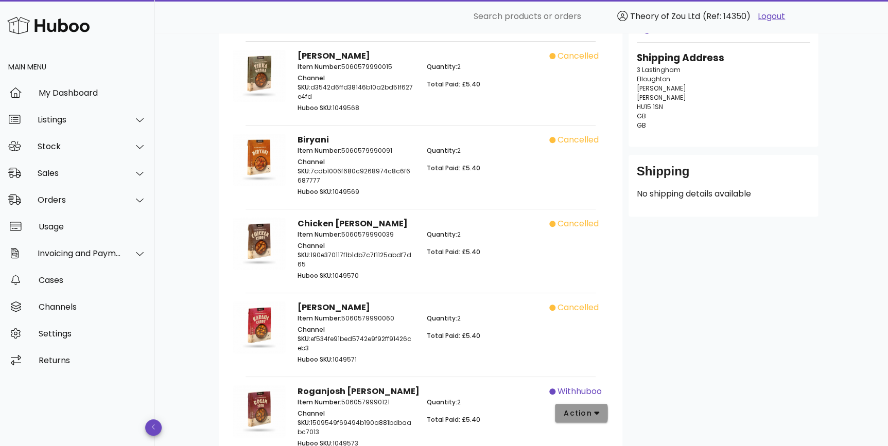
click at [589, 408] on span "action" at bounding box center [577, 413] width 29 height 11
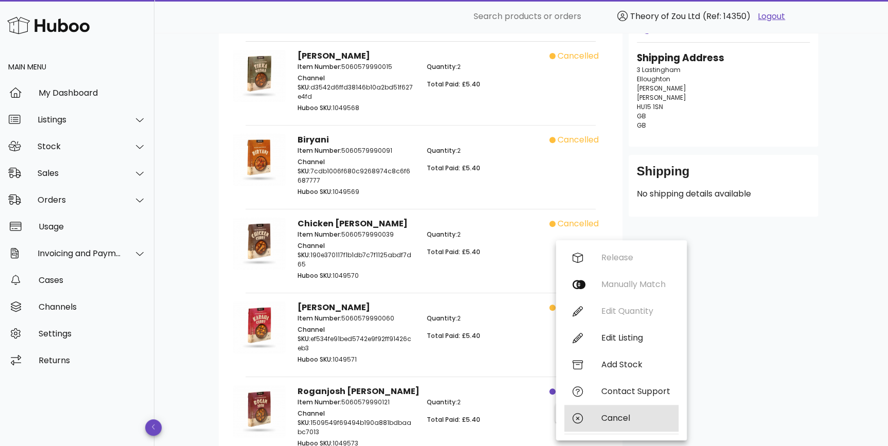
click at [592, 406] on div "Cancel" at bounding box center [621, 418] width 114 height 27
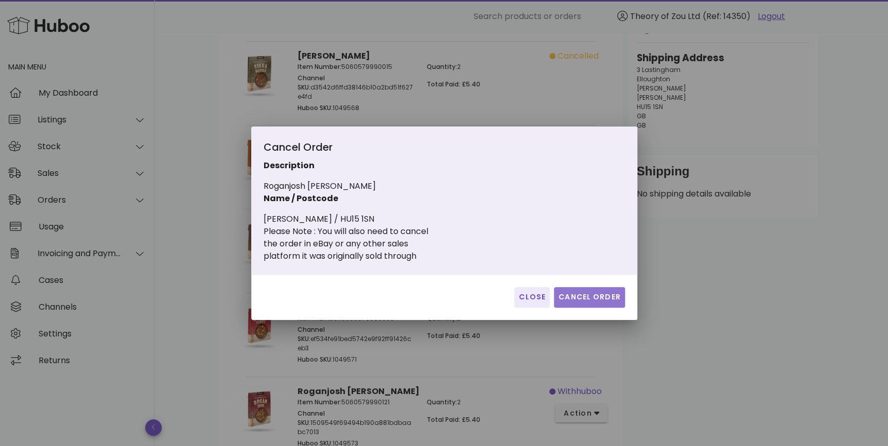
click at [592, 297] on span "Cancel Order" at bounding box center [589, 297] width 63 height 11
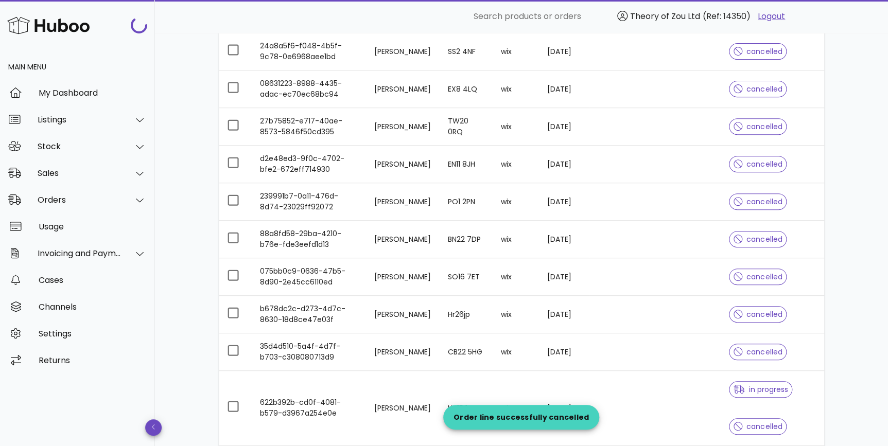
scroll to position [468, 0]
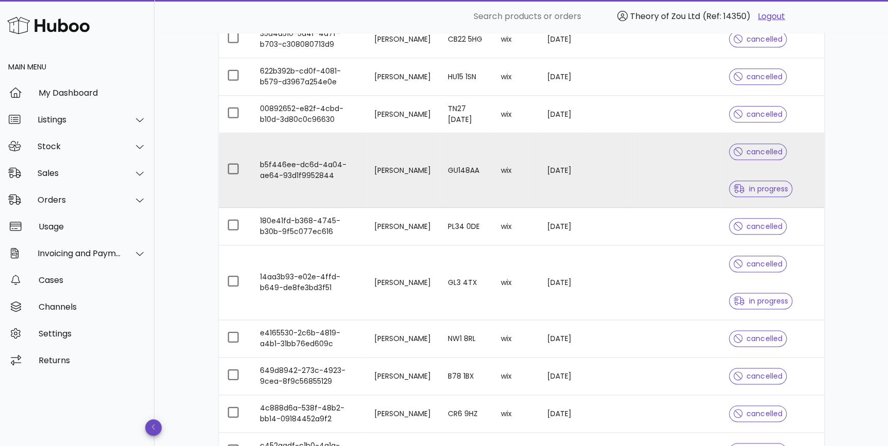
click at [678, 180] on td at bounding box center [676, 170] width 87 height 75
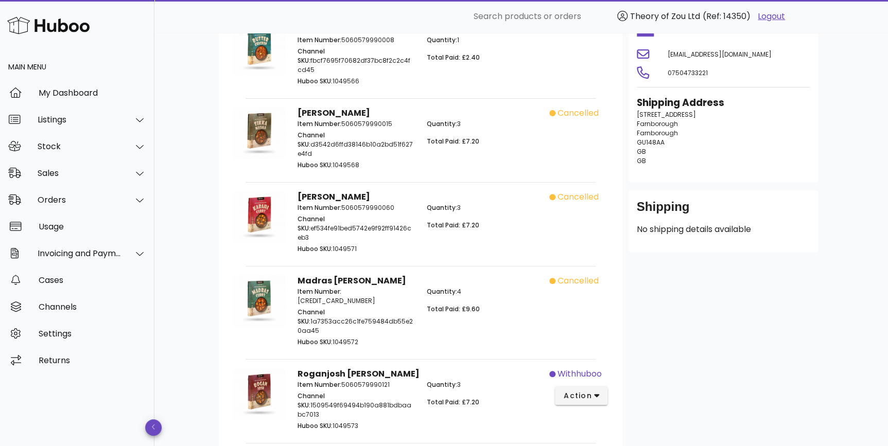
scroll to position [306, 0]
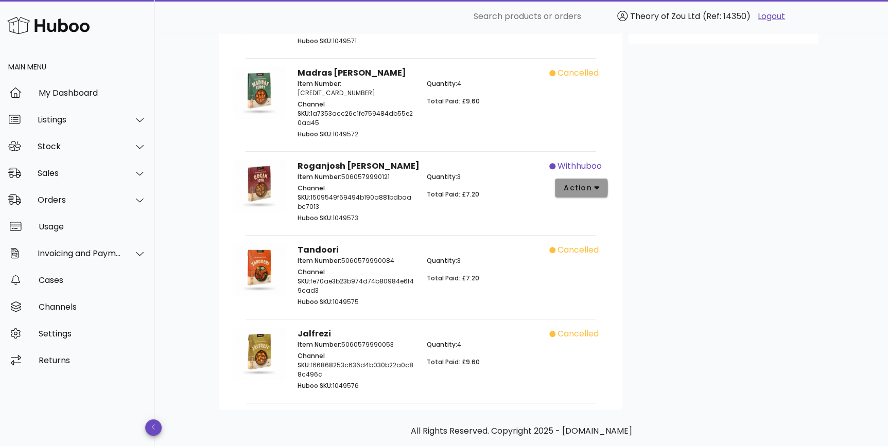
click at [587, 179] on button "action" at bounding box center [581, 188] width 53 height 19
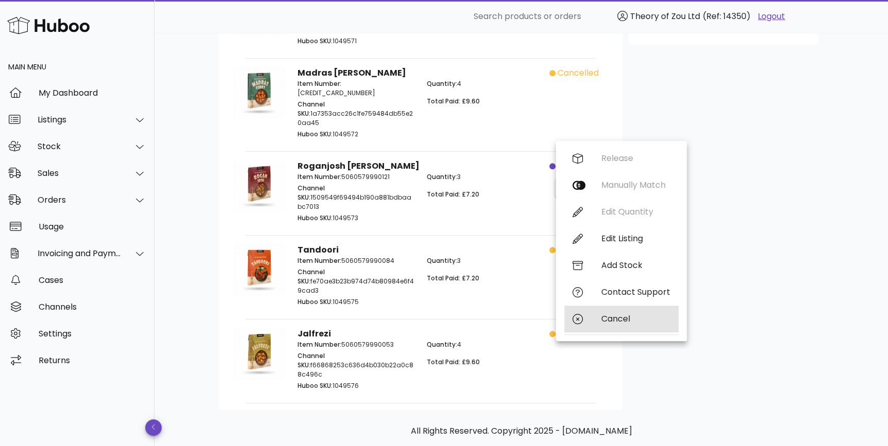
click at [627, 314] on div "Cancel" at bounding box center [635, 319] width 69 height 10
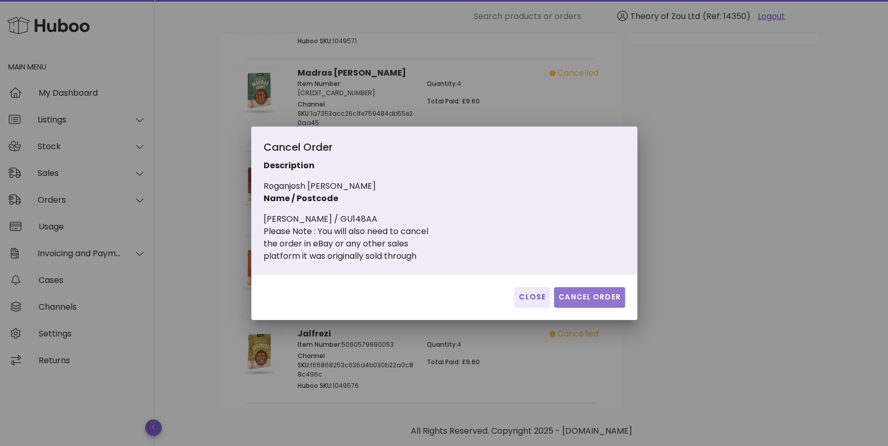
click at [597, 297] on span "Cancel Order" at bounding box center [589, 297] width 63 height 11
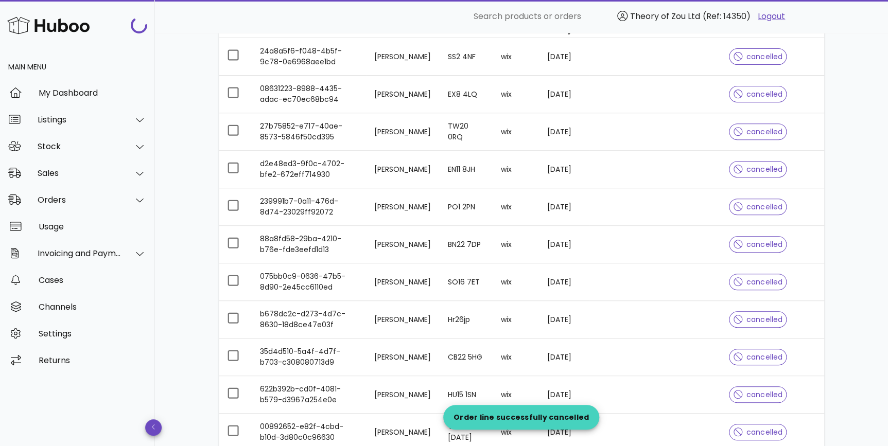
scroll to position [468, 0]
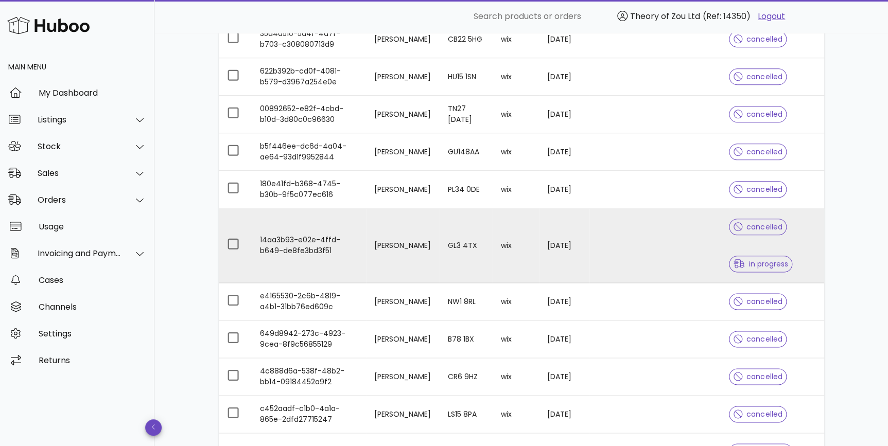
click at [806, 261] on div "cancelled in progress" at bounding box center [772, 245] width 87 height 74
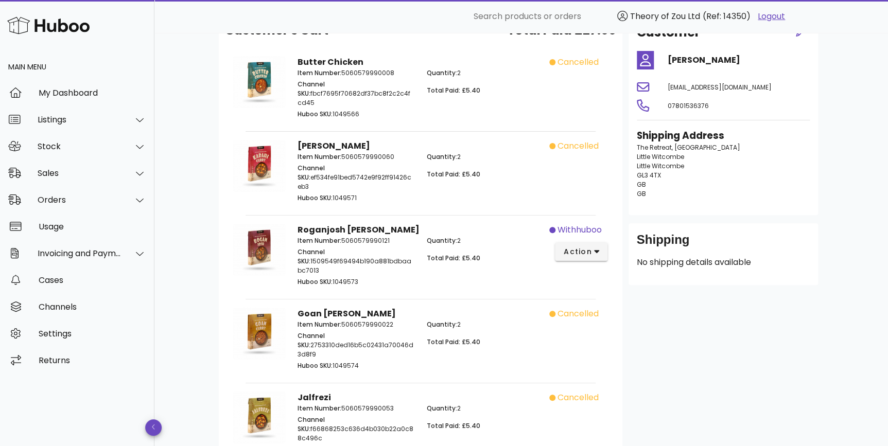
scroll to position [138, 0]
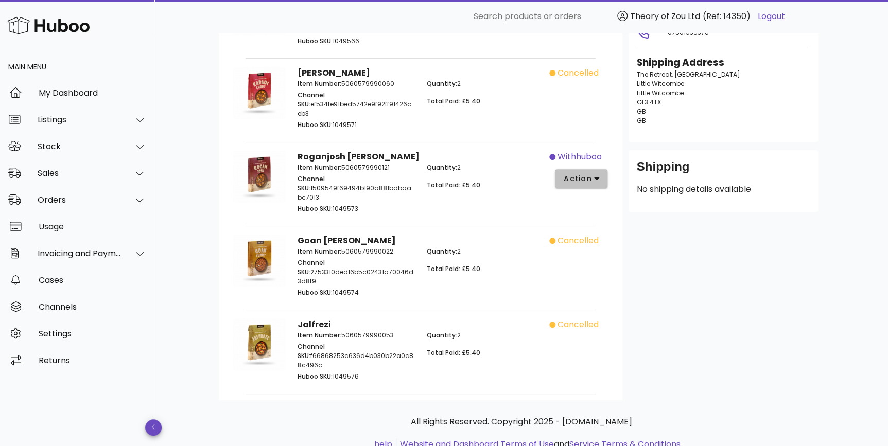
click at [587, 173] on span "action" at bounding box center [577, 178] width 29 height 11
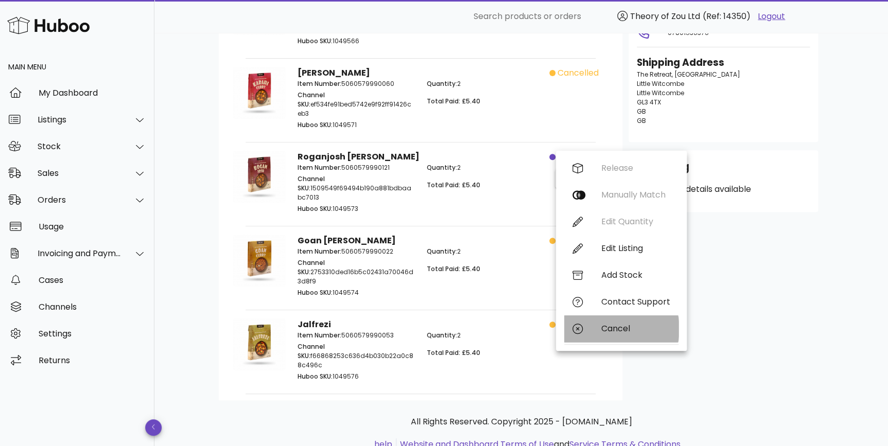
click at [603, 327] on div "Cancel" at bounding box center [635, 329] width 69 height 10
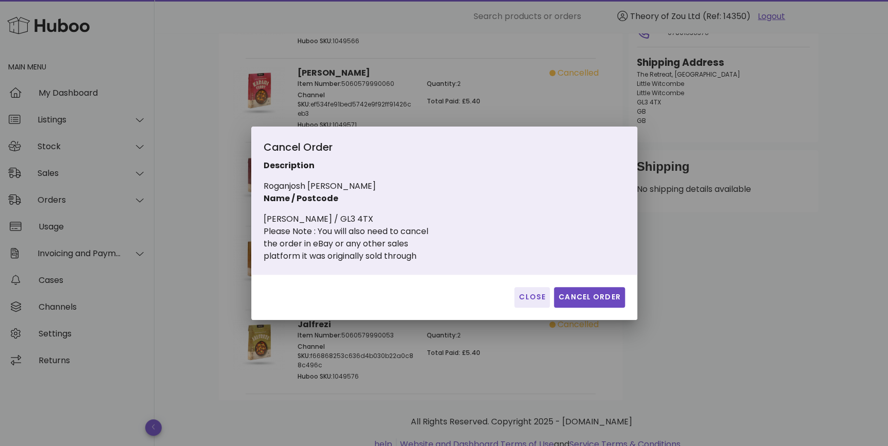
click at [551, 296] on div "Close Cancel Order" at bounding box center [444, 297] width 386 height 45
click at [573, 296] on span "Cancel Order" at bounding box center [589, 297] width 63 height 11
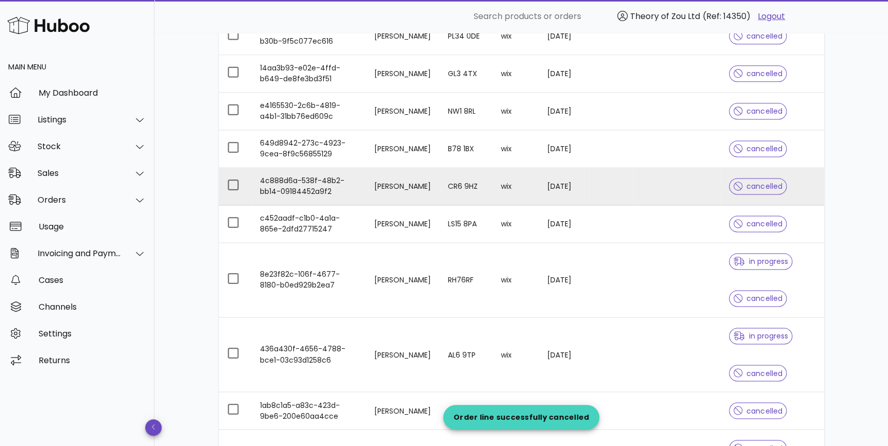
scroll to position [702, 0]
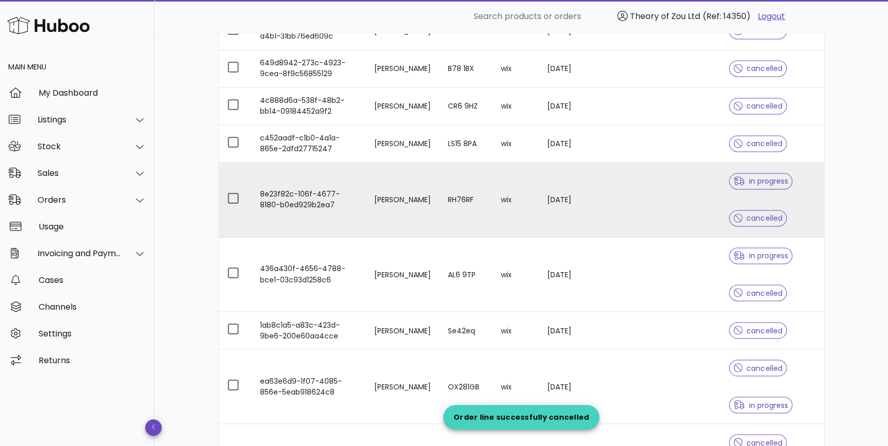
click at [778, 203] on div "cancelled" at bounding box center [758, 218] width 58 height 37
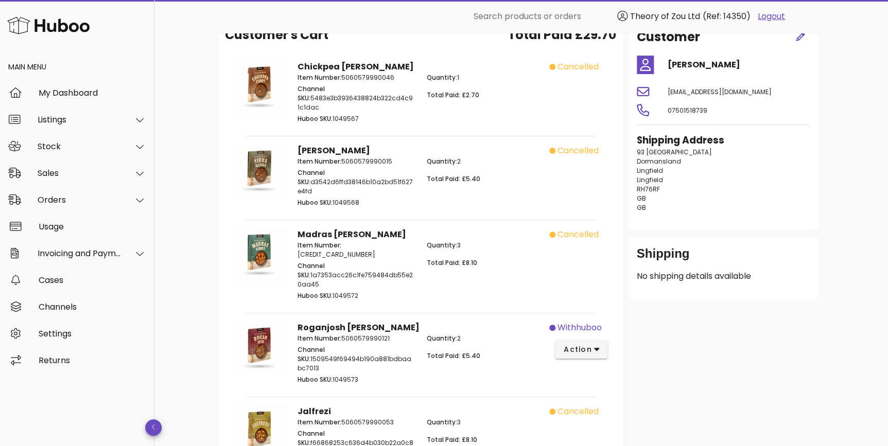
scroll to position [155, 0]
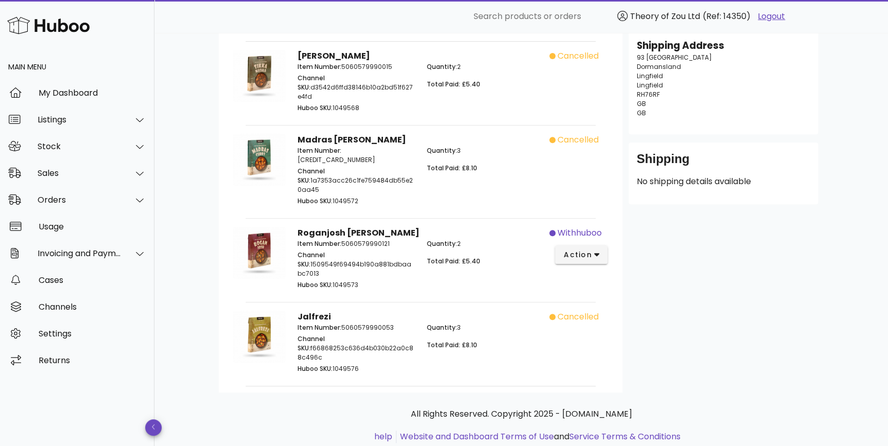
drag, startPoint x: 588, startPoint y: 224, endPoint x: 593, endPoint y: 246, distance: 23.1
click at [589, 224] on div "withhuboo action" at bounding box center [581, 259] width 64 height 77
click at [595, 245] on button "action" at bounding box center [581, 254] width 53 height 19
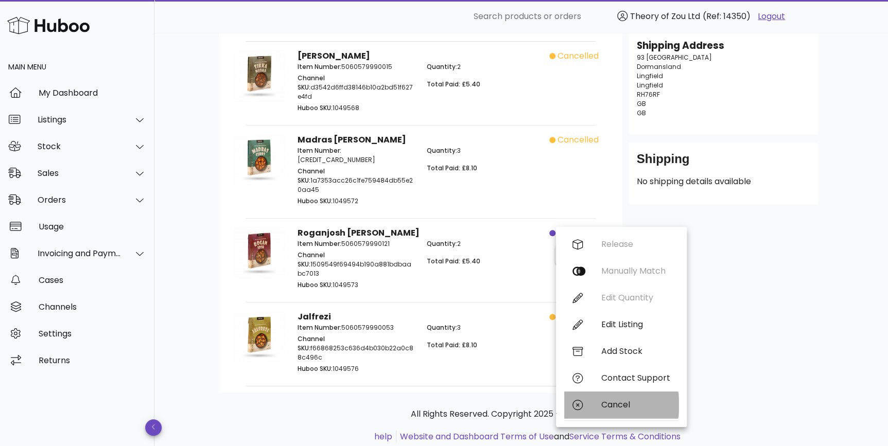
click at [617, 401] on div "Cancel" at bounding box center [635, 405] width 69 height 10
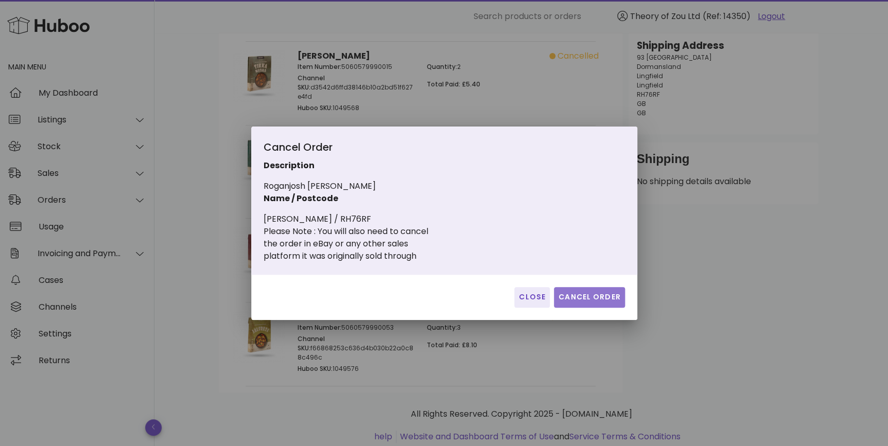
click at [578, 293] on span "Cancel Order" at bounding box center [589, 297] width 63 height 11
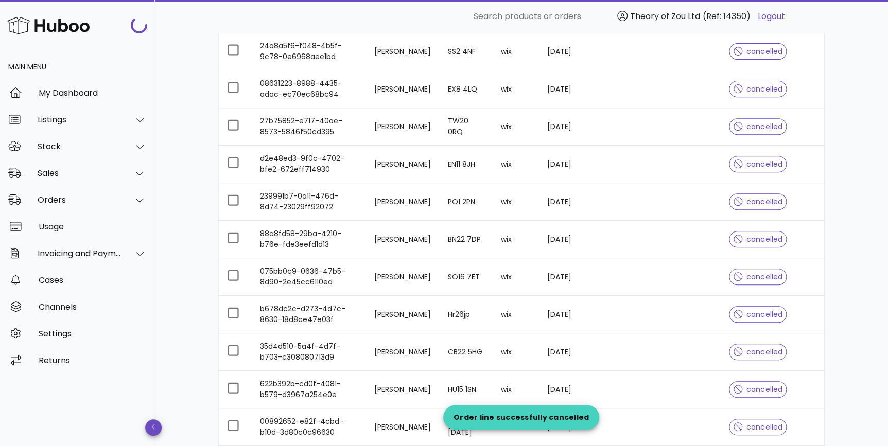
scroll to position [702, 0]
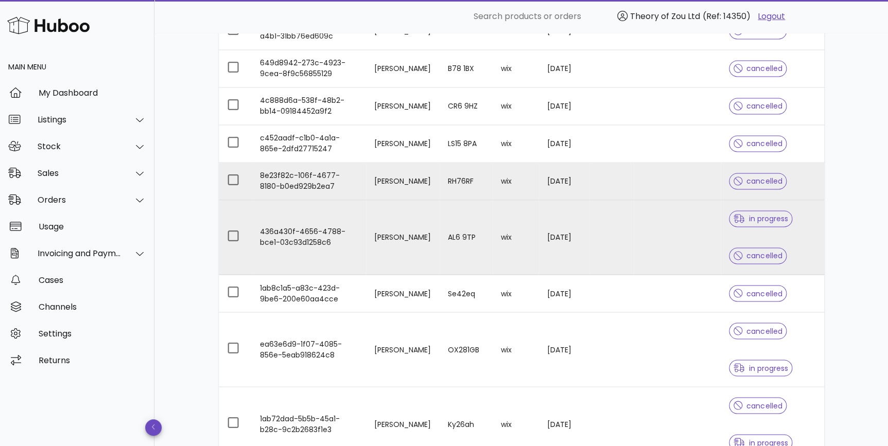
click at [811, 233] on div "in progress cancelled" at bounding box center [772, 237] width 87 height 74
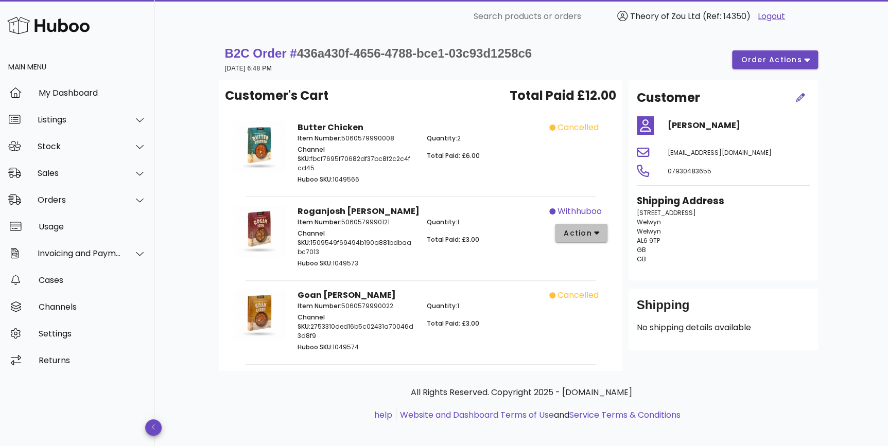
click at [594, 228] on icon "button" at bounding box center [597, 232] width 6 height 9
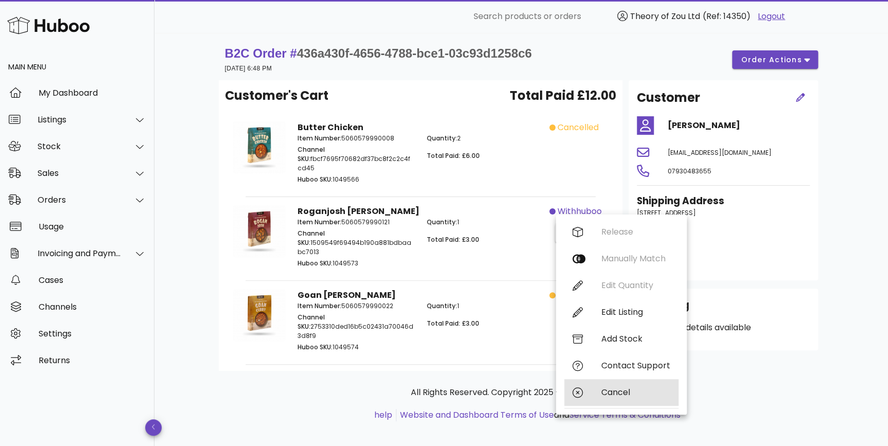
click at [601, 393] on div "Cancel" at bounding box center [635, 392] width 69 height 10
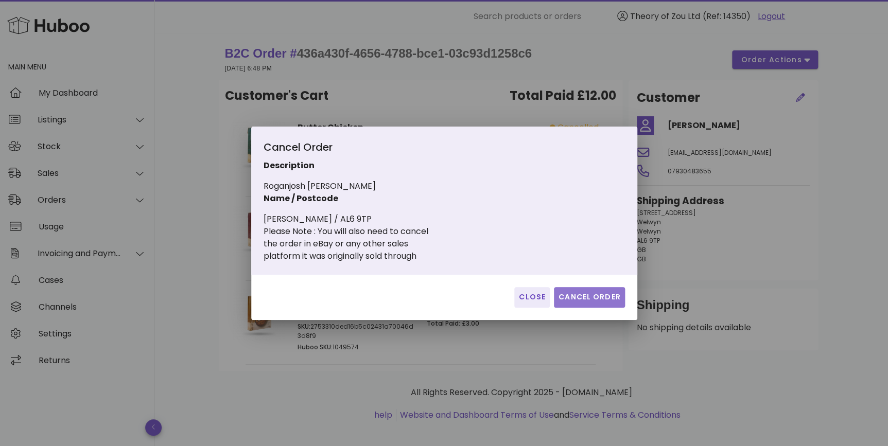
click at [592, 293] on span "Cancel Order" at bounding box center [589, 297] width 63 height 11
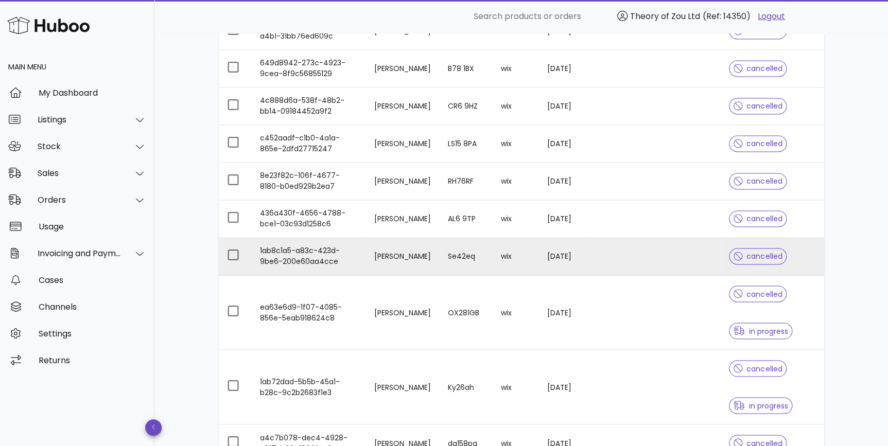
scroll to position [780, 0]
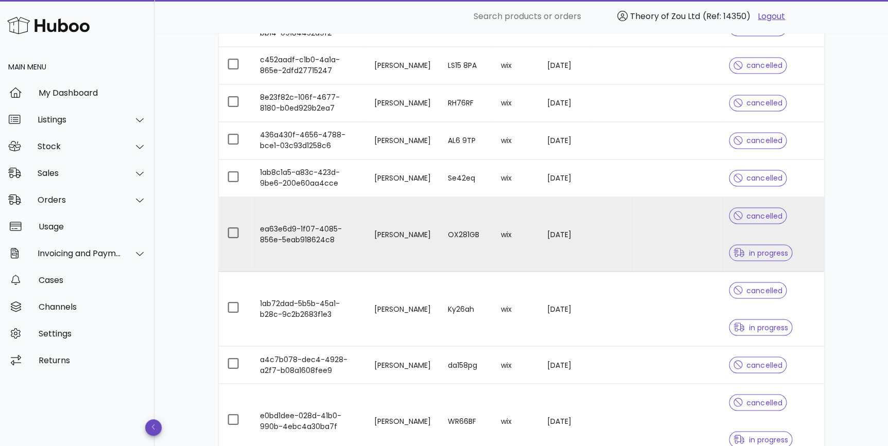
click at [782, 226] on div "cancelled" at bounding box center [758, 215] width 58 height 37
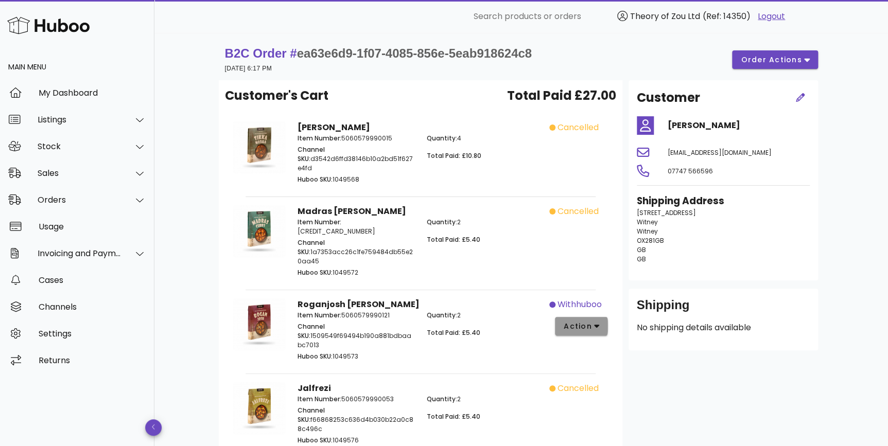
click at [591, 317] on button "action" at bounding box center [581, 326] width 53 height 19
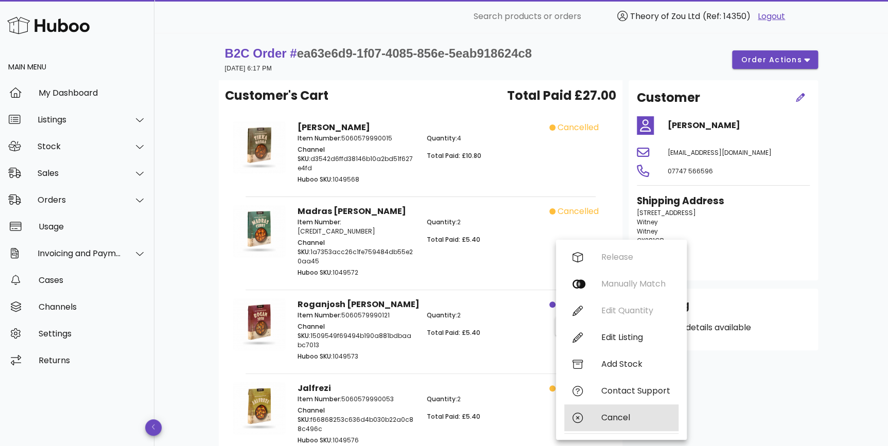
click at [609, 417] on div "Cancel" at bounding box center [635, 418] width 69 height 10
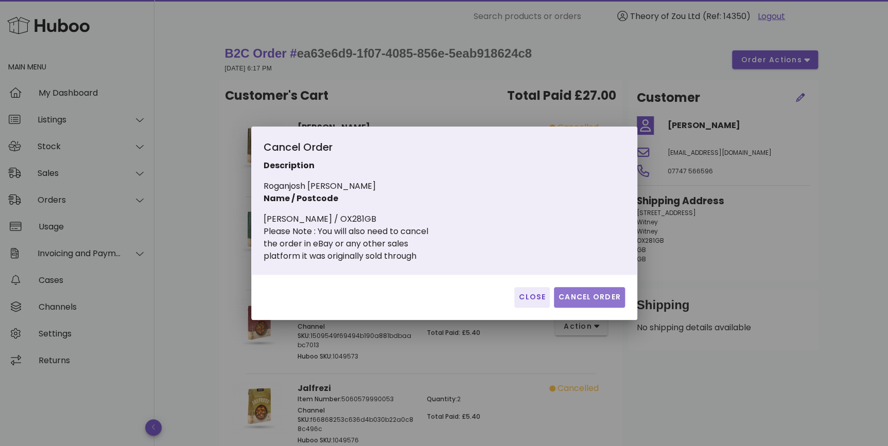
click at [581, 288] on button "Cancel Order" at bounding box center [589, 297] width 71 height 21
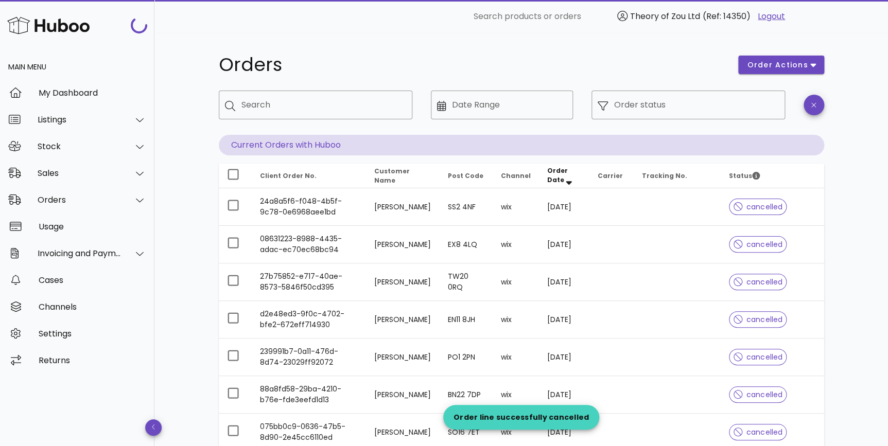
scroll to position [780, 0]
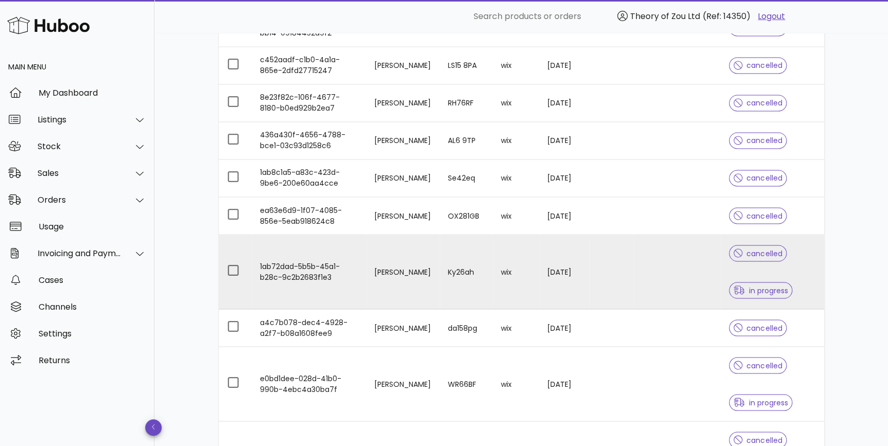
click at [785, 257] on div "cancelled" at bounding box center [758, 253] width 58 height 37
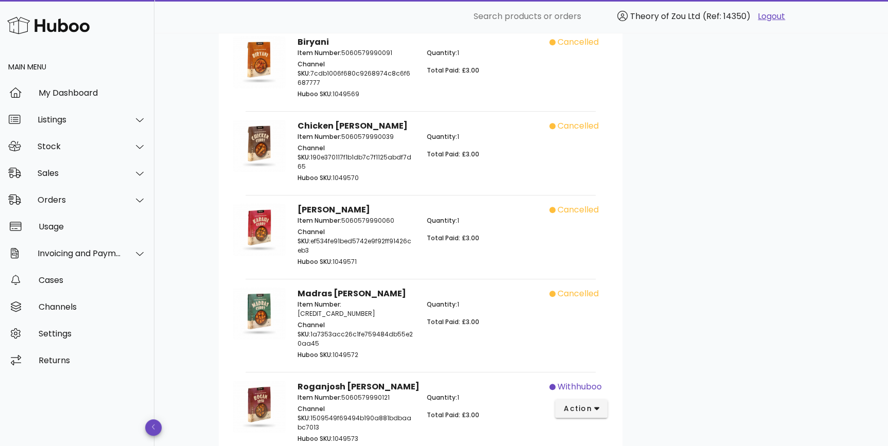
scroll to position [455, 0]
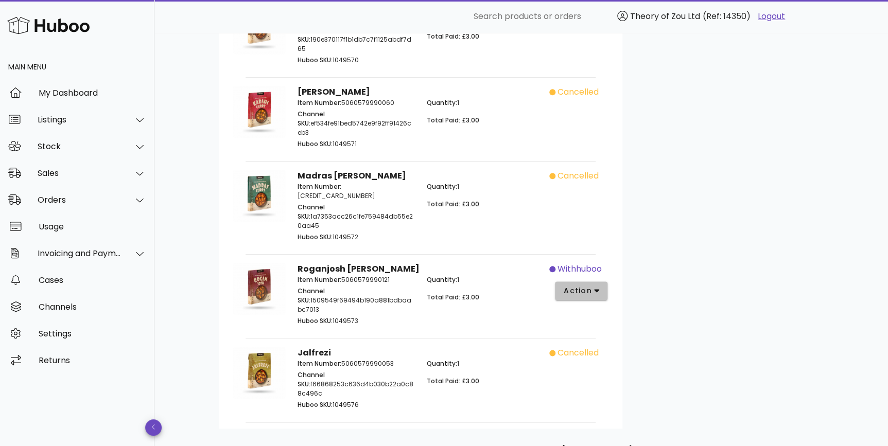
click at [589, 281] on button "action" at bounding box center [581, 290] width 53 height 19
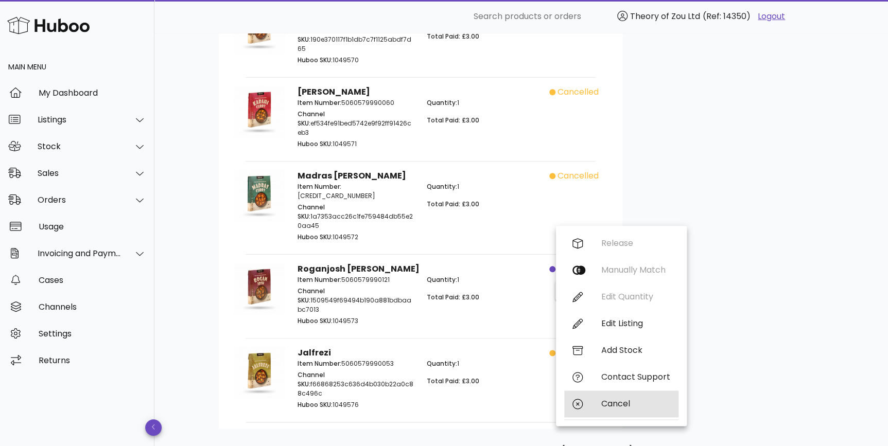
click at [613, 400] on div "Cancel" at bounding box center [635, 404] width 69 height 10
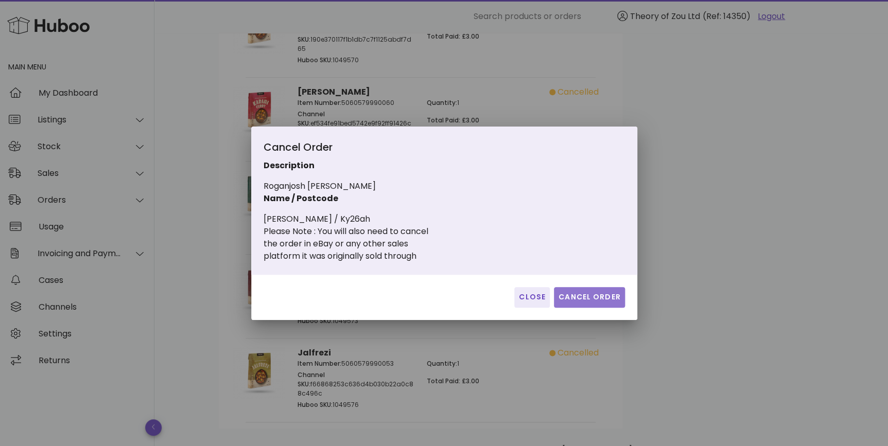
click at [580, 300] on span "Cancel Order" at bounding box center [589, 297] width 63 height 11
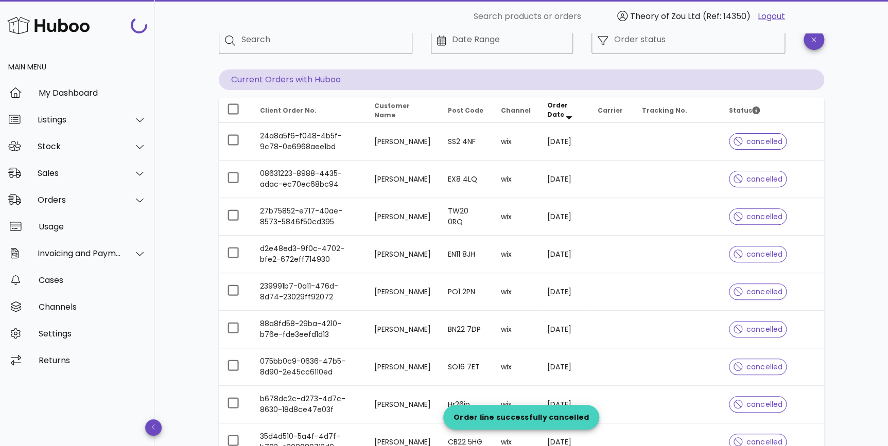
scroll to position [780, 0]
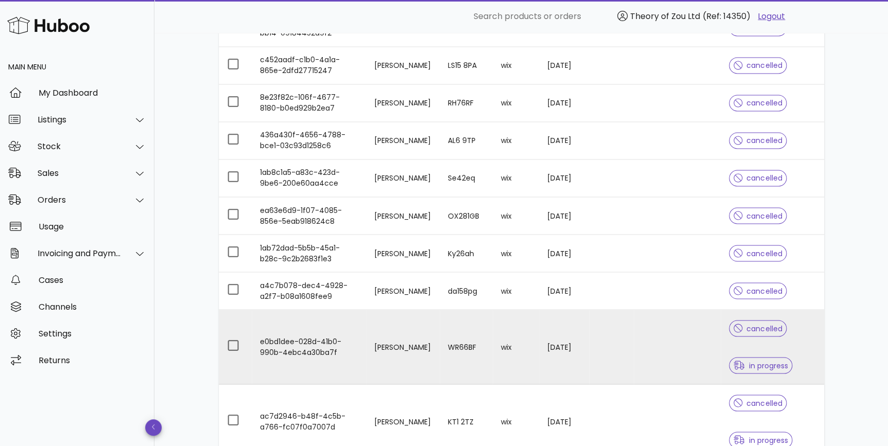
click at [671, 346] on td at bounding box center [676, 347] width 87 height 75
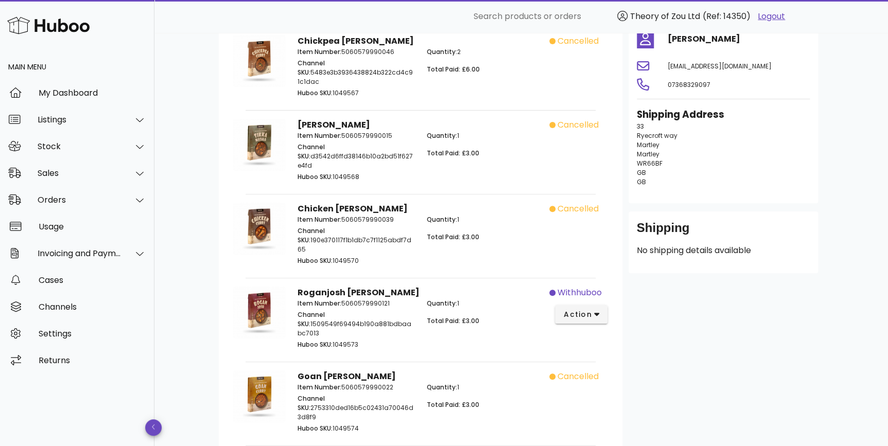
scroll to position [138, 0]
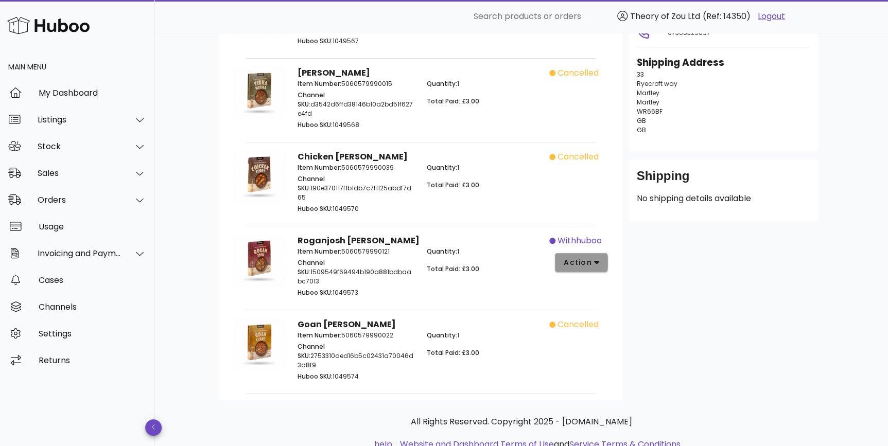
click at [589, 257] on span "action" at bounding box center [577, 262] width 29 height 11
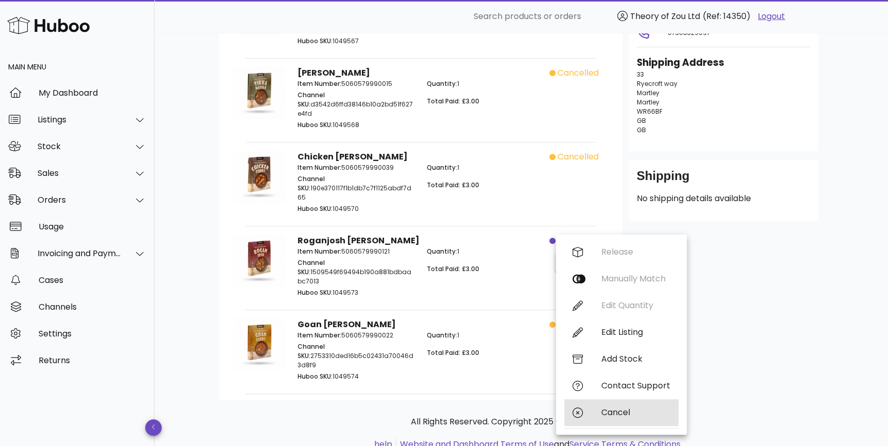
click at [636, 413] on div "Cancel" at bounding box center [635, 413] width 69 height 10
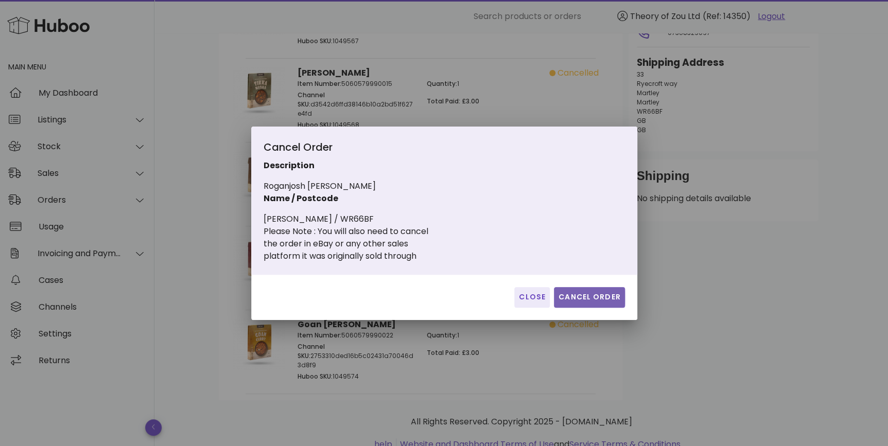
click at [611, 293] on span "Cancel Order" at bounding box center [589, 297] width 63 height 11
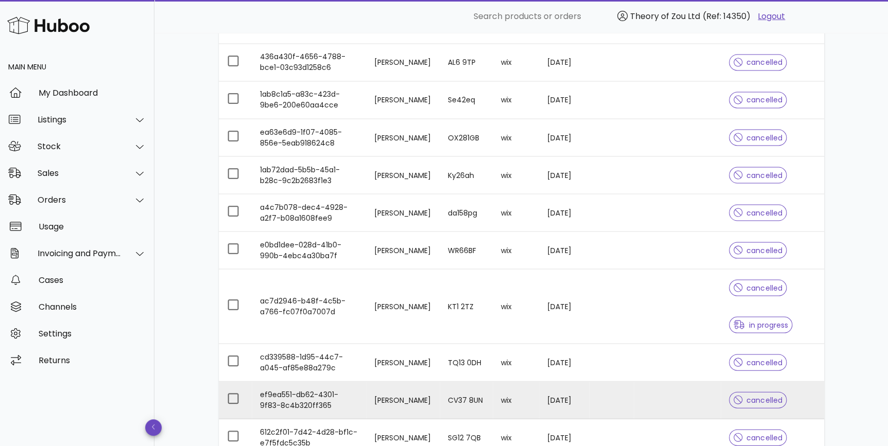
scroll to position [936, 0]
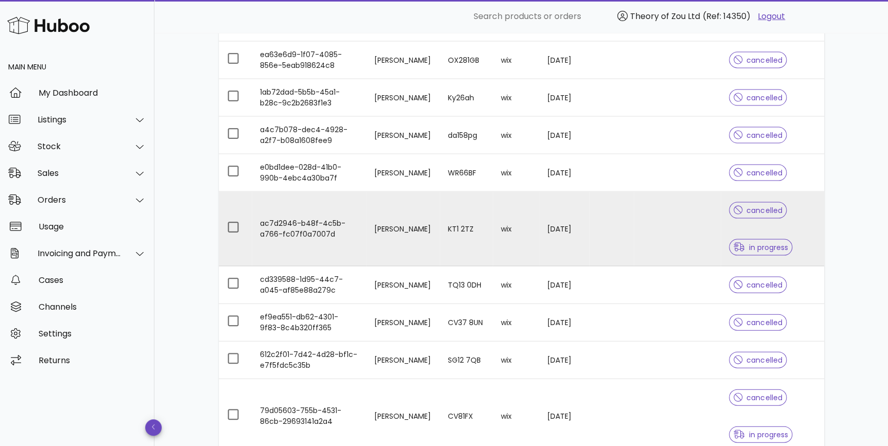
click at [787, 225] on div "cancelled in progress" at bounding box center [772, 228] width 87 height 74
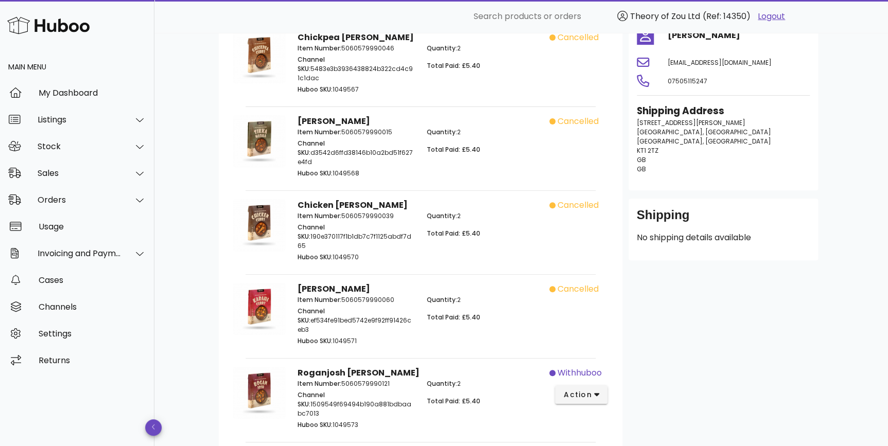
scroll to position [138, 0]
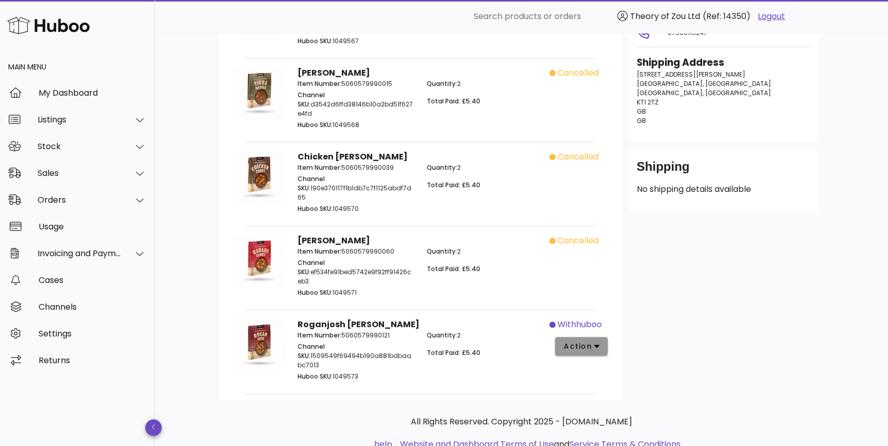
click at [586, 337] on button "action" at bounding box center [581, 346] width 53 height 19
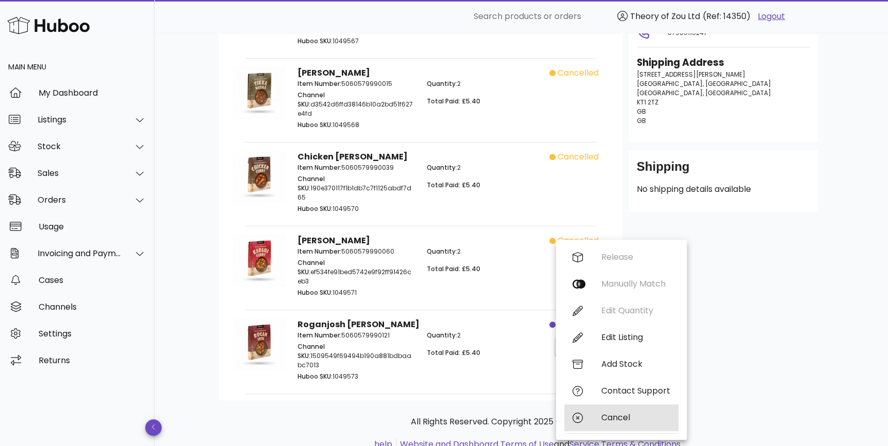
click at [614, 423] on div "Cancel" at bounding box center [621, 417] width 114 height 27
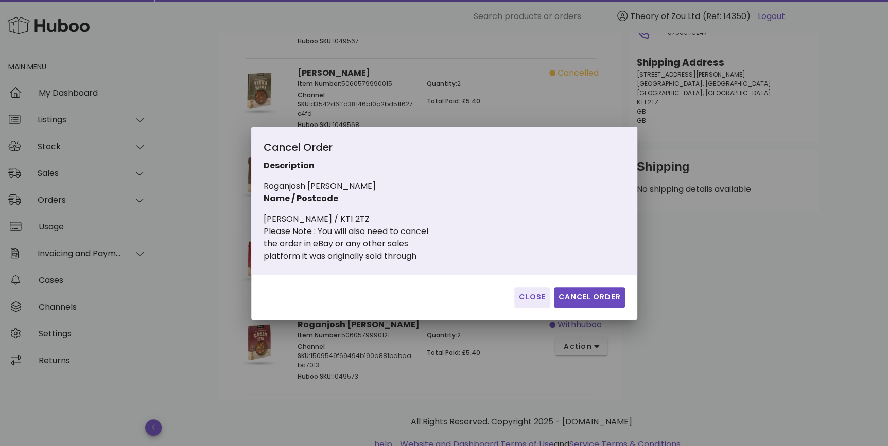
click at [583, 285] on div "Close Cancel Order" at bounding box center [444, 297] width 386 height 45
click at [587, 294] on span "Cancel Order" at bounding box center [589, 297] width 63 height 11
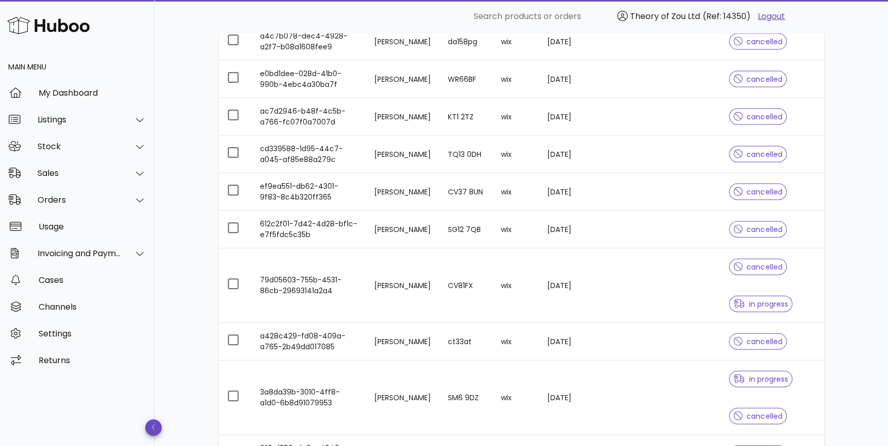
scroll to position [1091, 0]
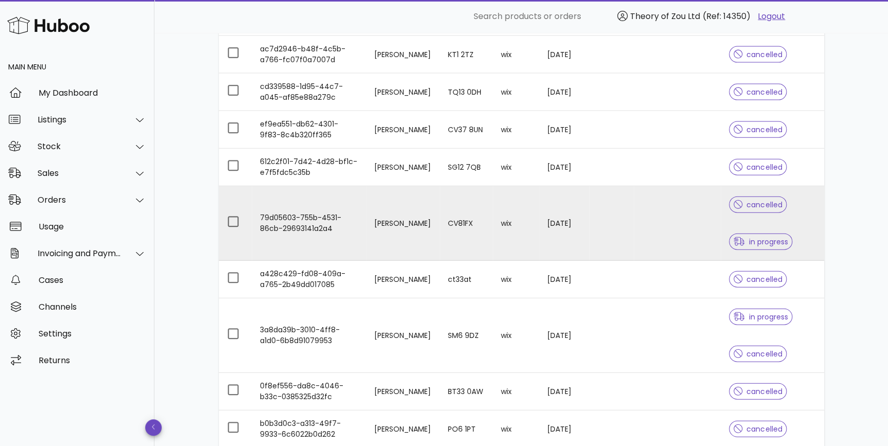
click at [793, 232] on div "cancelled in progress" at bounding box center [772, 223] width 87 height 74
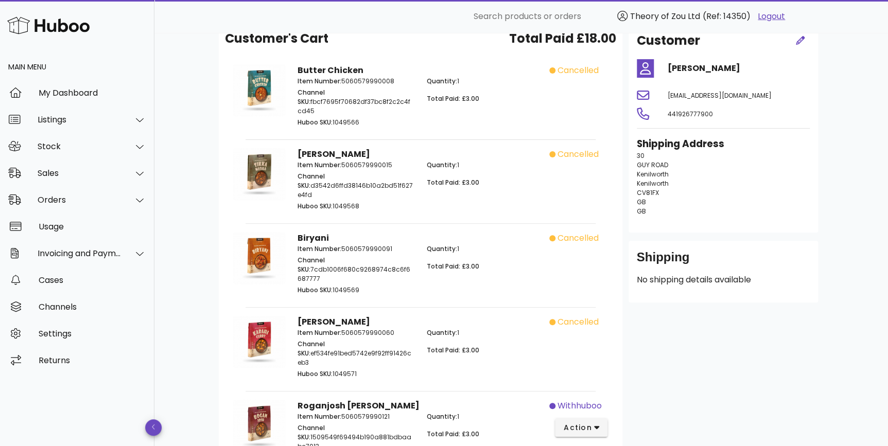
scroll to position [78, 0]
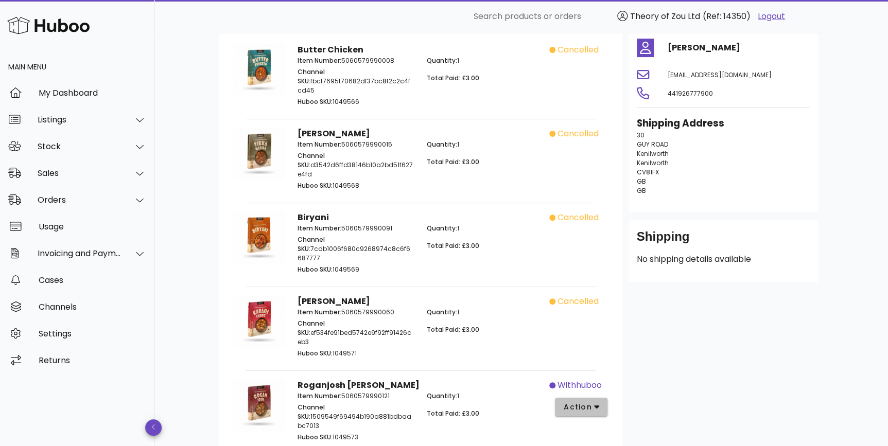
click at [592, 402] on span "action" at bounding box center [581, 407] width 37 height 11
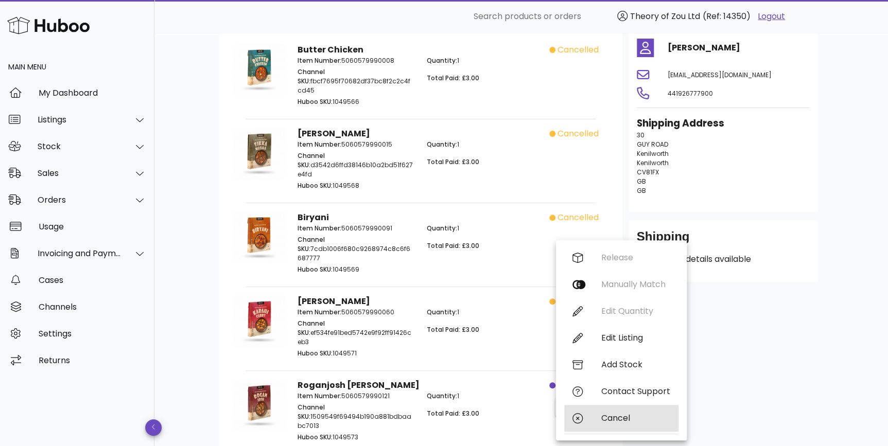
click at [623, 417] on div "Cancel" at bounding box center [635, 418] width 69 height 10
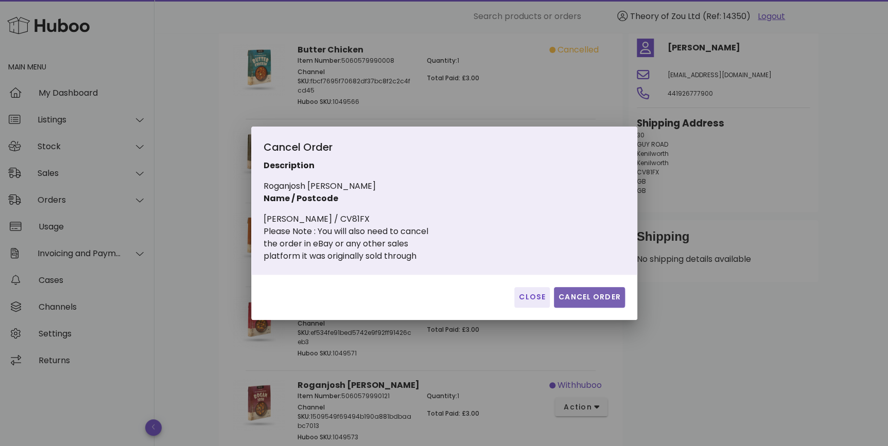
click at [590, 291] on button "Cancel Order" at bounding box center [589, 297] width 71 height 21
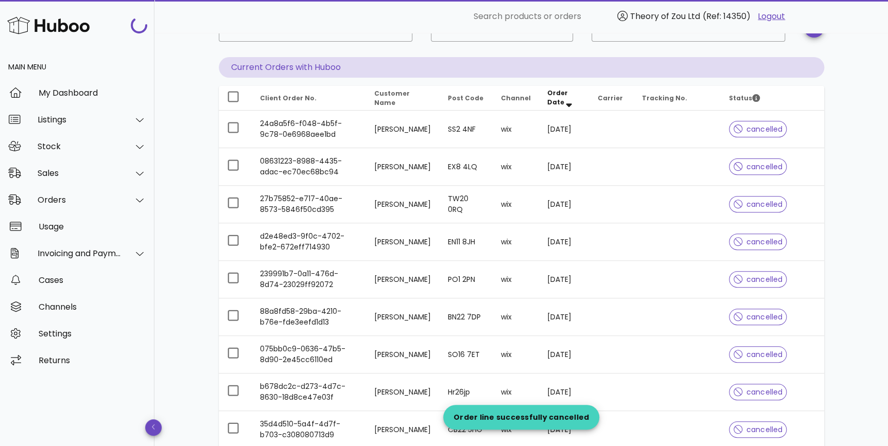
scroll to position [1091, 0]
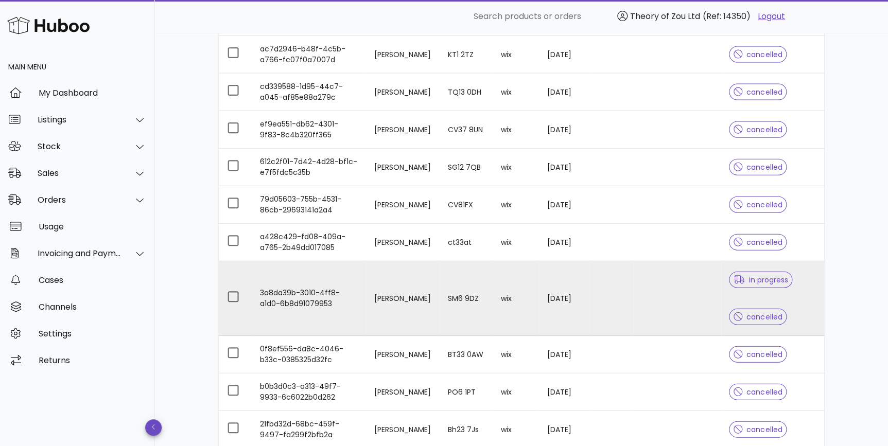
click at [809, 304] on div "in progress cancelled" at bounding box center [772, 298] width 87 height 74
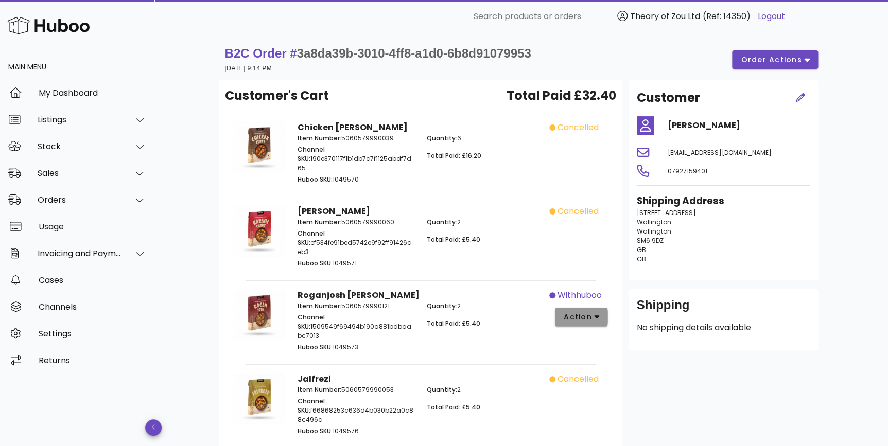
click at [590, 312] on span "action" at bounding box center [577, 317] width 29 height 11
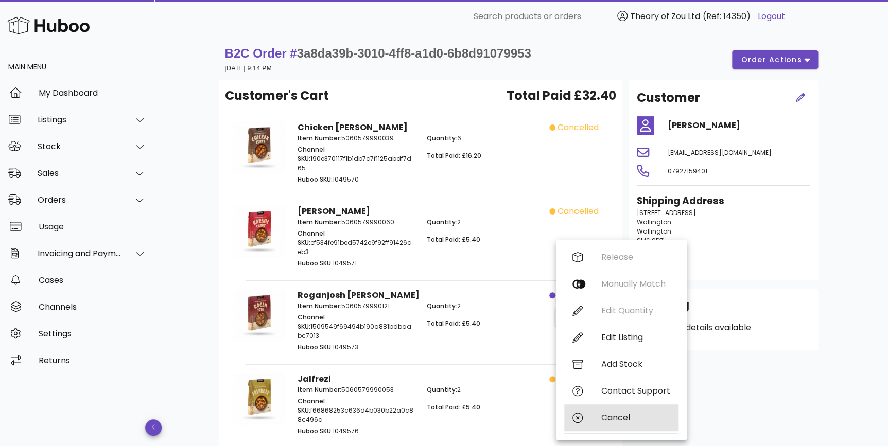
click at [617, 417] on div "Cancel" at bounding box center [635, 418] width 69 height 10
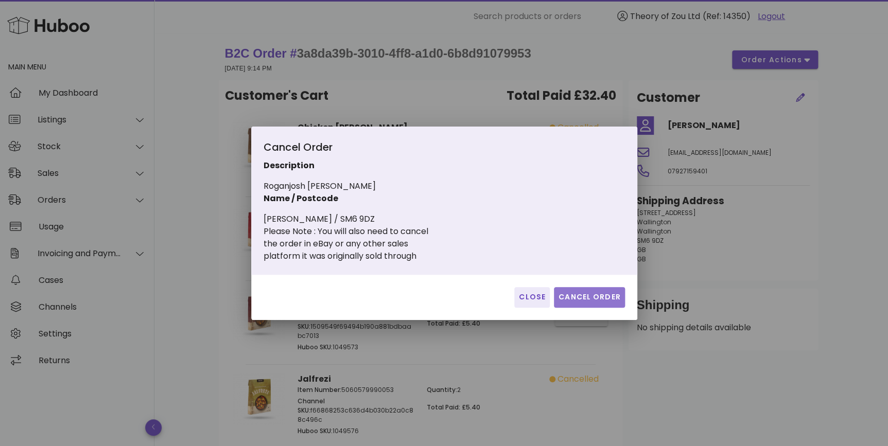
click at [609, 289] on button "Cancel Order" at bounding box center [589, 297] width 71 height 21
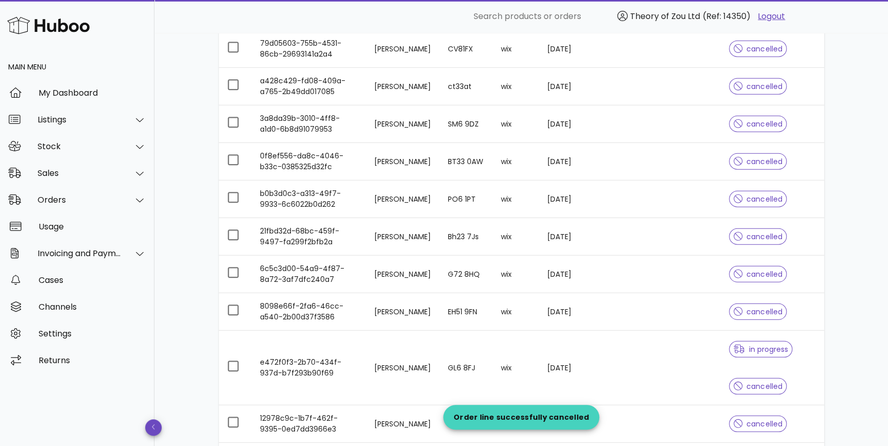
scroll to position [1404, 0]
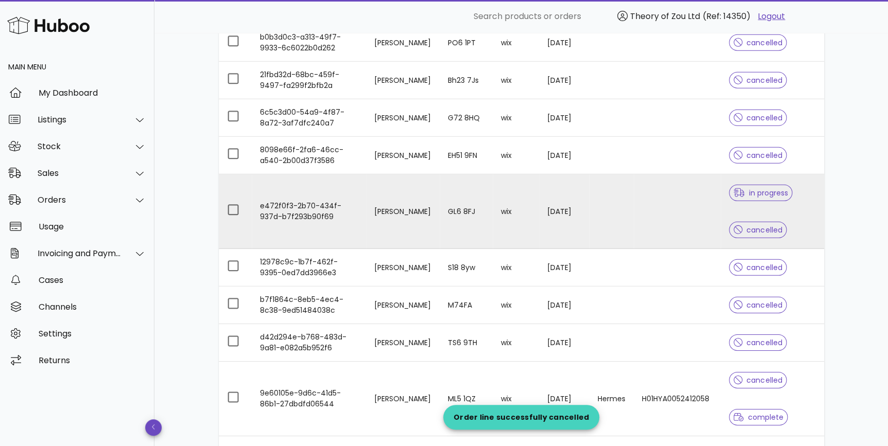
click at [786, 201] on div "in progress" at bounding box center [761, 192] width 64 height 37
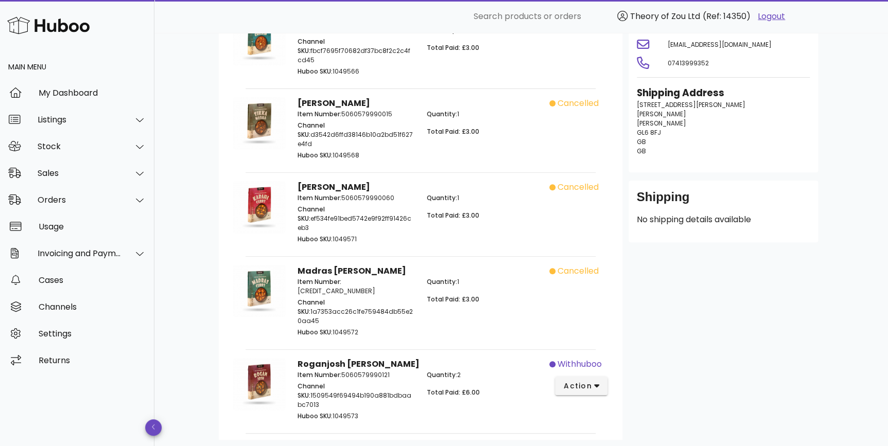
scroll to position [138, 0]
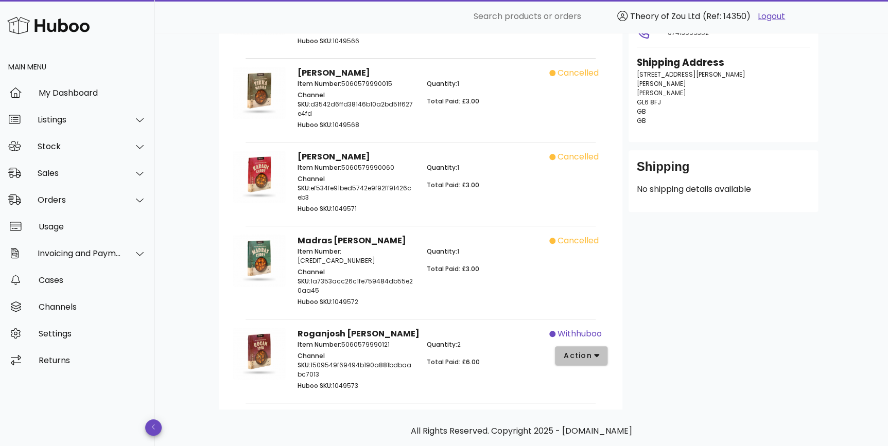
click at [587, 346] on button "action" at bounding box center [581, 355] width 53 height 19
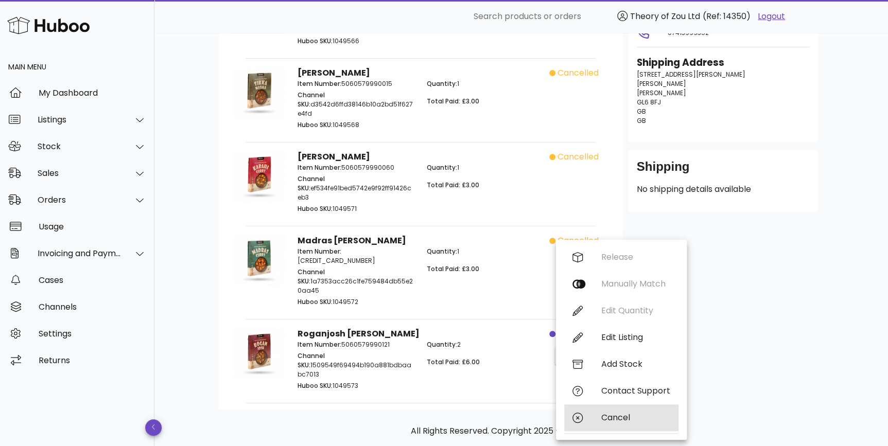
click at [599, 408] on div "Cancel" at bounding box center [621, 417] width 114 height 27
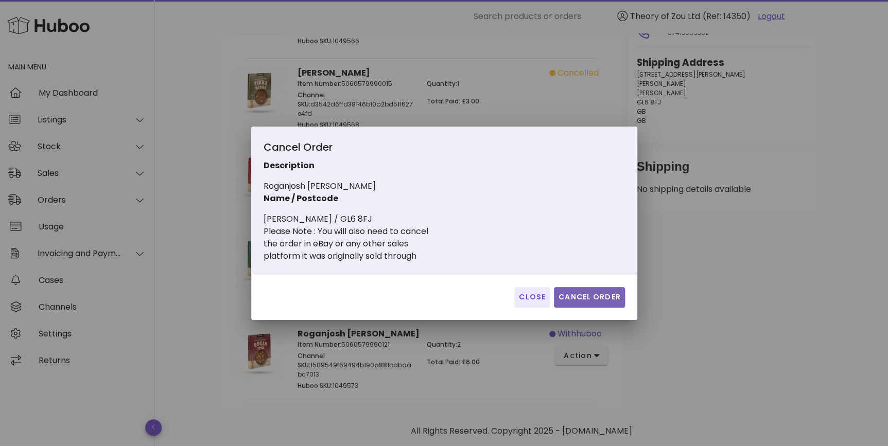
click at [612, 295] on span "Cancel Order" at bounding box center [589, 297] width 63 height 11
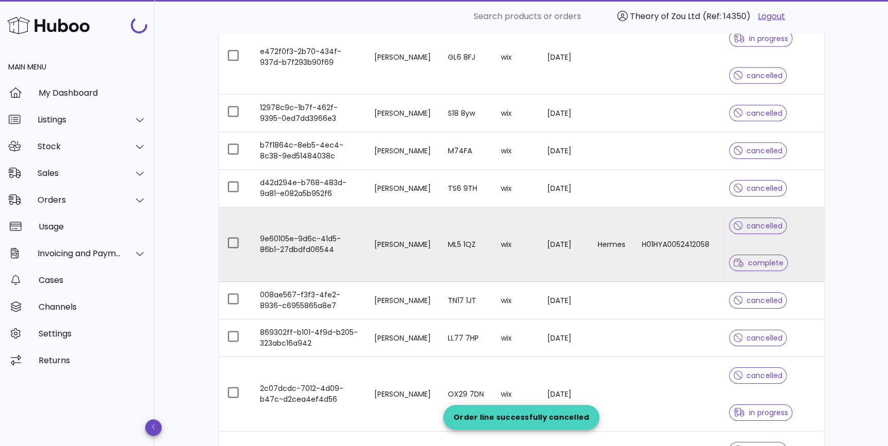
scroll to position [1559, 0]
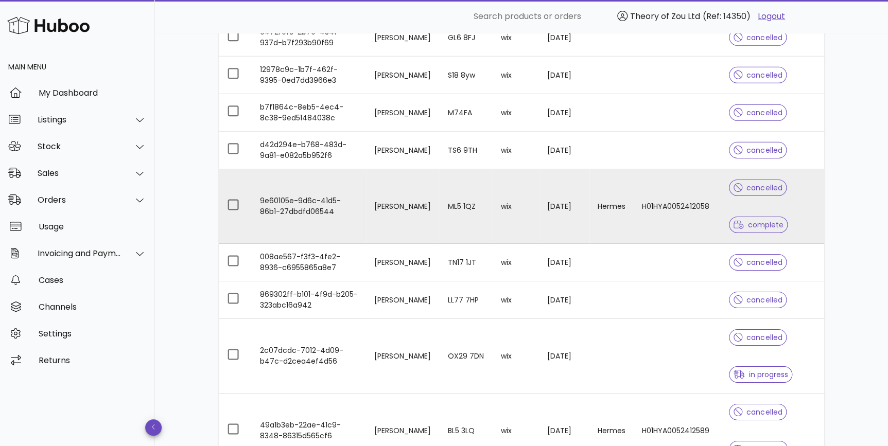
click at [803, 191] on div "cancelled complete" at bounding box center [772, 206] width 87 height 74
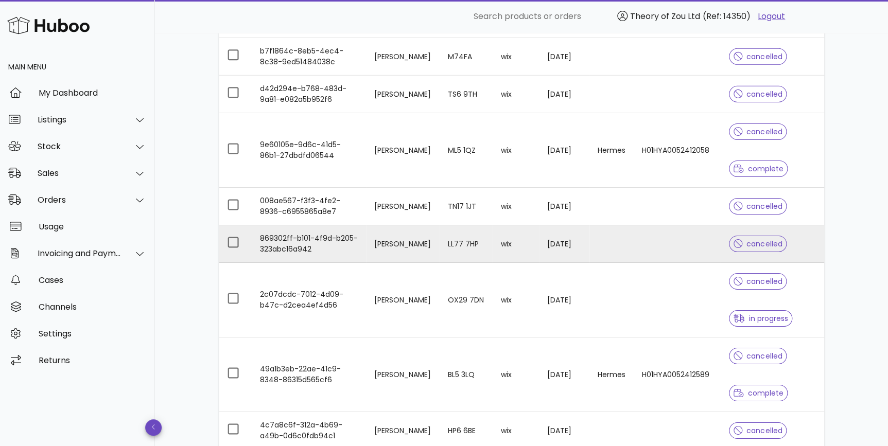
scroll to position [1637, 0]
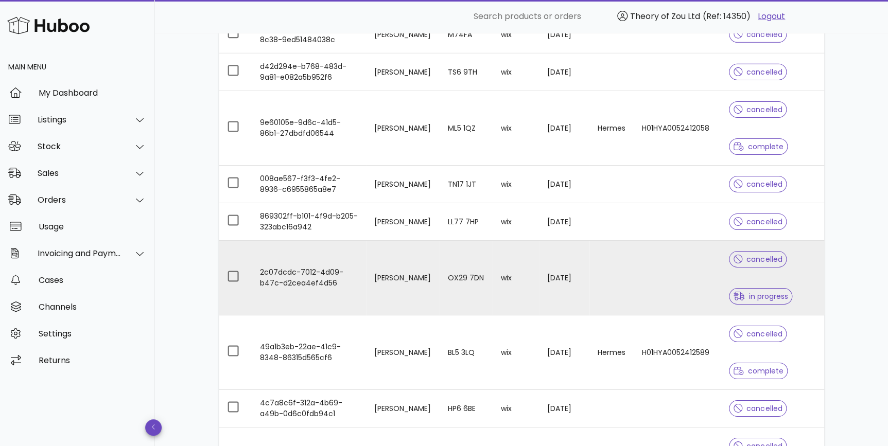
click at [677, 264] on td at bounding box center [676, 278] width 87 height 75
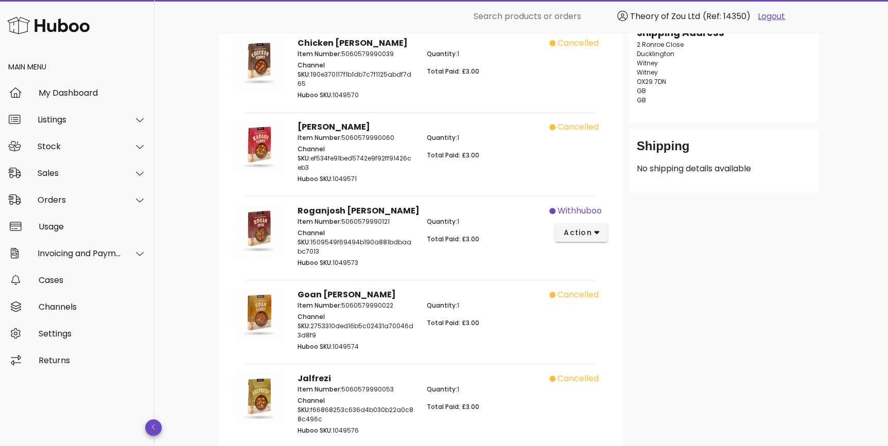
scroll to position [222, 0]
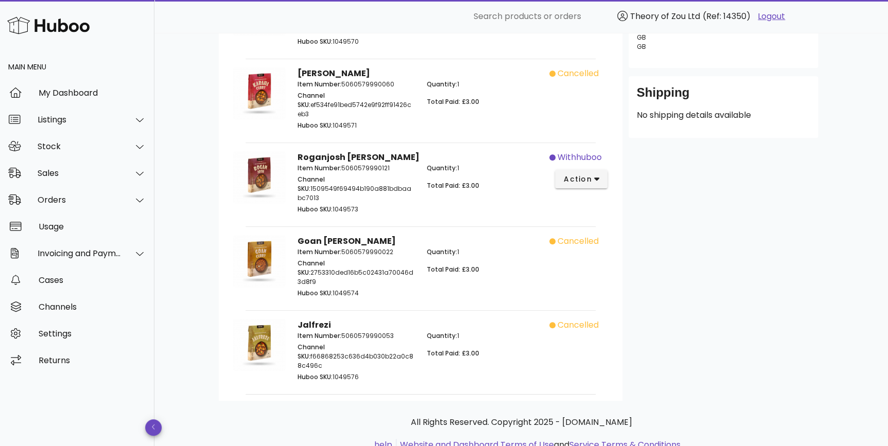
click at [573, 151] on span "withhuboo" at bounding box center [579, 157] width 44 height 12
click at [586, 174] on span "action" at bounding box center [577, 179] width 29 height 11
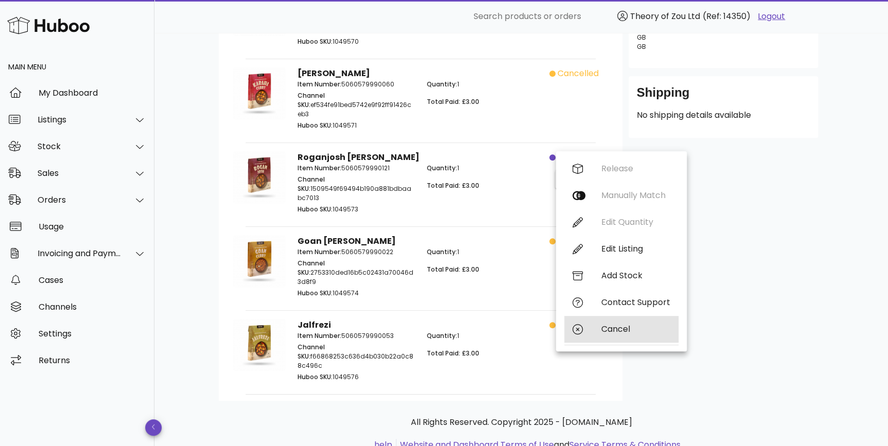
click at [602, 334] on div "Cancel" at bounding box center [621, 329] width 114 height 27
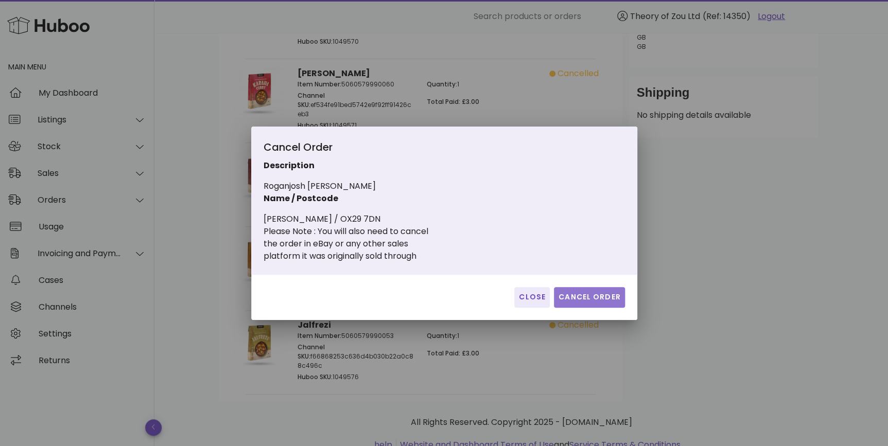
click at [587, 300] on span "Cancel Order" at bounding box center [589, 297] width 63 height 11
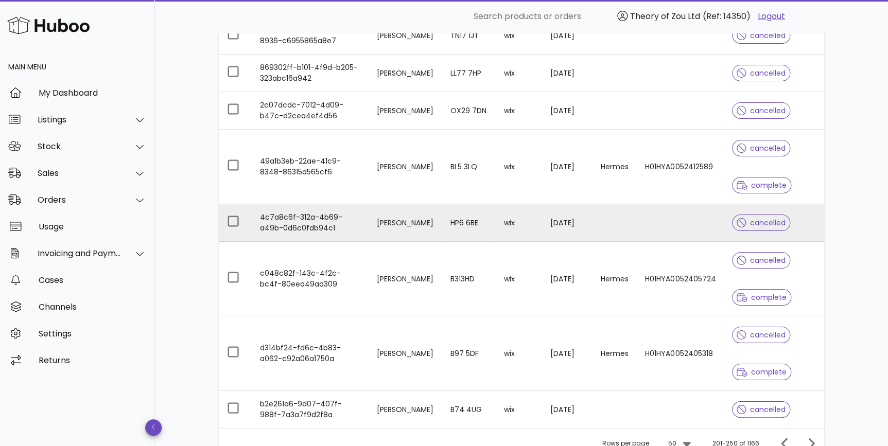
scroll to position [1871, 0]
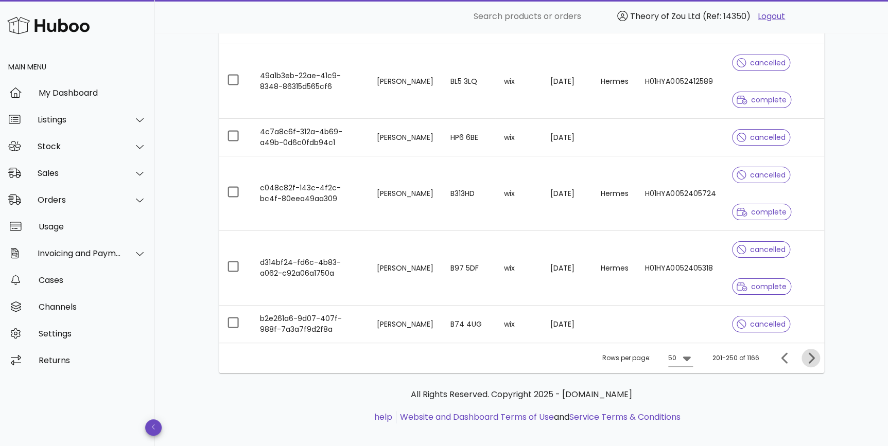
click at [809, 353] on icon "Next page" at bounding box center [810, 358] width 12 height 12
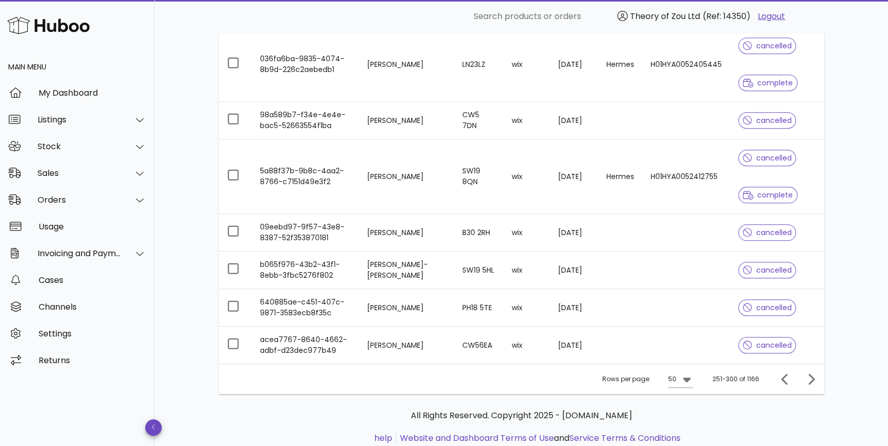
scroll to position [2322, 0]
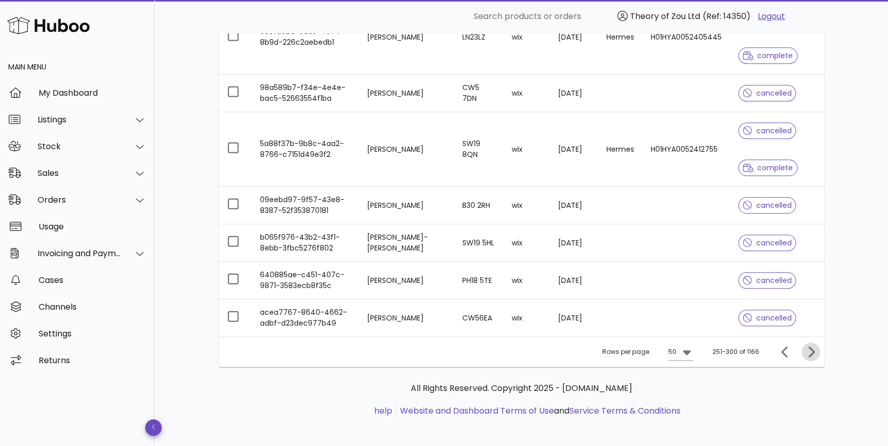
click at [804, 350] on icon "Next page" at bounding box center [810, 352] width 12 height 12
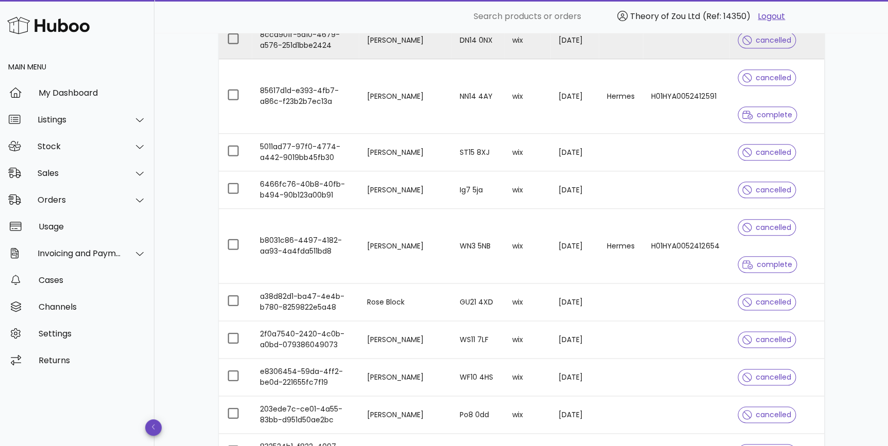
scroll to position [511, 0]
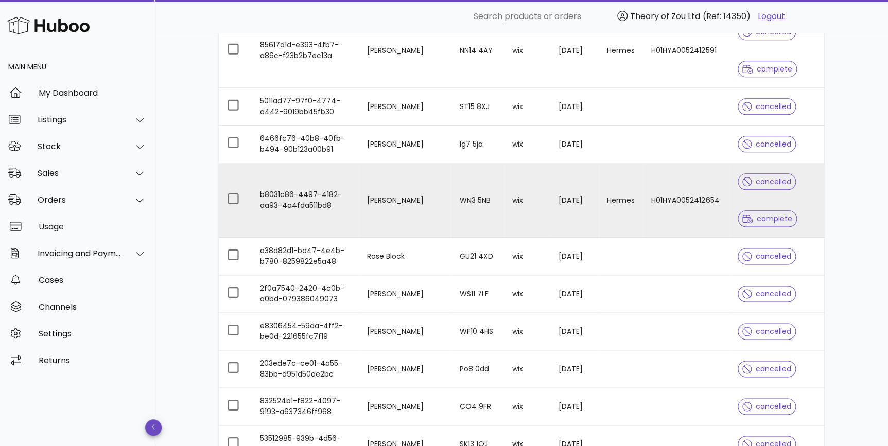
click at [451, 189] on td "WN3 5NB" at bounding box center [477, 200] width 53 height 75
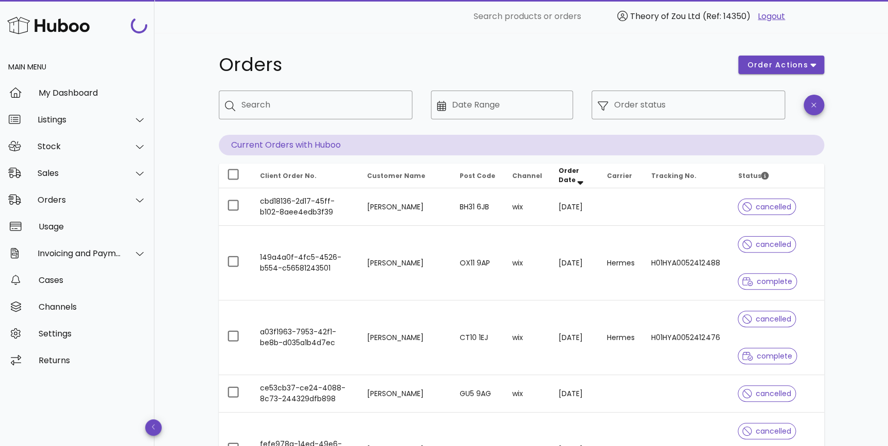
scroll to position [511, 0]
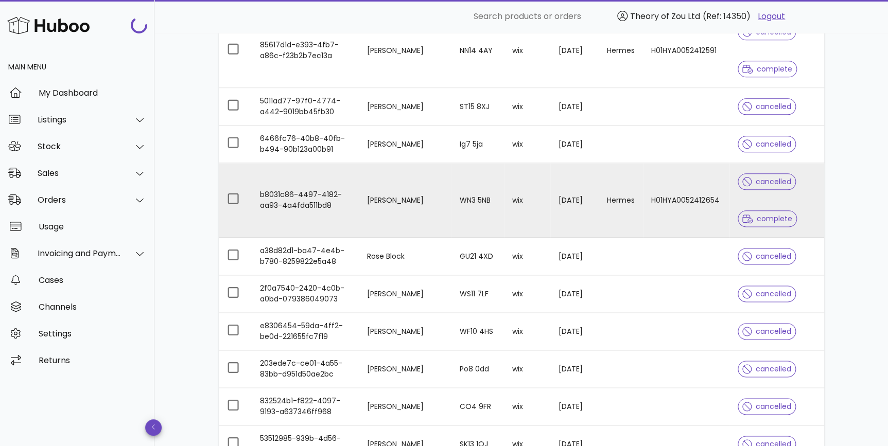
drag, startPoint x: 410, startPoint y: 204, endPoint x: 376, endPoint y: 196, distance: 35.4
click at [376, 196] on td "samantha melling" at bounding box center [405, 200] width 92 height 75
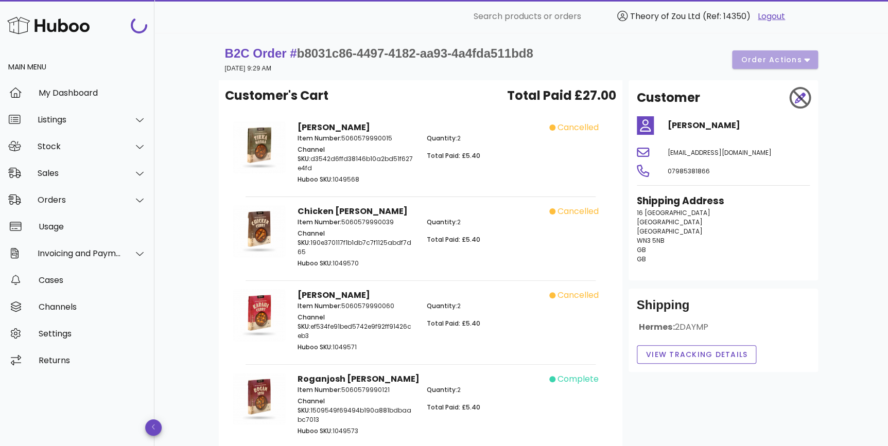
drag, startPoint x: 723, startPoint y: 124, endPoint x: 665, endPoint y: 126, distance: 58.2
click at [665, 126] on div "samantha melling" at bounding box center [738, 125] width 154 height 25
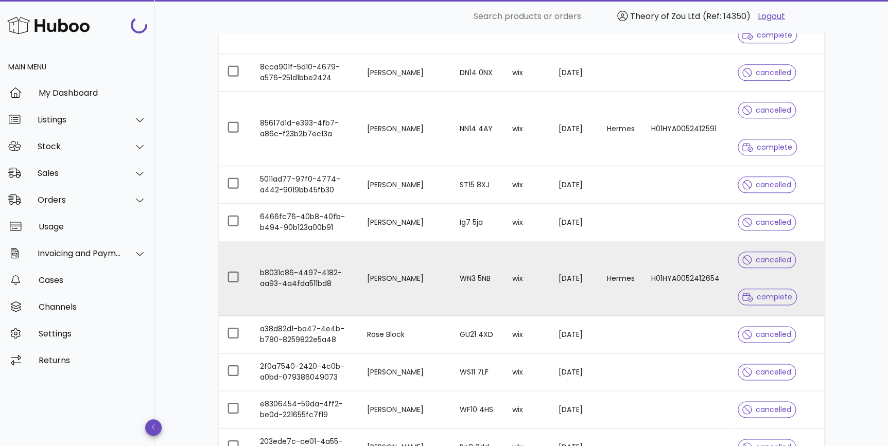
scroll to position [356, 0]
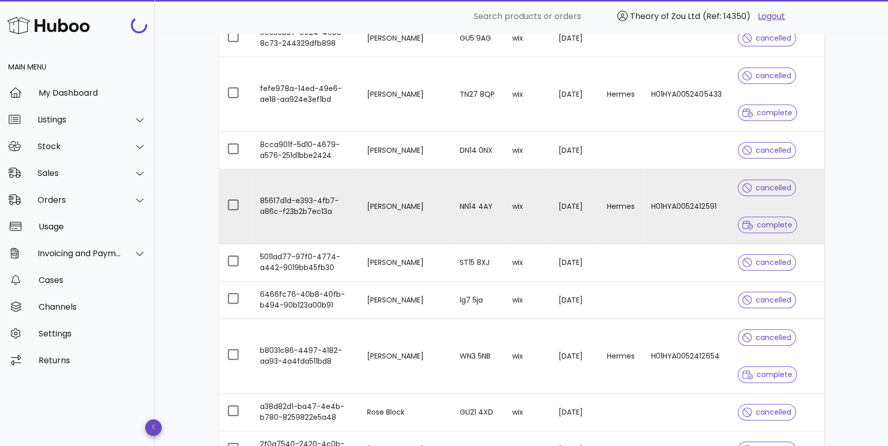
click at [613, 220] on td "Hermes" at bounding box center [620, 206] width 44 height 75
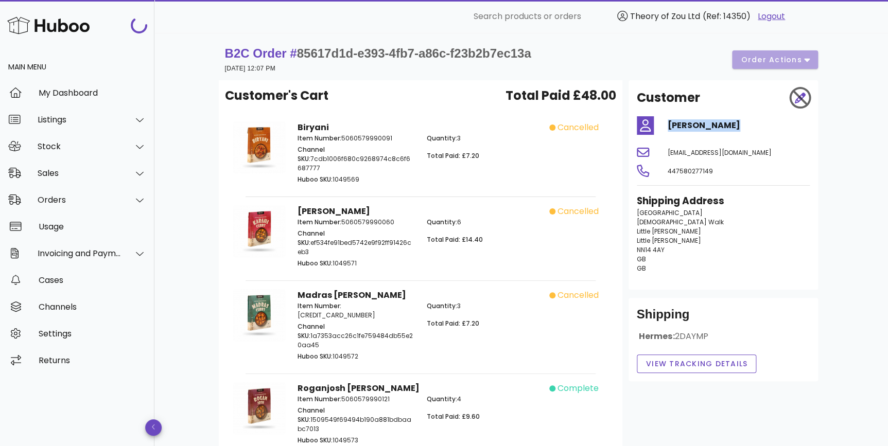
drag, startPoint x: 760, startPoint y: 123, endPoint x: 668, endPoint y: 125, distance: 92.6
click at [668, 125] on h4 "Harry Leeming" at bounding box center [738, 125] width 142 height 12
copy h4 "Harry Leeming"
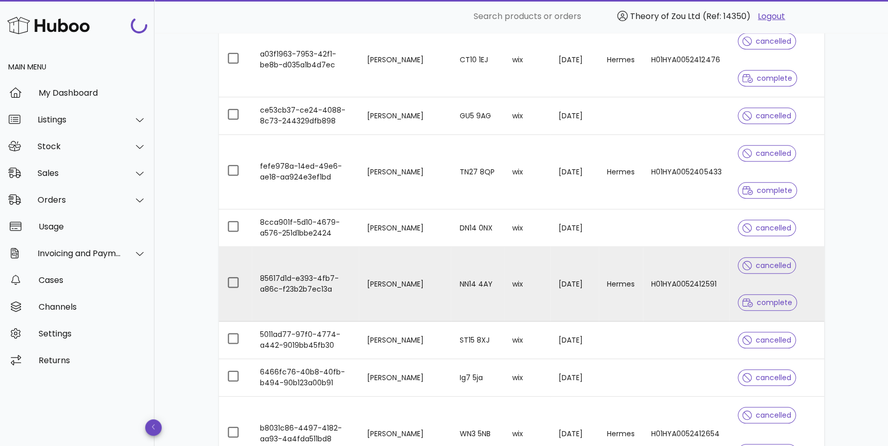
scroll to position [200, 0]
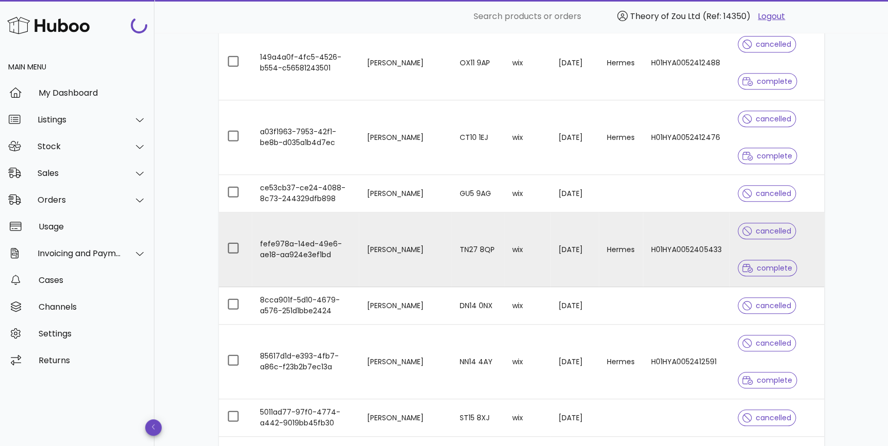
click at [628, 258] on td "Hermes" at bounding box center [620, 249] width 44 height 75
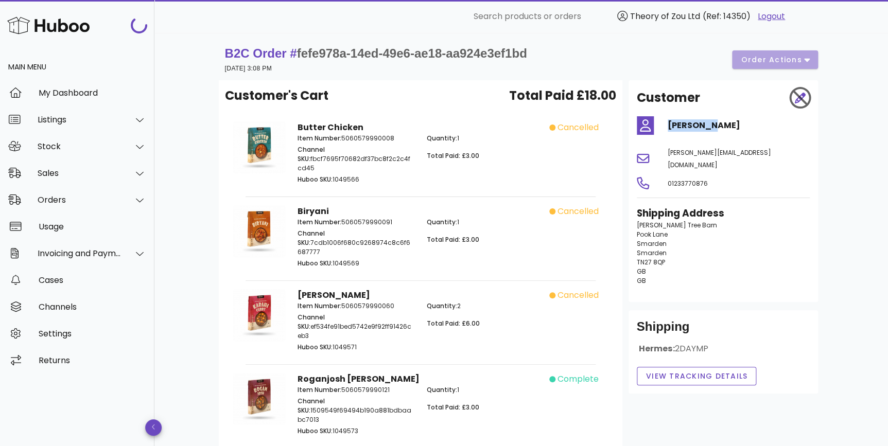
drag, startPoint x: 716, startPoint y: 125, endPoint x: 660, endPoint y: 126, distance: 55.6
click at [661, 126] on div "Dave Hart" at bounding box center [738, 125] width 154 height 25
copy h4 "Dave Hart"
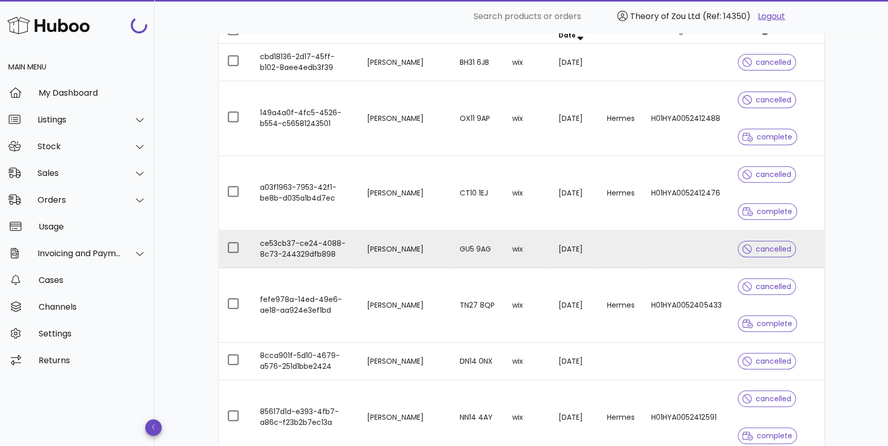
scroll to position [122, 0]
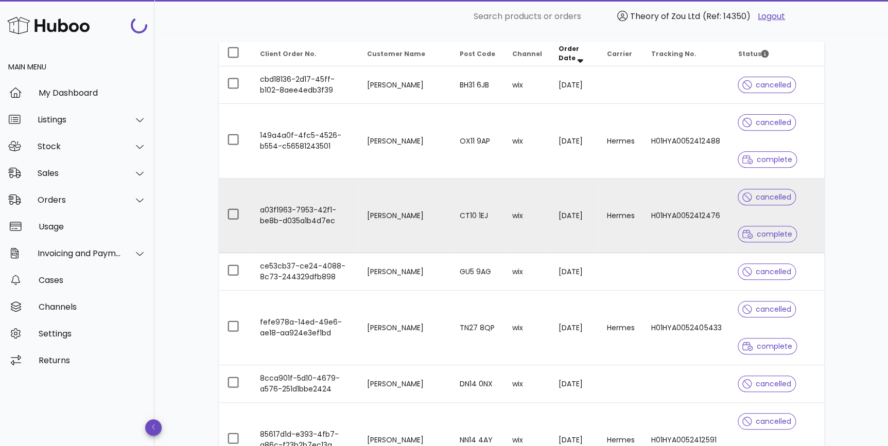
click at [662, 223] on td "H01HYA0052412476" at bounding box center [686, 216] width 86 height 75
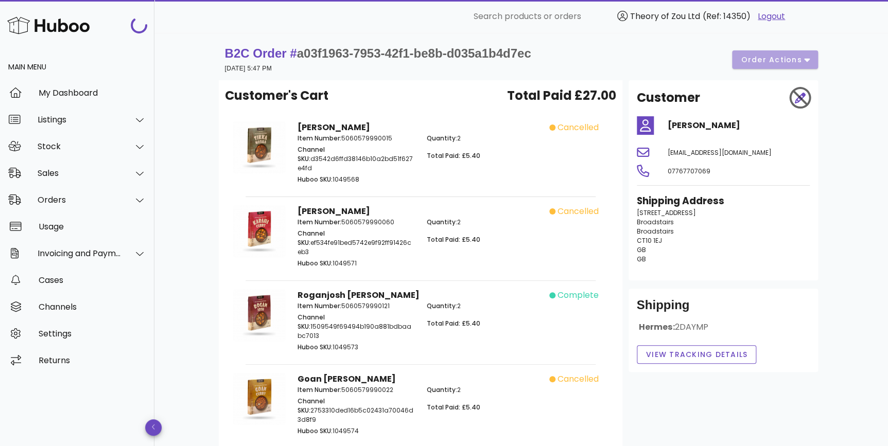
drag, startPoint x: 510, startPoint y: 160, endPoint x: 623, endPoint y: 135, distance: 114.7
click at [510, 160] on p "Total Paid: £5.40" at bounding box center [484, 155] width 117 height 9
drag, startPoint x: 692, startPoint y: 127, endPoint x: 661, endPoint y: 125, distance: 30.9
click at [661, 125] on div "Ian Hanson" at bounding box center [738, 125] width 154 height 25
copy h4 "Ian Hanson"
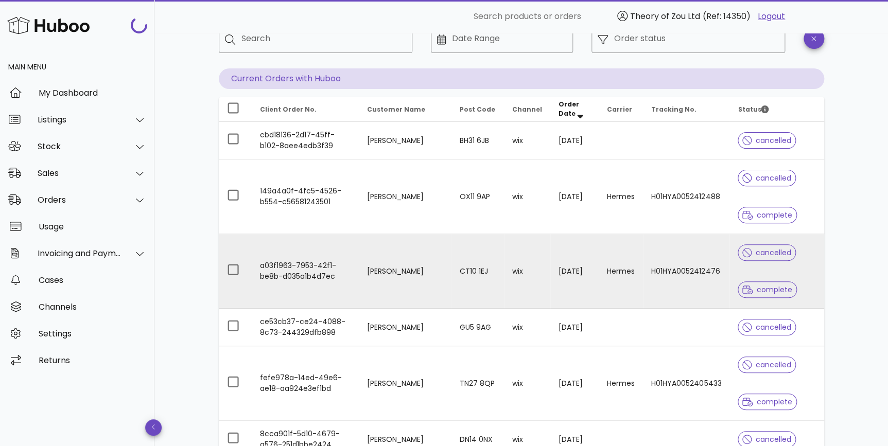
scroll to position [44, 0]
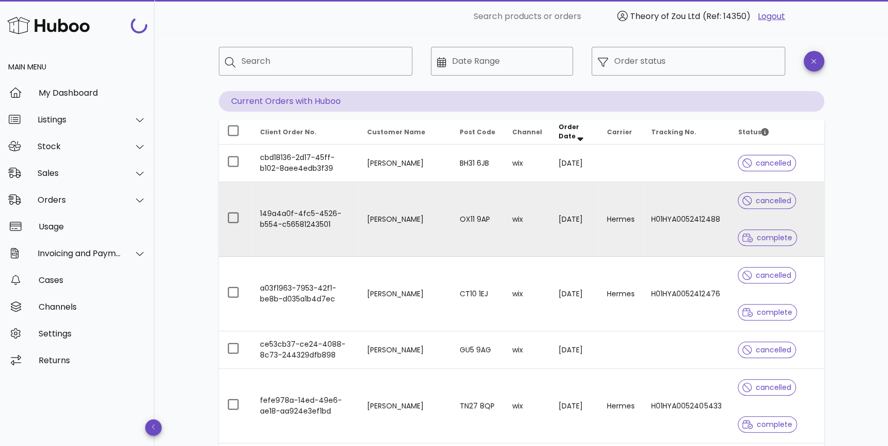
click at [692, 225] on td "H01HYA0052412488" at bounding box center [686, 219] width 86 height 75
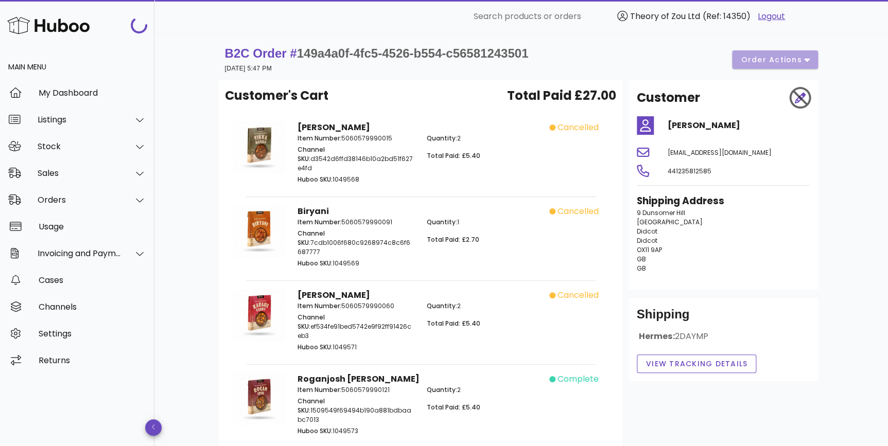
drag, startPoint x: 758, startPoint y: 121, endPoint x: 665, endPoint y: 122, distance: 93.6
click at [665, 122] on div "Wendy Ferguson" at bounding box center [738, 125] width 154 height 25
copy h4 "Wendy Ferguson"
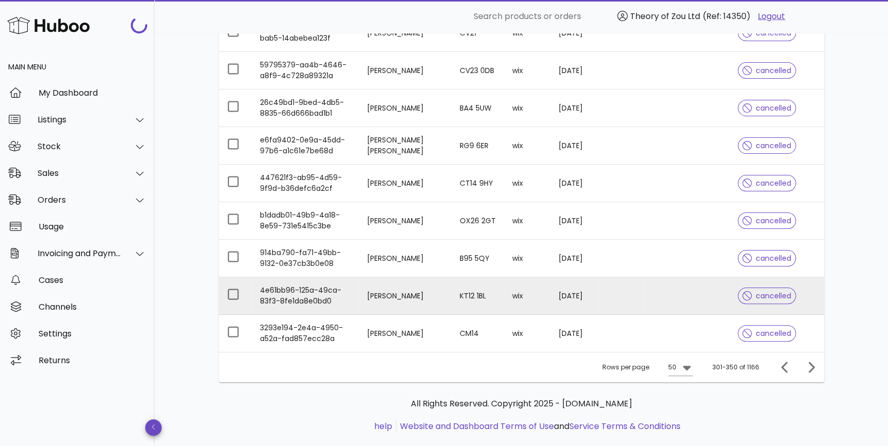
scroll to position [1915, 0]
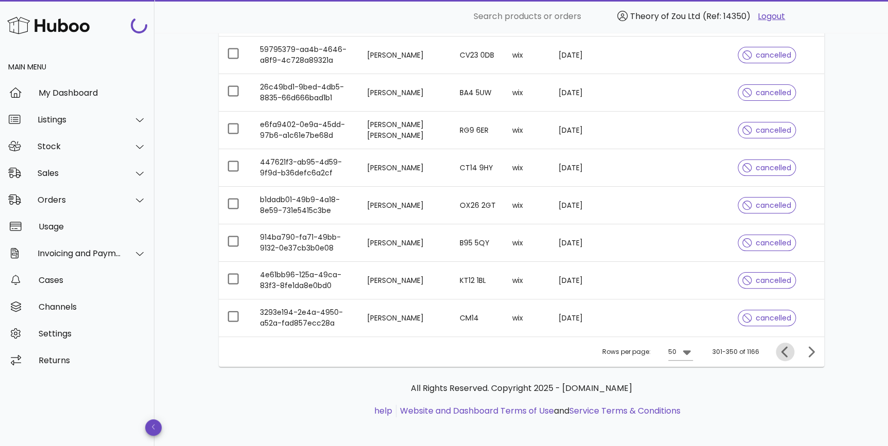
click at [777, 347] on span "Previous page" at bounding box center [784, 352] width 19 height 12
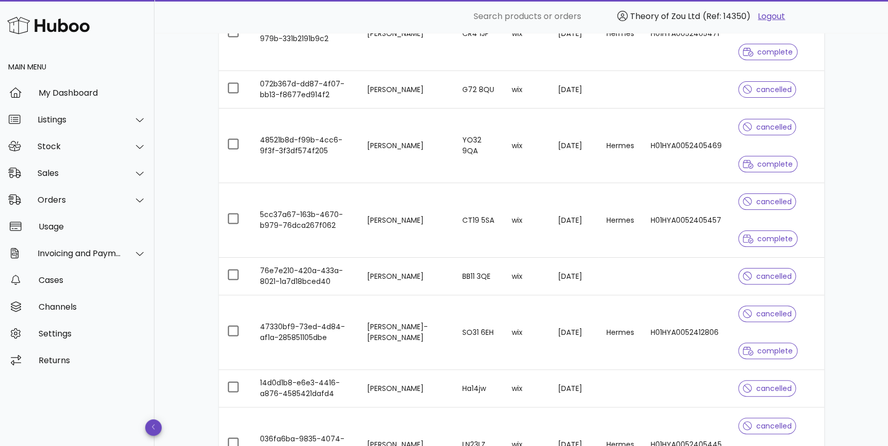
scroll to position [2322, 0]
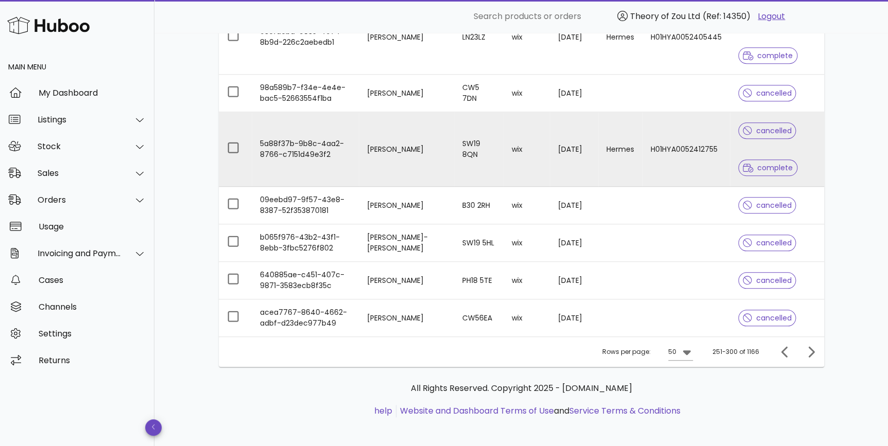
click at [647, 151] on td "H01HYA0052412755" at bounding box center [685, 149] width 87 height 75
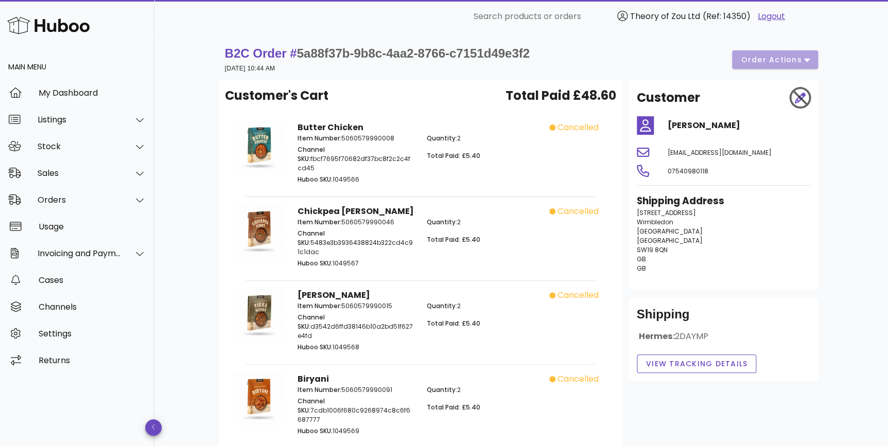
drag, startPoint x: 736, startPoint y: 118, endPoint x: 669, endPoint y: 123, distance: 67.6
click at [669, 123] on div "Catherine Long" at bounding box center [738, 125] width 154 height 25
copy h4 "Catherine Long"
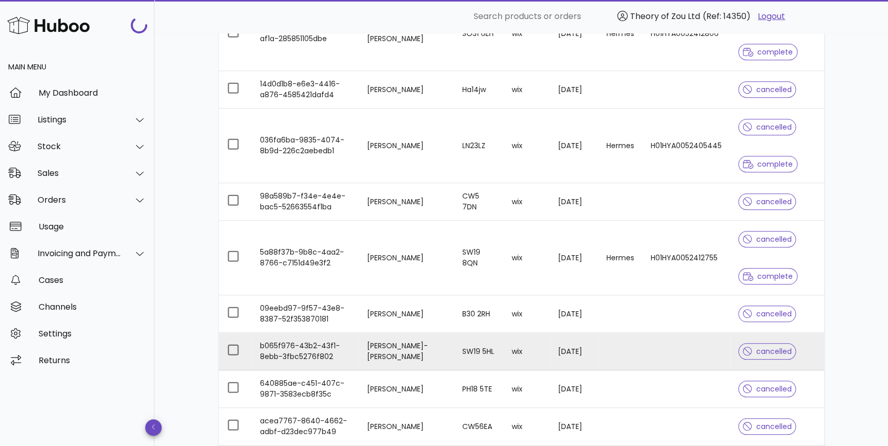
scroll to position [2166, 0]
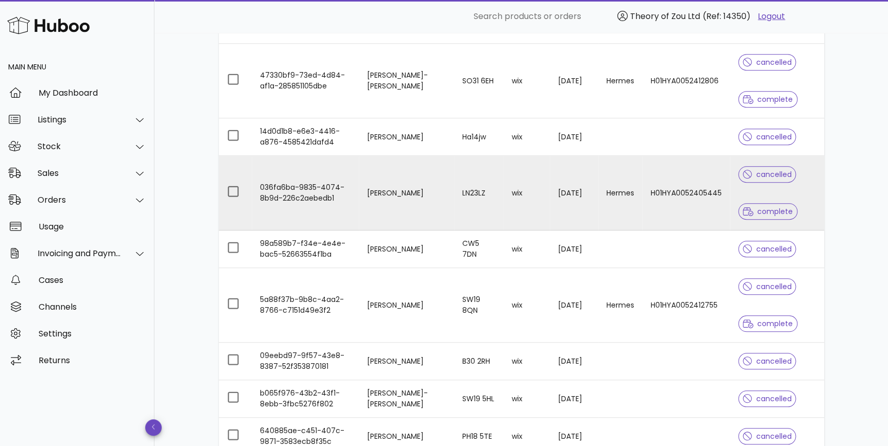
click at [585, 190] on td "06/09/2025" at bounding box center [574, 193] width 48 height 75
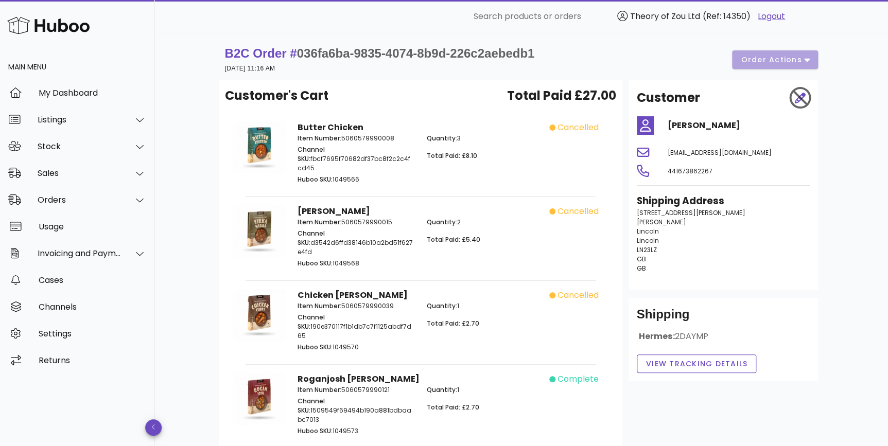
drag, startPoint x: 747, startPoint y: 125, endPoint x: 663, endPoint y: 120, distance: 84.0
click at [663, 120] on div "George McDowall" at bounding box center [738, 125] width 154 height 25
copy h4 "George McDowall"
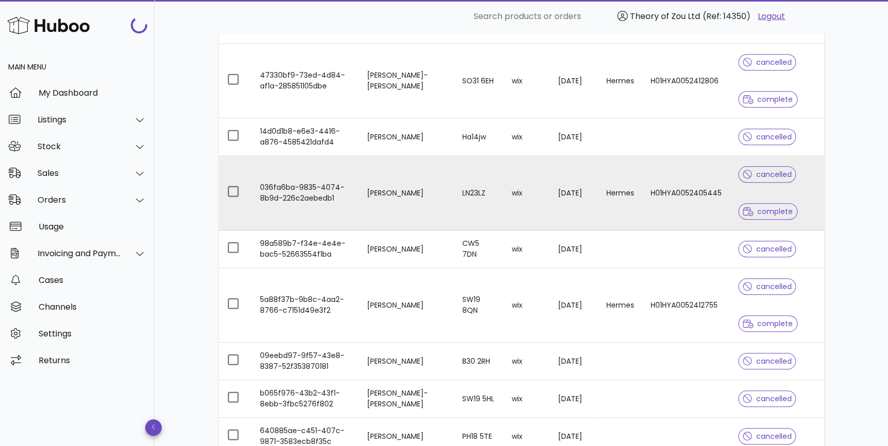
scroll to position [2011, 0]
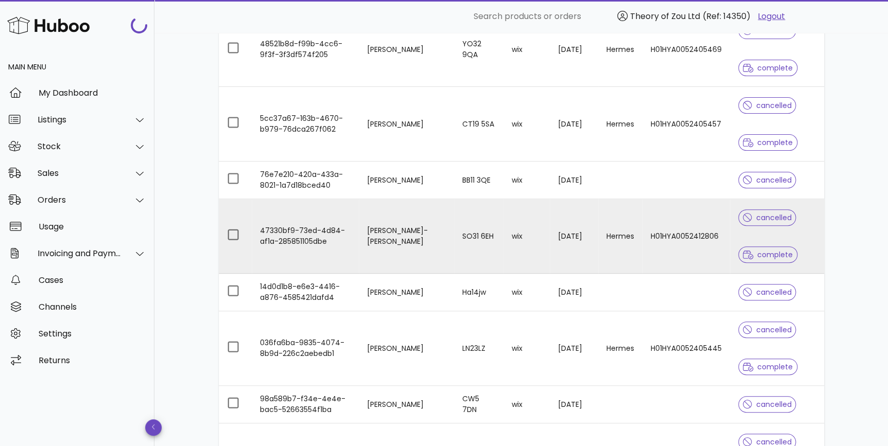
click at [556, 250] on td "06/09/2025" at bounding box center [574, 236] width 48 height 75
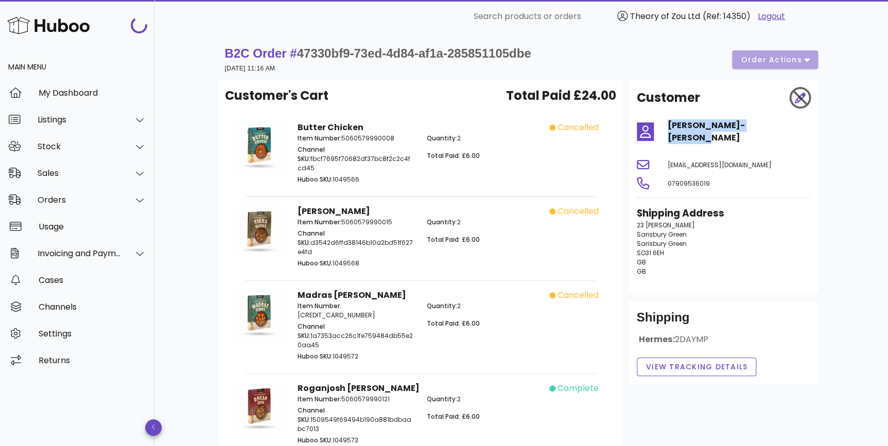
drag, startPoint x: 773, startPoint y: 121, endPoint x: 663, endPoint y: 127, distance: 110.3
click at [663, 127] on div "Simon Bradbury-Philip" at bounding box center [738, 131] width 154 height 37
copy h4 "Simon Bradbury-Philip"
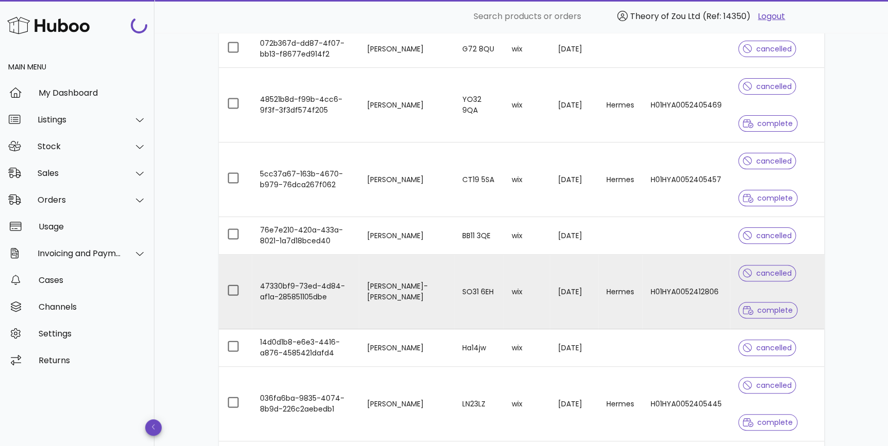
scroll to position [1933, 0]
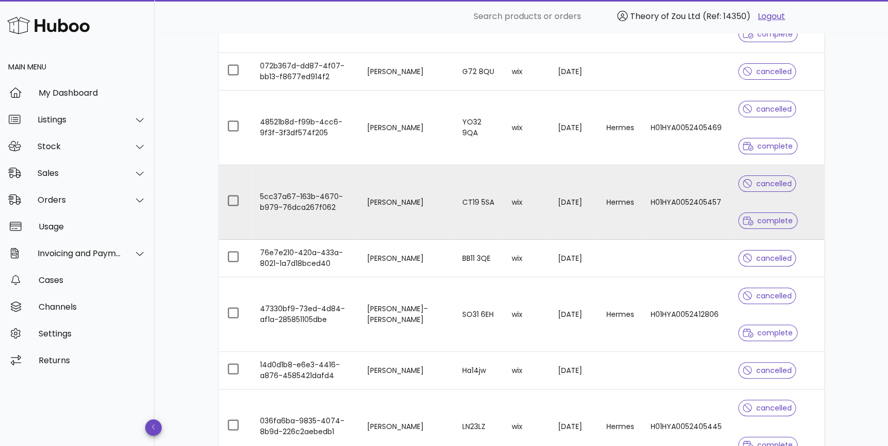
click at [417, 211] on td "Simon Bartlett" at bounding box center [406, 202] width 95 height 75
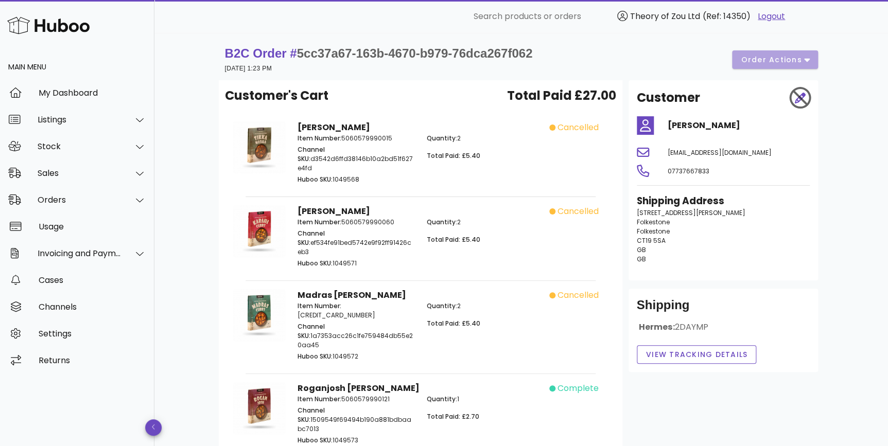
drag, startPoint x: 729, startPoint y: 121, endPoint x: 644, endPoint y: 118, distance: 85.5
click at [644, 118] on div "Simon Bartlett" at bounding box center [722, 125] width 185 height 25
copy h4 "Simon Bartlett"
click at [301, 160] on p "Channel SKU: d3542d6ffd38146b10a2bd51f627e4fd" at bounding box center [355, 159] width 117 height 28
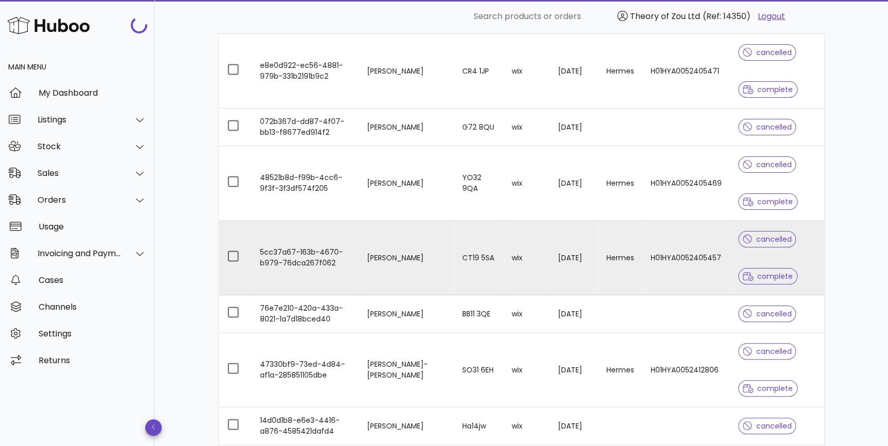
scroll to position [1854, 0]
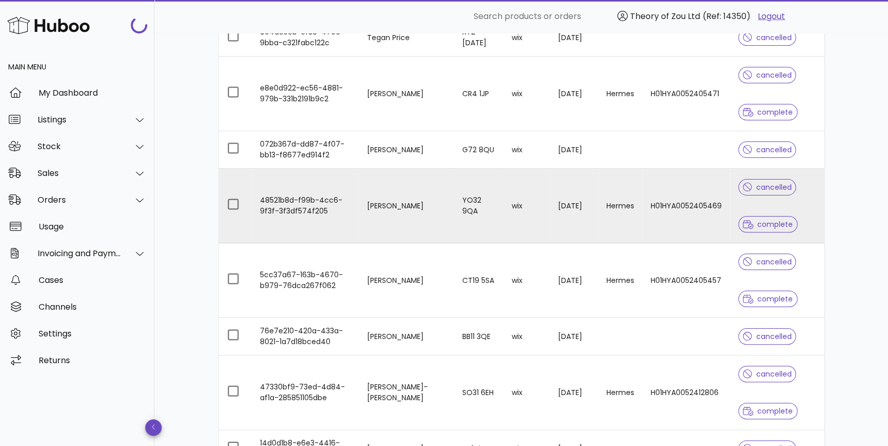
click at [551, 206] on td "06/09/2025" at bounding box center [574, 206] width 48 height 75
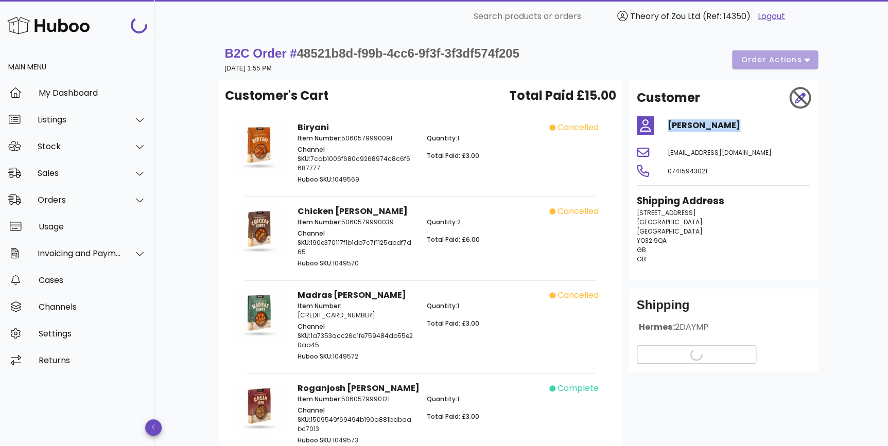
drag, startPoint x: 677, startPoint y: 134, endPoint x: 667, endPoint y: 132, distance: 10.4
click at [667, 132] on div "Rob Forrester" at bounding box center [738, 125] width 154 height 25
copy h4 "Rob Forrester"
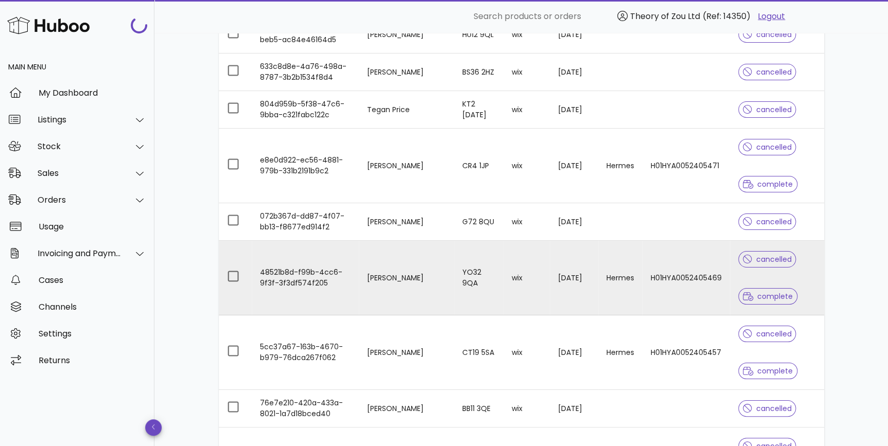
scroll to position [1698, 0]
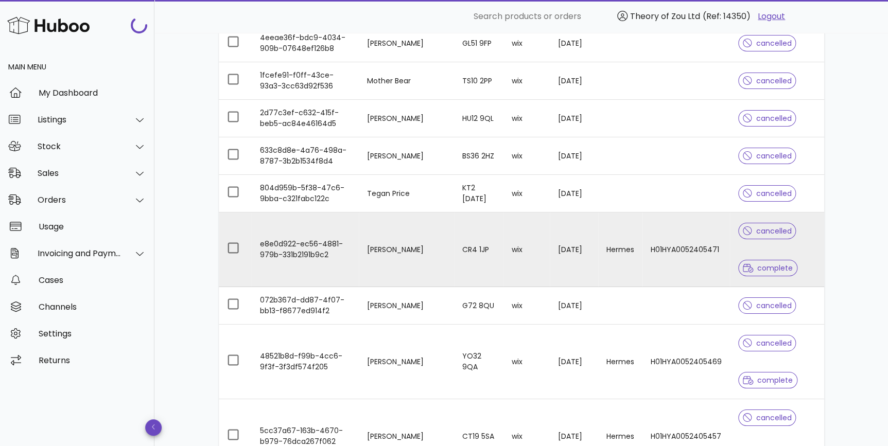
click at [550, 258] on td "06/09/2025" at bounding box center [574, 249] width 48 height 75
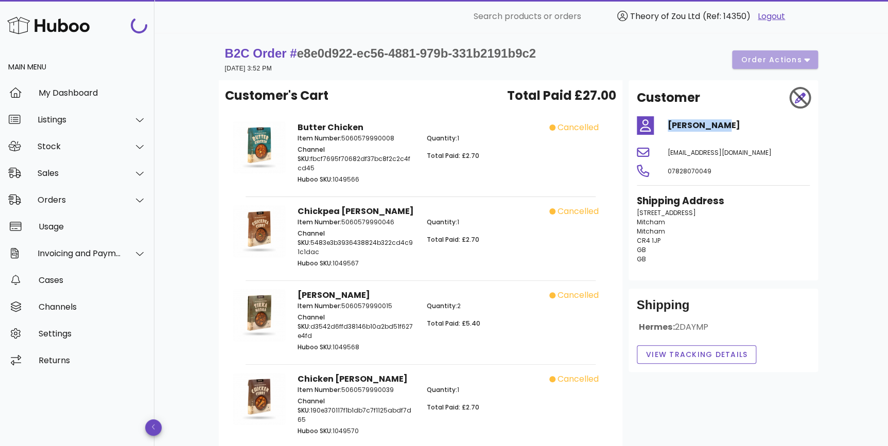
drag, startPoint x: 731, startPoint y: 128, endPoint x: 666, endPoint y: 126, distance: 64.8
click at [666, 126] on div "Moklis Khan" at bounding box center [738, 125] width 154 height 25
copy h4 "Moklis Khan"
click at [559, 226] on div "cancelled" at bounding box center [581, 237] width 64 height 77
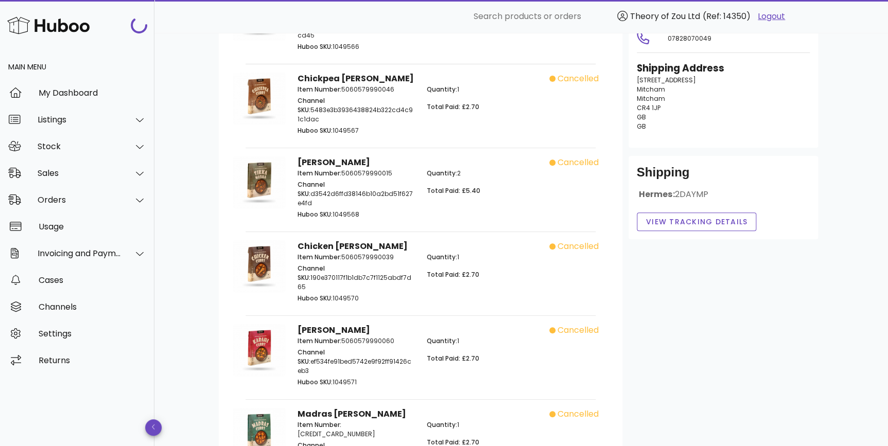
scroll to position [234, 0]
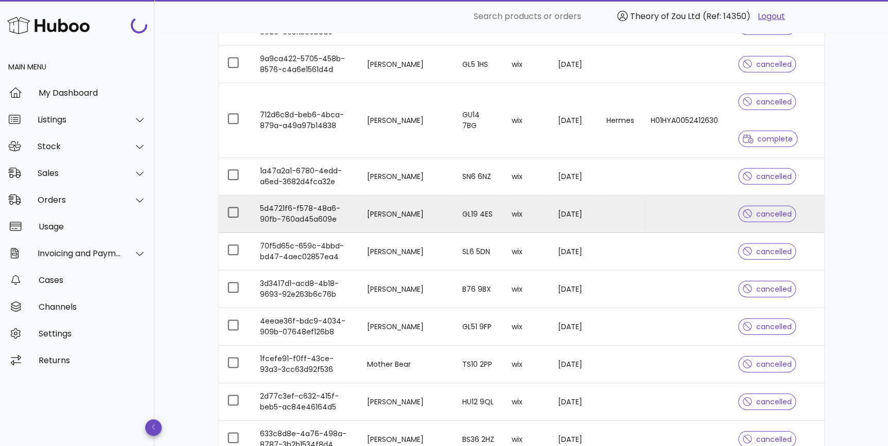
scroll to position [1387, 0]
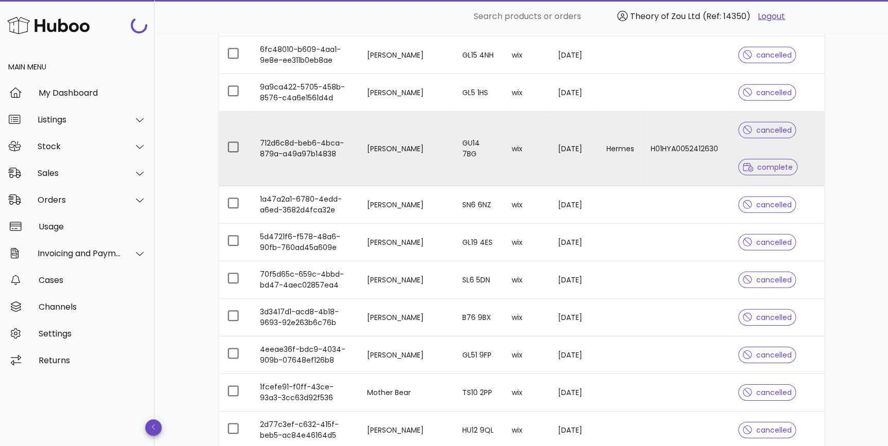
click at [580, 174] on td "07/09/2025" at bounding box center [574, 149] width 48 height 75
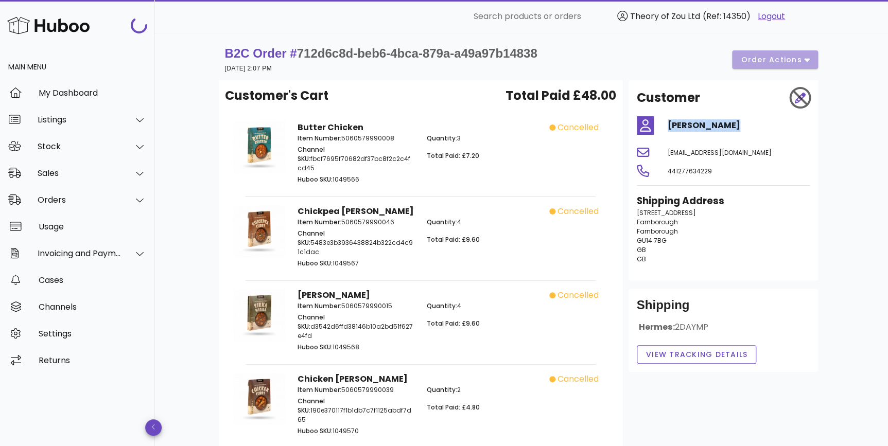
drag, startPoint x: 748, startPoint y: 126, endPoint x: 665, endPoint y: 128, distance: 82.9
click at [665, 128] on div "BRIAN ELLIOTT" at bounding box center [738, 125] width 154 height 25
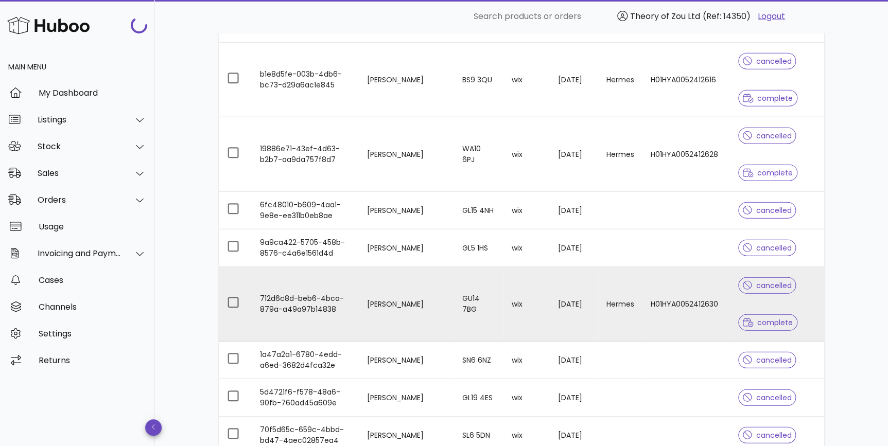
scroll to position [1231, 0]
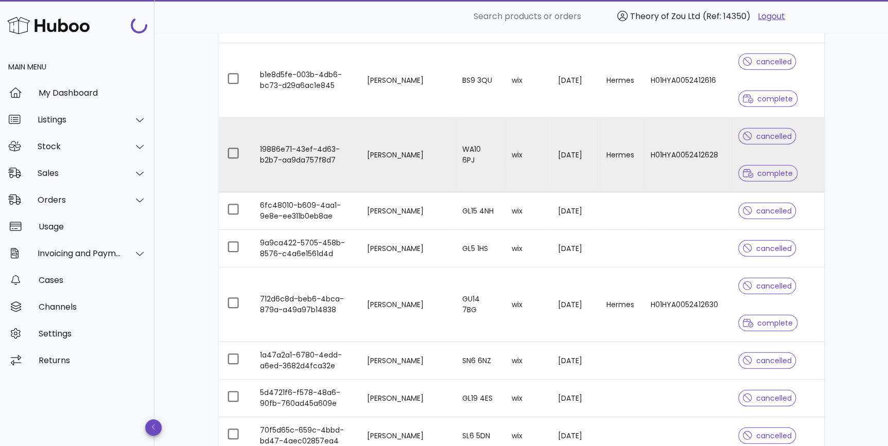
click at [391, 175] on td "Theresa Kennedy" at bounding box center [406, 155] width 95 height 75
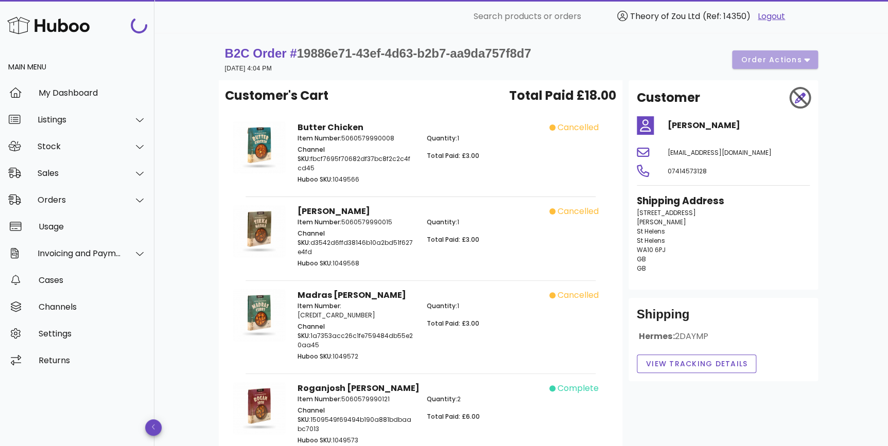
drag, startPoint x: 706, startPoint y: 128, endPoint x: 657, endPoint y: 127, distance: 49.9
click at [657, 127] on div "Theresa Kennedy" at bounding box center [722, 125] width 185 height 25
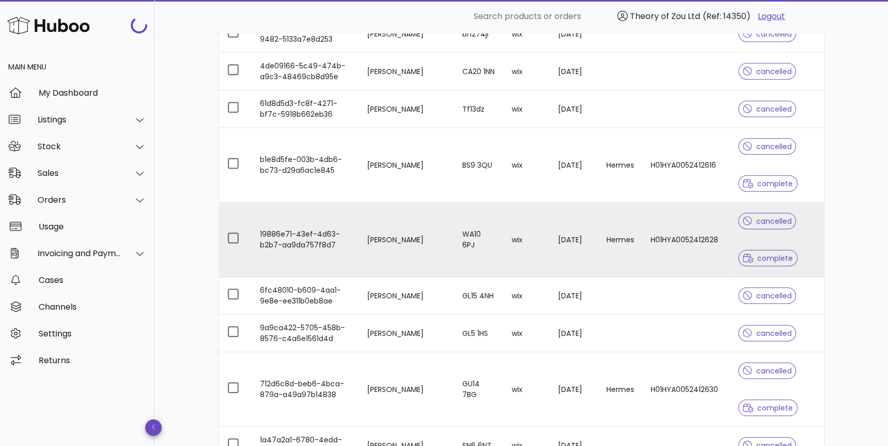
scroll to position [1075, 0]
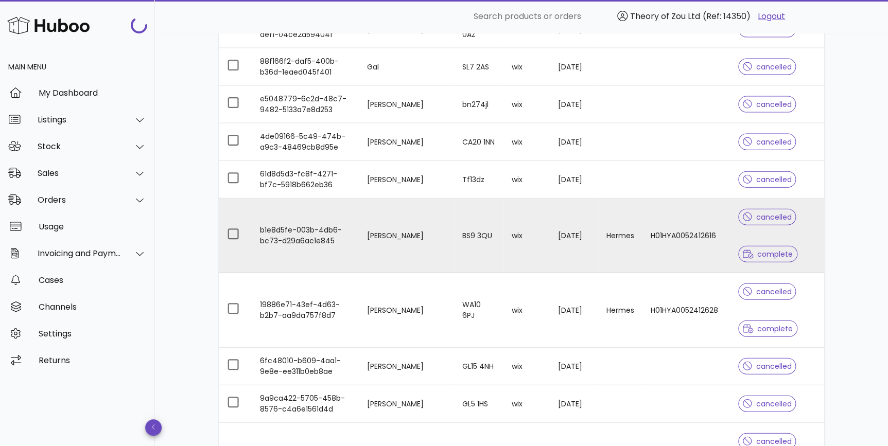
click at [488, 239] on td "BS9 3QU" at bounding box center [478, 236] width 49 height 75
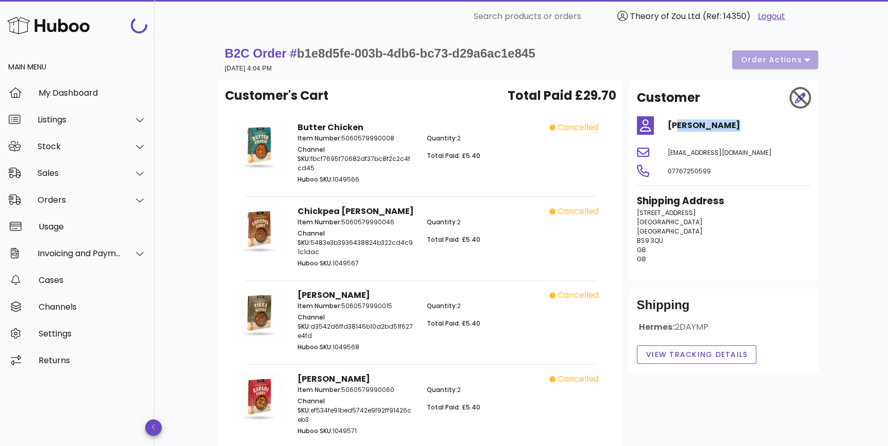
drag, startPoint x: 751, startPoint y: 127, endPoint x: 677, endPoint y: 134, distance: 75.0
click at [677, 134] on div "Mike Bartlett" at bounding box center [738, 125] width 154 height 25
drag, startPoint x: 677, startPoint y: 134, endPoint x: 742, endPoint y: 138, distance: 66.0
click at [742, 138] on div "Customer Mike Bartlett paulbartlett11@hotmail.com 07767250599 Shipping Address …" at bounding box center [722, 180] width 189 height 200
drag, startPoint x: 745, startPoint y: 128, endPoint x: 624, endPoint y: 128, distance: 120.4
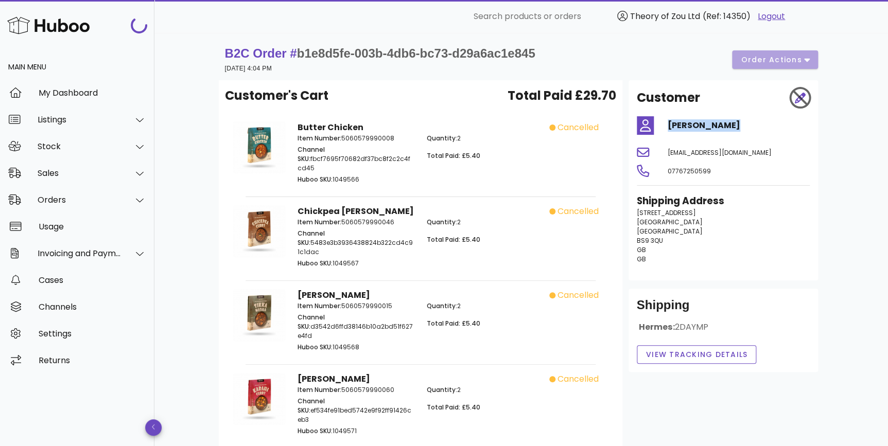
click at [624, 128] on div "Customer Mike Bartlett paulbartlett11@hotmail.com 07767250599 Shipping Address …" at bounding box center [723, 351] width 202 height 542
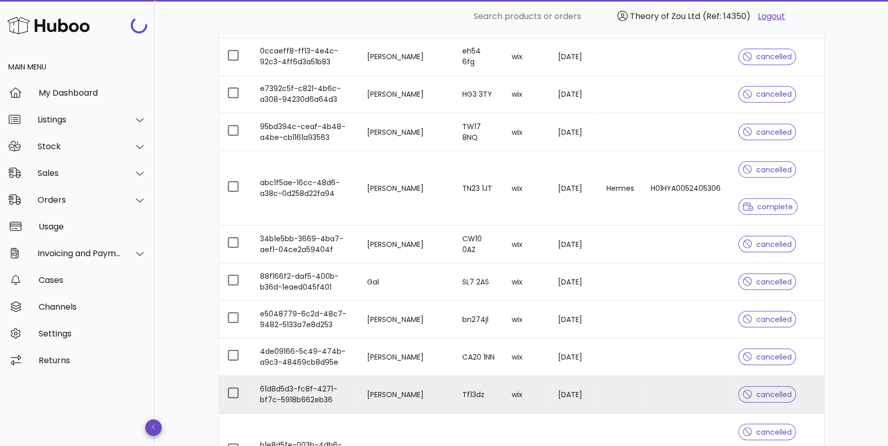
scroll to position [841, 0]
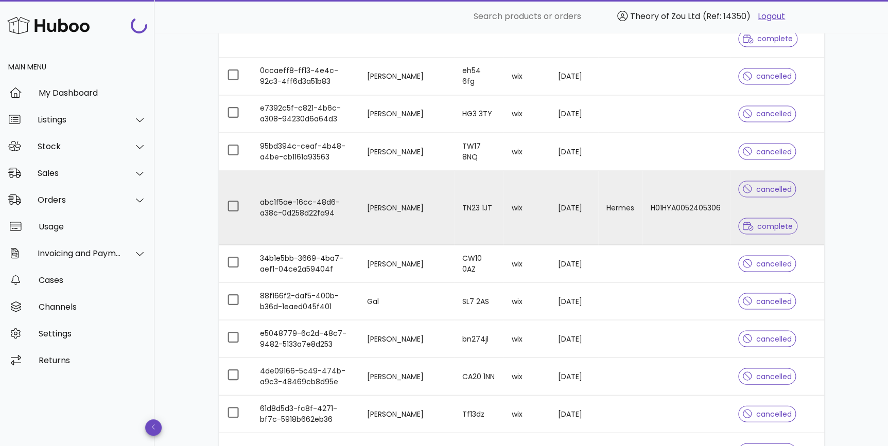
click at [432, 216] on td "Ian Valentine" at bounding box center [406, 207] width 95 height 75
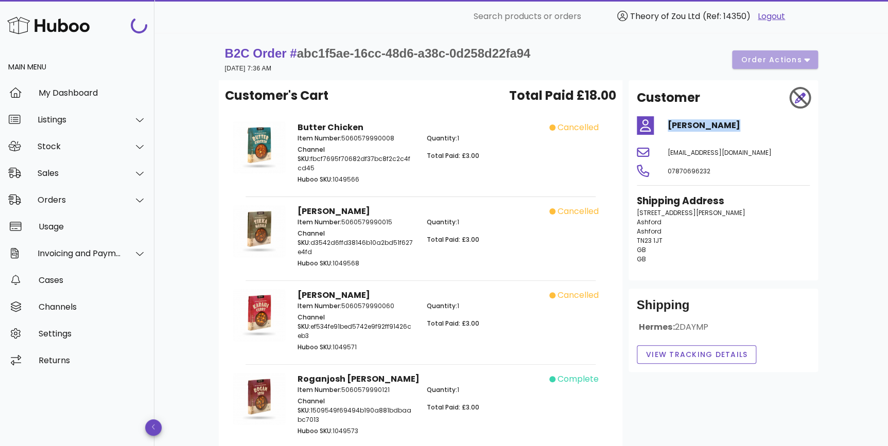
drag, startPoint x: 730, startPoint y: 128, endPoint x: 641, endPoint y: 125, distance: 88.6
click at [641, 125] on div "Ian Valentine" at bounding box center [722, 125] width 185 height 25
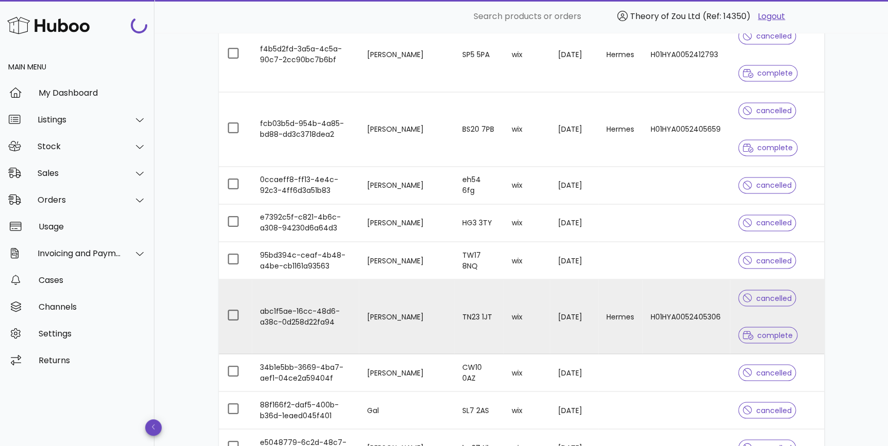
scroll to position [685, 0]
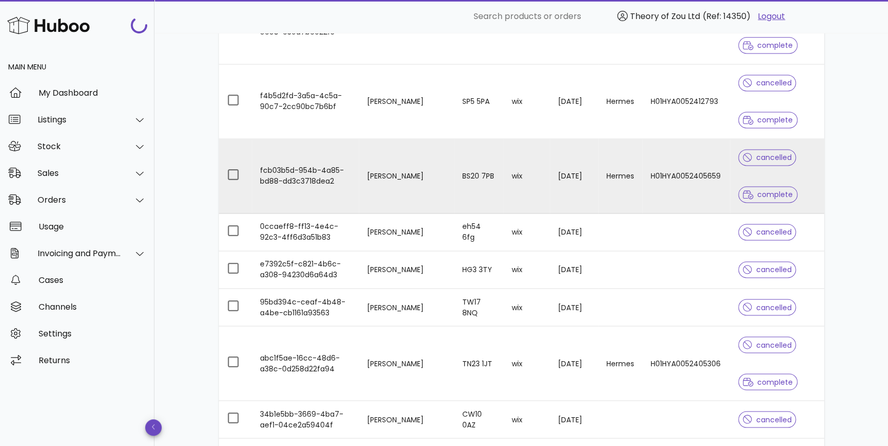
click at [609, 185] on td "Hermes" at bounding box center [620, 176] width 44 height 75
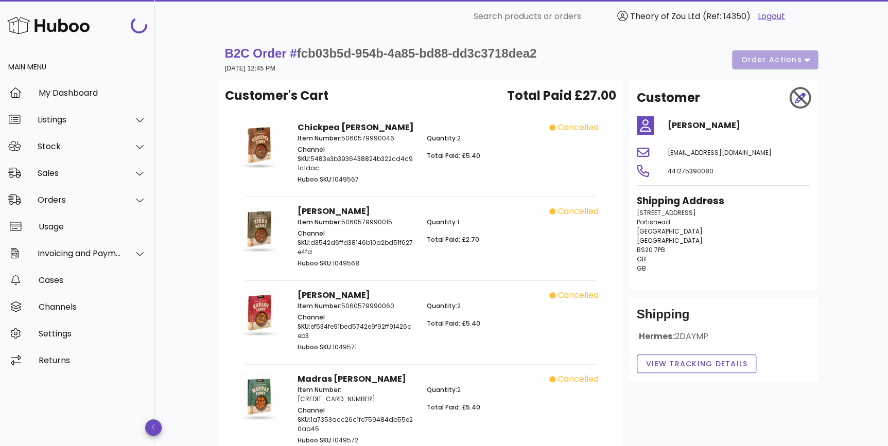
drag, startPoint x: 658, startPoint y: 128, endPoint x: 646, endPoint y: 128, distance: 11.8
click at [646, 128] on div "Samantha Topham" at bounding box center [722, 125] width 185 height 25
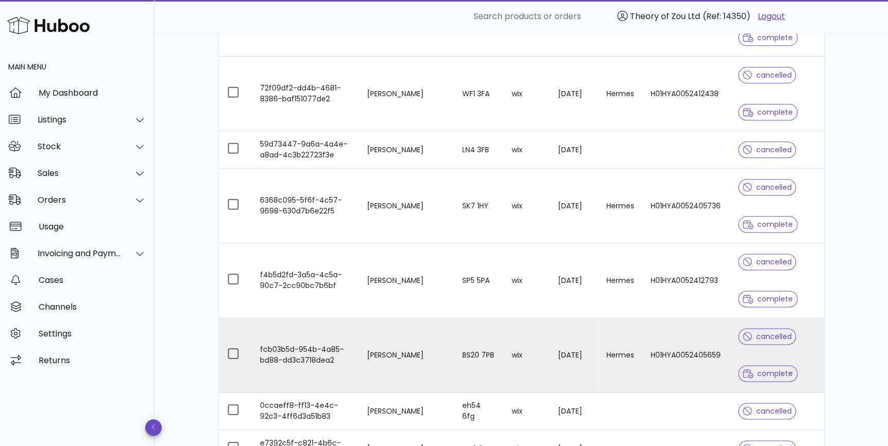
scroll to position [530, 0]
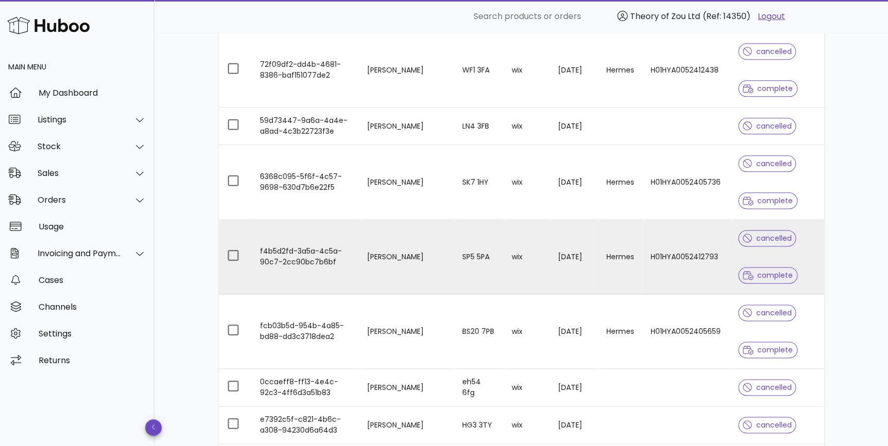
click at [454, 262] on td "SP5 5PA" at bounding box center [478, 257] width 49 height 75
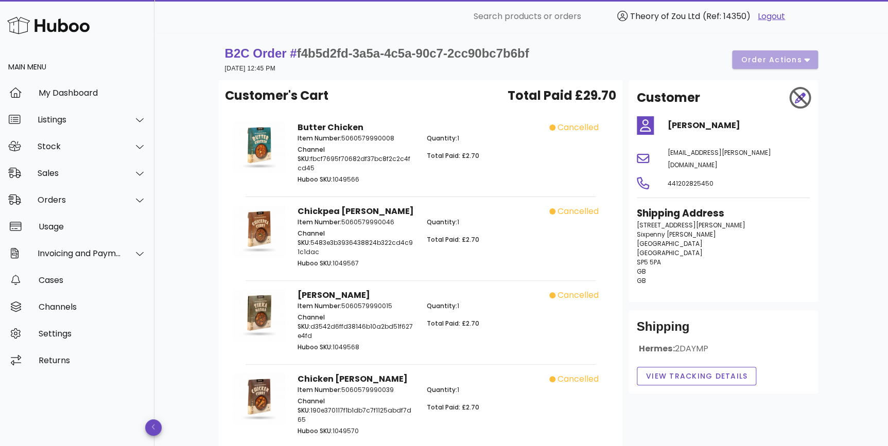
drag, startPoint x: 680, startPoint y: 129, endPoint x: 656, endPoint y: 130, distance: 24.2
click at [656, 130] on div "Brigitte Cooper" at bounding box center [722, 125] width 185 height 25
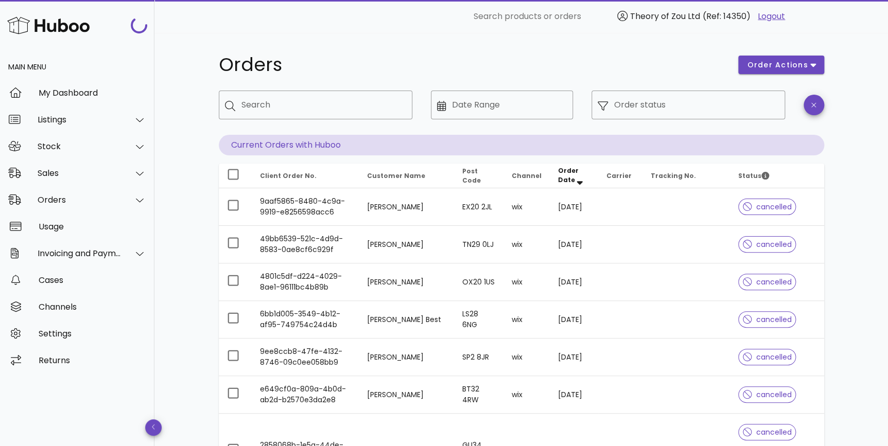
scroll to position [530, 0]
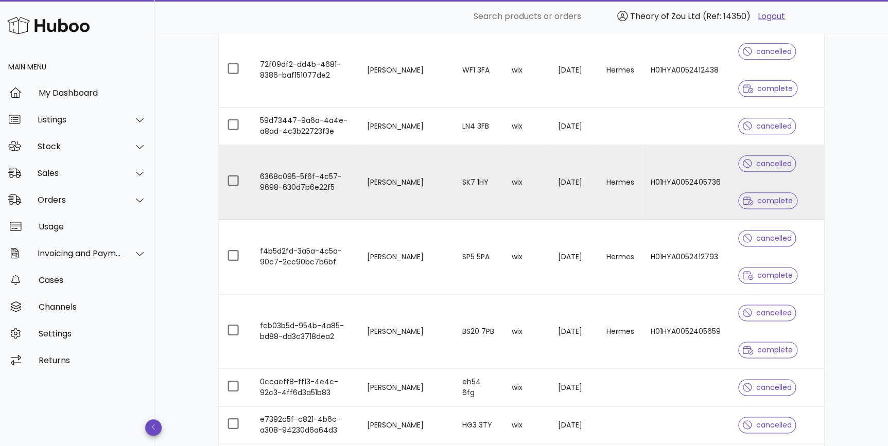
click at [524, 173] on td "wix" at bounding box center [526, 182] width 46 height 75
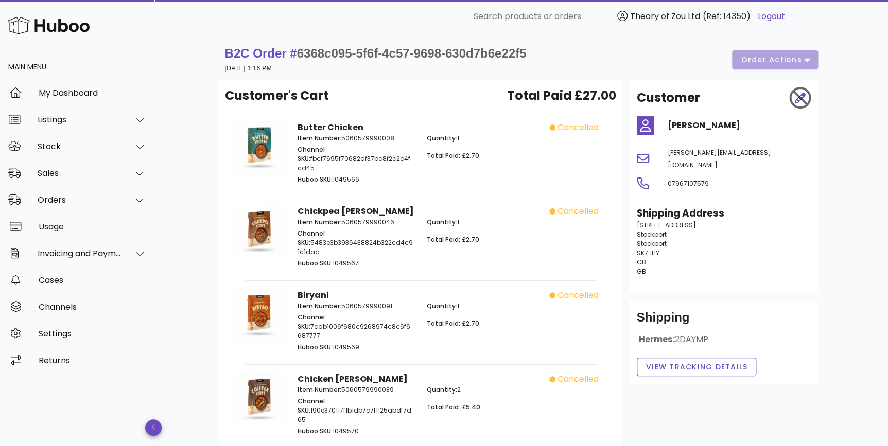
drag, startPoint x: 745, startPoint y: 130, endPoint x: 624, endPoint y: 114, distance: 122.4
click at [624, 114] on div "Customer Richard Almond richard@almondco.uk 07967107579 Shipping Address 26 Hig…" at bounding box center [723, 439] width 202 height 719
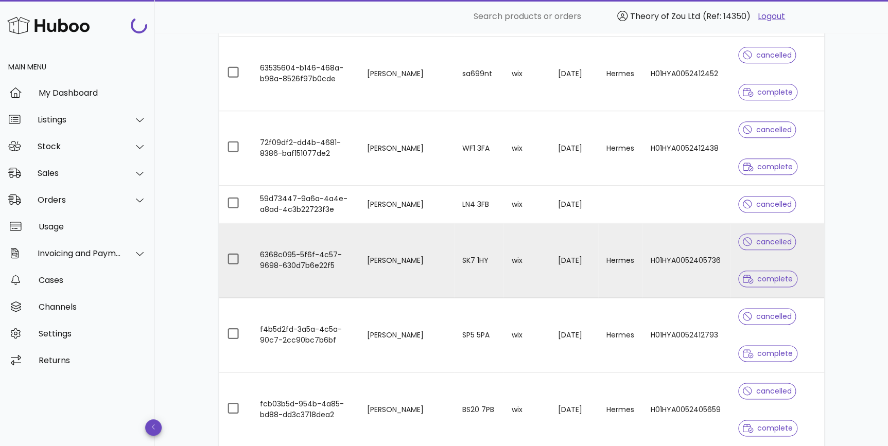
scroll to position [296, 0]
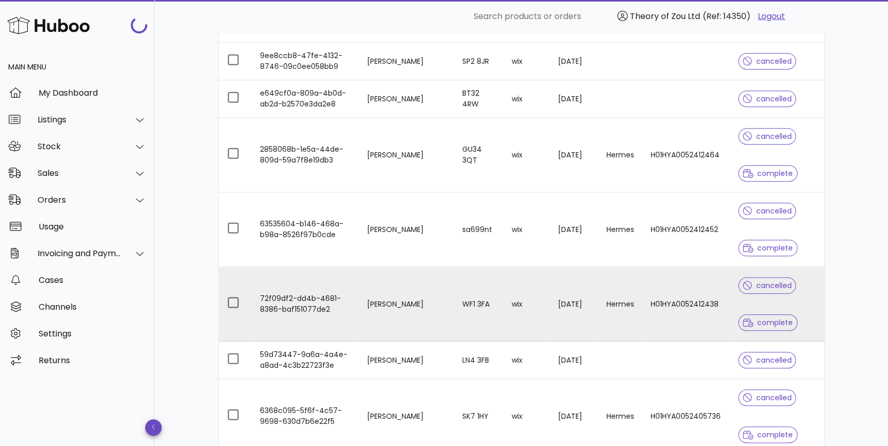
click at [598, 319] on td "Hermes" at bounding box center [620, 304] width 44 height 75
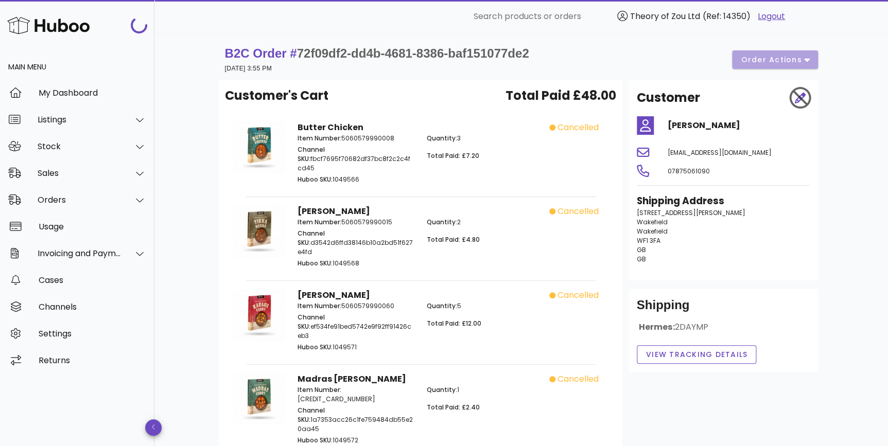
drag, startPoint x: 759, startPoint y: 120, endPoint x: 653, endPoint y: 116, distance: 106.6
click at [653, 116] on div "Rebecca Waters" at bounding box center [722, 125] width 185 height 25
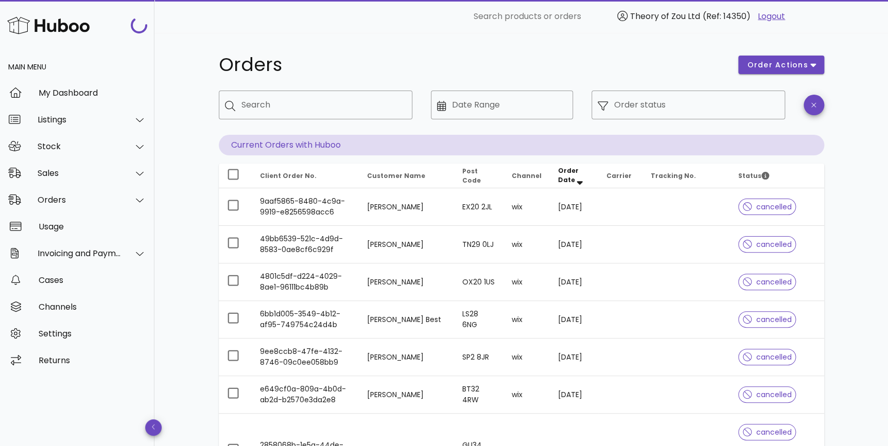
scroll to position [296, 0]
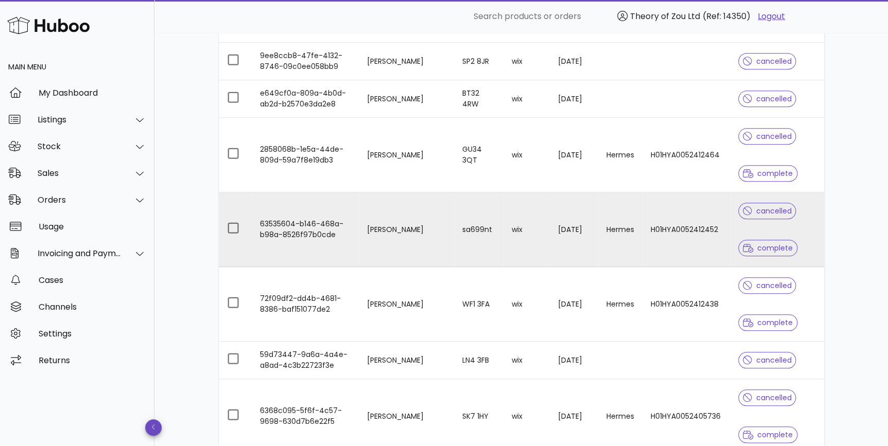
click at [508, 232] on td "wix" at bounding box center [526, 229] width 46 height 75
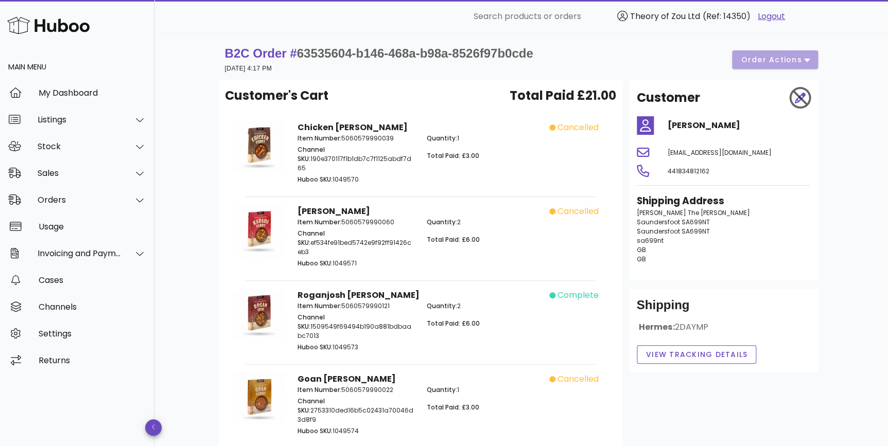
drag, startPoint x: 741, startPoint y: 132, endPoint x: 645, endPoint y: 122, distance: 97.2
click at [645, 122] on div "Bernie Andrews" at bounding box center [722, 125] width 185 height 25
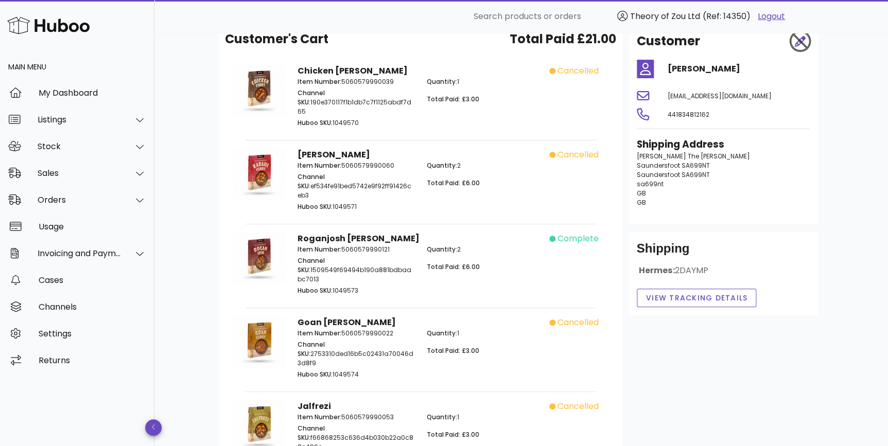
scroll to position [78, 0]
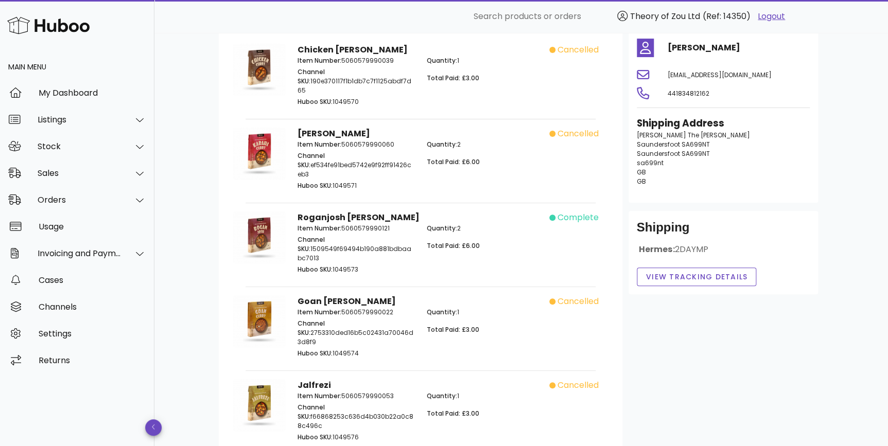
click at [851, 290] on div "B2C Order # 63535604-b146-468a-b98a-8526f97b0cde 08 September 2025 at 4:17 PM o…" at bounding box center [520, 249] width 733 height 589
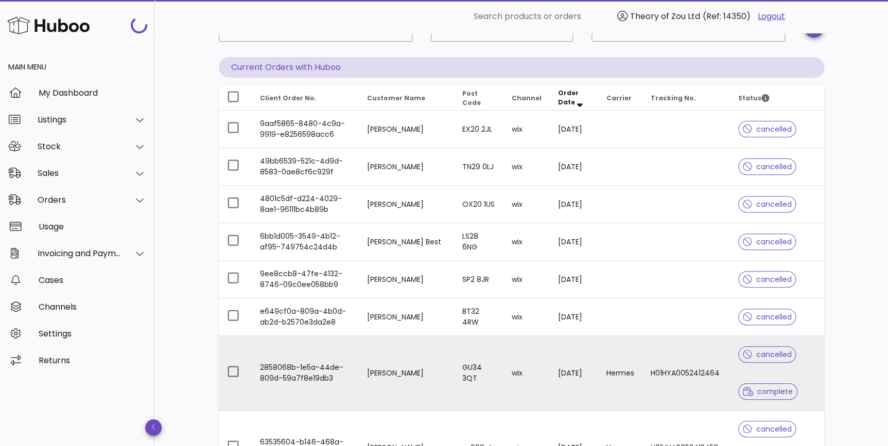
scroll to position [296, 0]
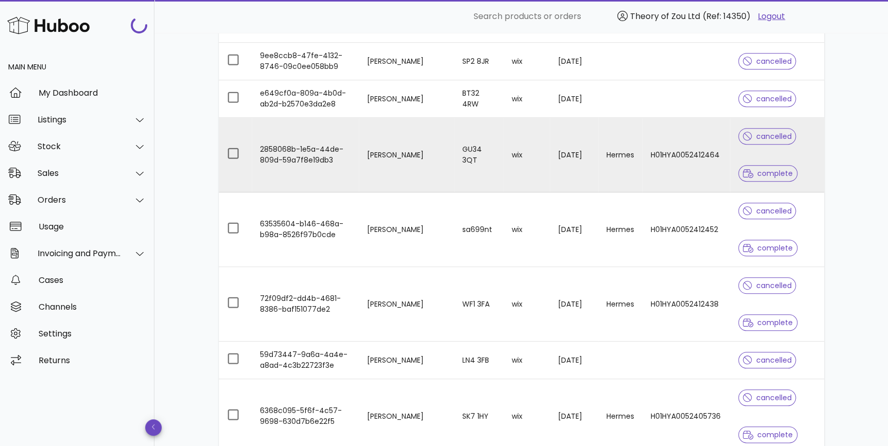
click at [550, 160] on td "08/09/2025" at bounding box center [574, 155] width 48 height 75
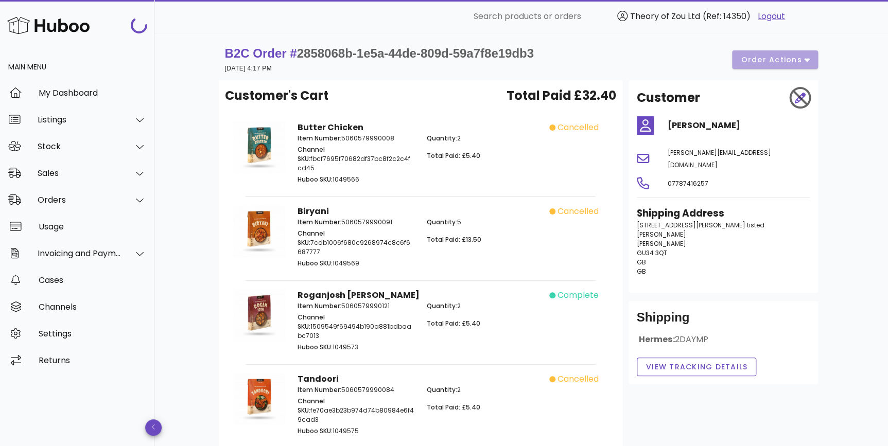
drag, startPoint x: 756, startPoint y: 129, endPoint x: 666, endPoint y: 133, distance: 90.7
click at [667, 130] on h4 "tracy browning" at bounding box center [738, 125] width 142 height 12
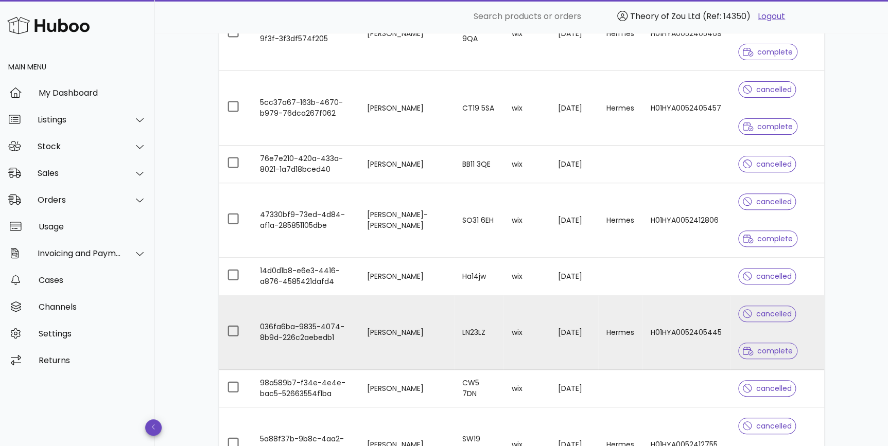
scroll to position [2322, 0]
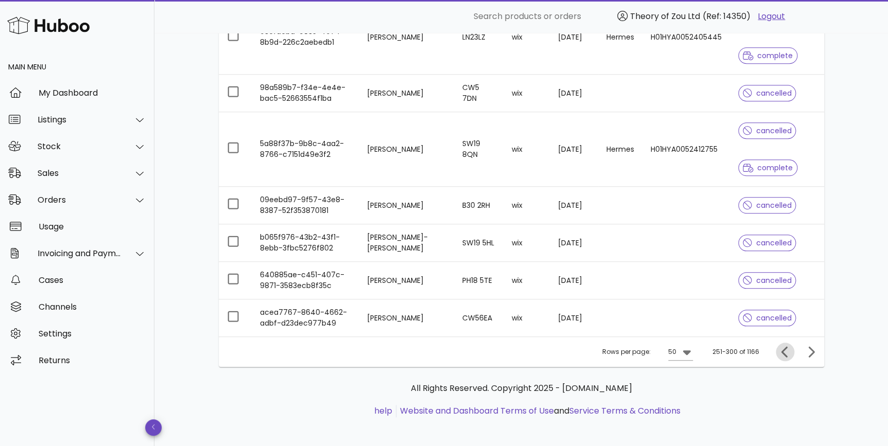
click at [785, 346] on icon "Previous page" at bounding box center [784, 352] width 12 height 12
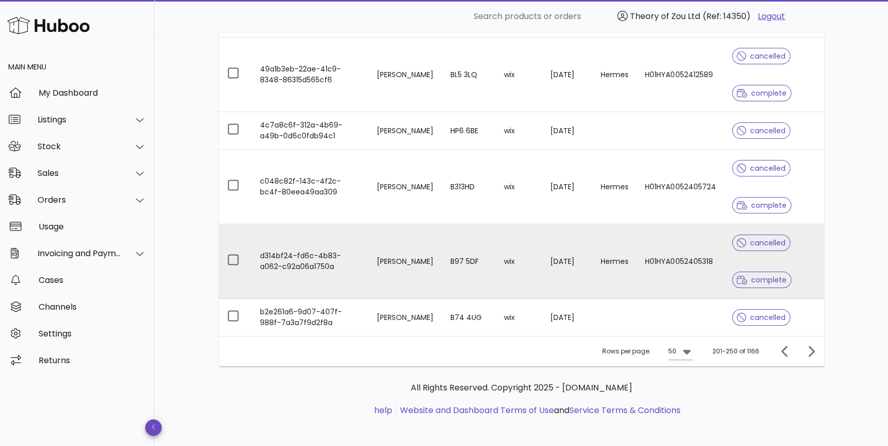
click at [581, 273] on td "08/09/2025" at bounding box center [566, 261] width 51 height 75
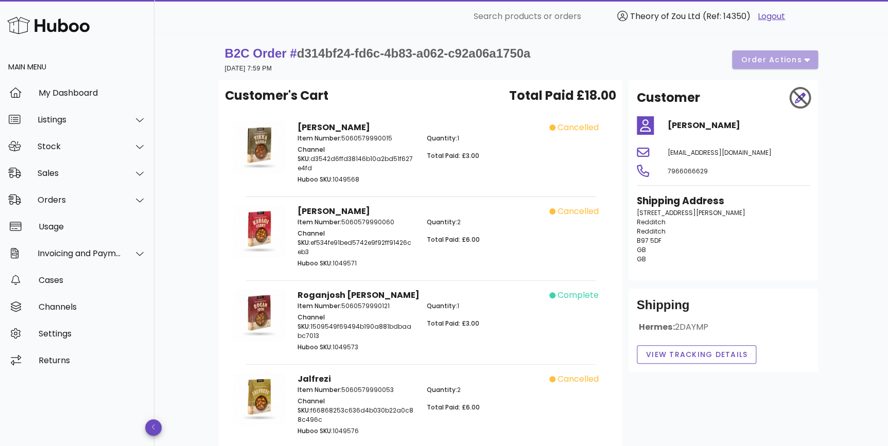
drag, startPoint x: 767, startPoint y: 128, endPoint x: 657, endPoint y: 127, distance: 110.1
click at [657, 127] on div "Sharon Reynolds" at bounding box center [722, 125] width 185 height 25
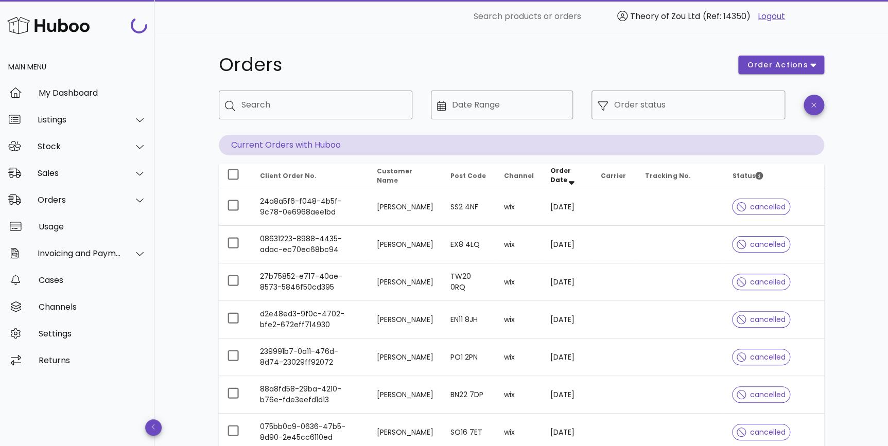
scroll to position [1878, 0]
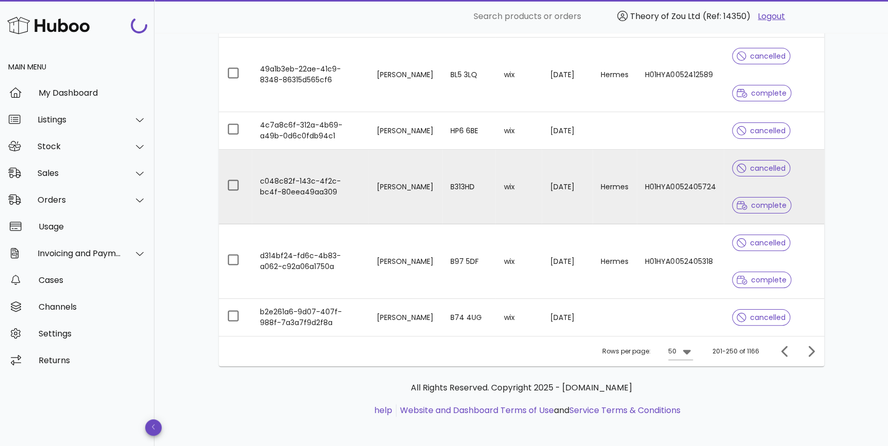
click at [613, 193] on td "Hermes" at bounding box center [614, 187] width 44 height 75
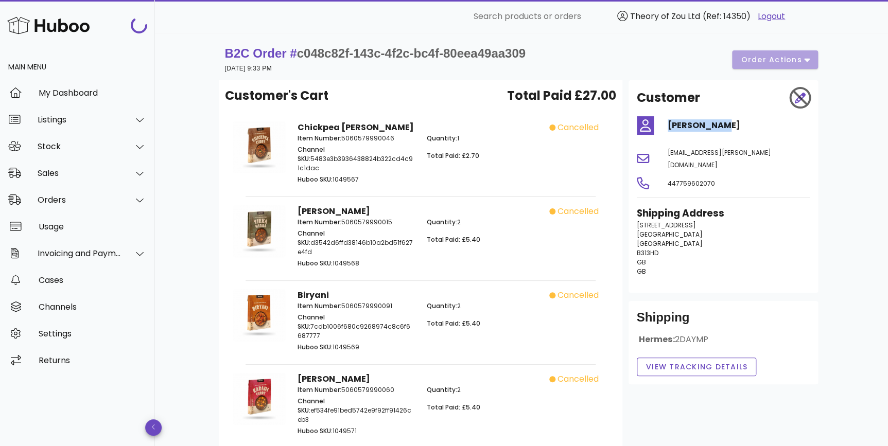
drag, startPoint x: 727, startPoint y: 128, endPoint x: 658, endPoint y: 128, distance: 68.9
click at [658, 128] on div "Kat Samperi" at bounding box center [722, 125] width 185 height 25
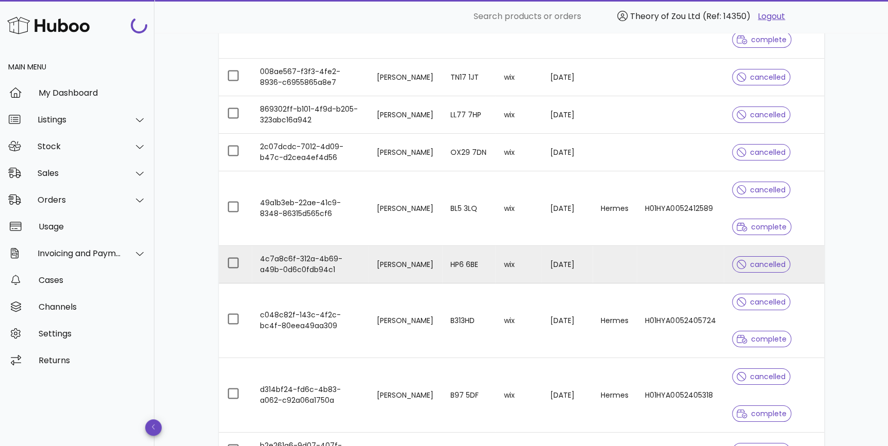
scroll to position [1722, 0]
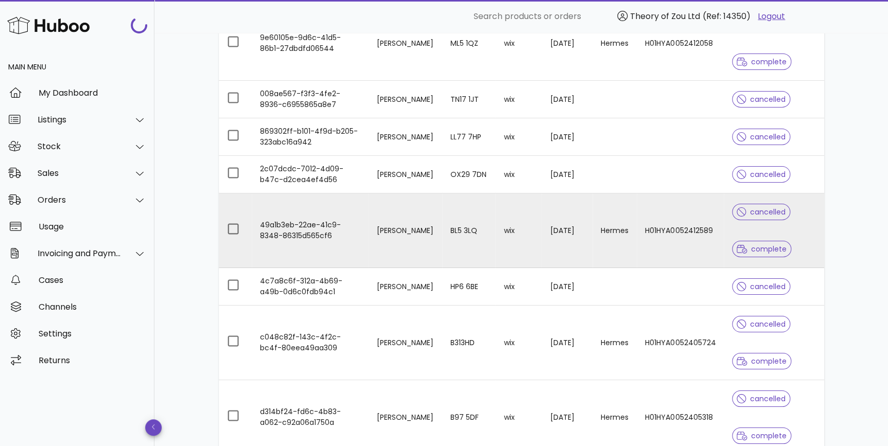
click at [501, 247] on td "wix" at bounding box center [518, 230] width 46 height 75
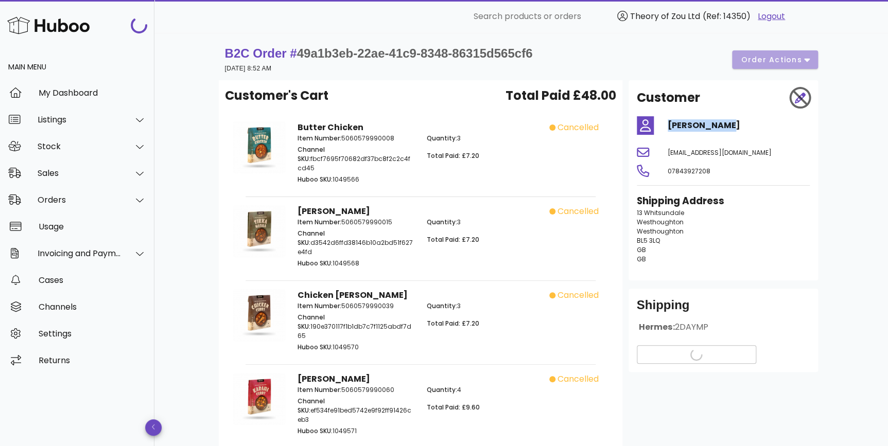
drag, startPoint x: 769, startPoint y: 130, endPoint x: 659, endPoint y: 127, distance: 110.1
click at [659, 127] on div "Karen Cottam" at bounding box center [722, 125] width 185 height 25
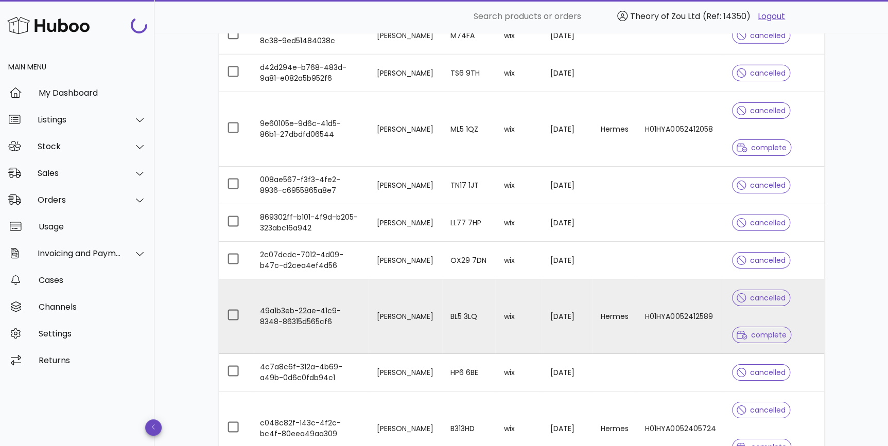
scroll to position [1566, 0]
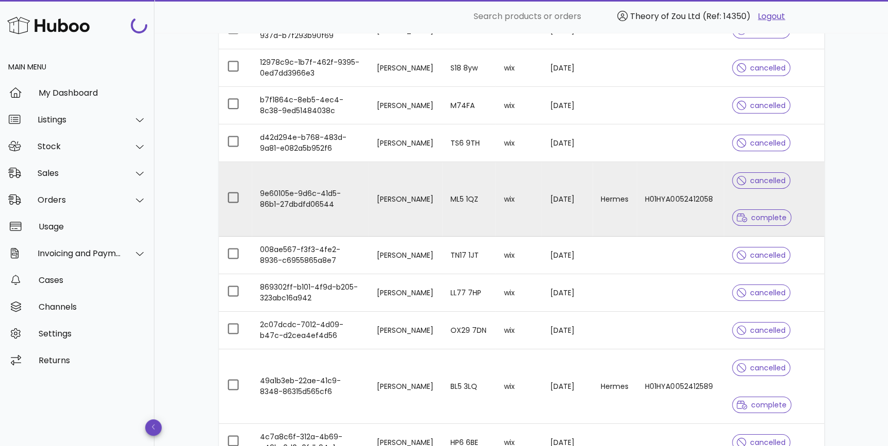
click at [613, 217] on td "Hermes" at bounding box center [614, 199] width 44 height 75
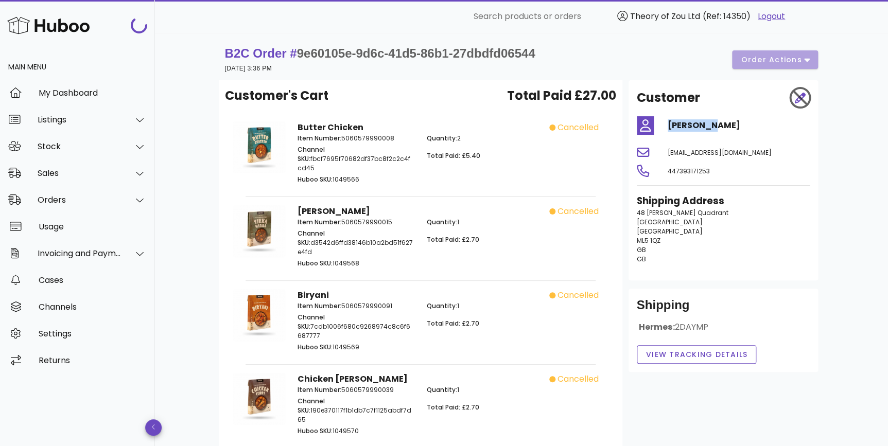
drag, startPoint x: 720, startPoint y: 128, endPoint x: 636, endPoint y: 131, distance: 83.9
click at [636, 131] on div "Zoe Grant" at bounding box center [722, 125] width 185 height 25
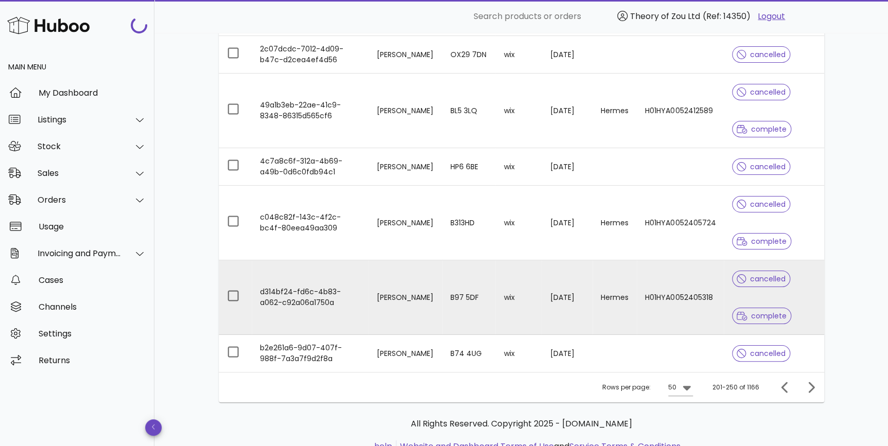
scroll to position [1878, 0]
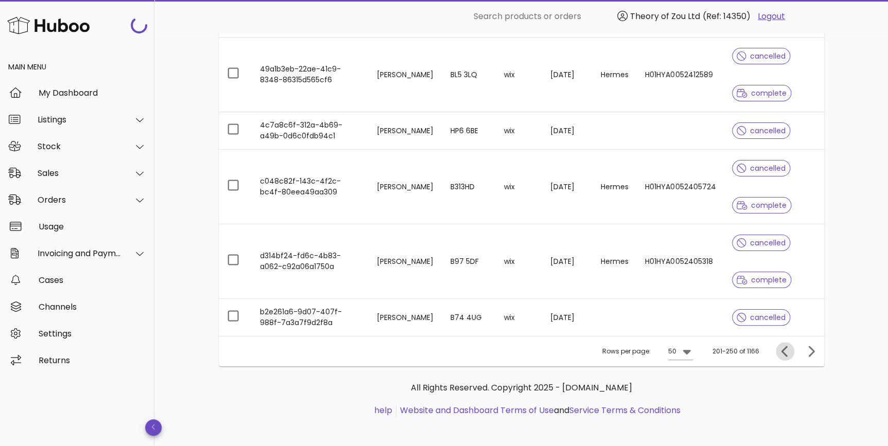
click at [780, 349] on icon "Previous page" at bounding box center [784, 351] width 12 height 12
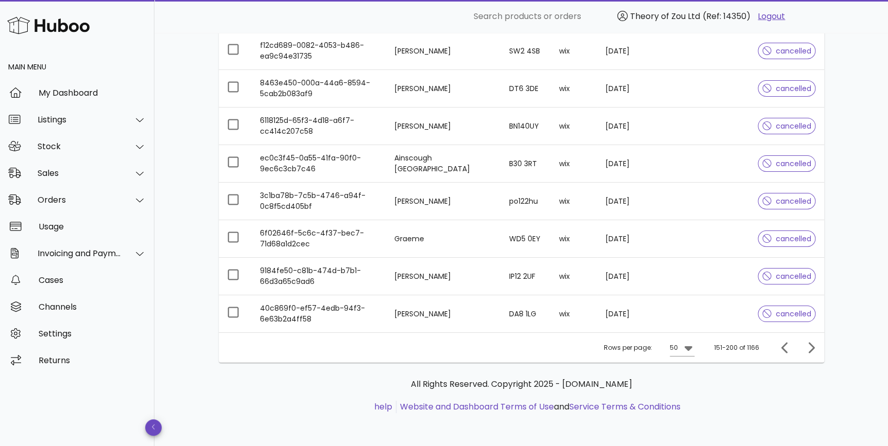
scroll to position [1729, 0]
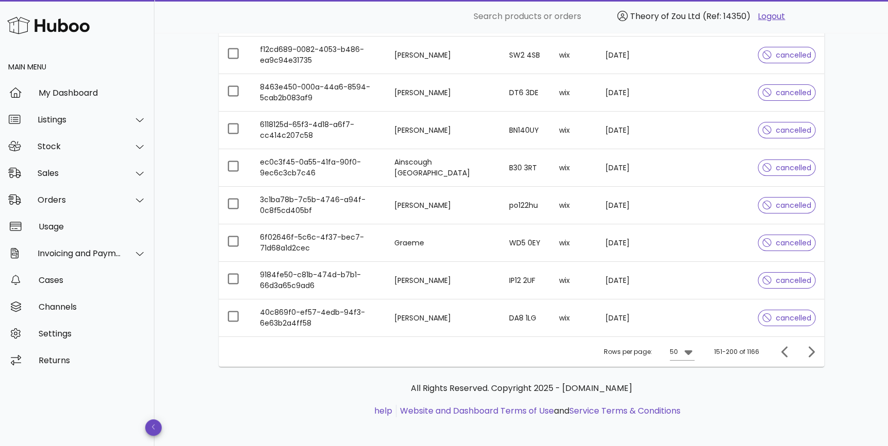
click at [785, 405] on ul "help Website and Dashboard Terms of Use and Service Terms & Conditions" at bounding box center [521, 411] width 589 height 12
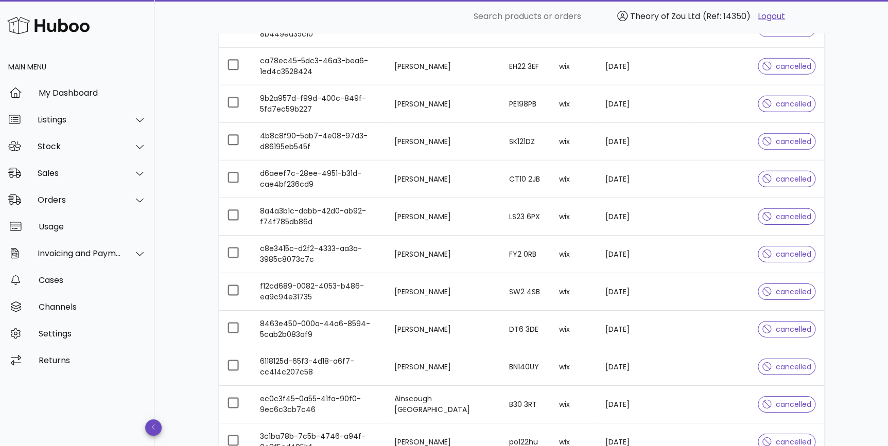
scroll to position [1715, 0]
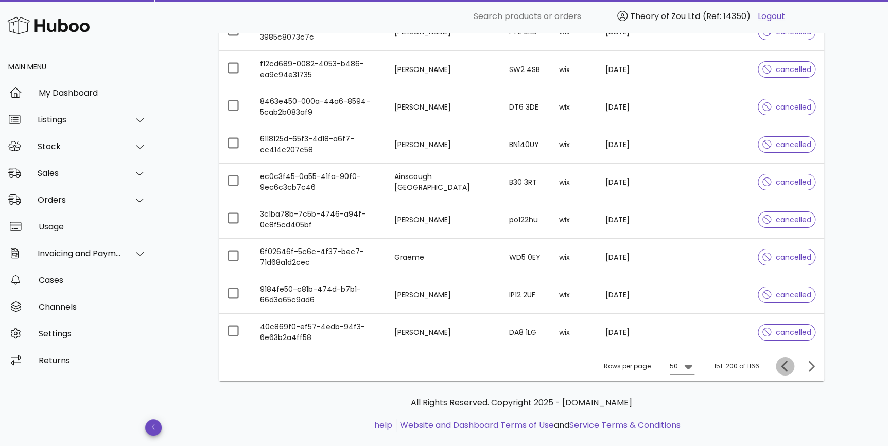
click at [787, 367] on icon "Previous page" at bounding box center [784, 366] width 12 height 12
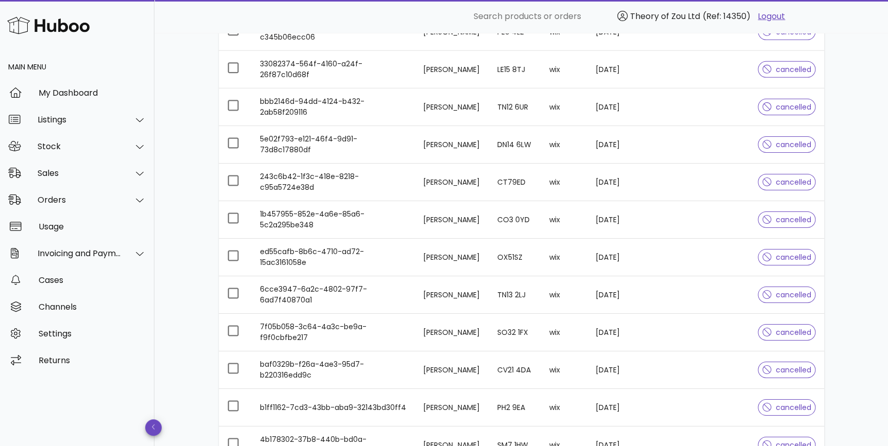
scroll to position [1715, 0]
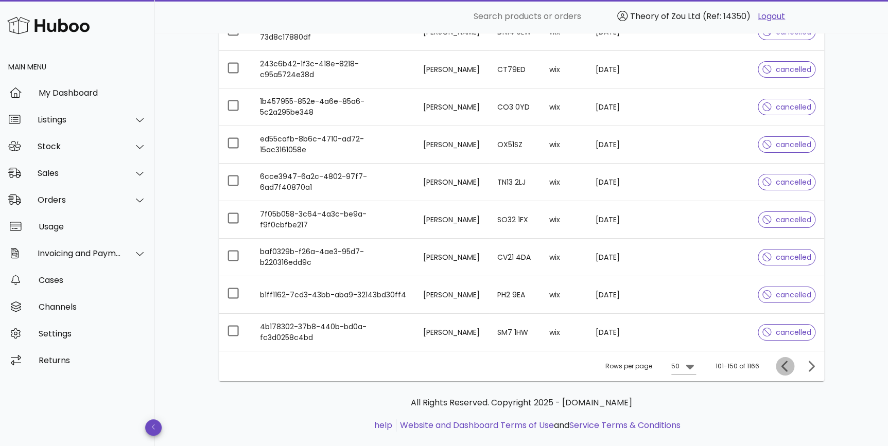
click at [777, 365] on span "Previous page" at bounding box center [784, 366] width 19 height 12
